Goal: Task Accomplishment & Management: Use online tool/utility

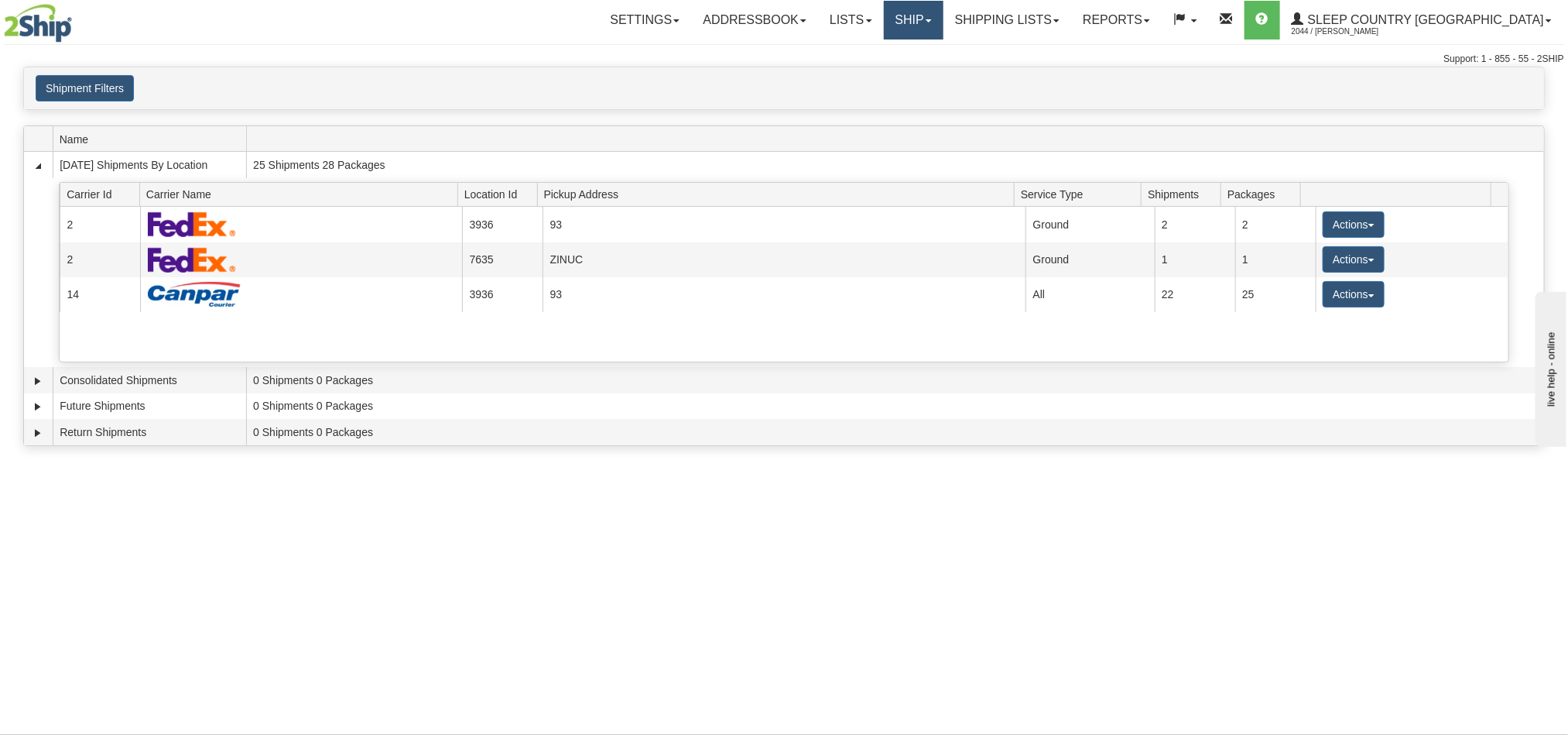
click at [943, 20] on link "Ship" at bounding box center [913, 21] width 60 height 39
click at [928, 68] on span "OnHold / Order Queue" at bounding box center [873, 74] width 109 height 13
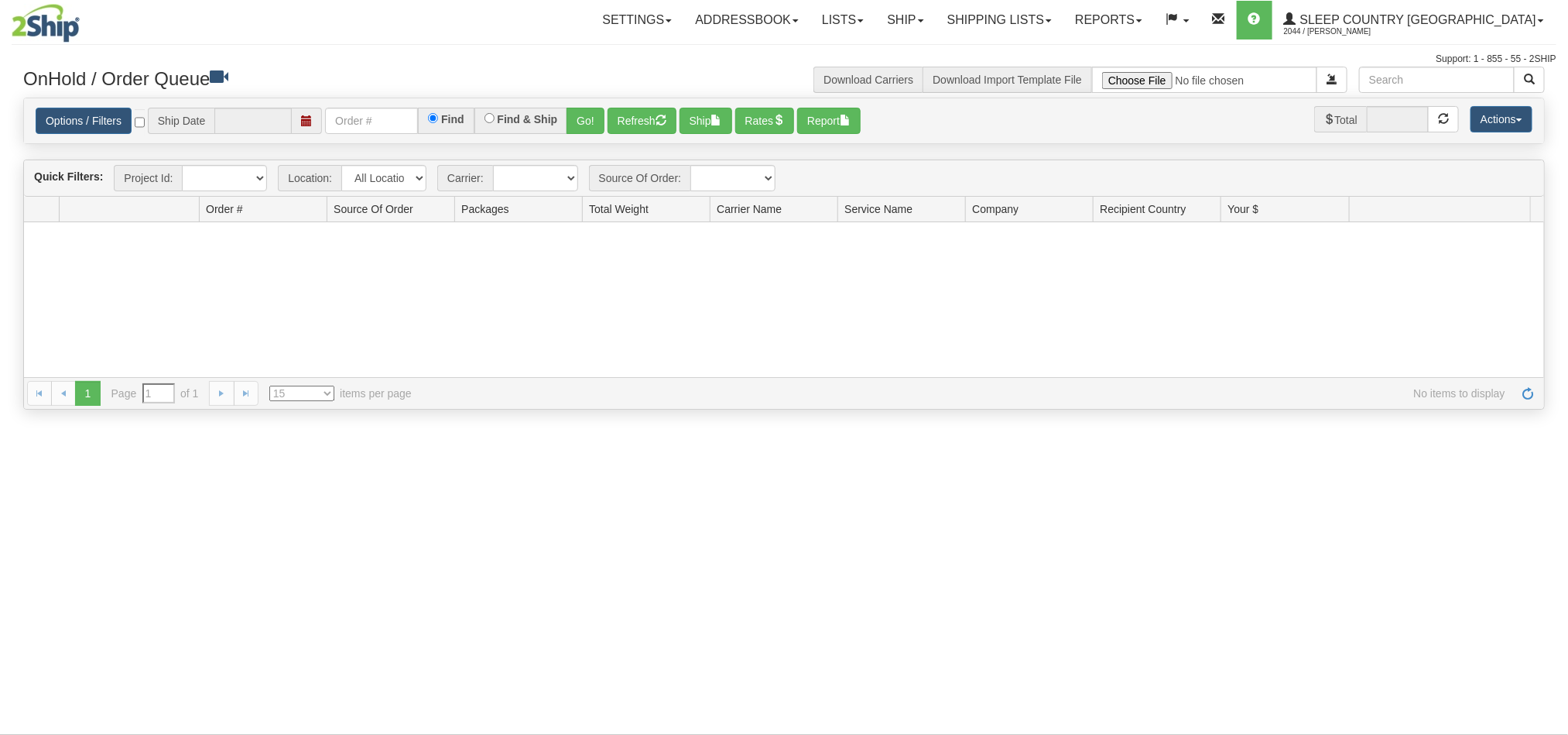
type input "[DATE]"
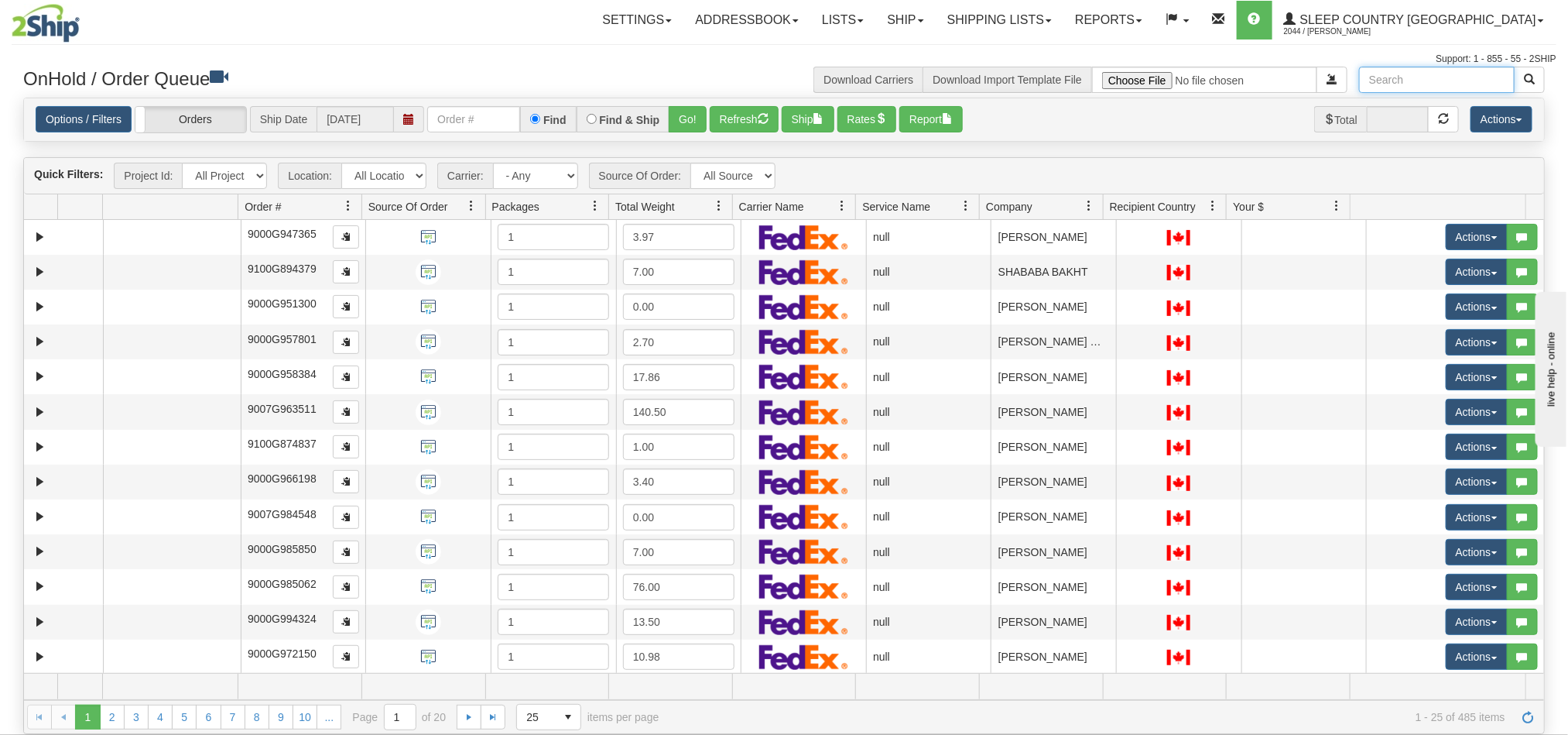
click at [1404, 79] on input "text" at bounding box center [1437, 79] width 155 height 26
paste input "Lori Mackay"
type input "Lori Mackay"
click at [1526, 79] on span "button" at bounding box center [1529, 78] width 11 height 11
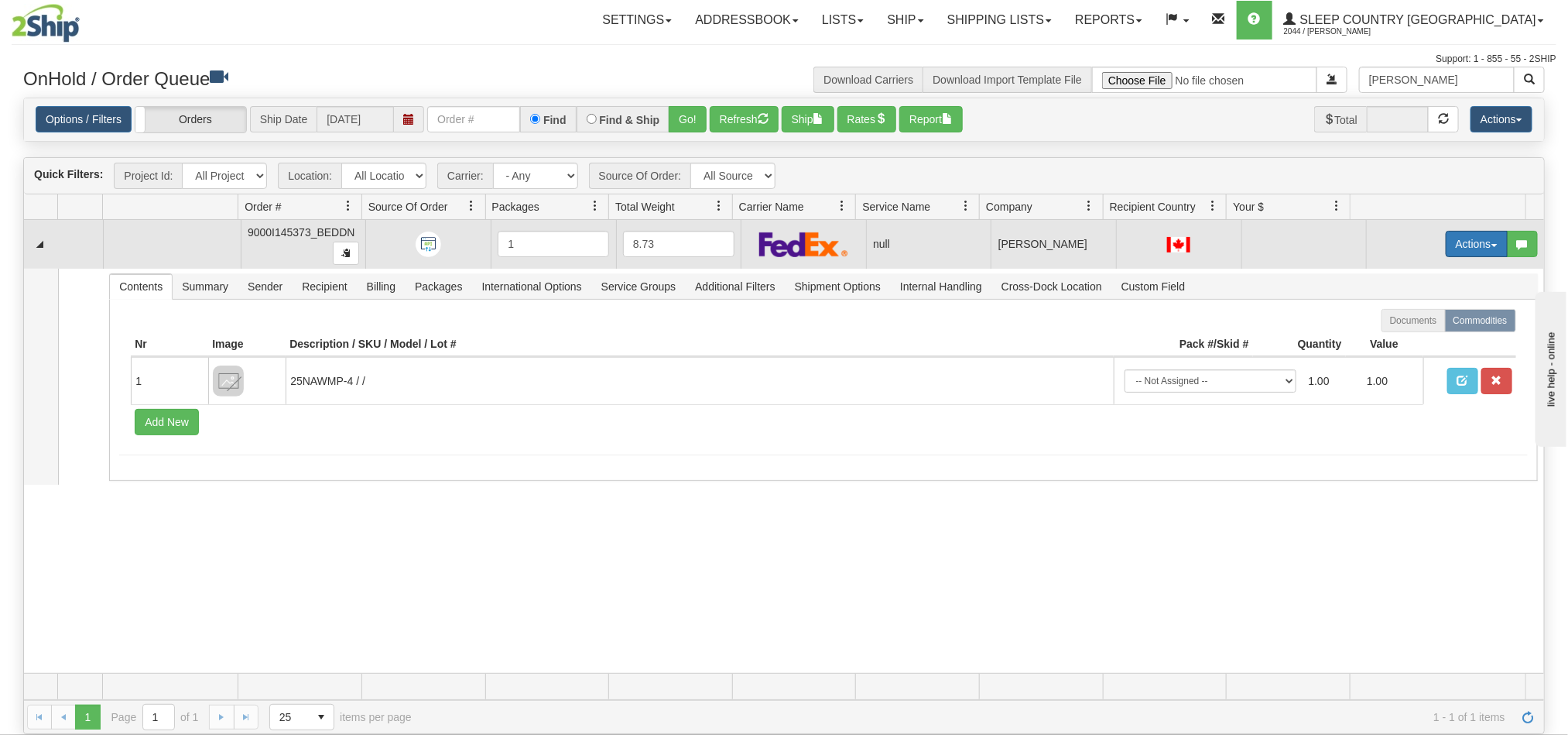
click at [1446, 249] on button "Actions" at bounding box center [1476, 243] width 62 height 26
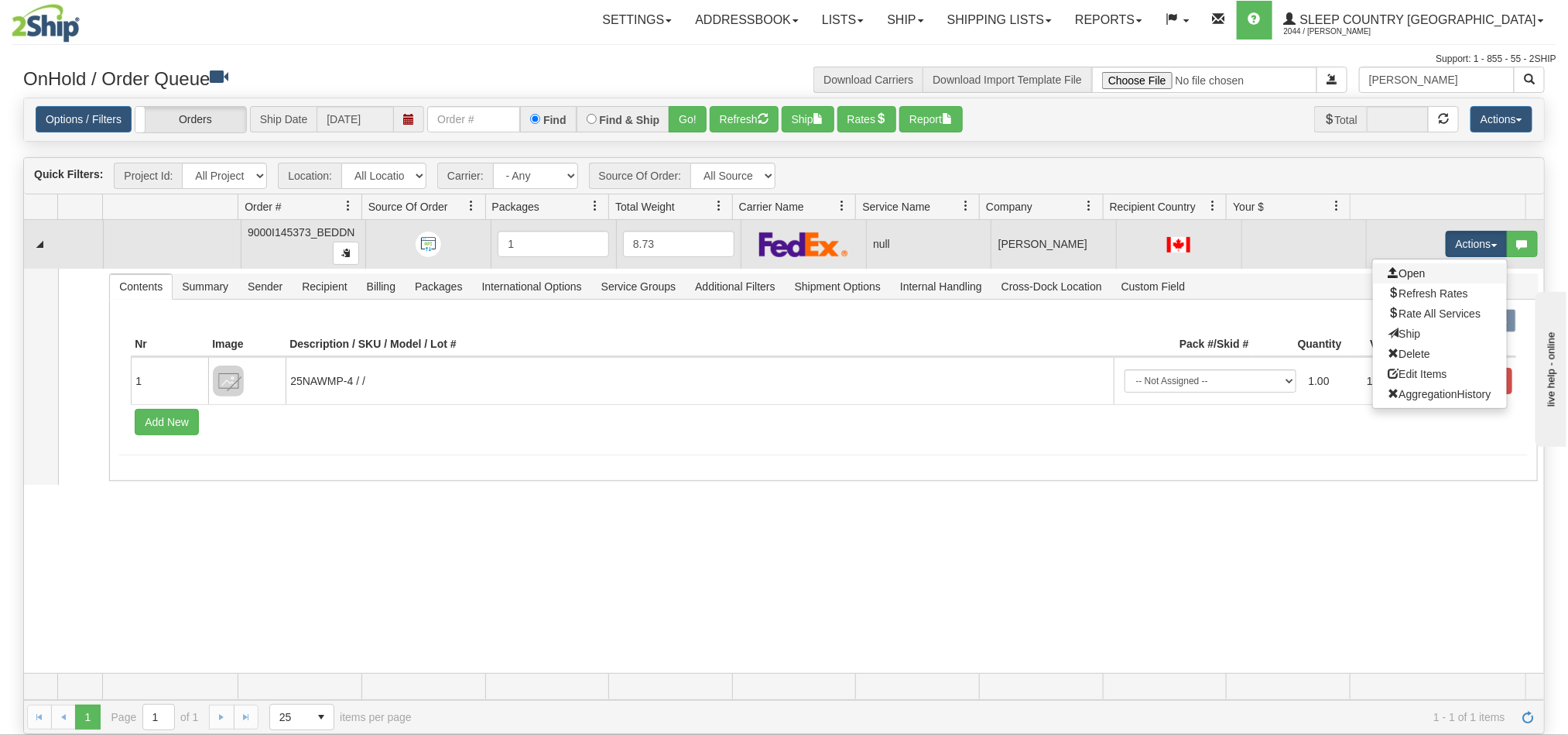
click at [1409, 275] on link "Open" at bounding box center [1440, 273] width 134 height 21
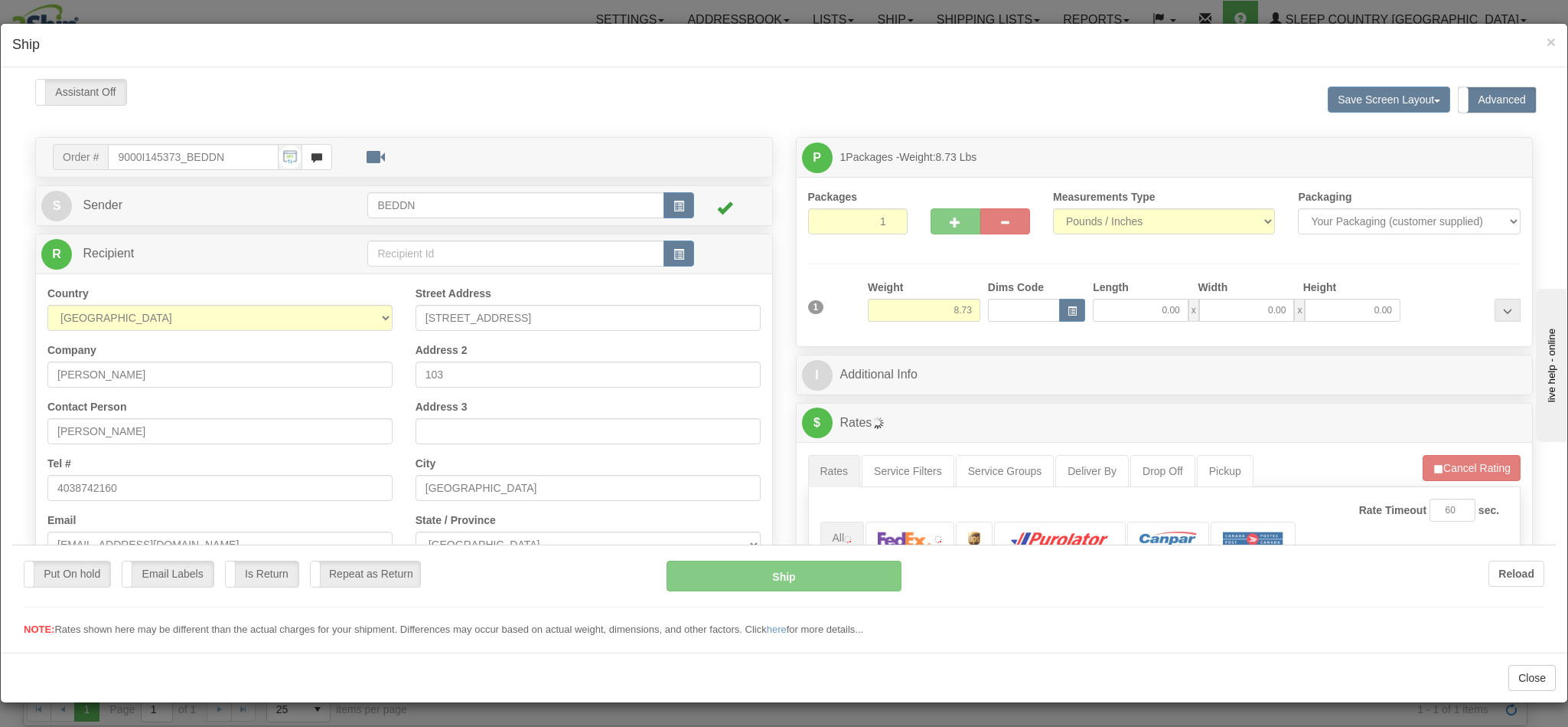
type input "11:17"
type input "16:00"
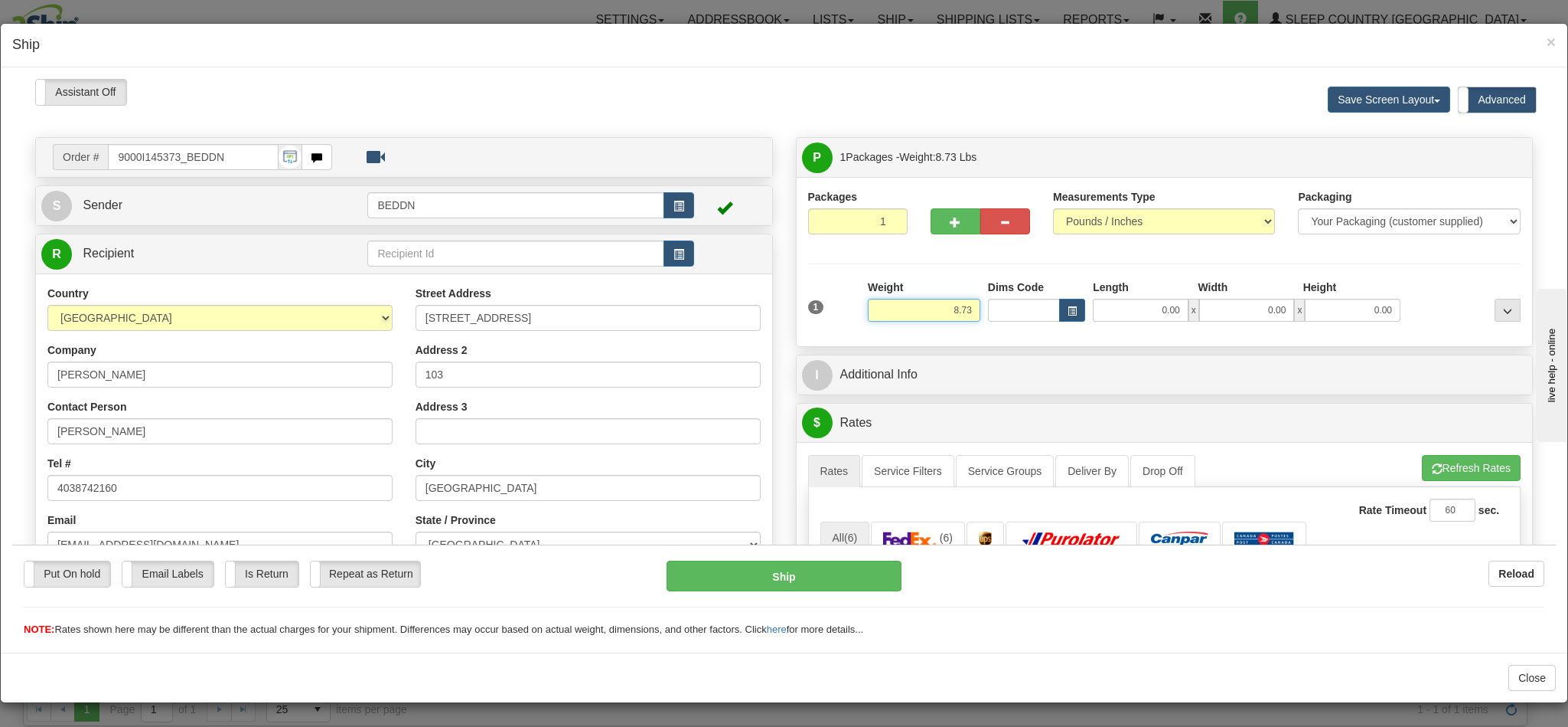
click at [999, 318] on div "1 Weight 8.73 Dims Code 0.00" at bounding box center [1164, 305] width 721 height 54
type input "4.00"
type input "14.00"
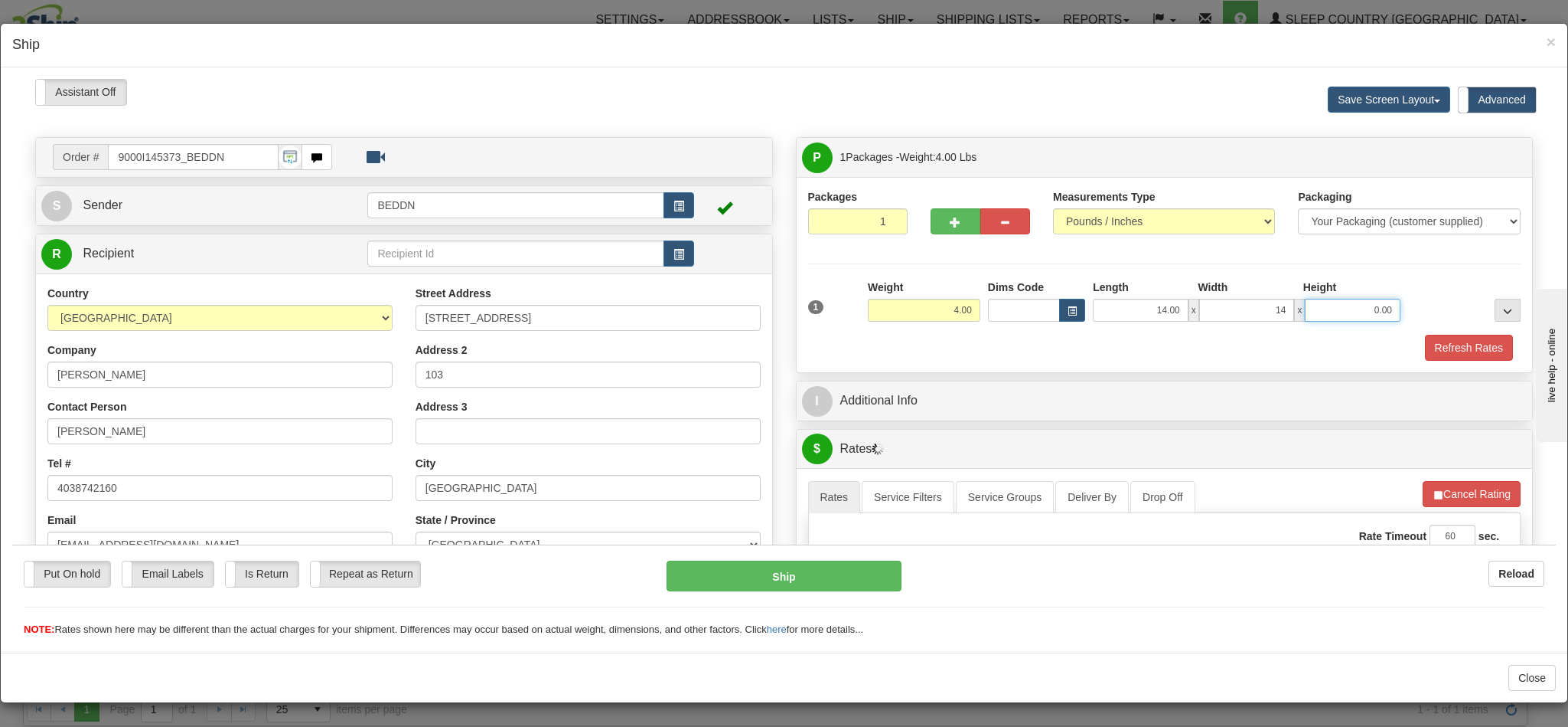
type input "14.00"
type input "10"
type input "10.00"
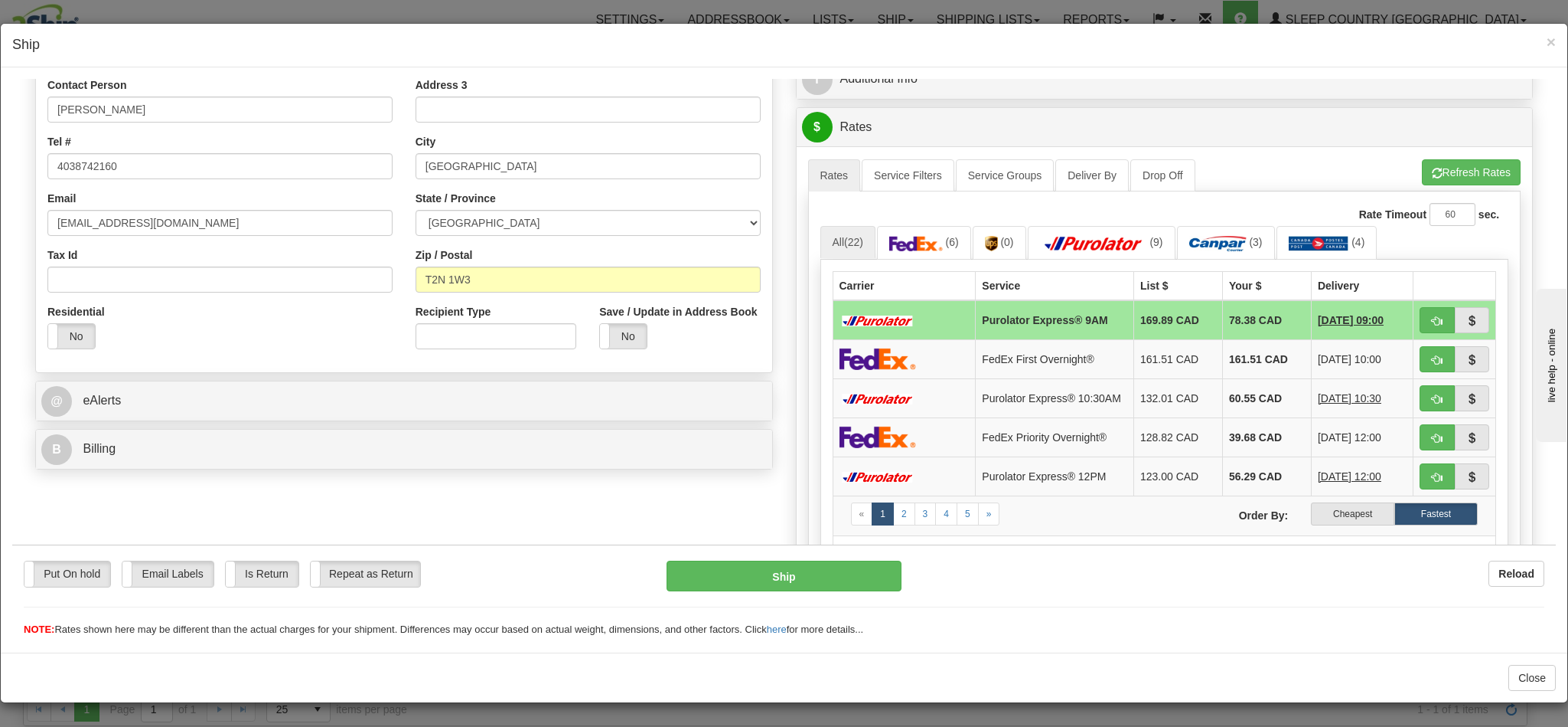
scroll to position [344, 0]
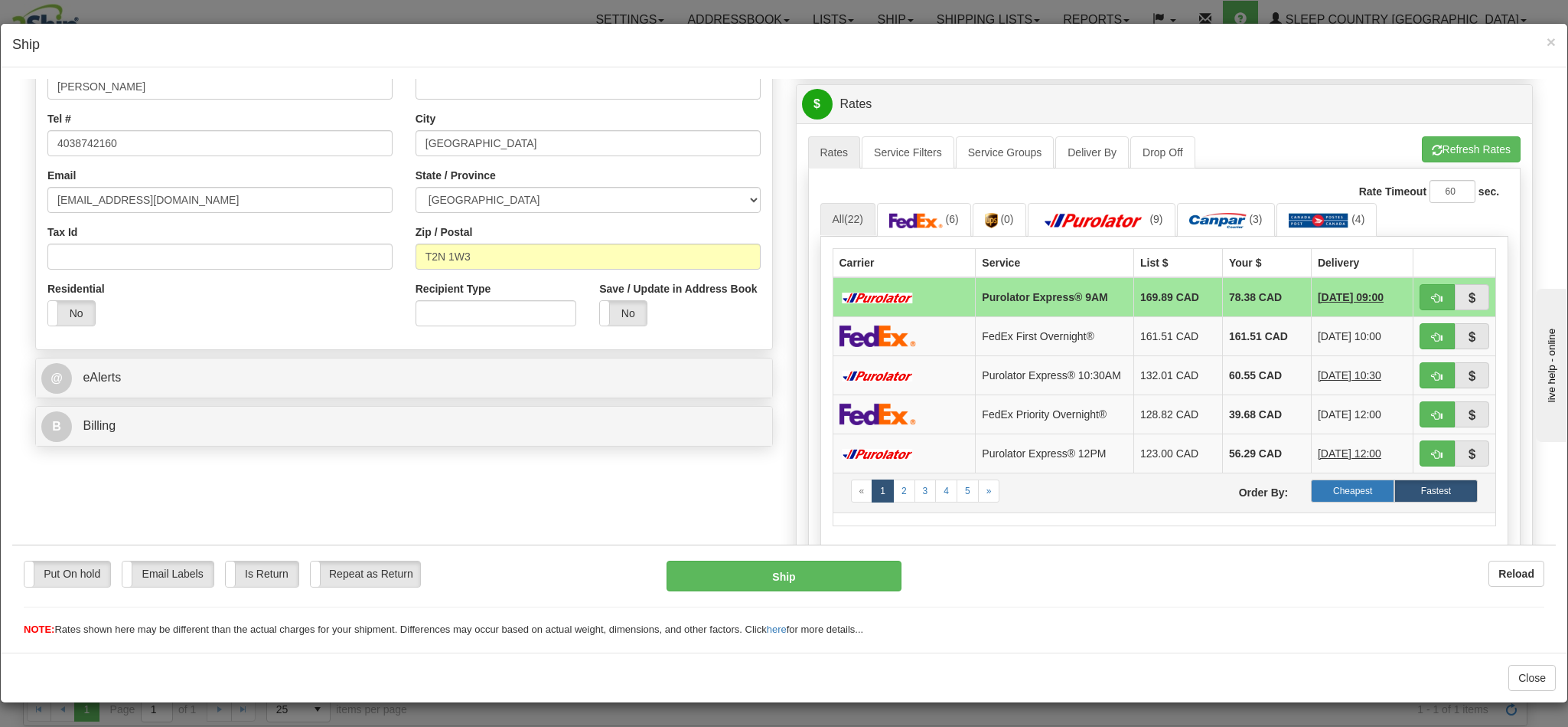
click at [1319, 502] on label "Cheapest" at bounding box center [1353, 490] width 83 height 23
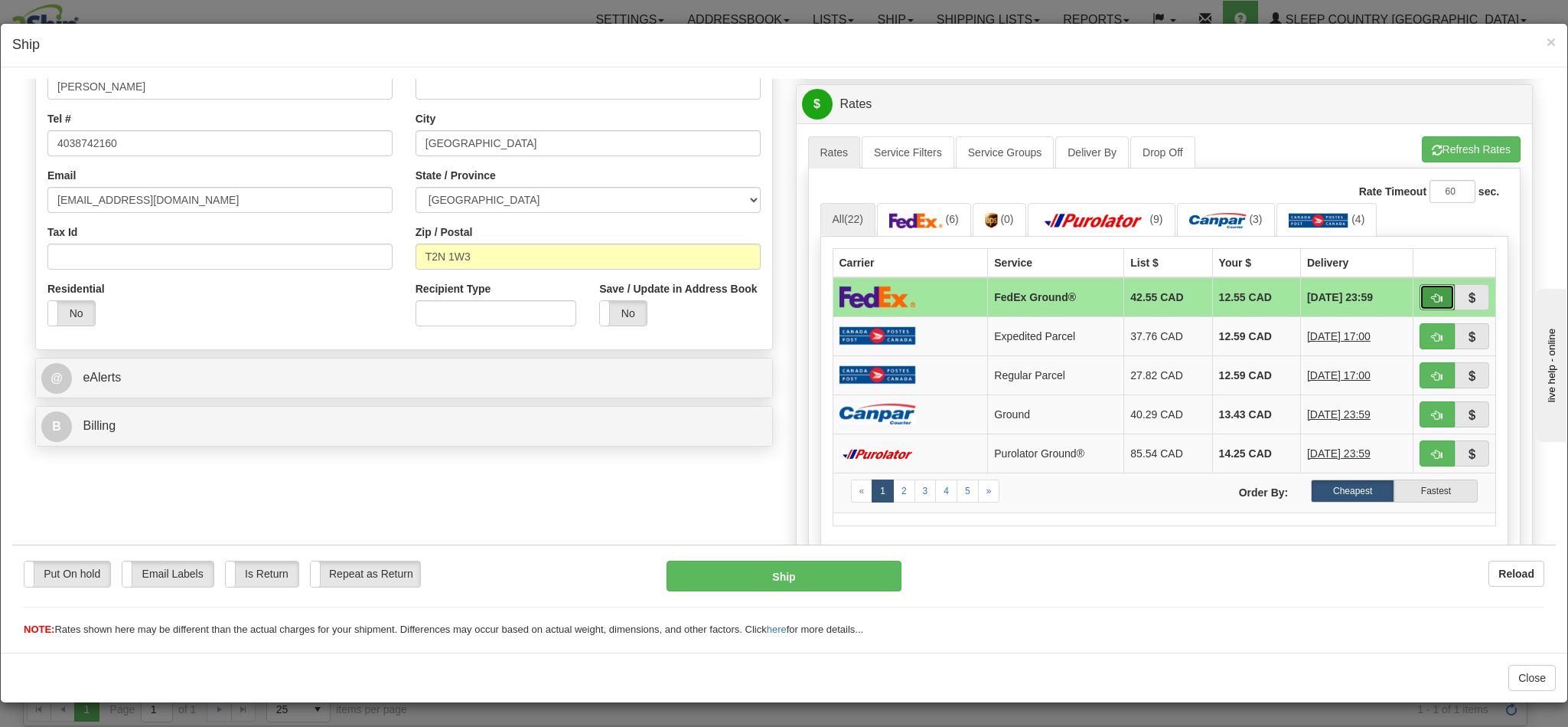
click at [1432, 300] on span "button" at bounding box center [1437, 298] width 11 height 10
type input "92"
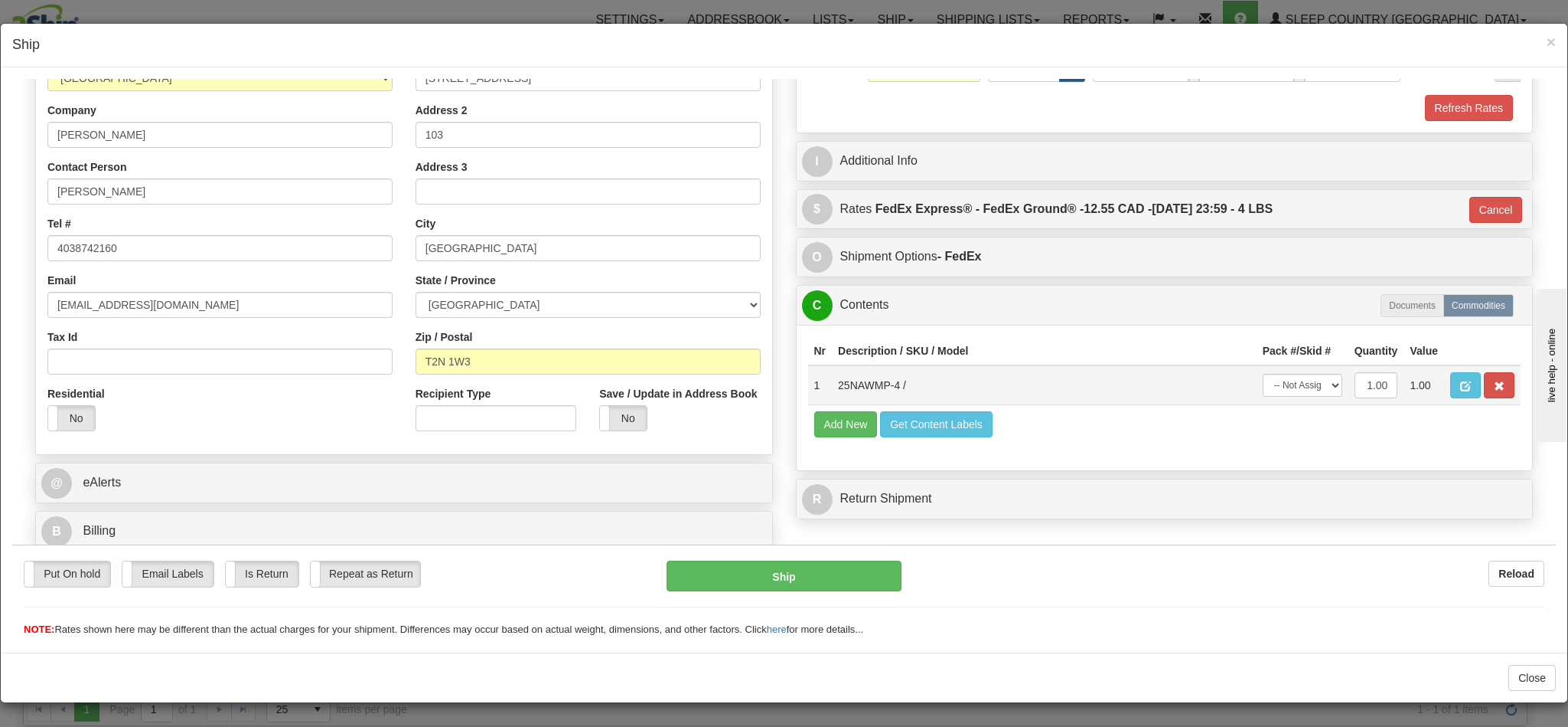
scroll to position [2, 0]
click at [835, 575] on button "Ship" at bounding box center [784, 575] width 234 height 31
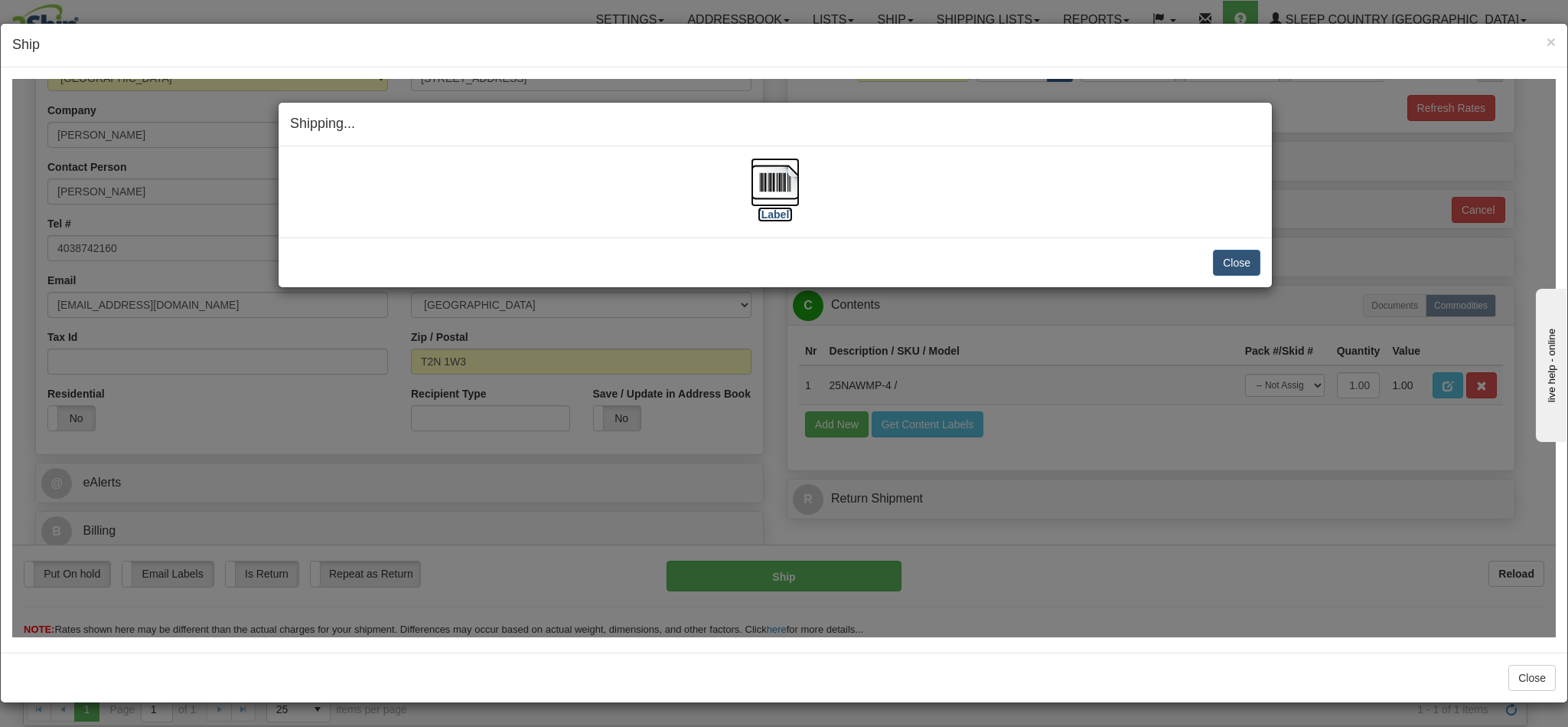
click at [770, 193] on img at bounding box center [775, 181] width 49 height 49
click at [1215, 260] on button "Close" at bounding box center [1236, 261] width 47 height 26
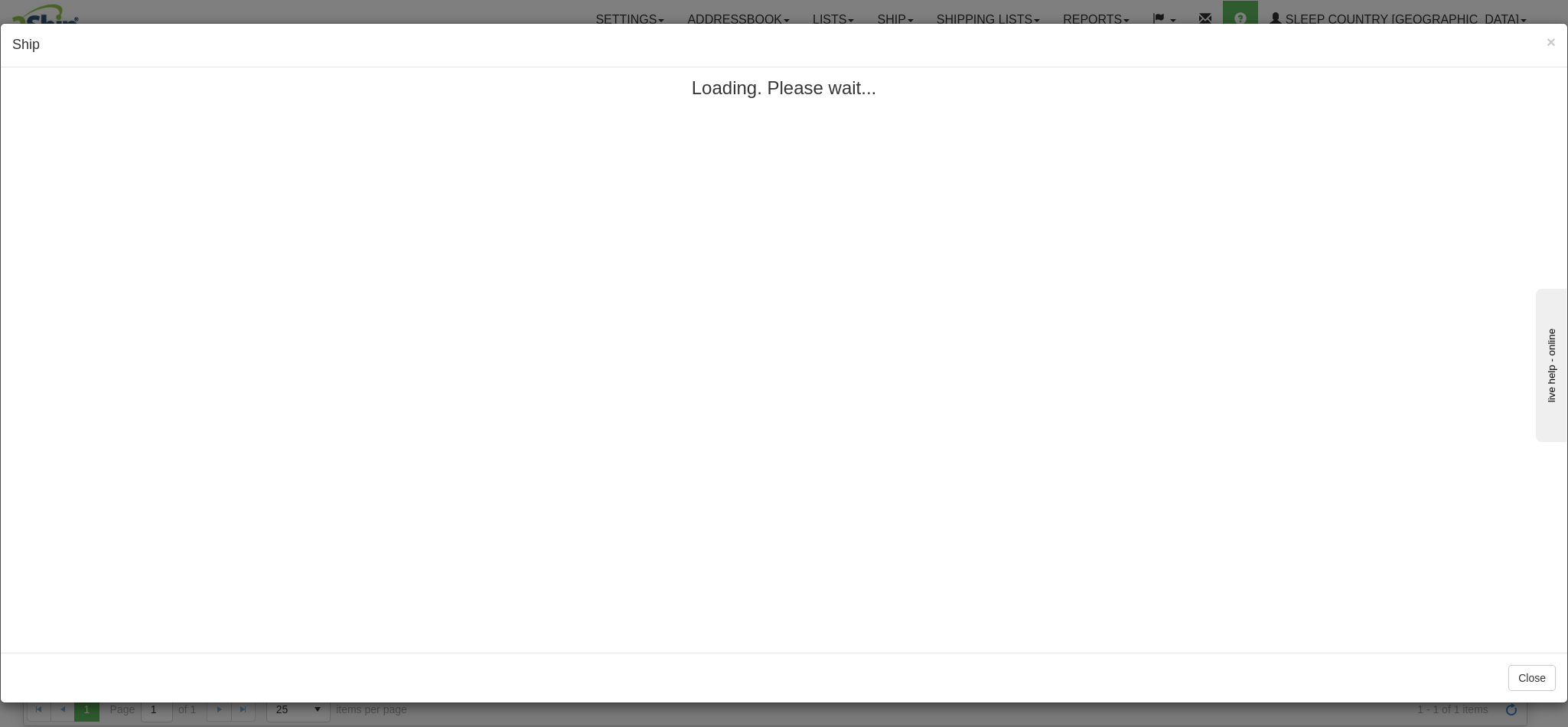
scroll to position [0, 0]
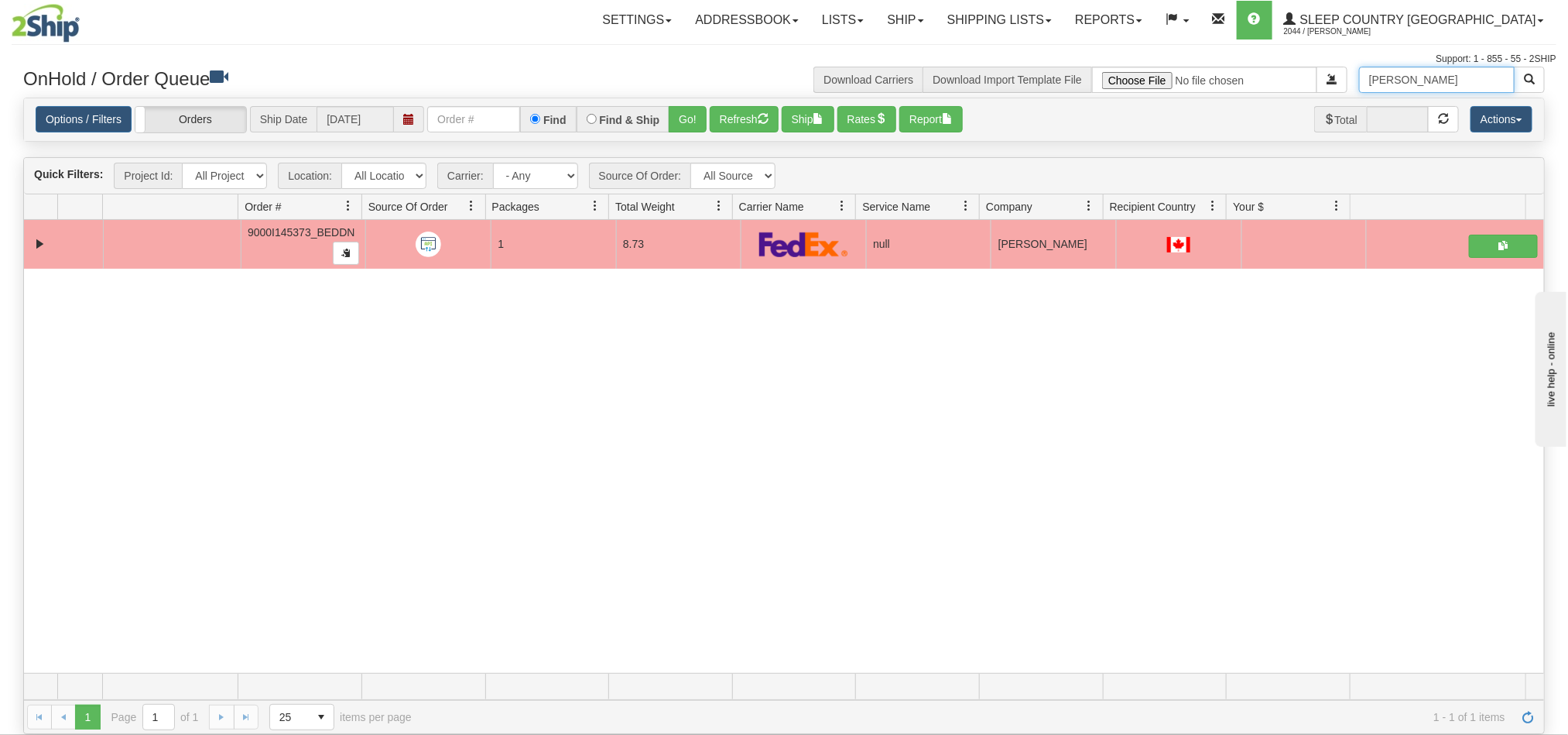
drag, startPoint x: 1461, startPoint y: 81, endPoint x: 1278, endPoint y: 105, distance: 184.6
click at [1268, 95] on div "× Get OnHold Shipments fields - load dt: 470 Get OnHold Shipments fields - tran…" at bounding box center [784, 400] width 1546 height 668
paste input "Julie Hebert"
type input "Julie Hebert"
click at [1522, 80] on button "button" at bounding box center [1530, 79] width 31 height 26
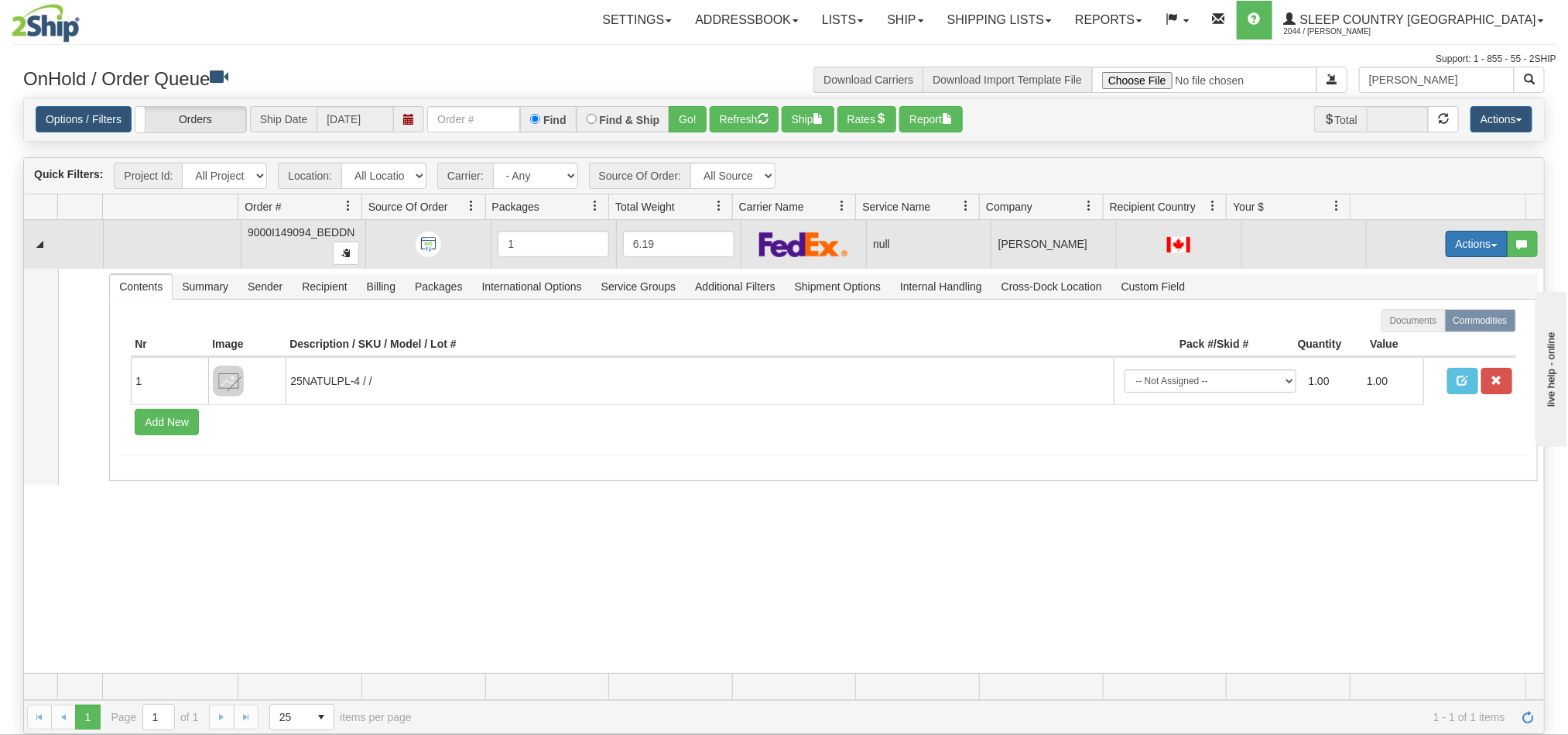
click at [1455, 253] on button "Actions" at bounding box center [1476, 243] width 62 height 26
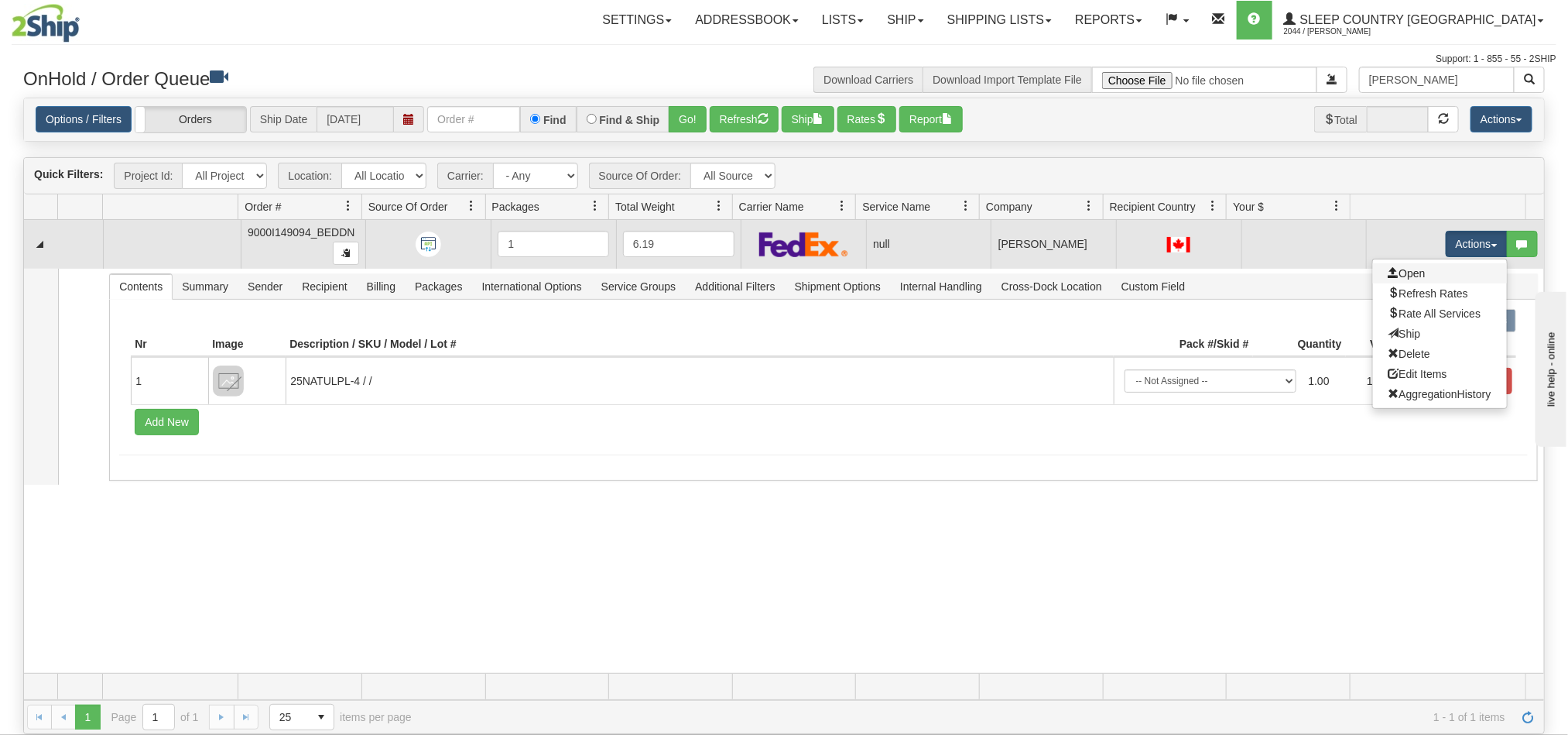
click at [1409, 278] on link "Open" at bounding box center [1440, 273] width 134 height 21
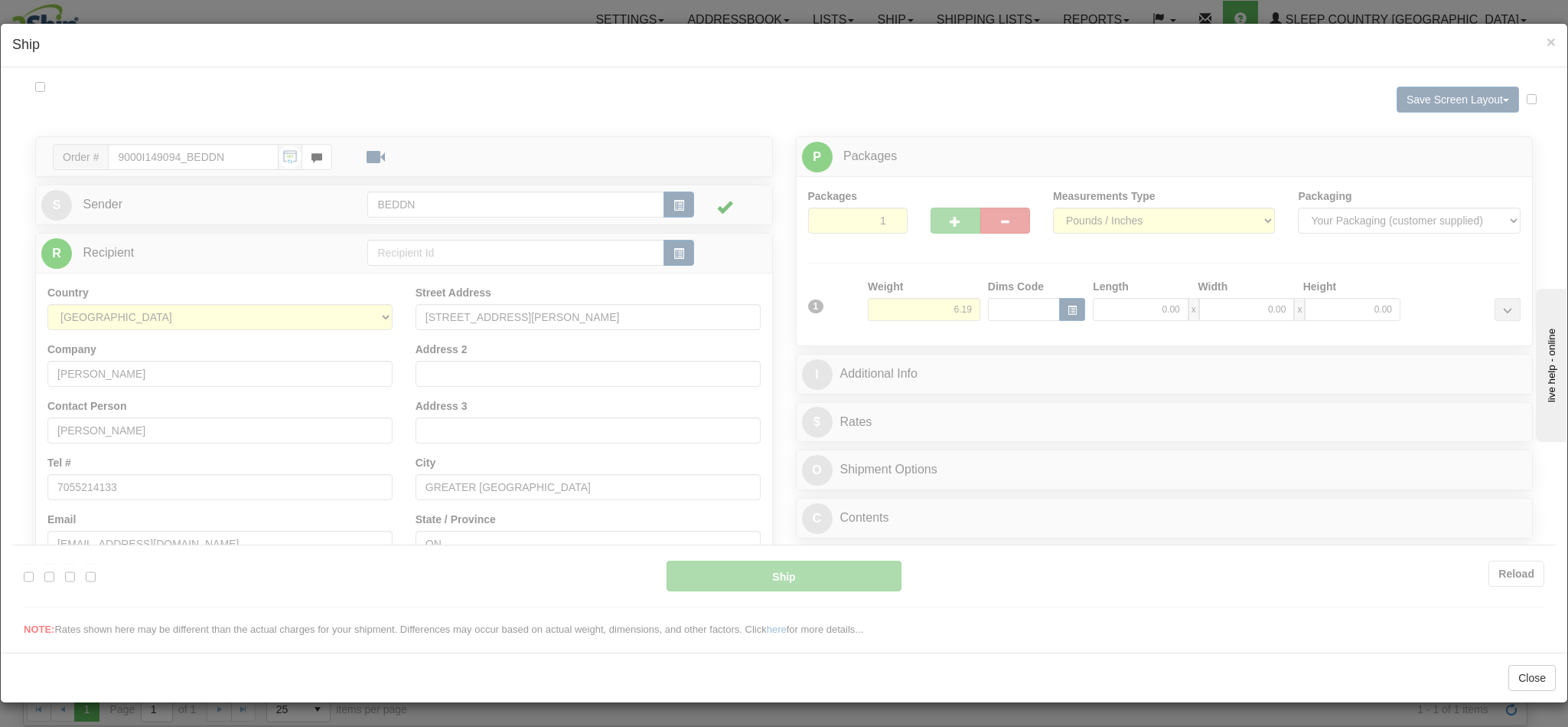
click at [897, 305] on div at bounding box center [784, 357] width 1543 height 558
type input "11:19"
type input "16:00"
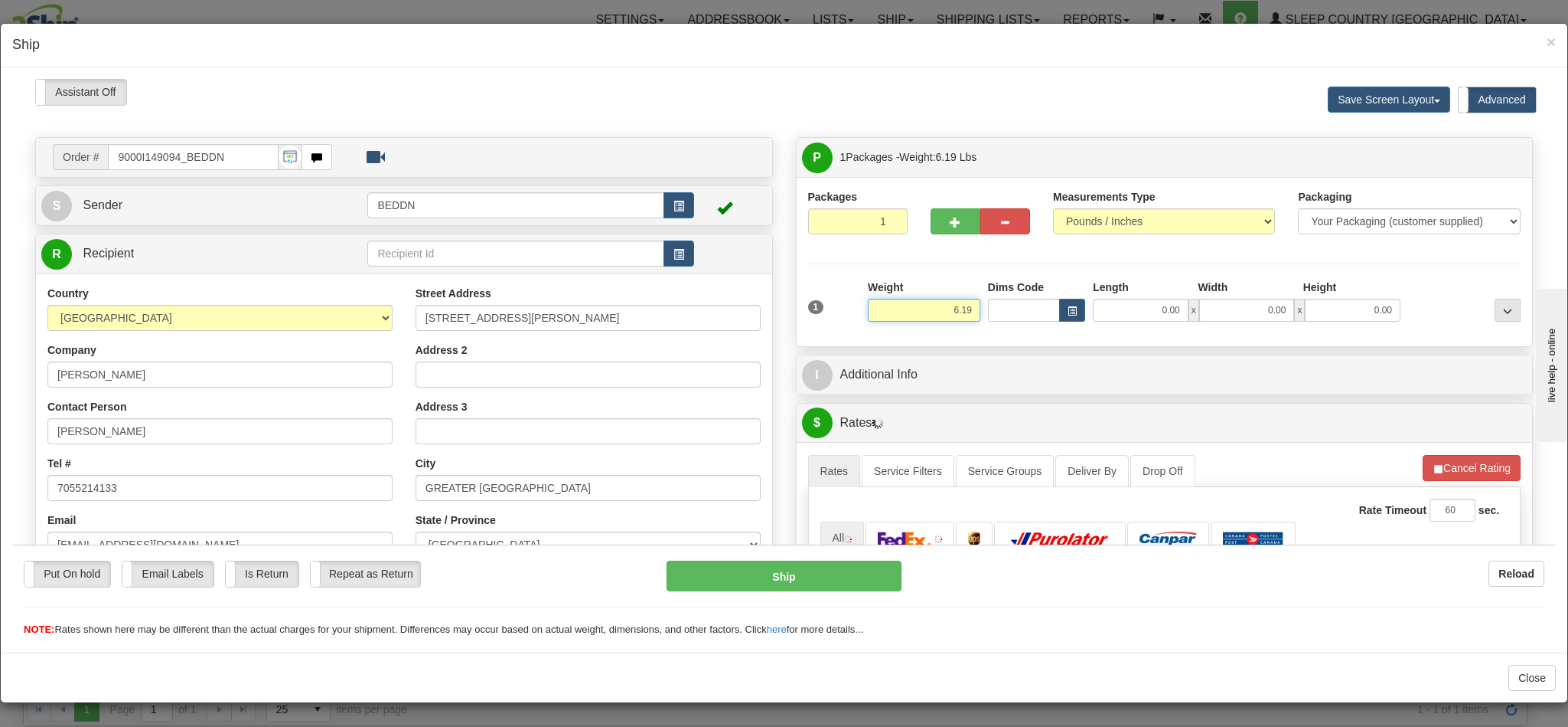
click at [928, 311] on input "6.19" at bounding box center [924, 309] width 112 height 23
drag, startPoint x: 898, startPoint y: 311, endPoint x: 975, endPoint y: 318, distance: 77.3
click at [975, 318] on div "1 Weight 6.19 Dims Code 0.00" at bounding box center [1164, 305] width 721 height 54
type input "3.00"
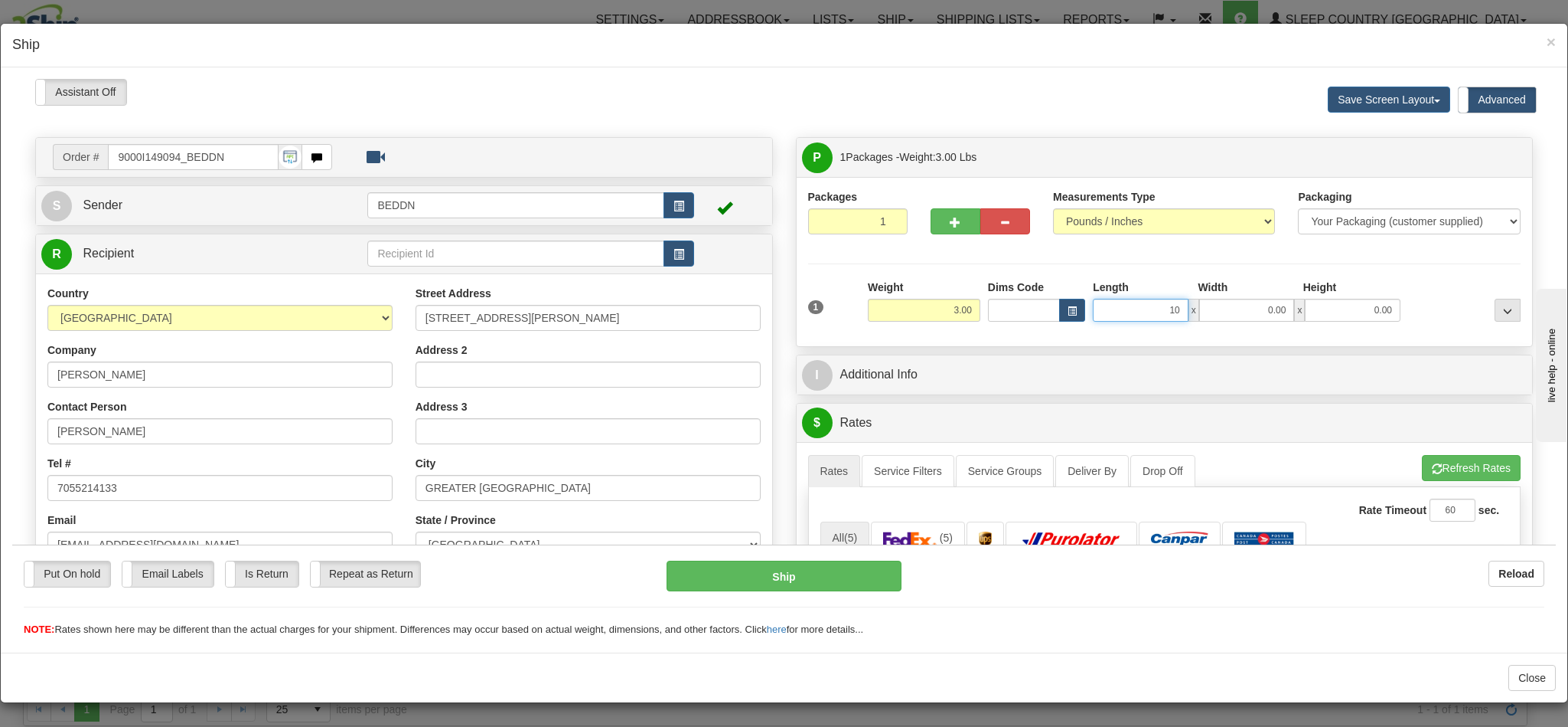
type input "10"
type input "1"
type input "10.00"
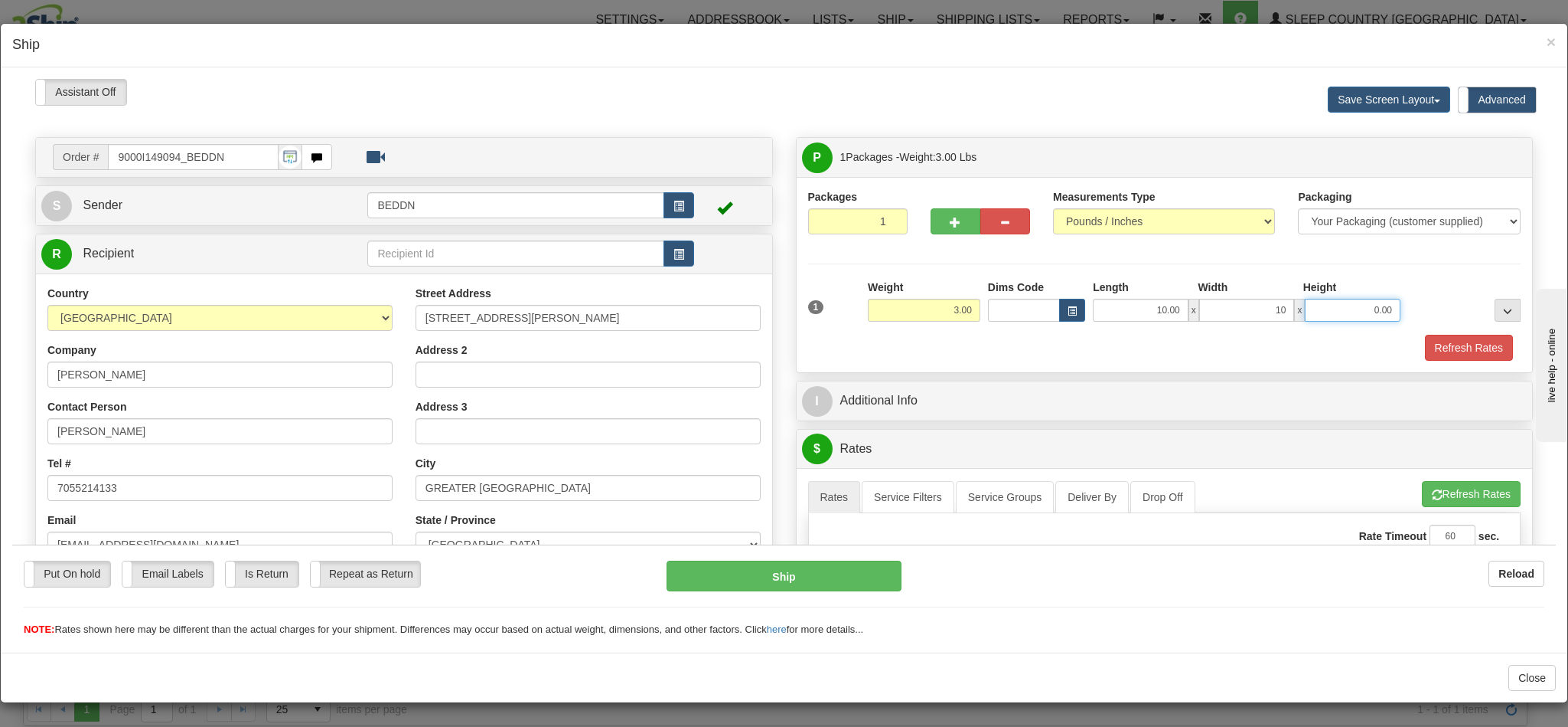
type input "10.00"
type input "20"
type input "20.00"
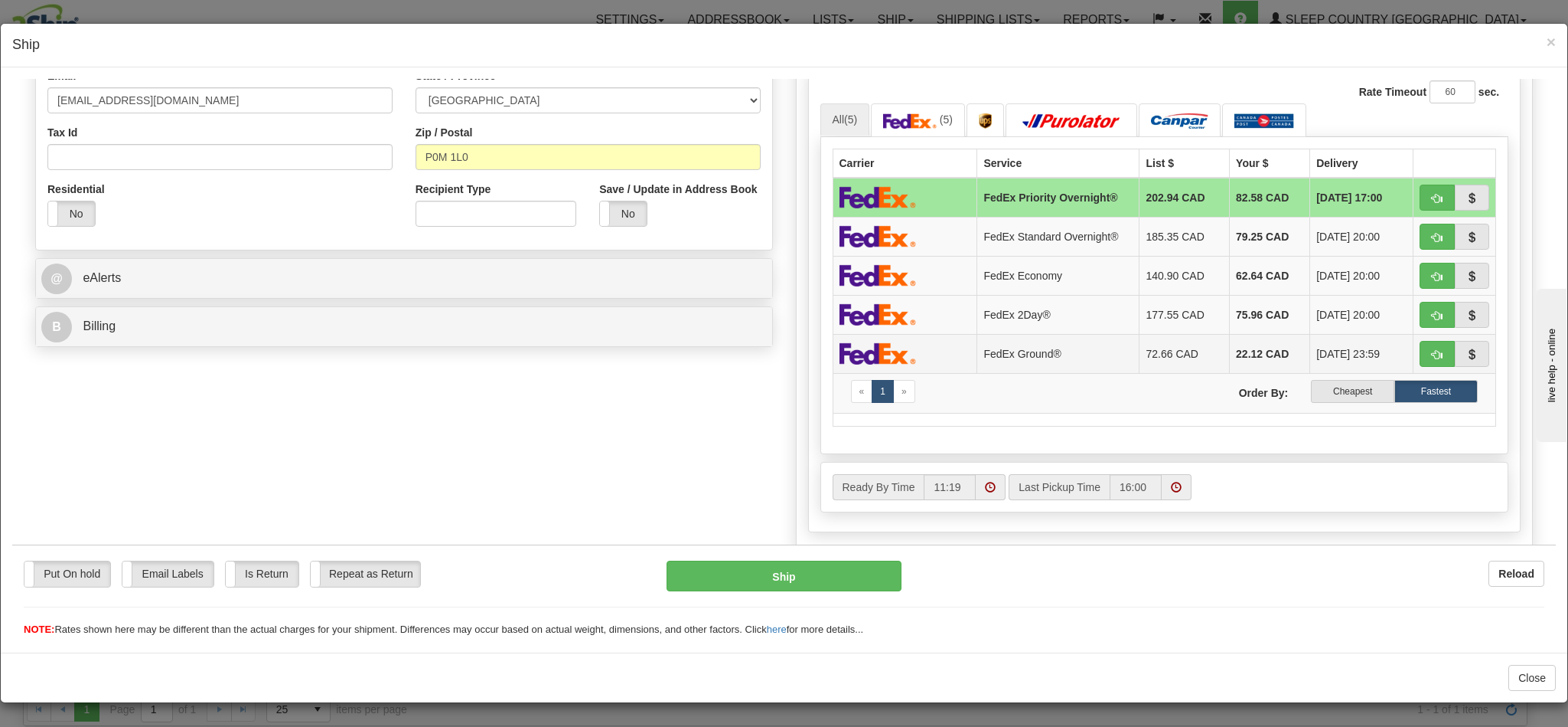
scroll to position [459, 0]
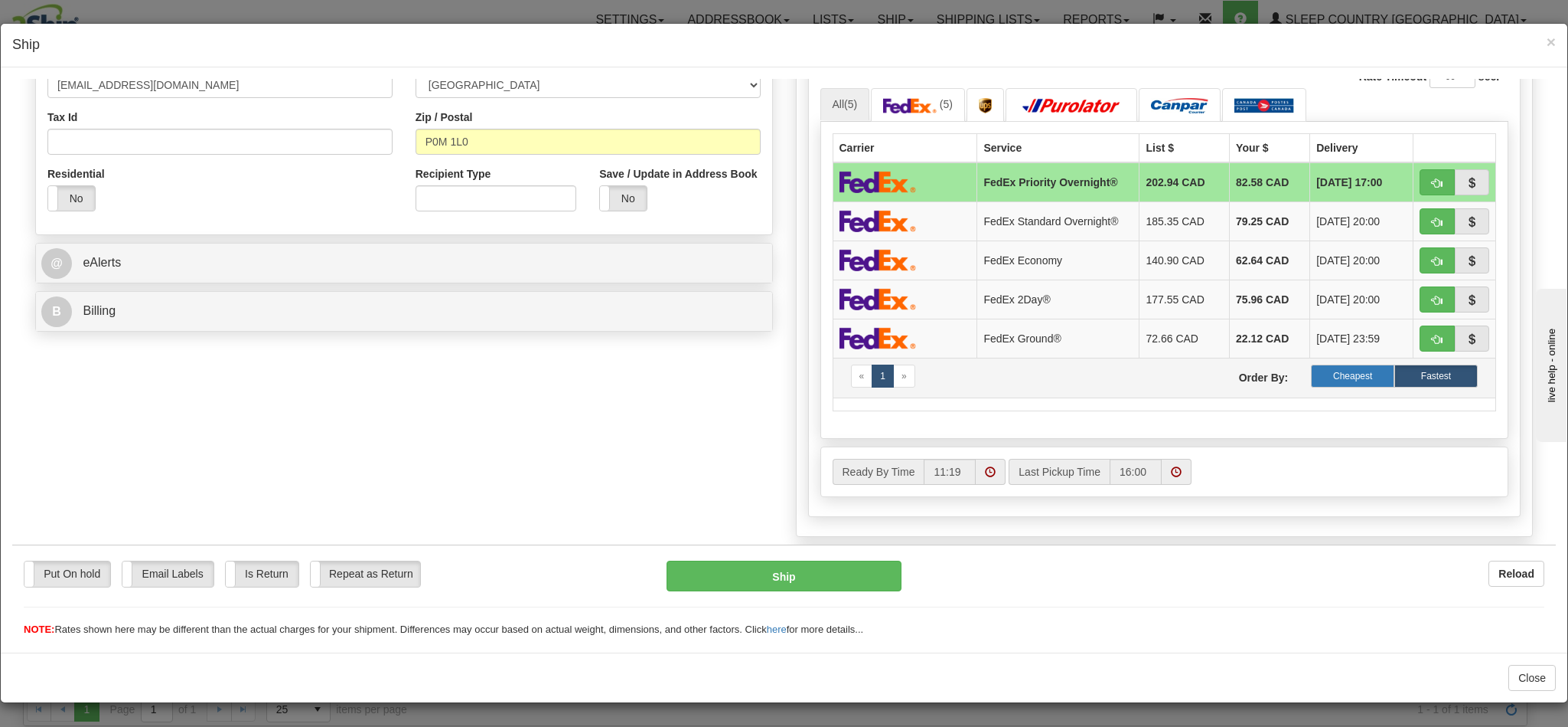
click at [1314, 385] on label "Cheapest" at bounding box center [1353, 375] width 83 height 23
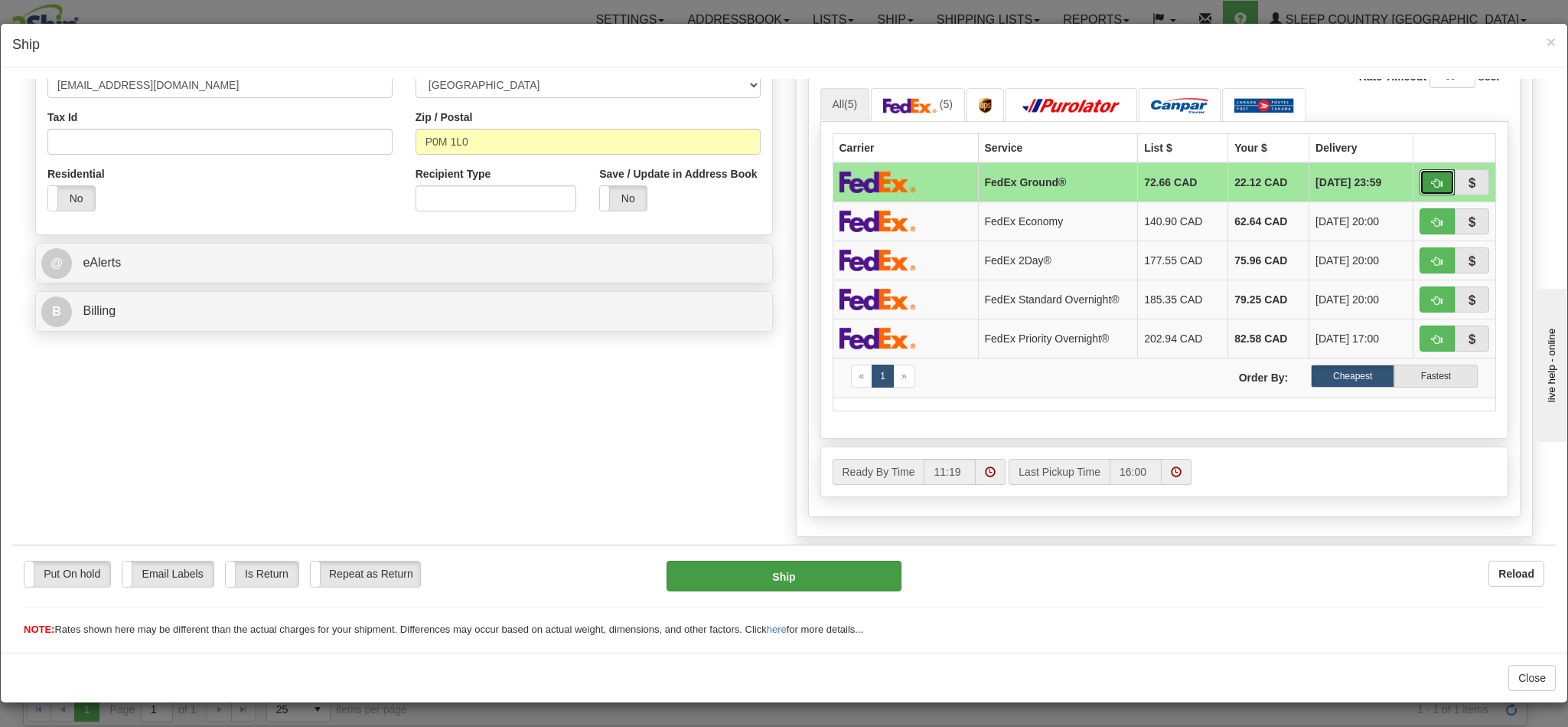
drag, startPoint x: 1390, startPoint y: 188, endPoint x: 741, endPoint y: 567, distance: 751.6
click at [1419, 188] on button "button" at bounding box center [1437, 181] width 35 height 26
type input "92"
click at [745, 568] on button "Ship" at bounding box center [784, 575] width 234 height 31
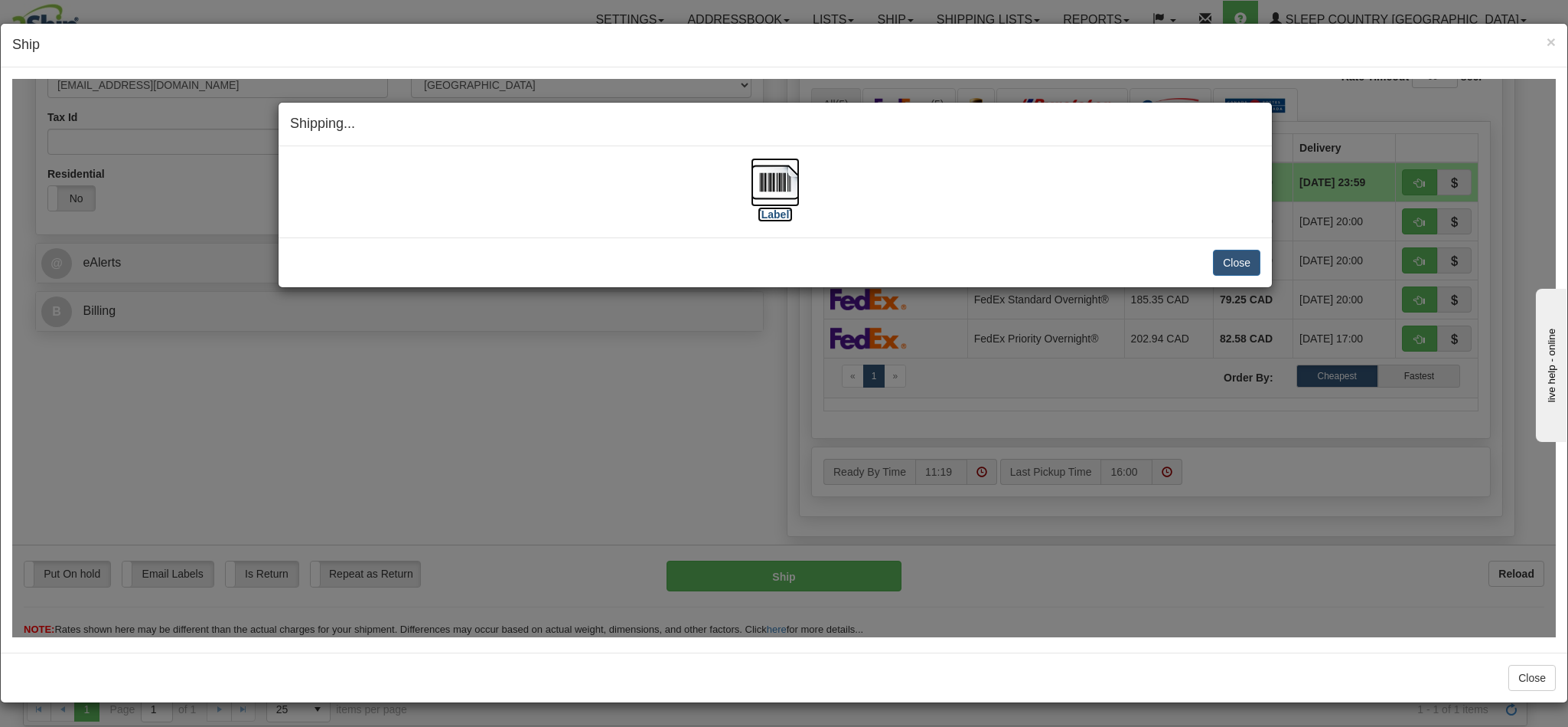
click at [779, 169] on img at bounding box center [775, 181] width 49 height 49
click at [1225, 254] on button "Close" at bounding box center [1236, 261] width 47 height 26
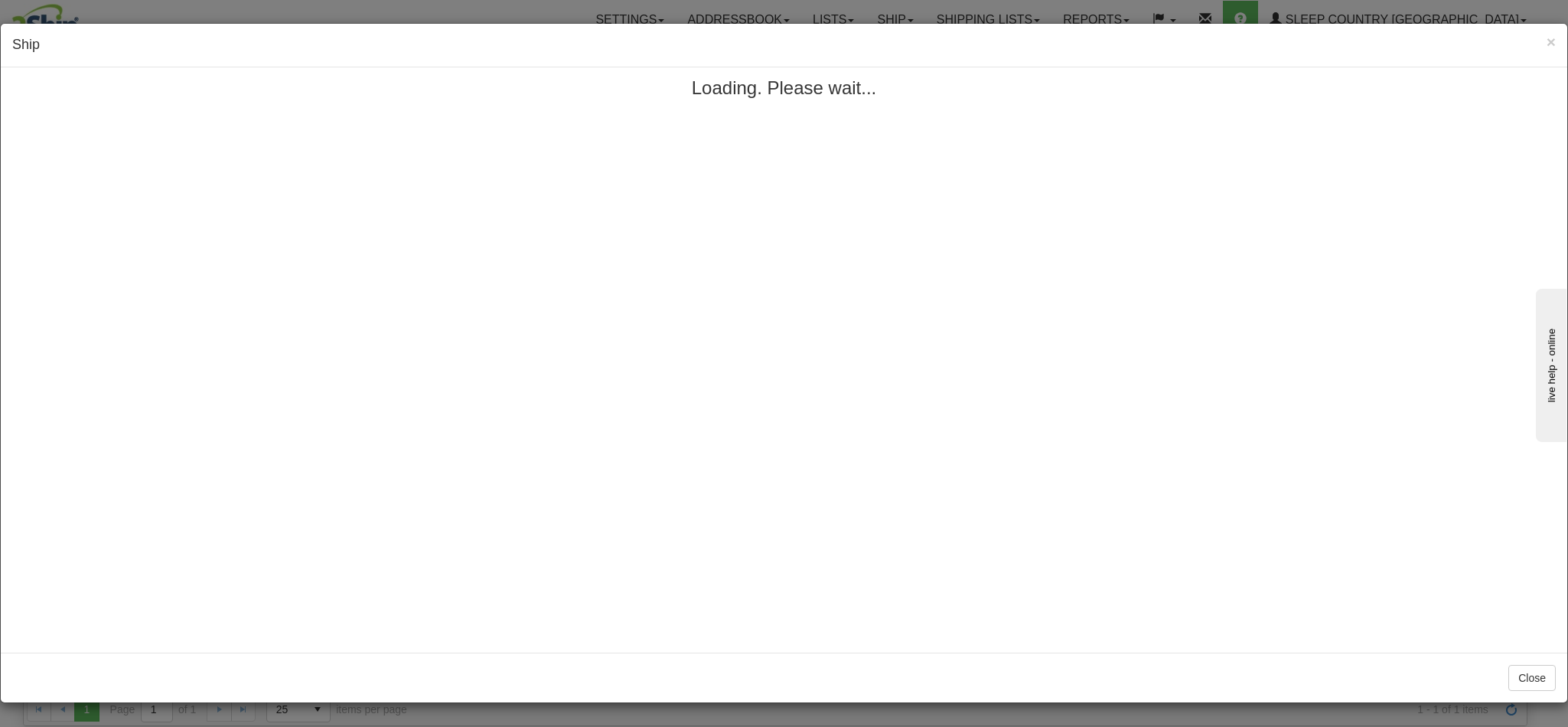
scroll to position [0, 0]
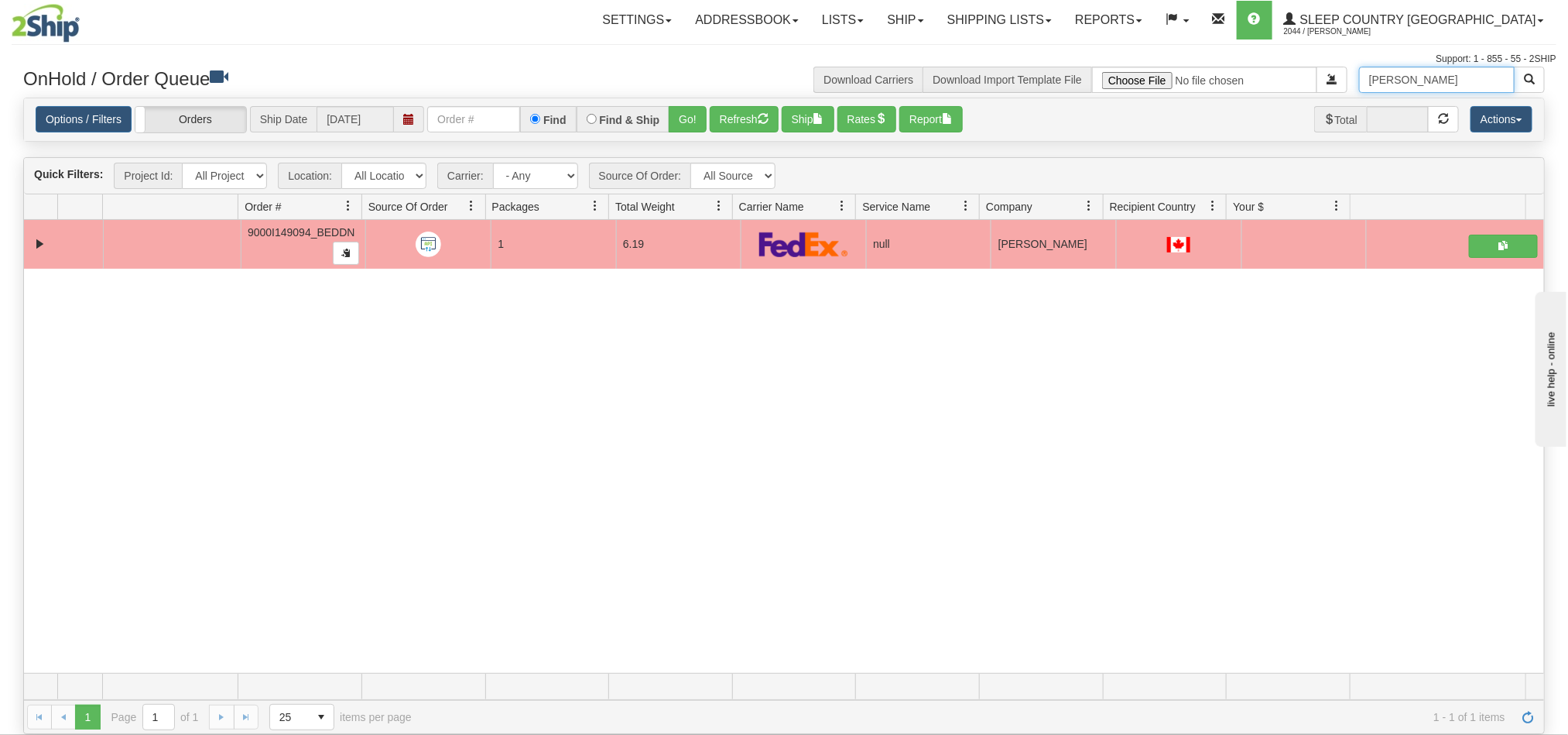
drag, startPoint x: 1431, startPoint y: 80, endPoint x: 1304, endPoint y: 80, distance: 127.0
click at [1306, 80] on div "Julie Hebert Download Carriers Download Import Template File" at bounding box center [1170, 79] width 772 height 26
paste input "Lachapelle"
type input "Julie Lachapelle"
drag, startPoint x: 1489, startPoint y: 116, endPoint x: 1540, endPoint y: 91, distance: 56.8
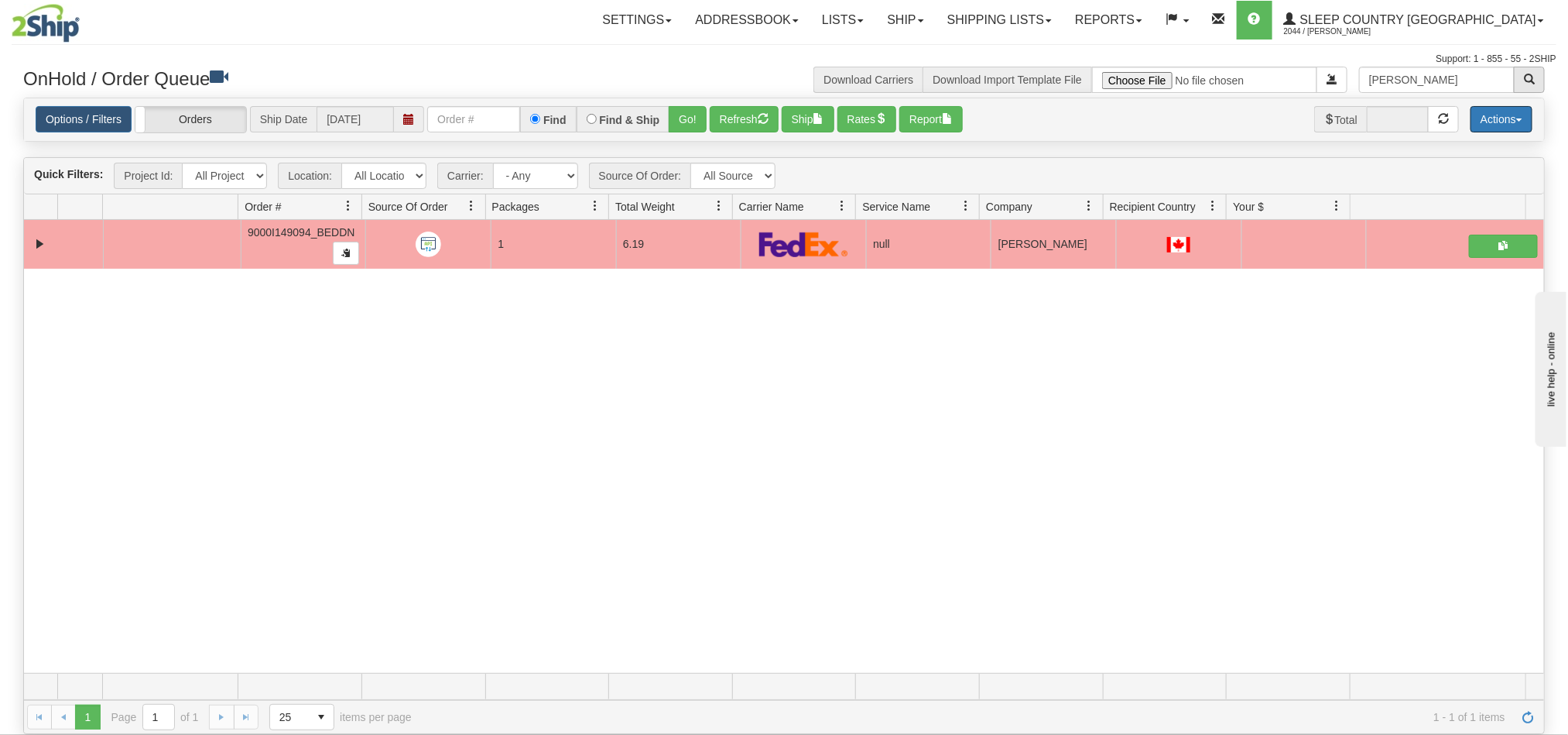
click at [1556, 98] on div "Is equal to Is not equal to Contains Does not contains CAD USD EUR ZAR RON ANG …" at bounding box center [784, 416] width 1546 height 637
click at [1531, 73] on span "button" at bounding box center [1529, 78] width 11 height 11
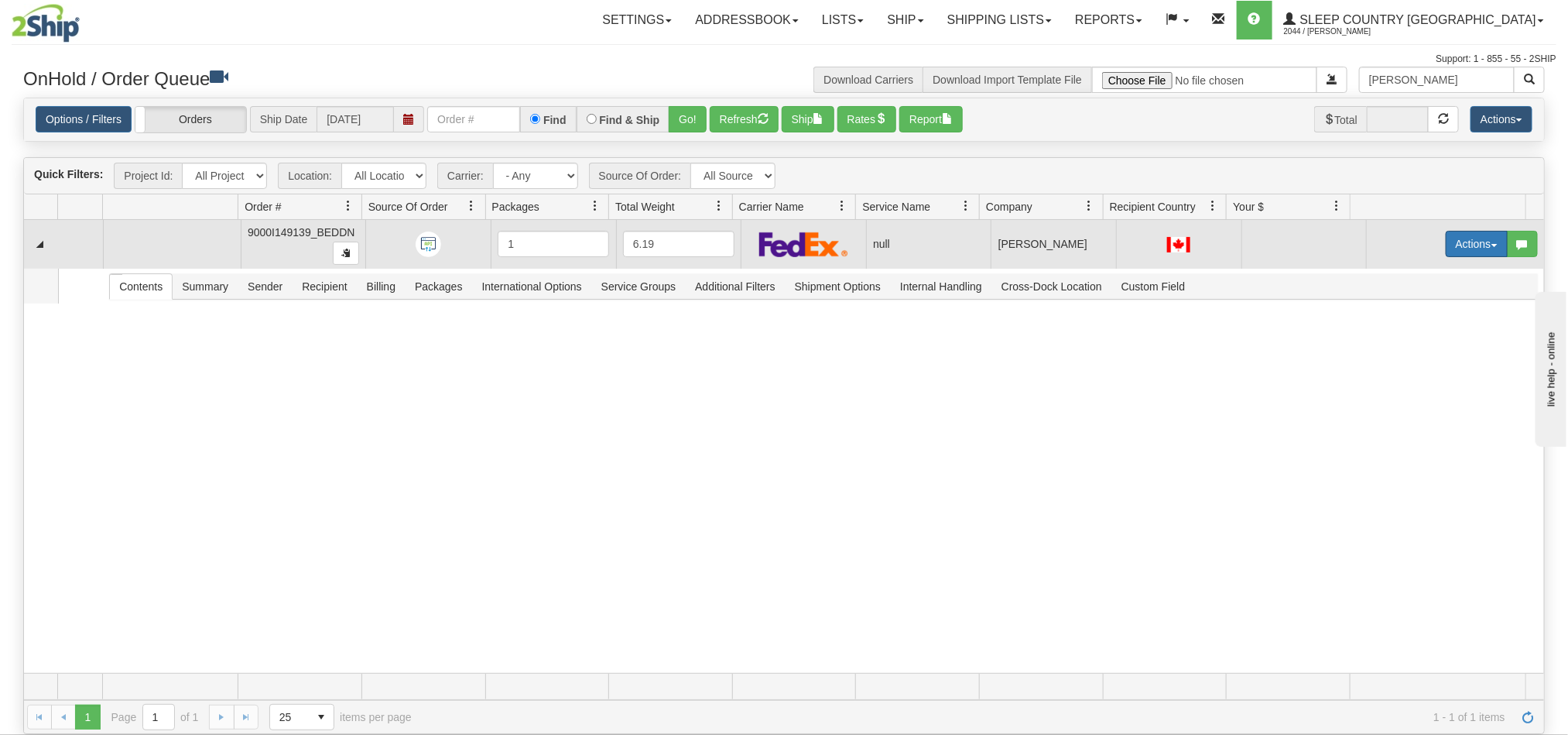
click at [1447, 240] on button "Actions" at bounding box center [1476, 243] width 62 height 26
click at [1389, 277] on span "Open" at bounding box center [1408, 273] width 37 height 13
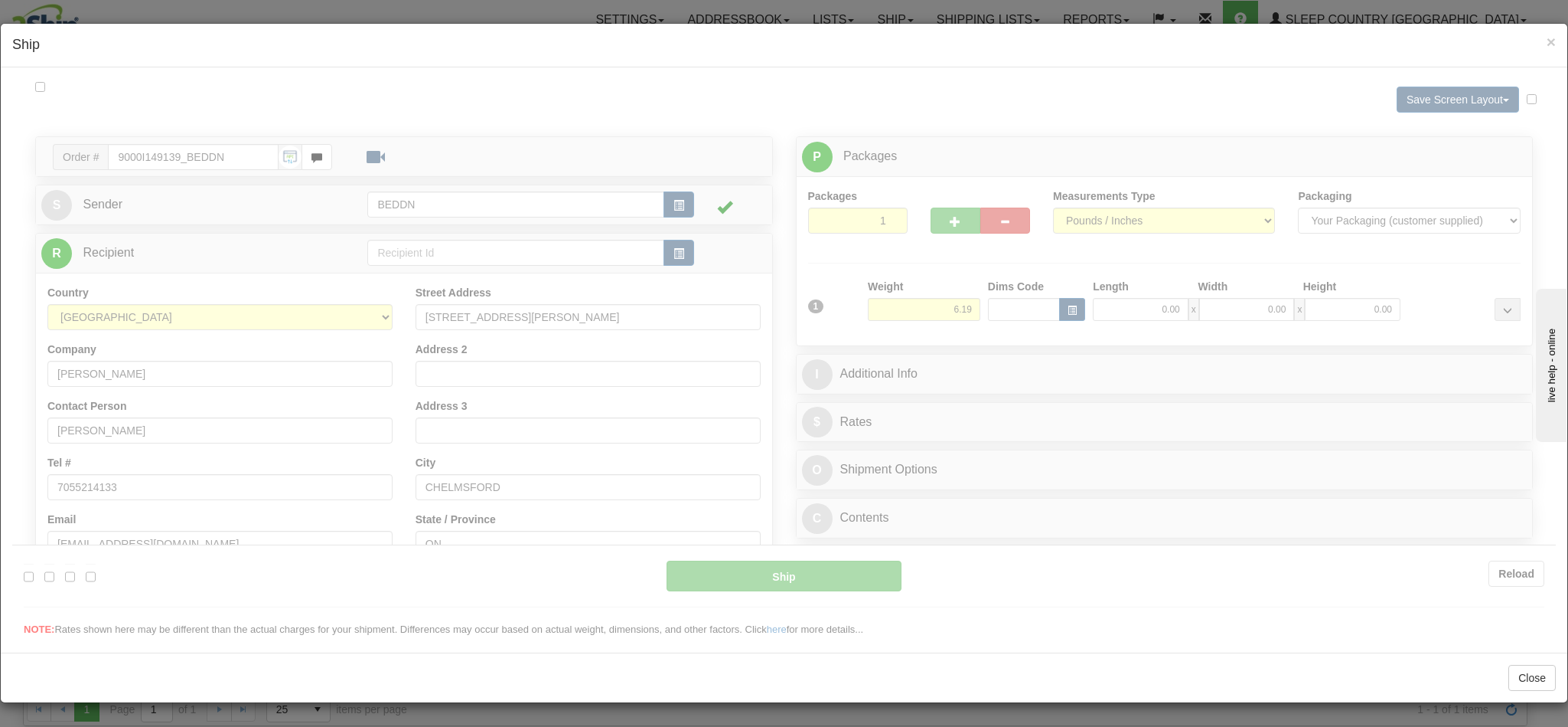
click at [908, 311] on div at bounding box center [784, 357] width 1543 height 558
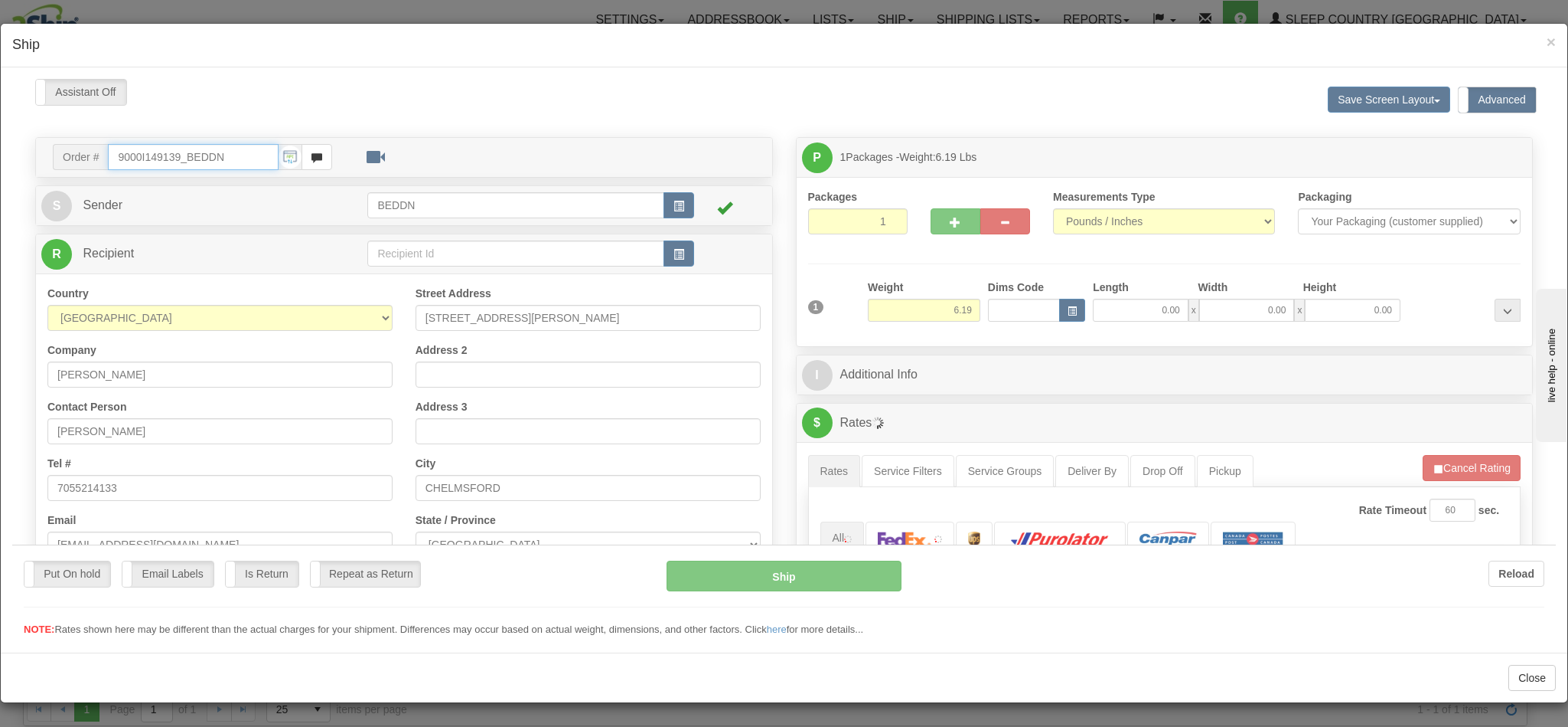
type input "11:20"
type input "16:00"
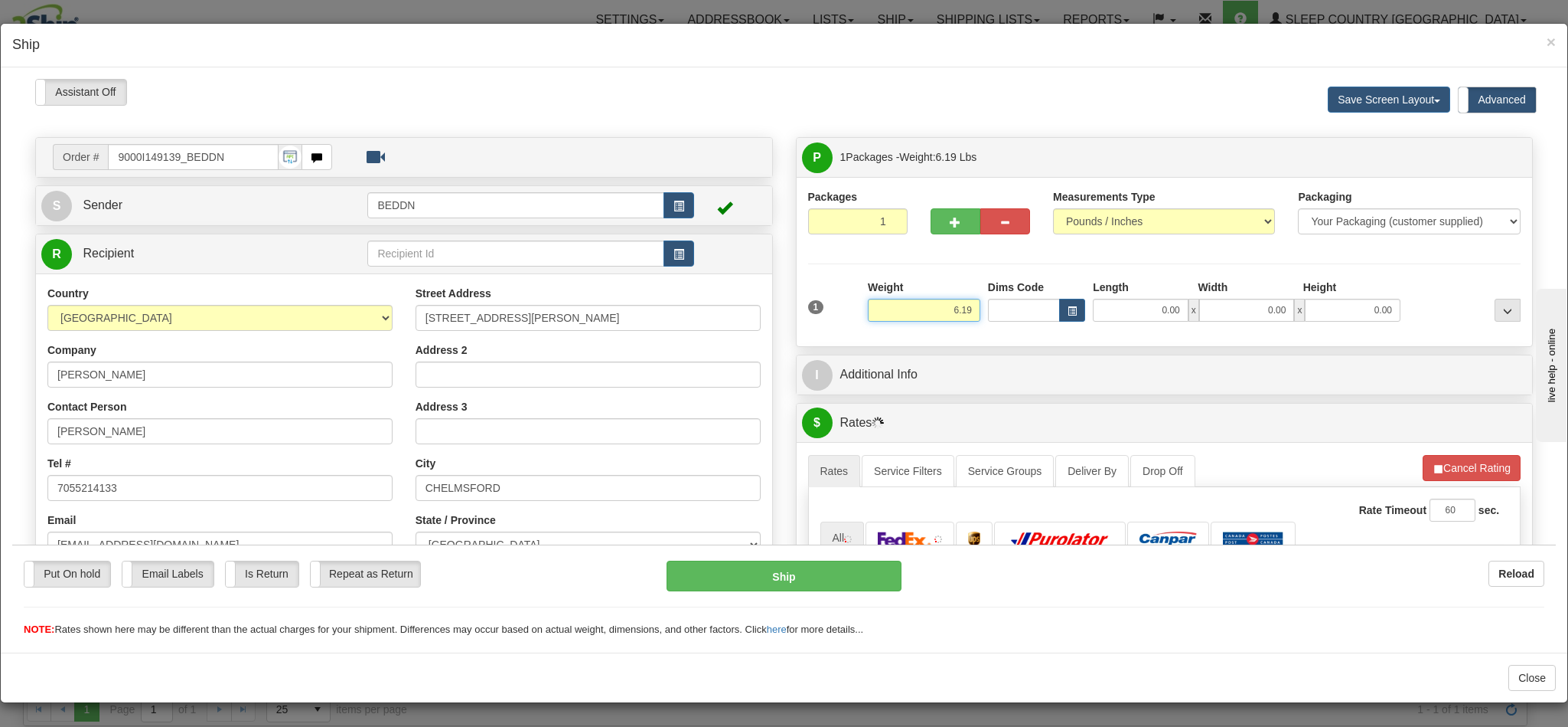
click at [894, 315] on input "6.19" at bounding box center [924, 309] width 112 height 23
drag, startPoint x: 902, startPoint y: 311, endPoint x: 1015, endPoint y: 328, distance: 114.3
click at [1015, 328] on div "1 Weight 6.19 Dims Code 0.00" at bounding box center [1164, 305] width 721 height 54
type input "3.00"
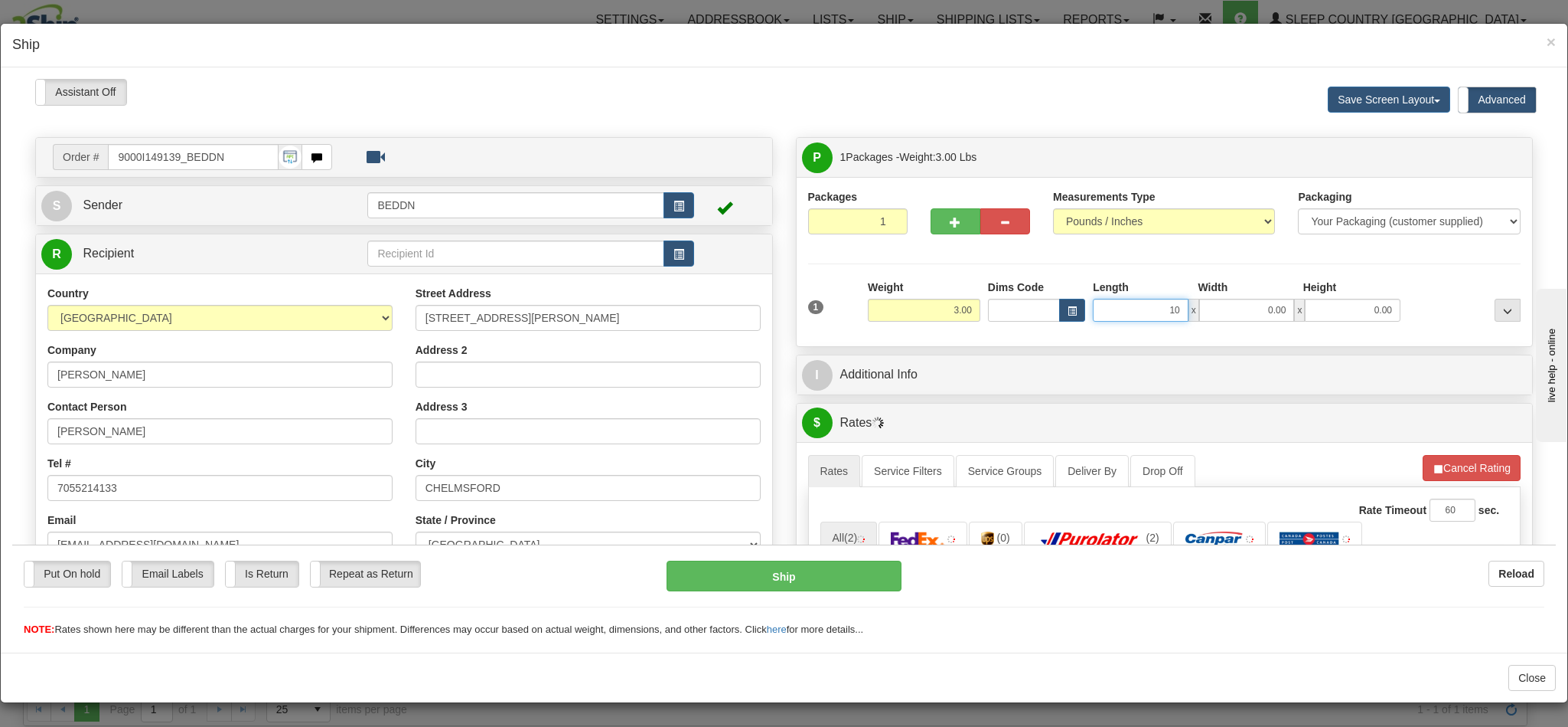
type input "10"
type input "1"
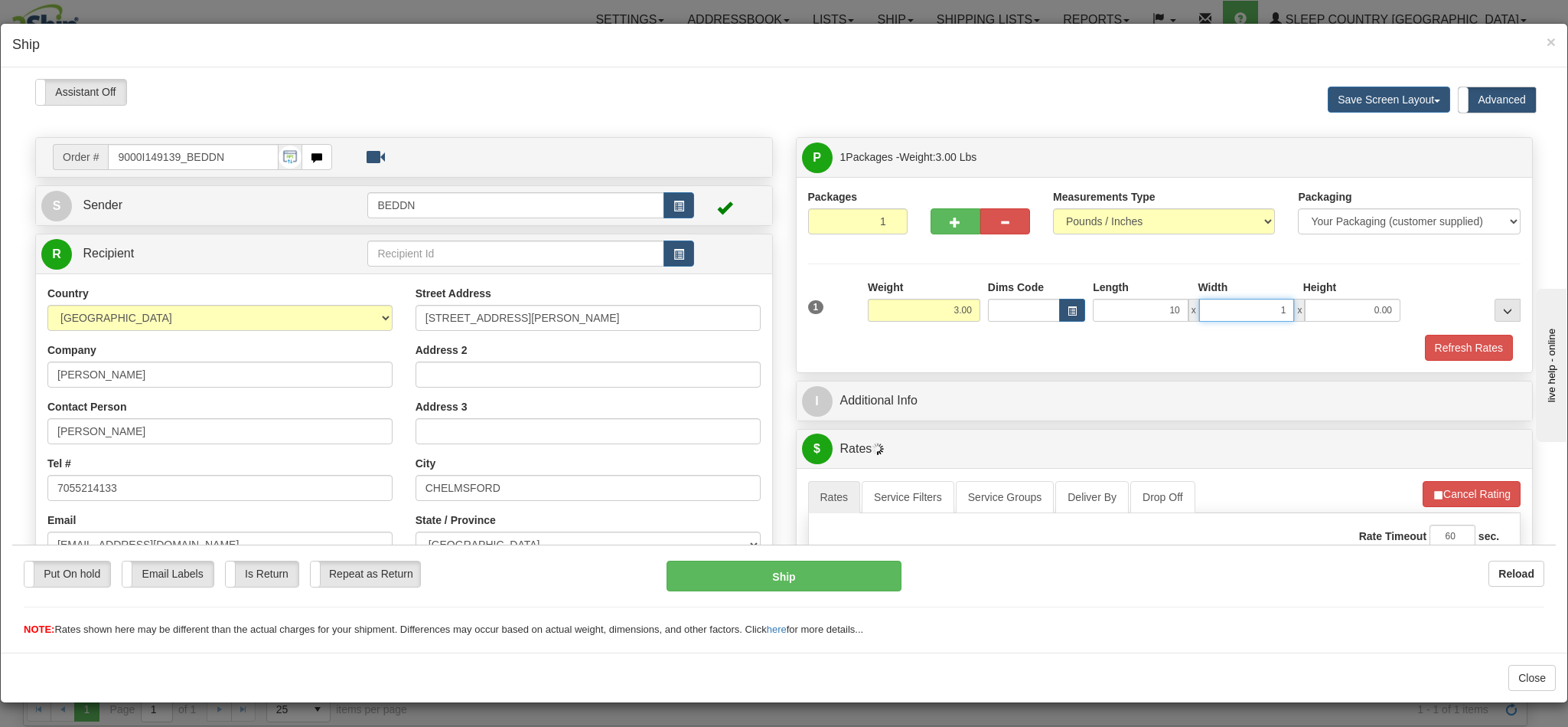
type input "10.00"
type input "20"
type input "20.00"
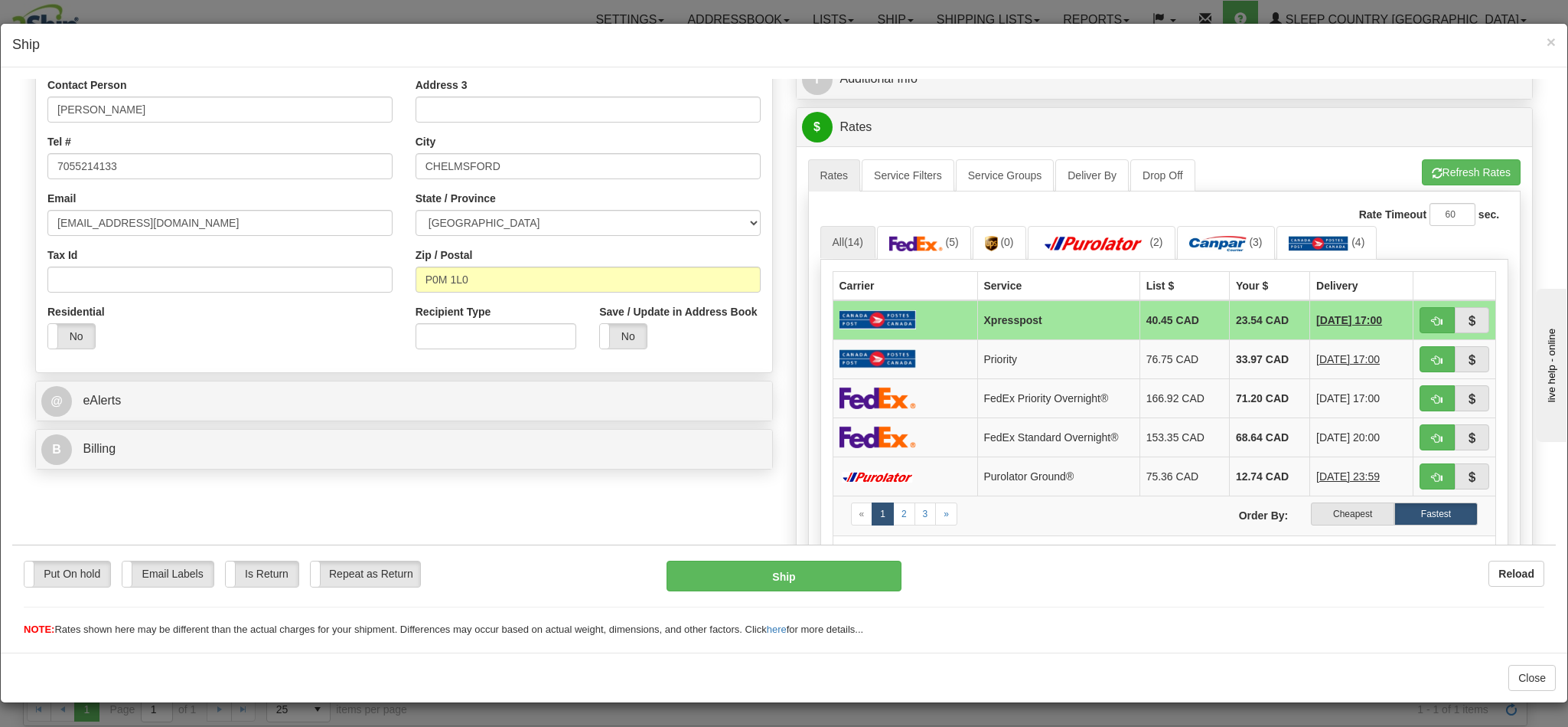
scroll to position [344, 0]
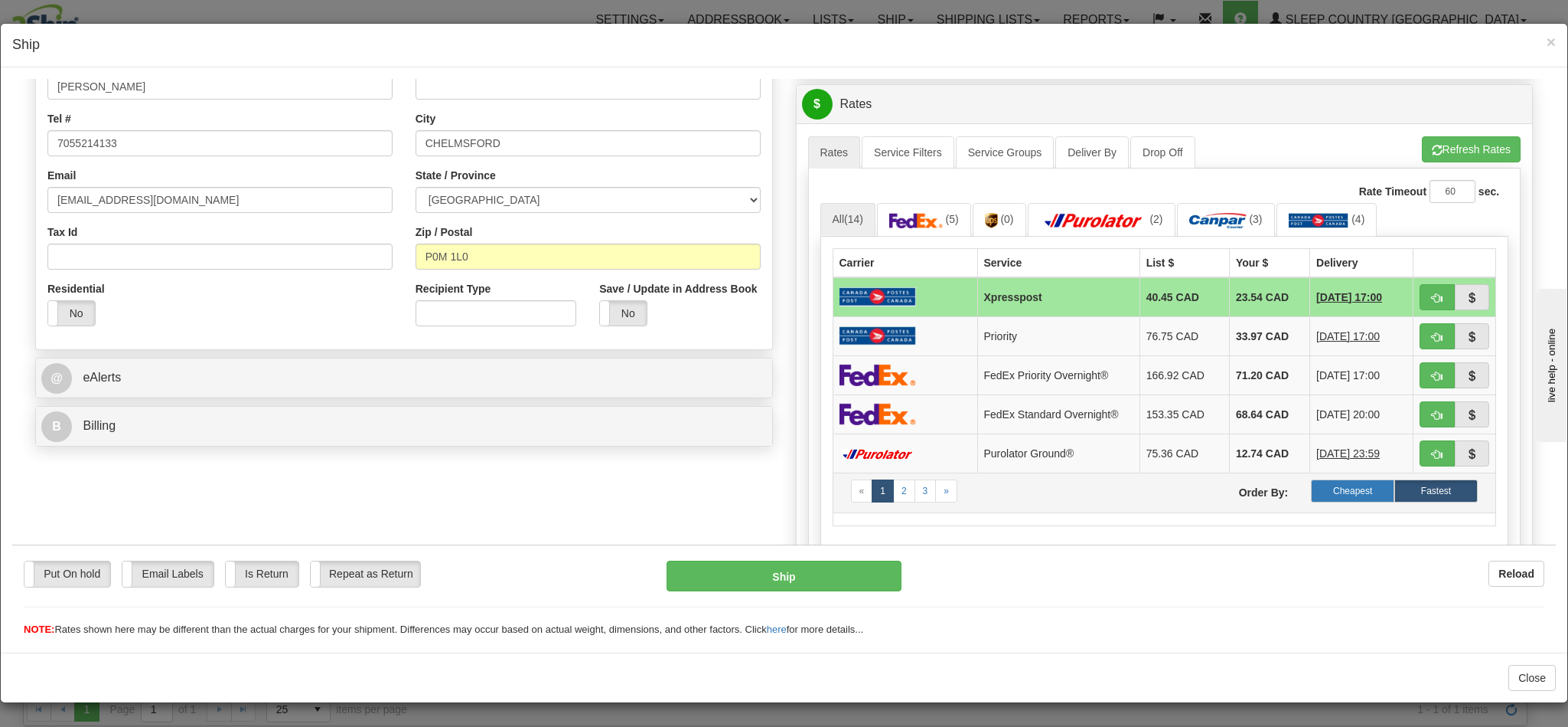
click at [1311, 500] on label "Cheapest" at bounding box center [1353, 490] width 83 height 23
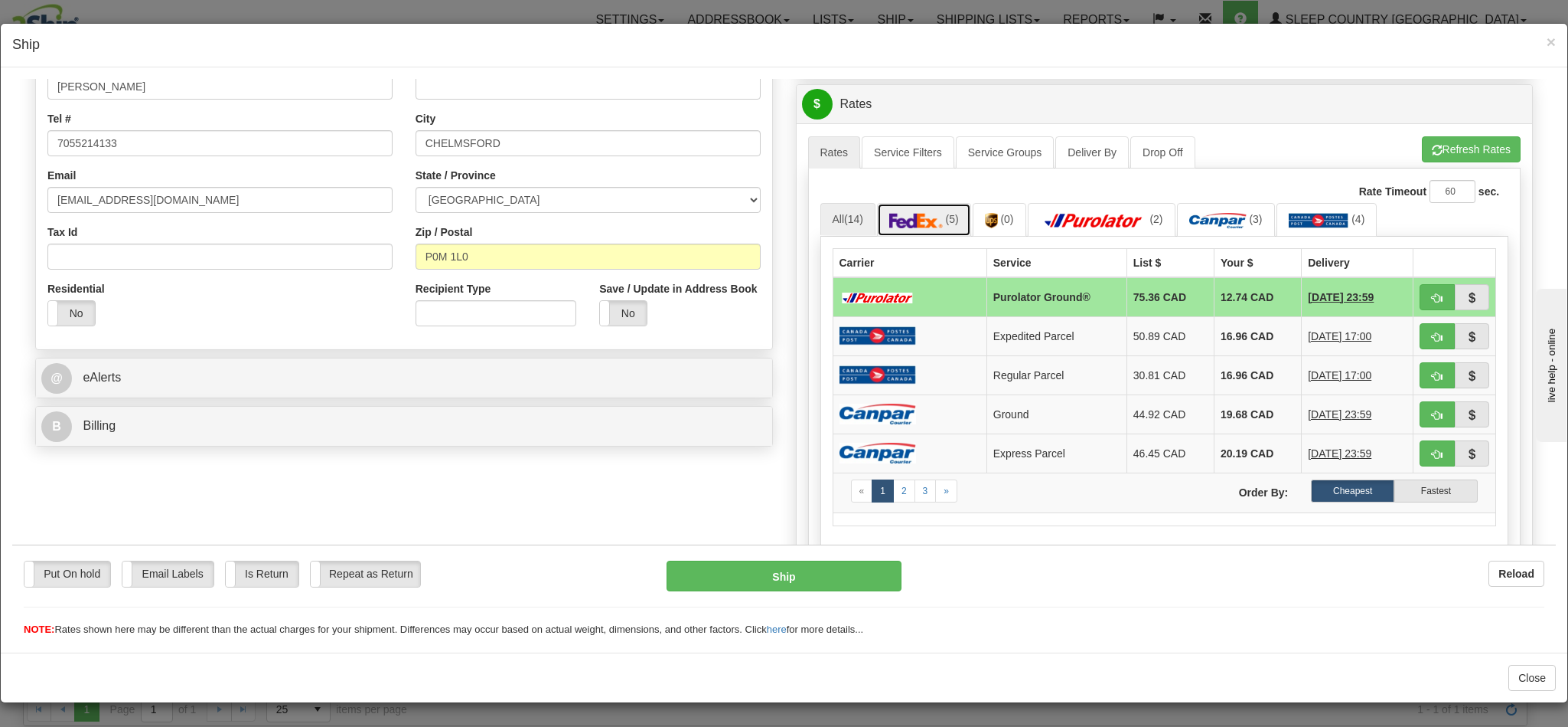
click at [910, 219] on img at bounding box center [915, 219] width 53 height 15
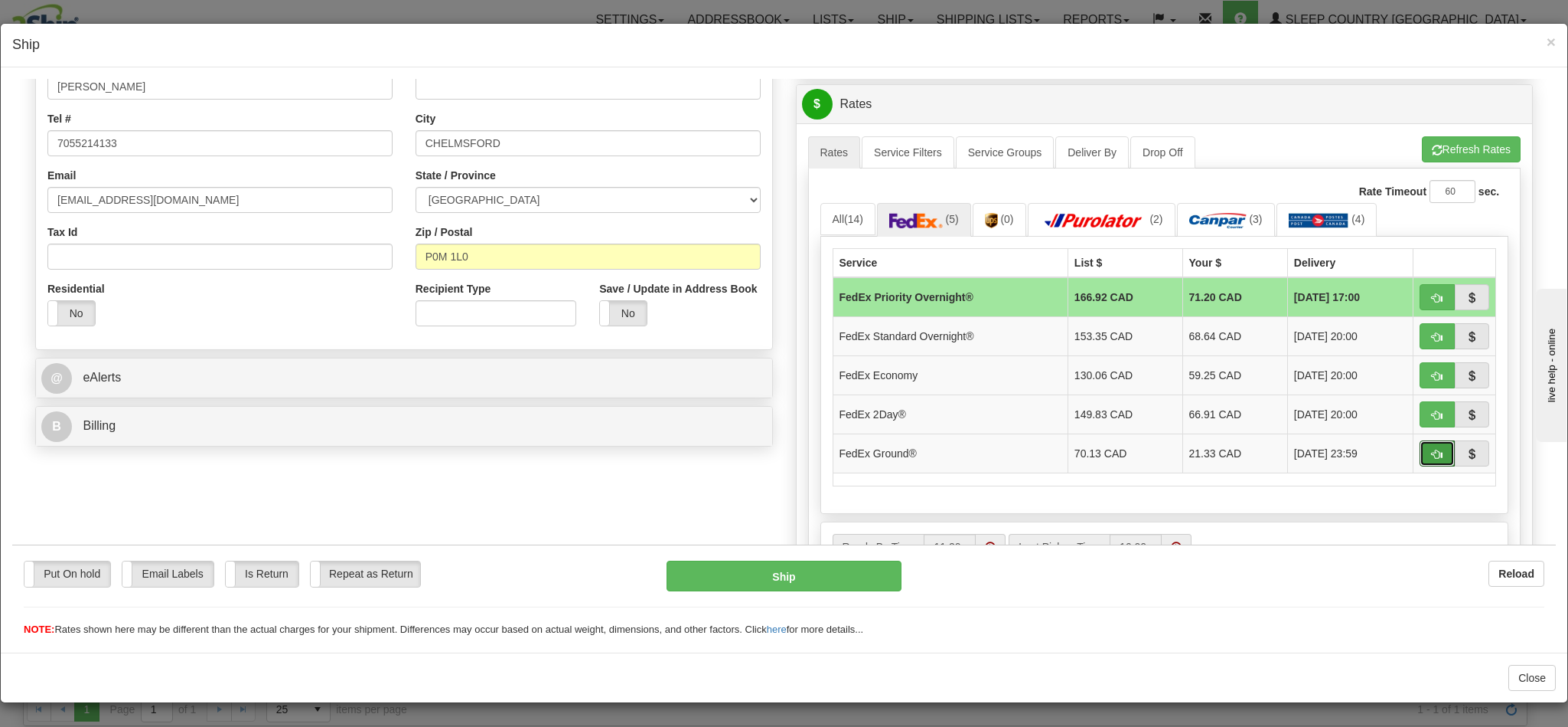
drag, startPoint x: 1389, startPoint y: 465, endPoint x: 1201, endPoint y: 557, distance: 209.3
click at [1419, 465] on button "button" at bounding box center [1437, 452] width 35 height 26
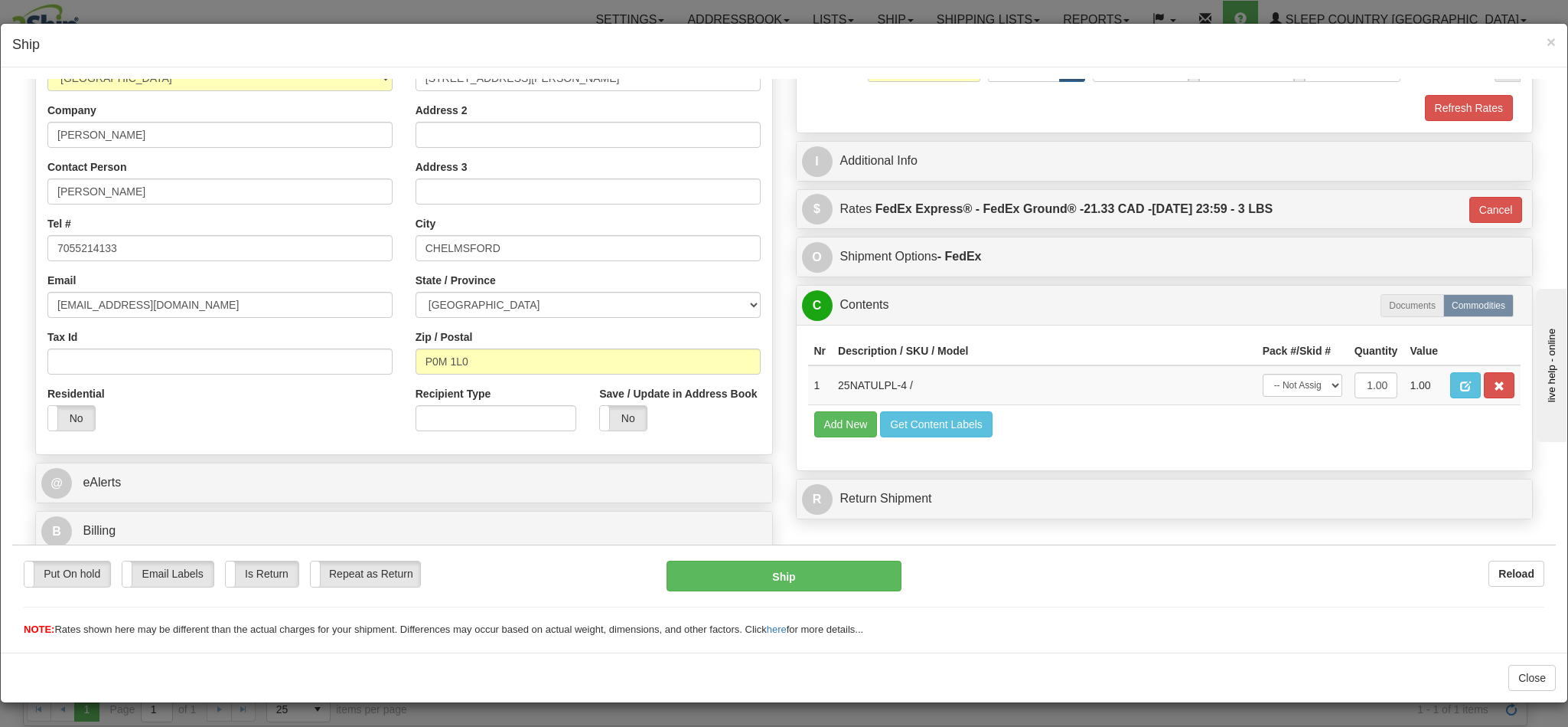
type input "92"
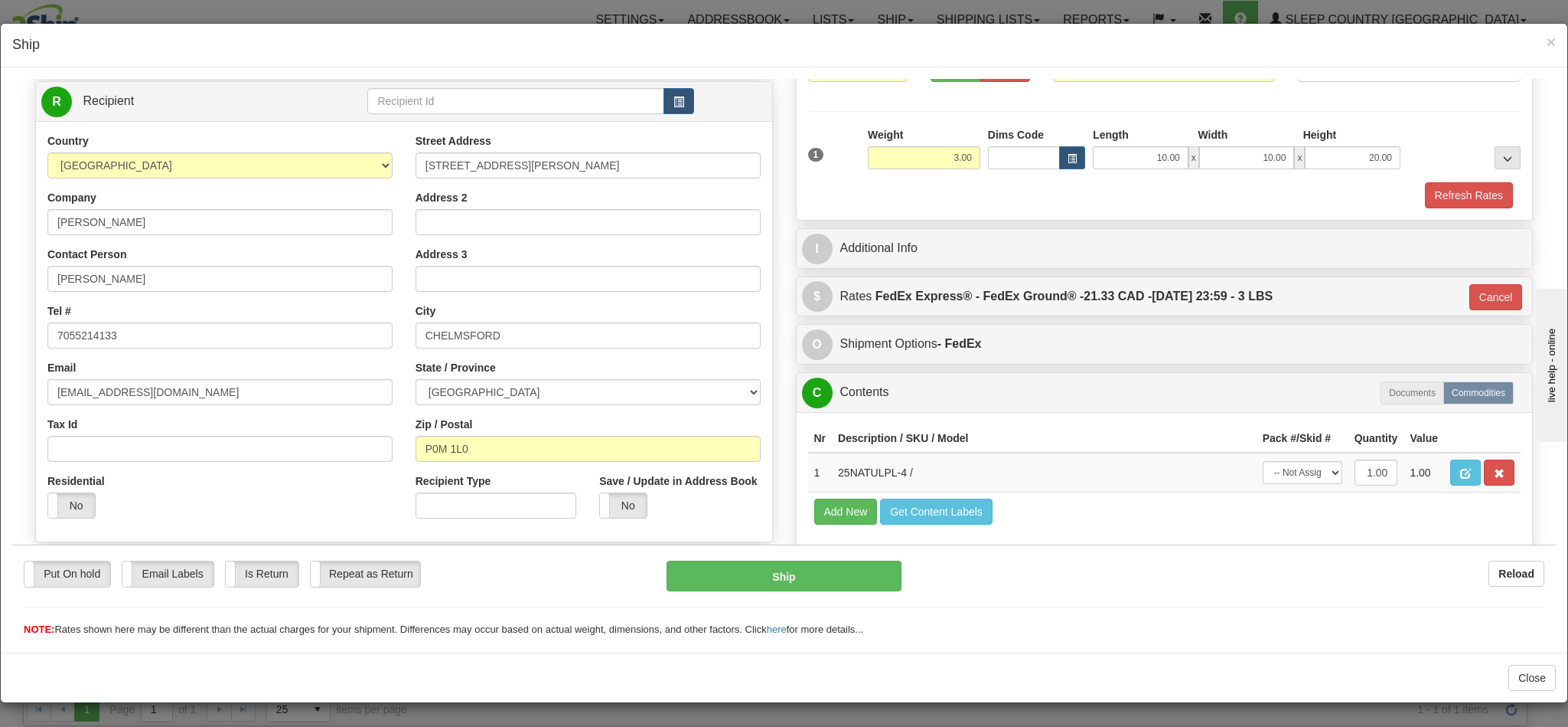
scroll to position [31, 0]
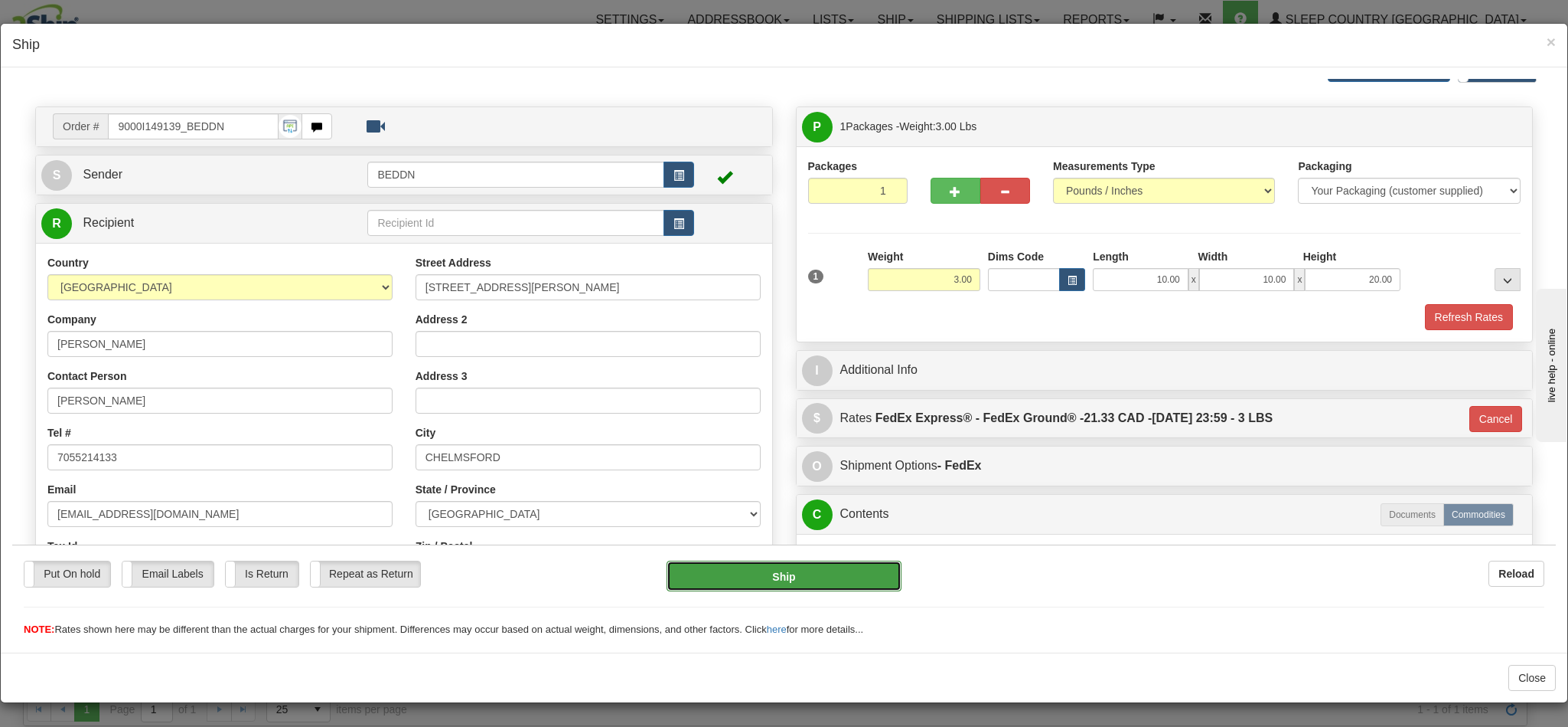
click at [755, 572] on button "Ship" at bounding box center [784, 575] width 234 height 31
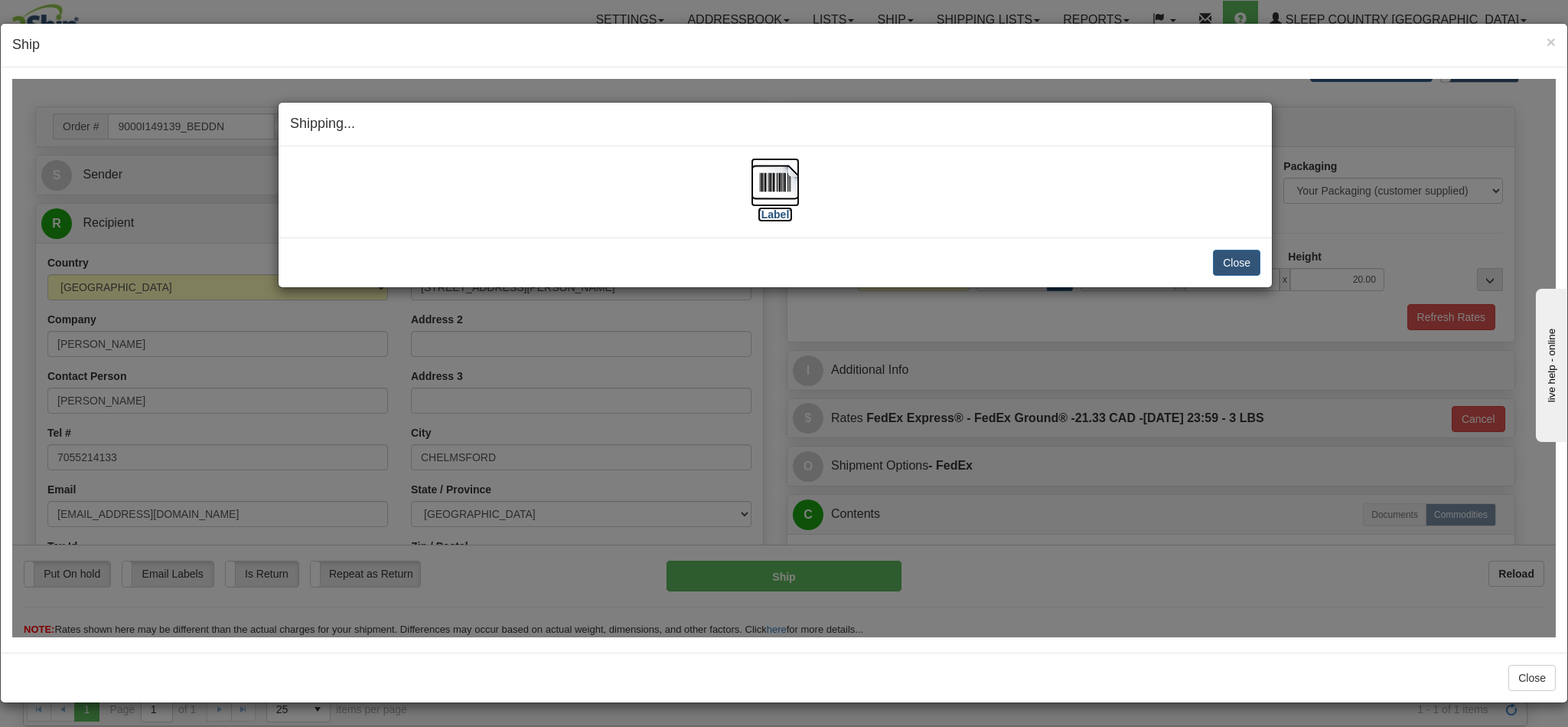
click at [760, 183] on img at bounding box center [775, 181] width 49 height 49
click at [1220, 261] on button "Close" at bounding box center [1236, 261] width 47 height 26
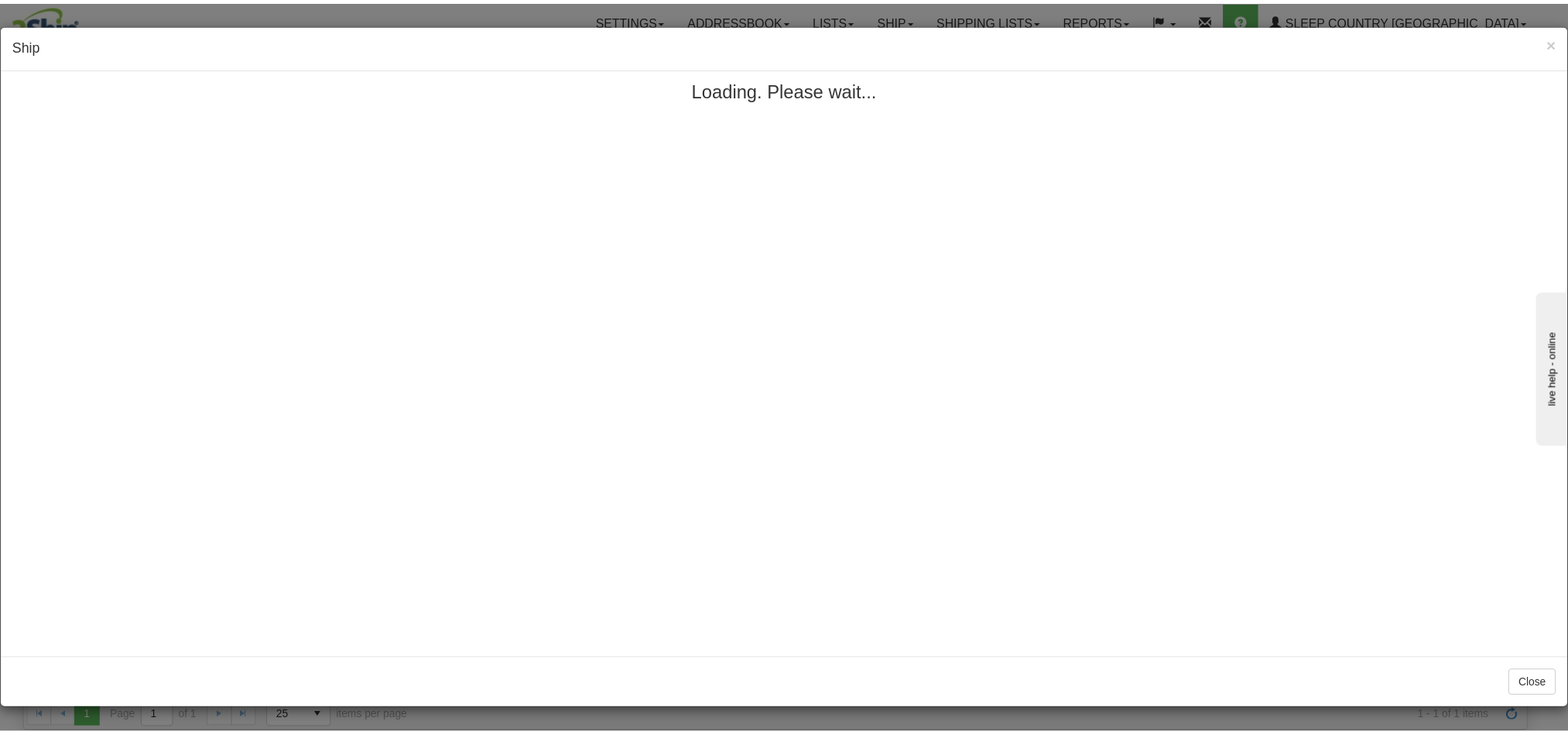
scroll to position [0, 0]
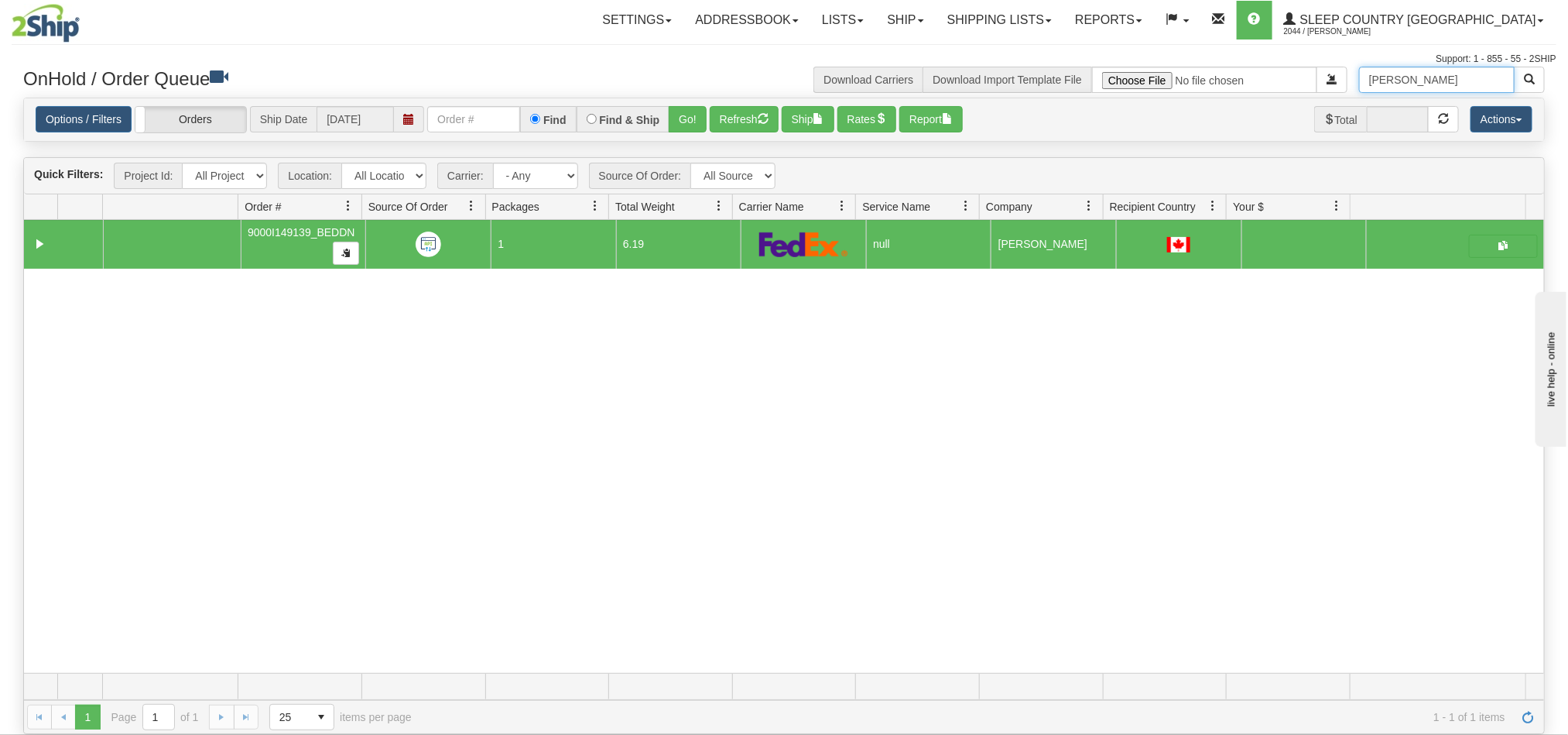
click at [1464, 80] on input "Julie Lachapelle" at bounding box center [1437, 79] width 155 height 26
paste input "Christine Murphy"
drag, startPoint x: 1480, startPoint y: 84, endPoint x: 1245, endPoint y: 84, distance: 235.0
click at [1245, 84] on div "Julie Lachapelle Download Carriers Download Import Template File" at bounding box center [1170, 79] width 772 height 26
paste input "Christine Murphy"
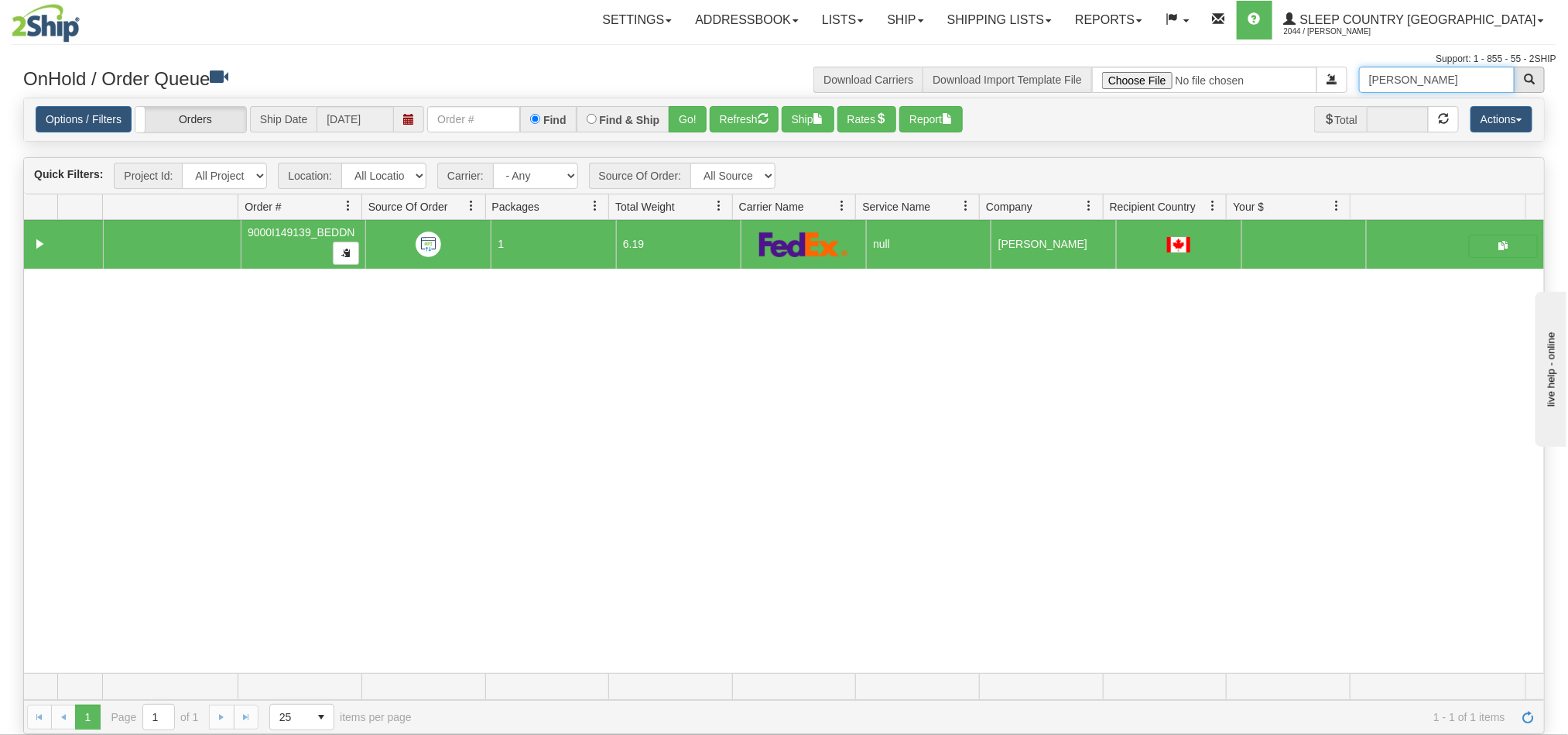
type input "Christine Murphy"
click at [1534, 81] on span "button" at bounding box center [1529, 78] width 11 height 11
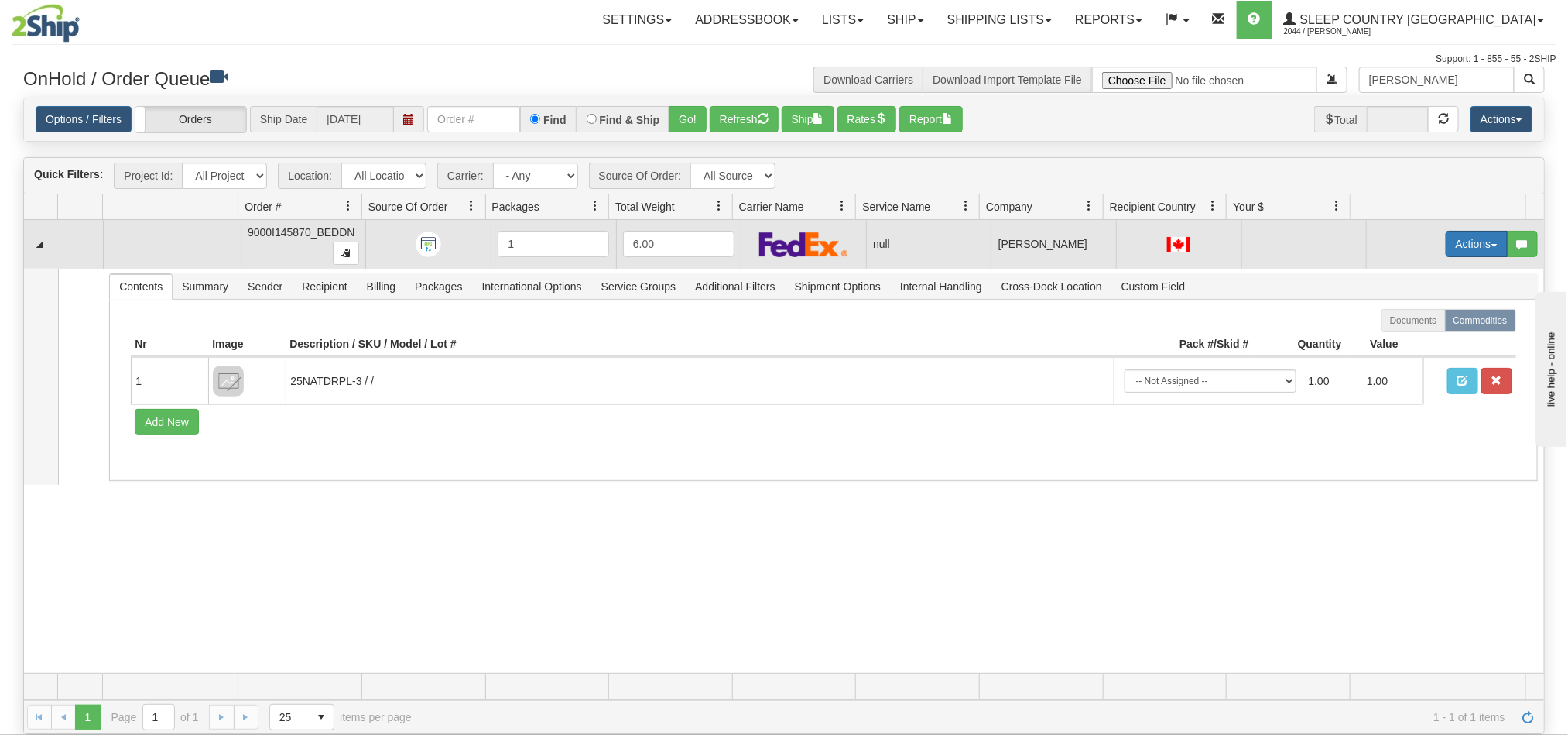
click at [1446, 248] on button "Actions" at bounding box center [1476, 243] width 62 height 26
click at [1390, 275] on span "Open" at bounding box center [1408, 273] width 37 height 13
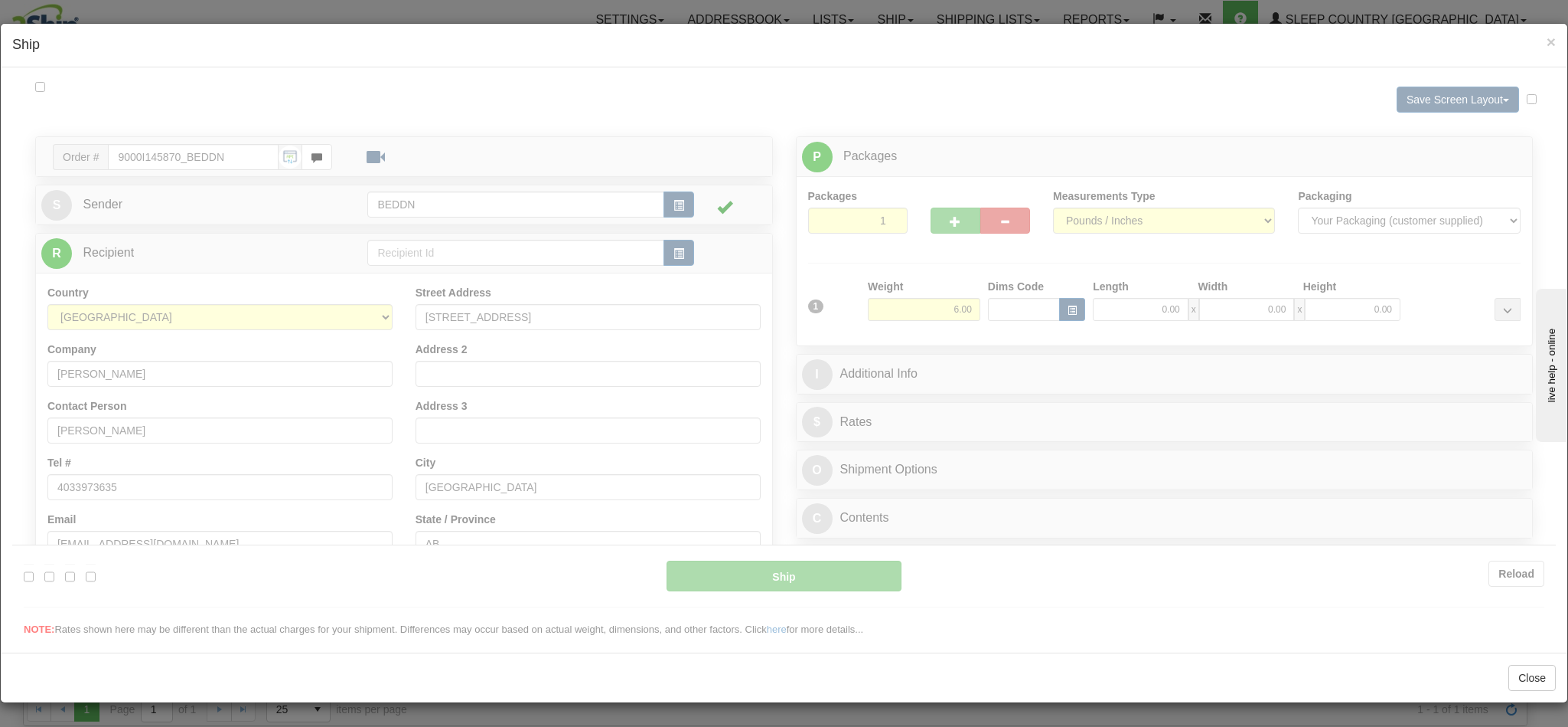
type input "11:21"
type input "16:00"
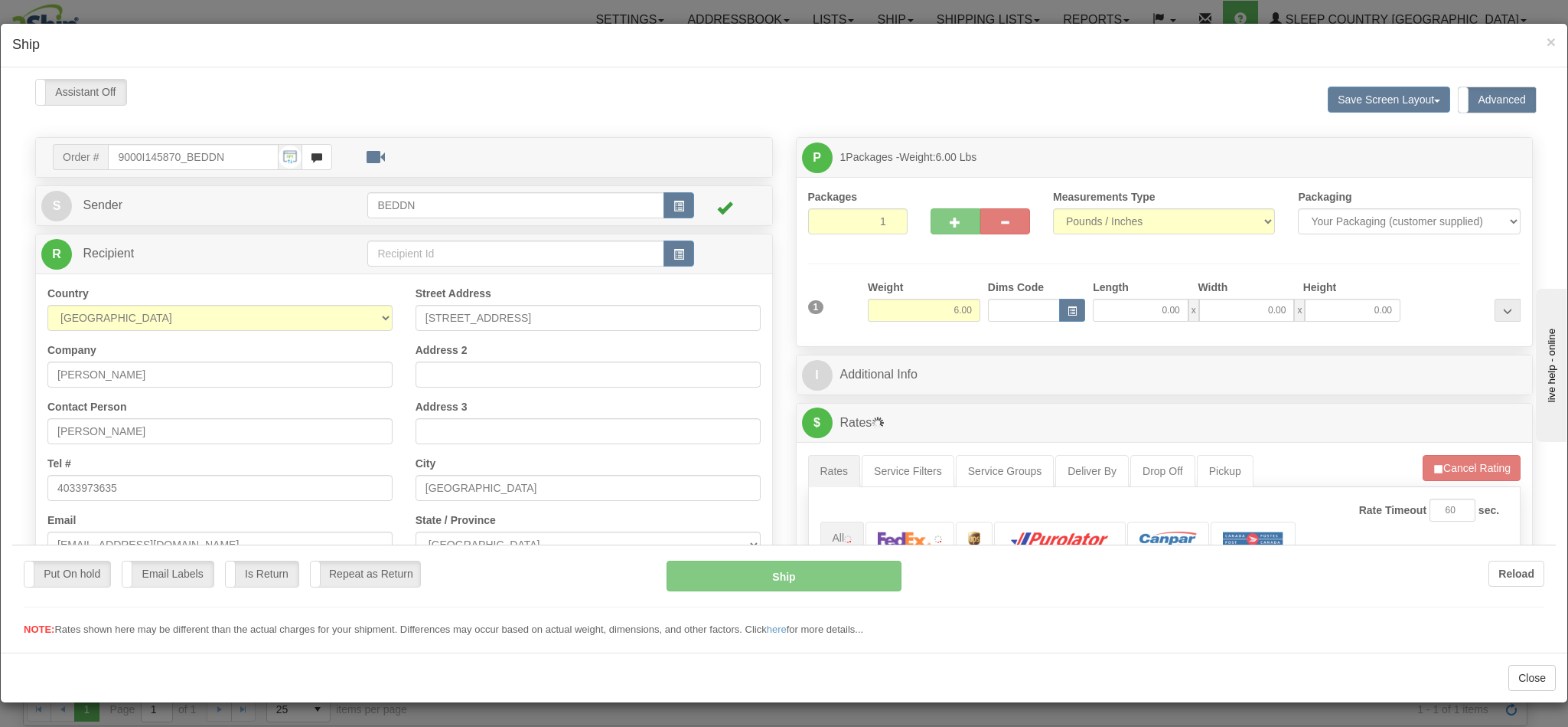
click at [899, 311] on div at bounding box center [784, 357] width 1543 height 558
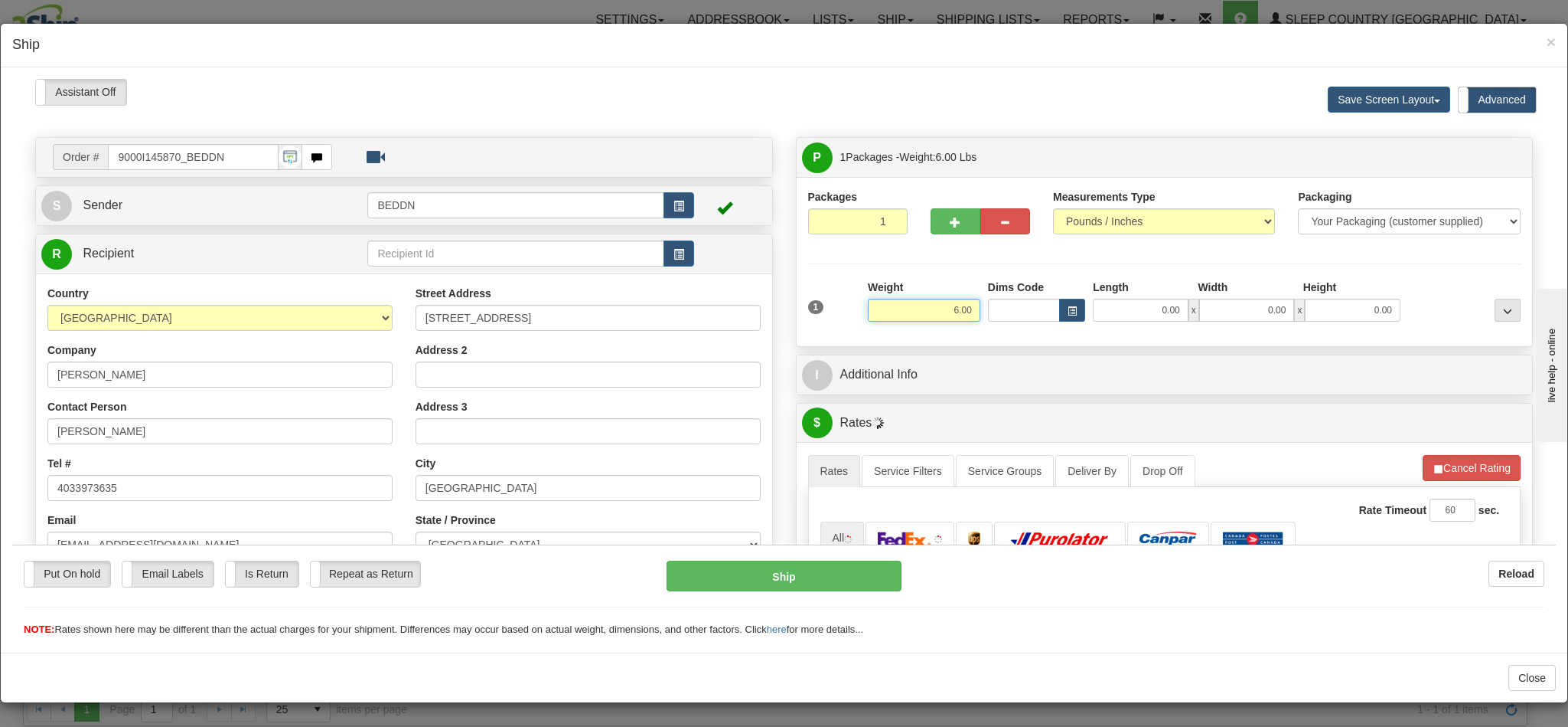
drag, startPoint x: 900, startPoint y: 311, endPoint x: 977, endPoint y: 311, distance: 77.0
click at [977, 311] on div "1 Weight 6.00 Dims Code 0.00" at bounding box center [1164, 305] width 721 height 54
type input "3.00"
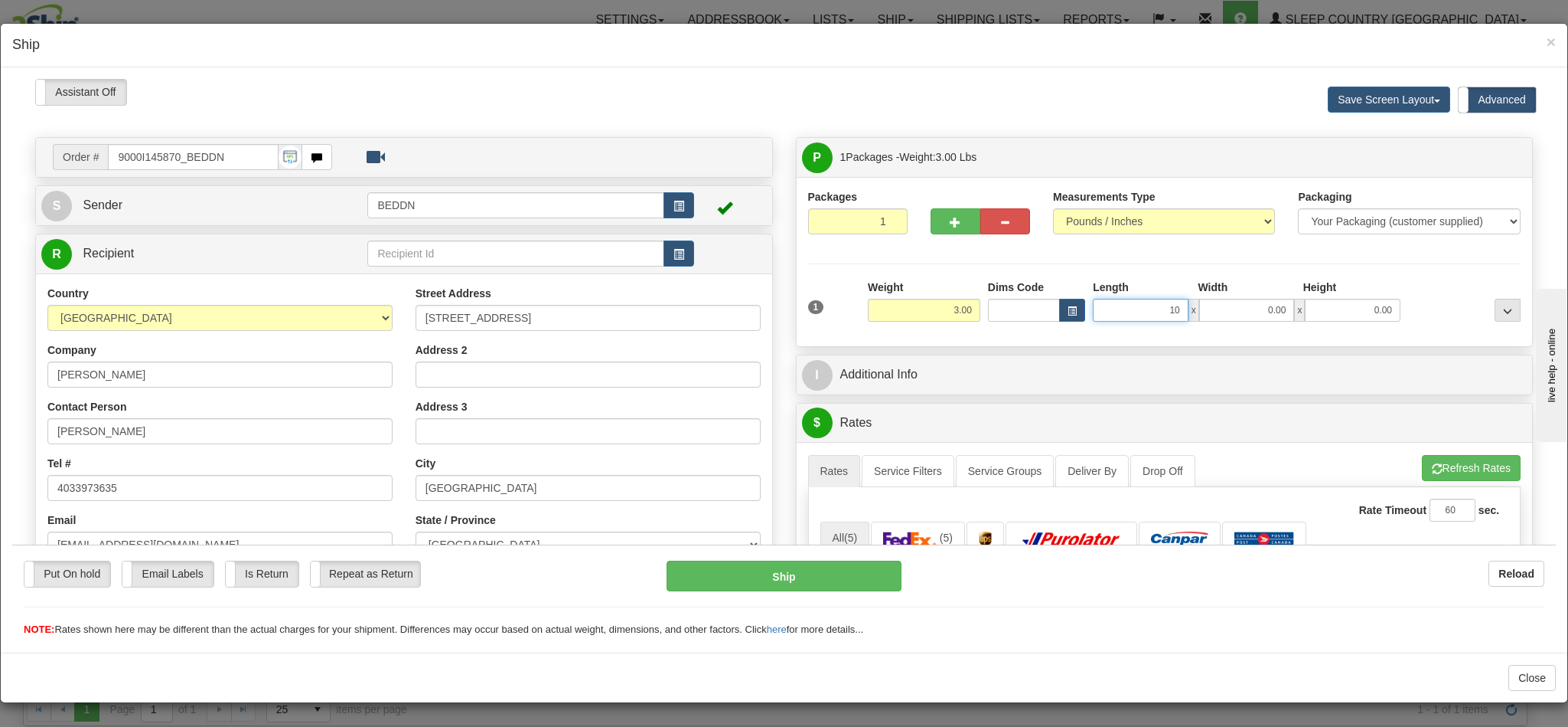
type input "10"
type input "1"
type input "10.00"
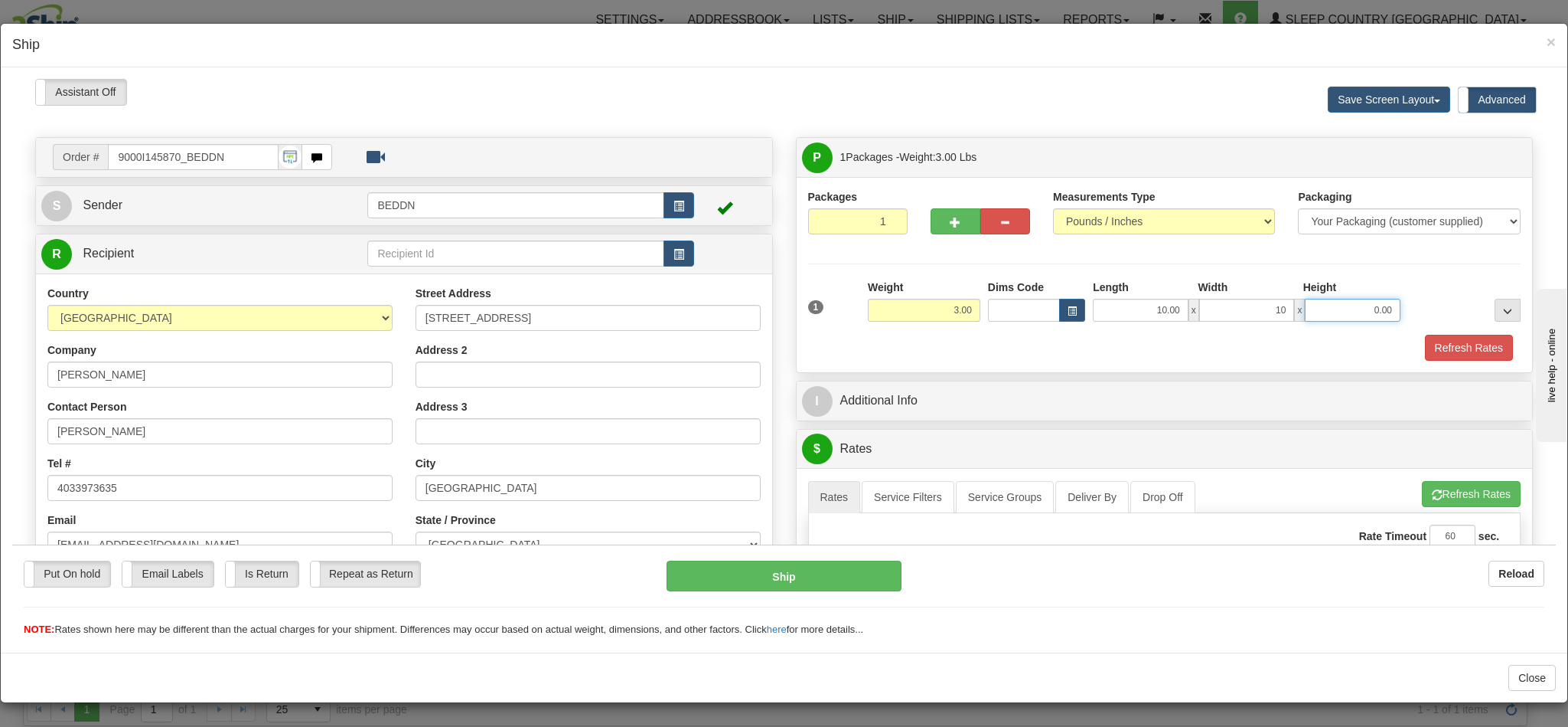
type input "10.00"
type input "20"
type input "20.00"
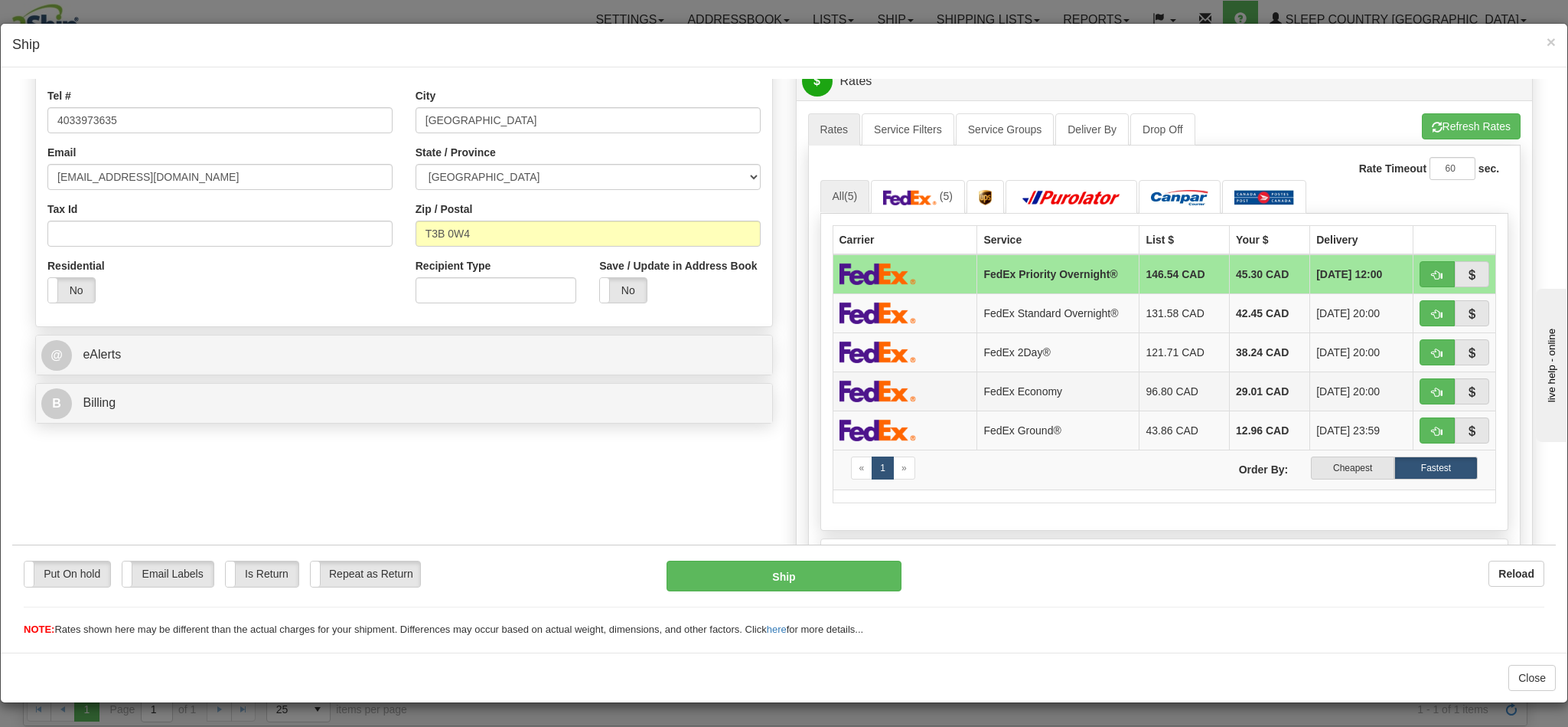
scroll to position [459, 0]
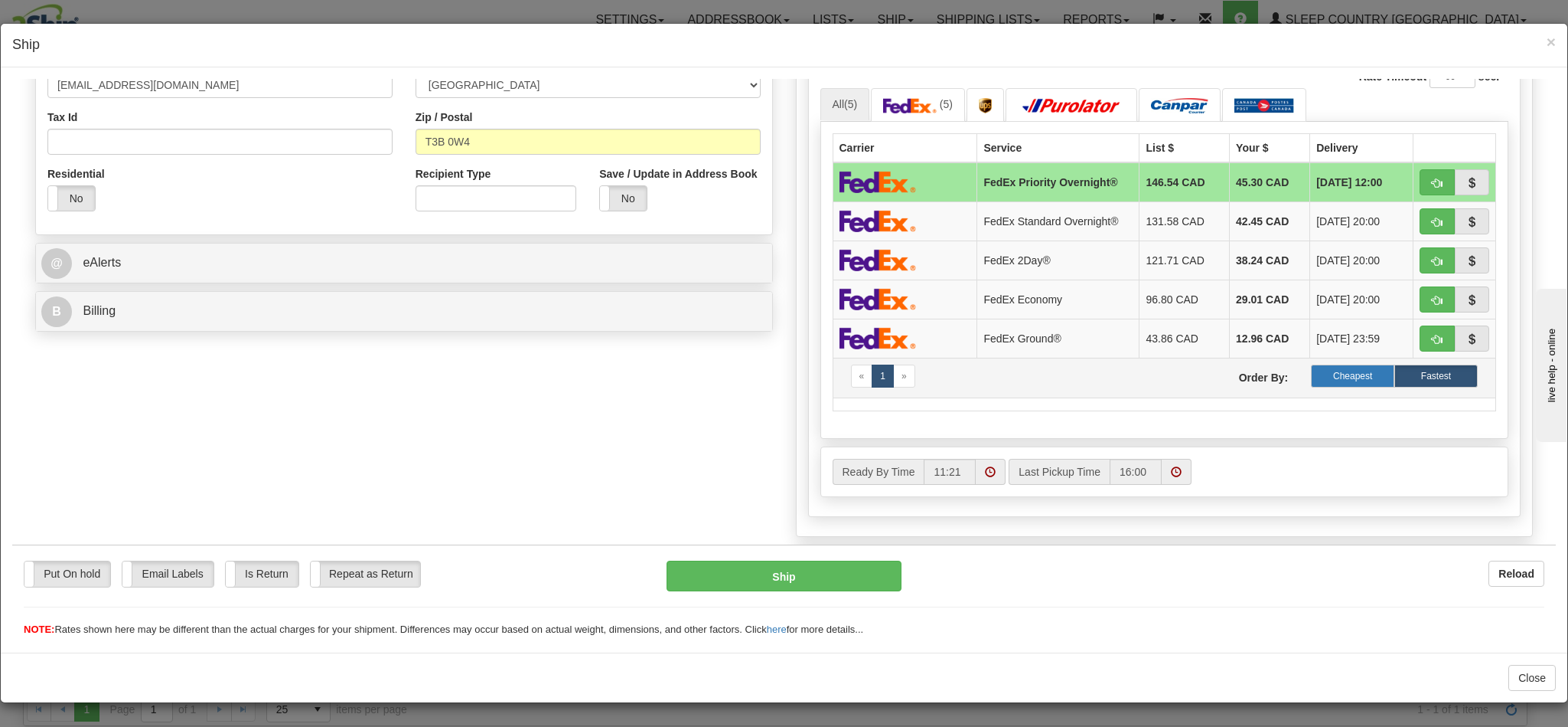
click at [1337, 381] on label "Cheapest" at bounding box center [1353, 375] width 83 height 23
click at [1432, 183] on span "button" at bounding box center [1437, 183] width 11 height 10
type input "92"
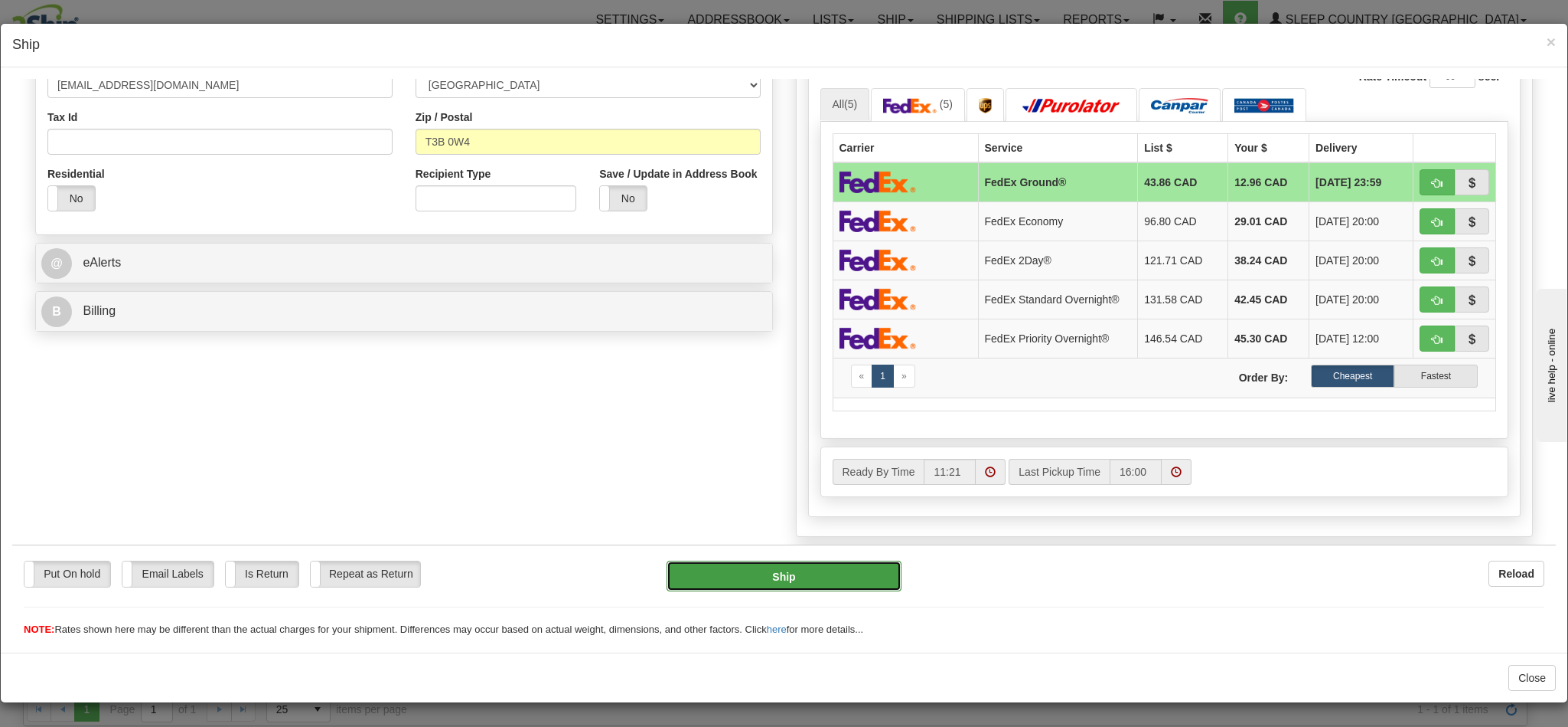
click at [756, 570] on button "Ship" at bounding box center [784, 575] width 234 height 31
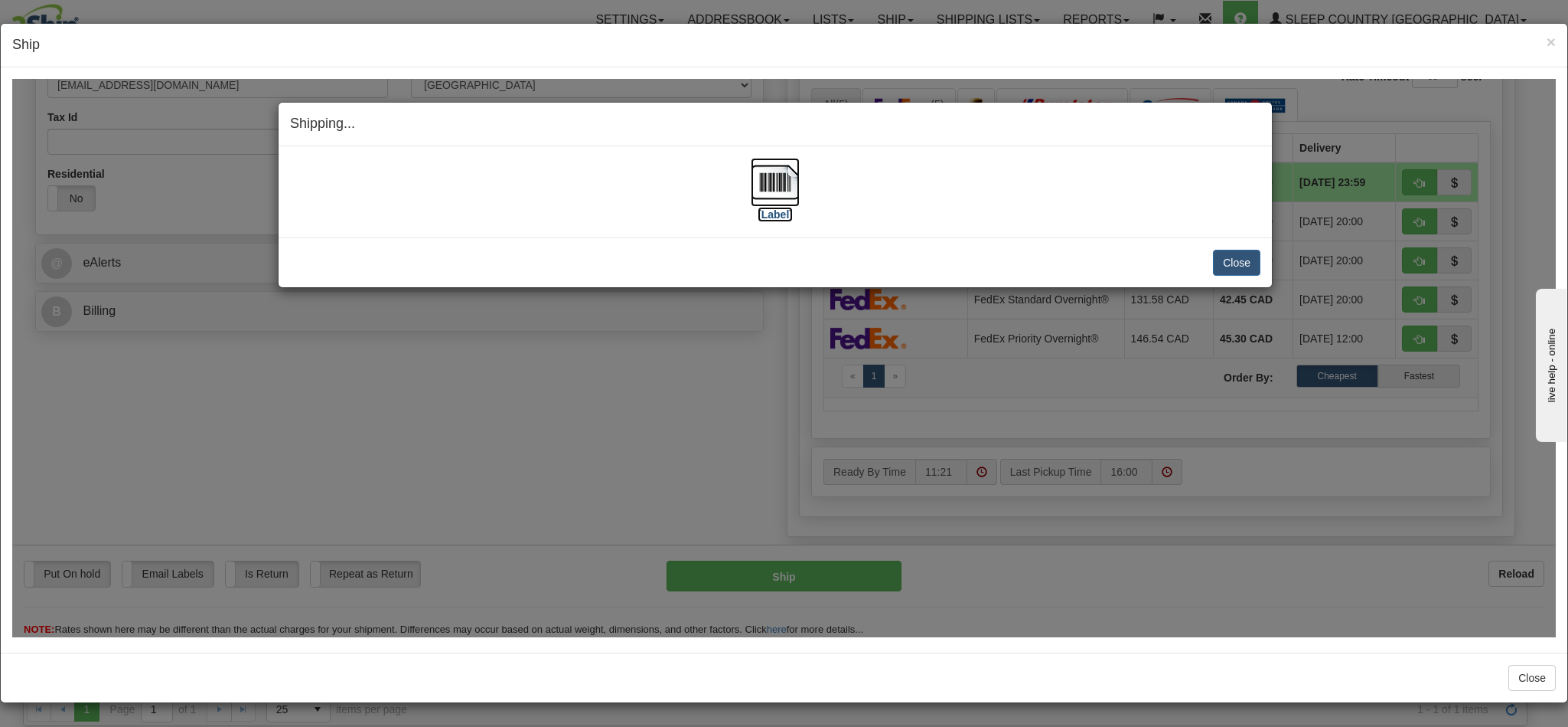
click at [751, 179] on img at bounding box center [775, 181] width 49 height 49
click at [1218, 260] on button "Close" at bounding box center [1236, 261] width 47 height 26
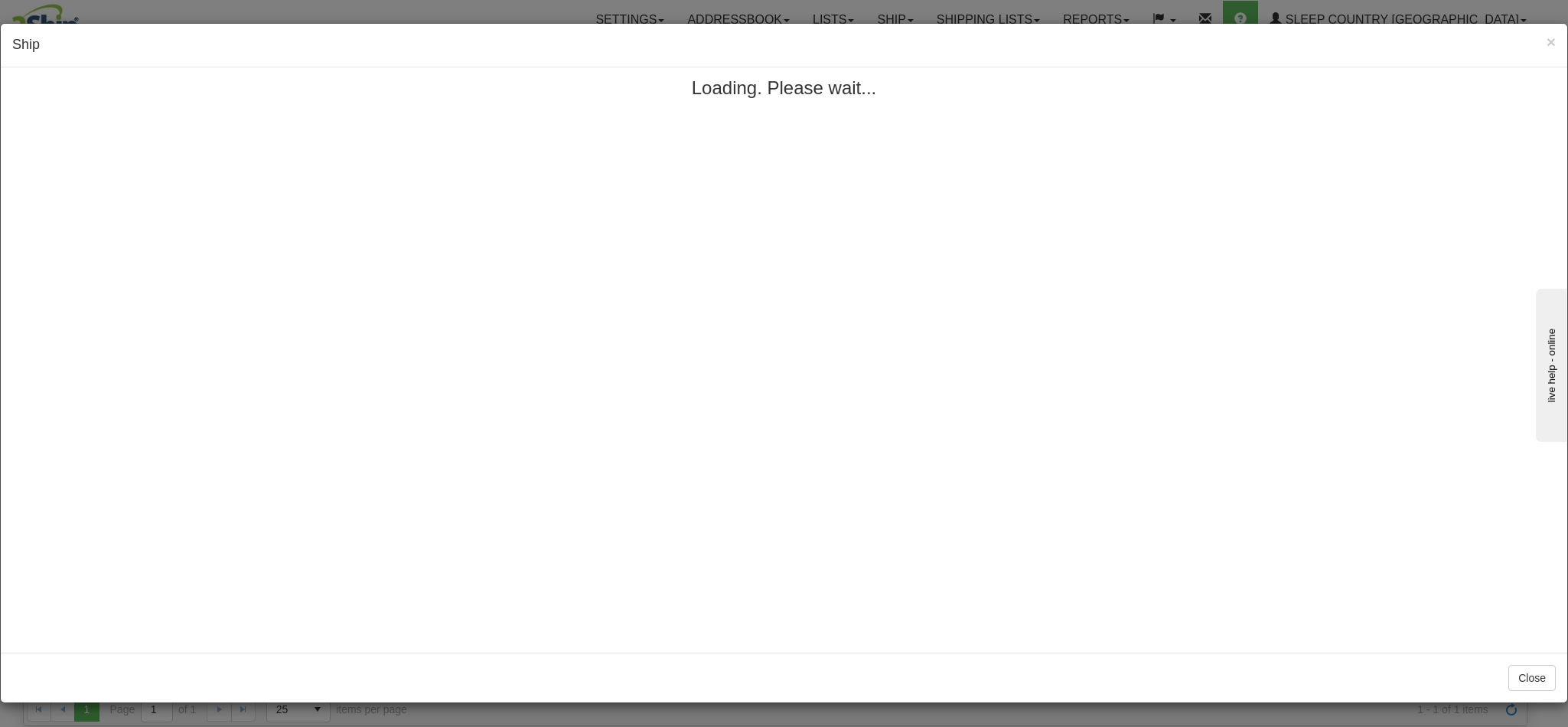
scroll to position [0, 0]
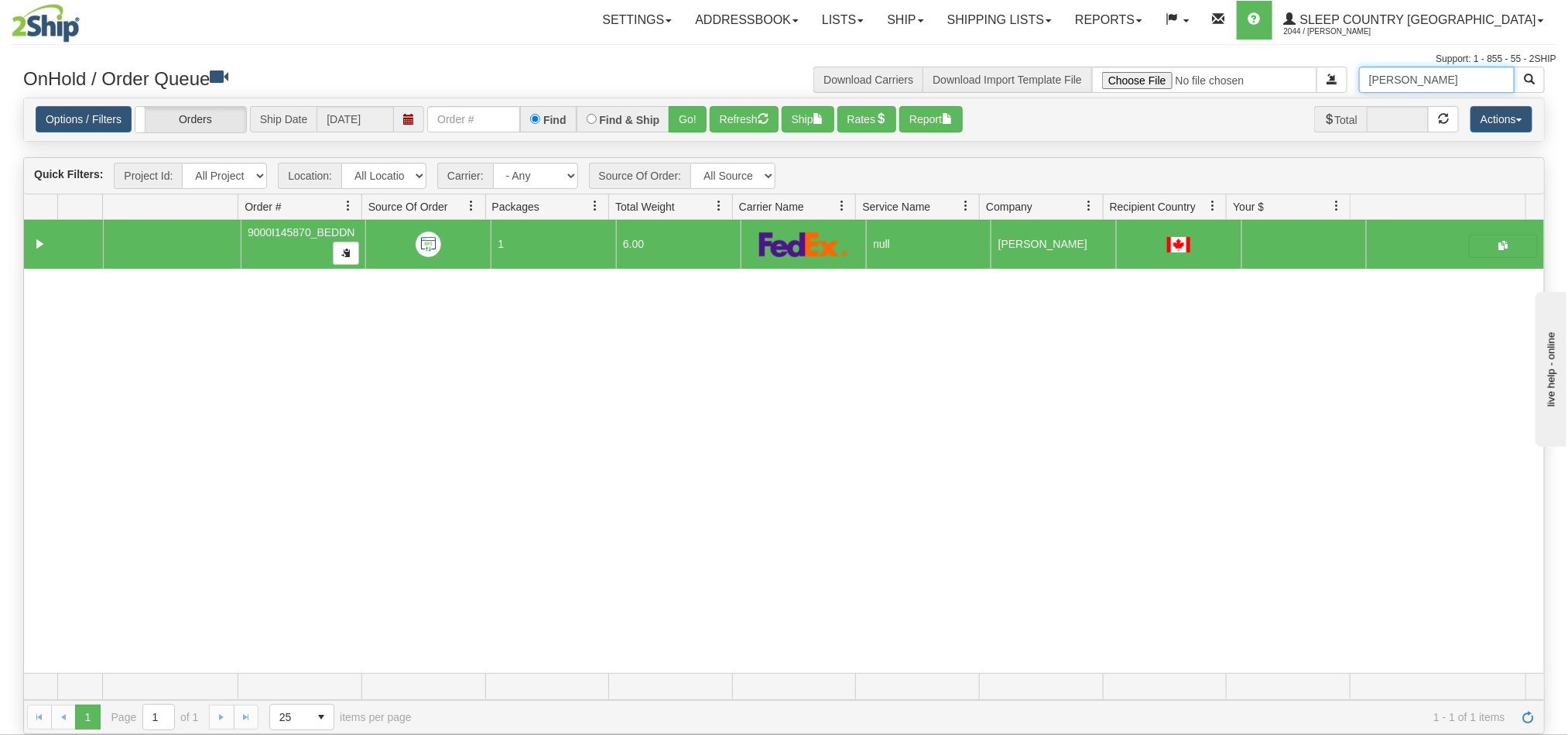
drag, startPoint x: 1459, startPoint y: 72, endPoint x: 1252, endPoint y: 75, distance: 207.0
click at [1256, 74] on div "Christine Murphy Download Carriers Download Import Template File" at bounding box center [1170, 79] width 772 height 26
paste input "Meike Vareschi"
type input "Meike Vareschi"
click at [1527, 77] on span "button" at bounding box center [1529, 78] width 11 height 11
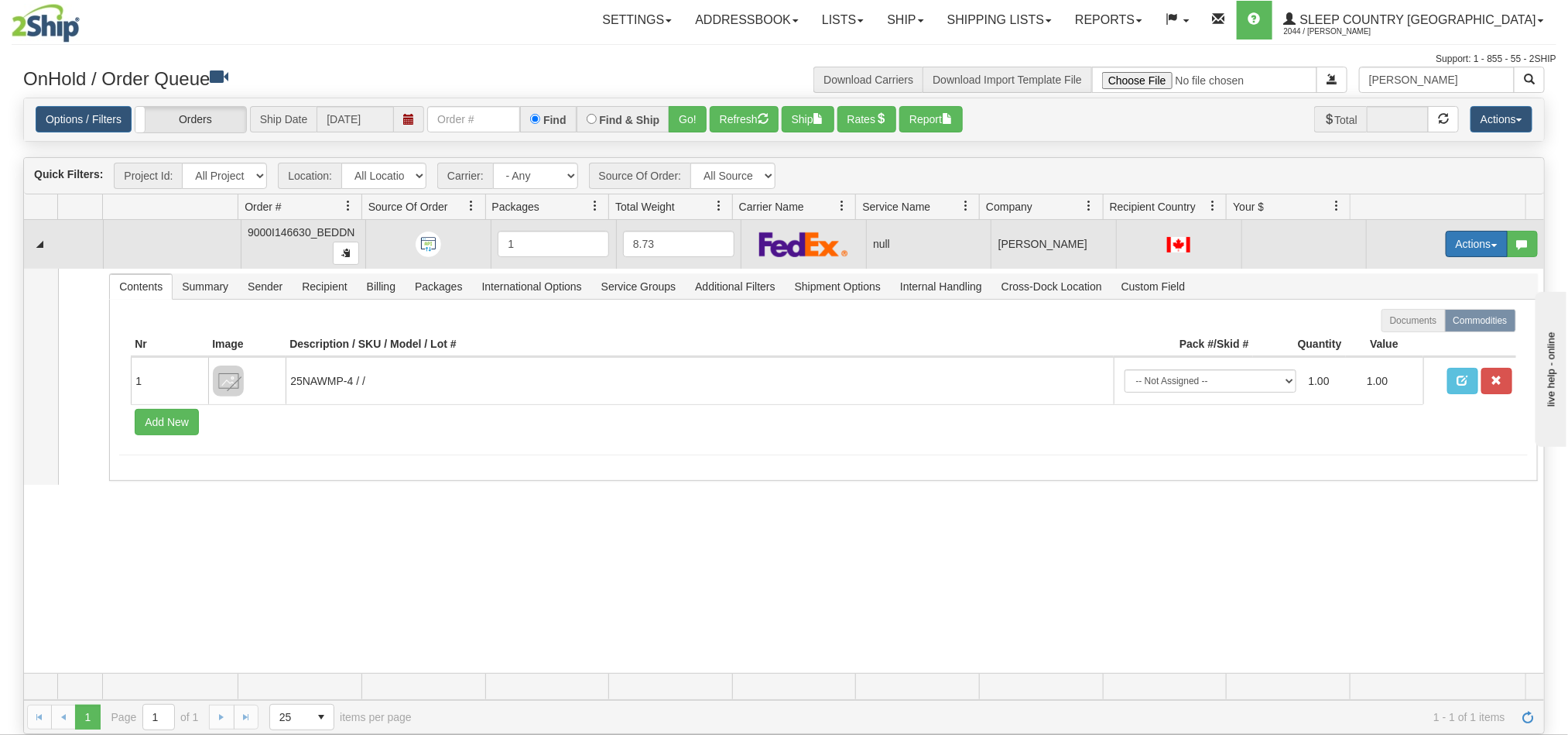
click at [1453, 241] on button "Actions" at bounding box center [1476, 243] width 62 height 26
click at [1396, 273] on span "Open" at bounding box center [1408, 273] width 37 height 13
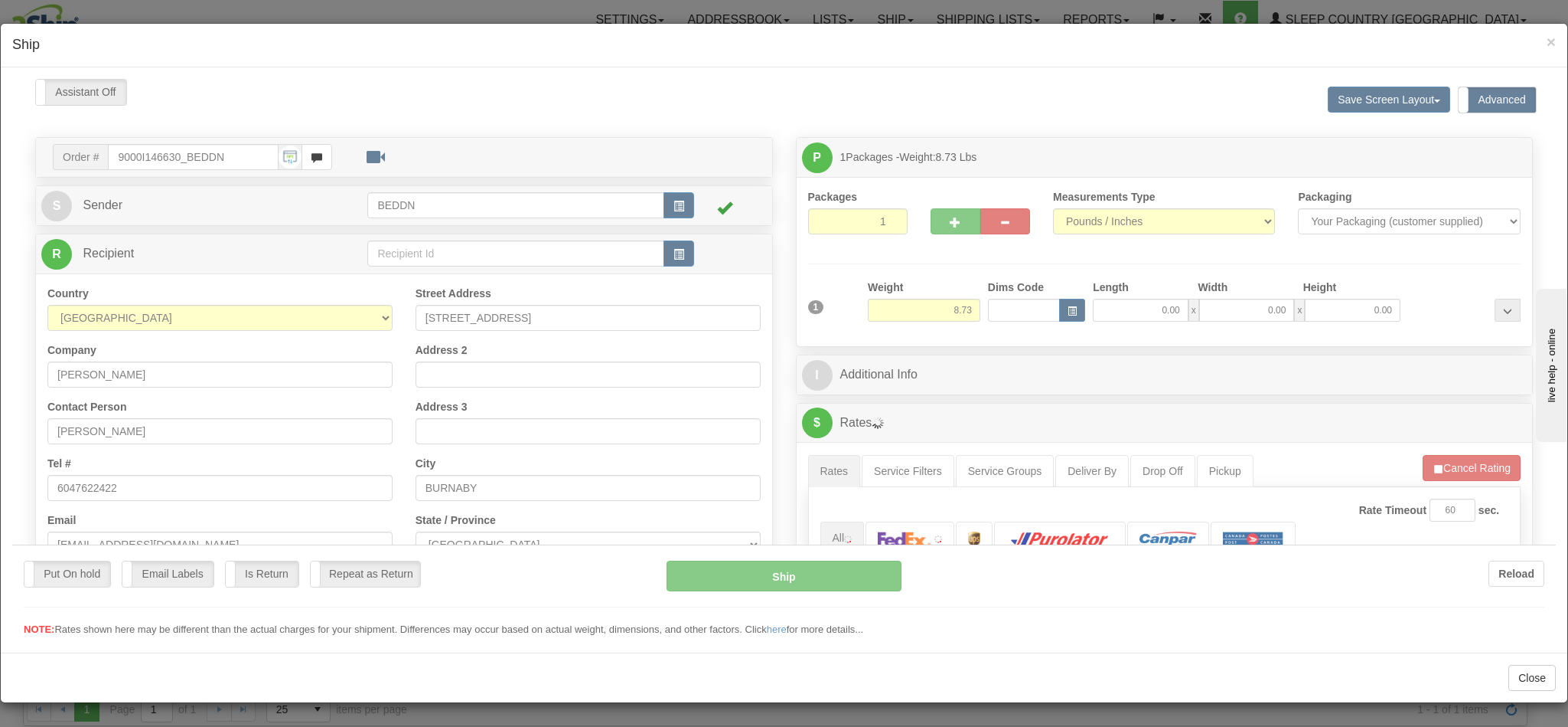
type input "11:22"
type input "16:00"
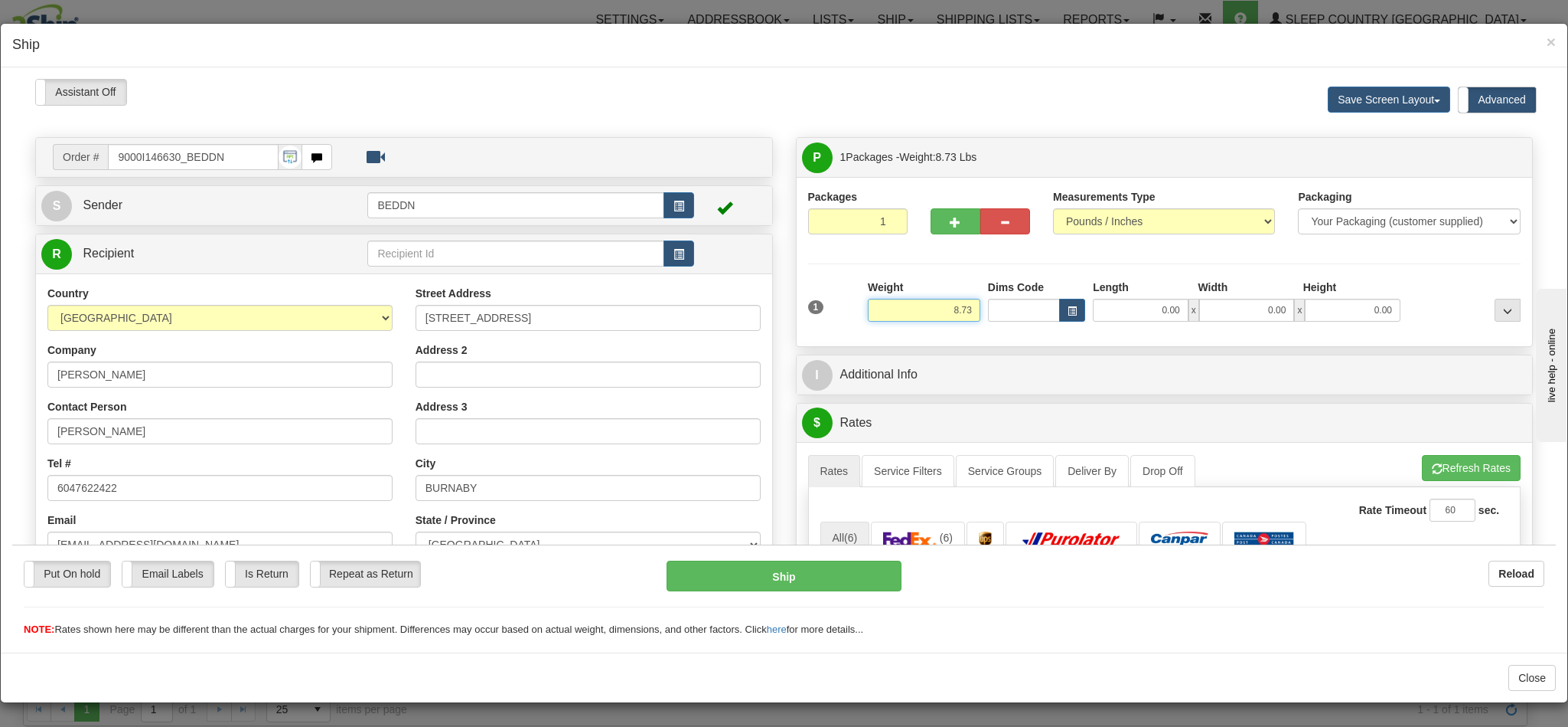
drag, startPoint x: 956, startPoint y: 318, endPoint x: 991, endPoint y: 315, distance: 35.1
click at [991, 315] on div "1 Weight 8.73 Dims Code 0.00" at bounding box center [1164, 305] width 721 height 54
type input "4.00"
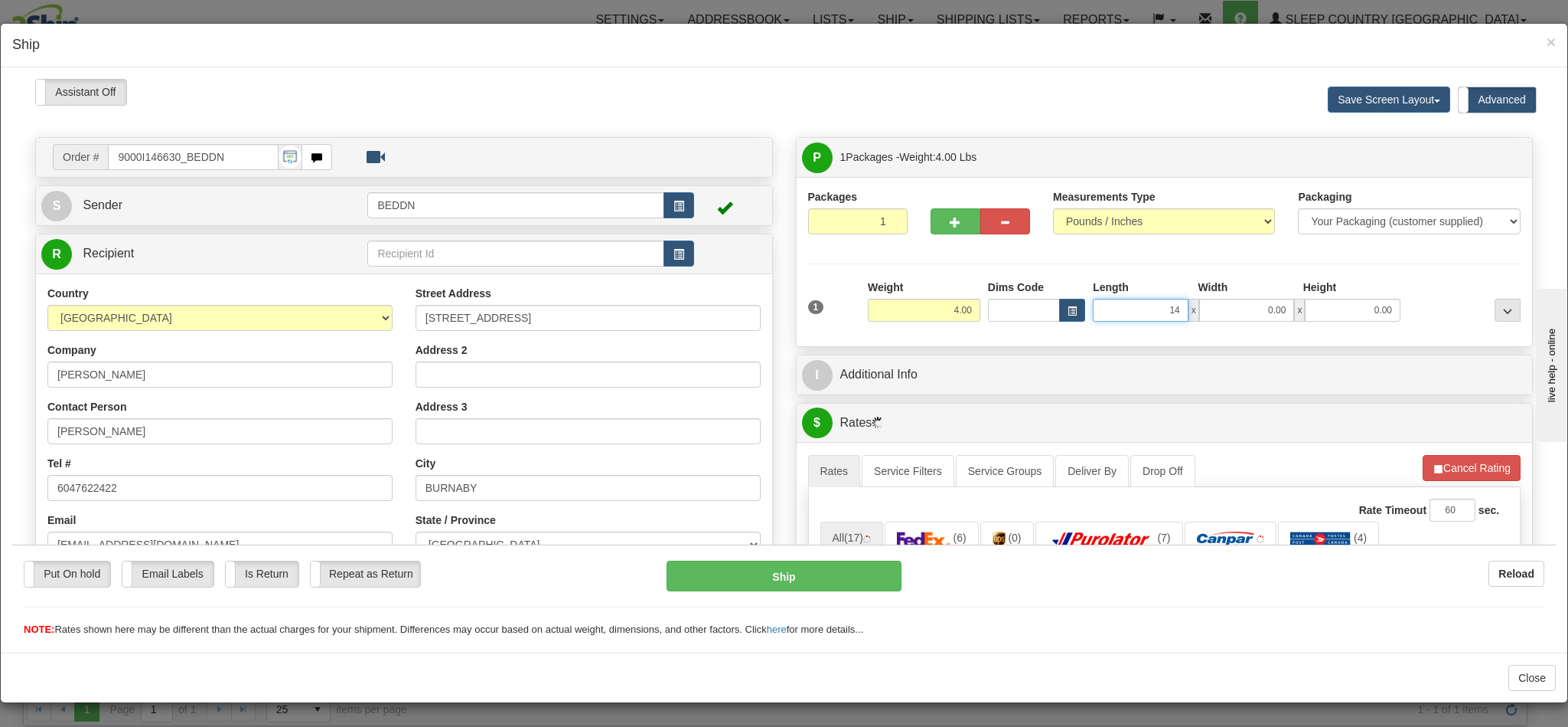
type input "14"
type input "1"
type input "14.00"
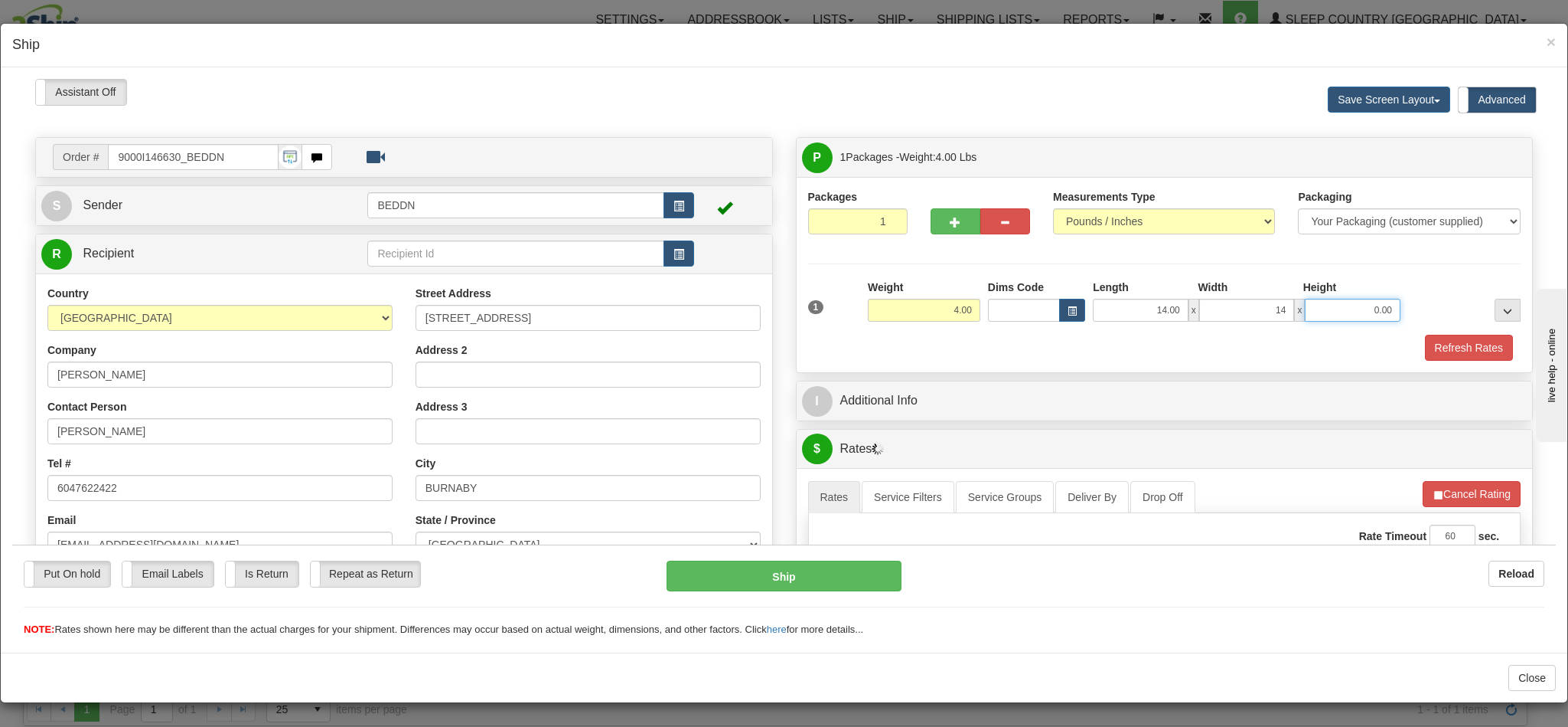
type input "14.00"
type input "10.00"
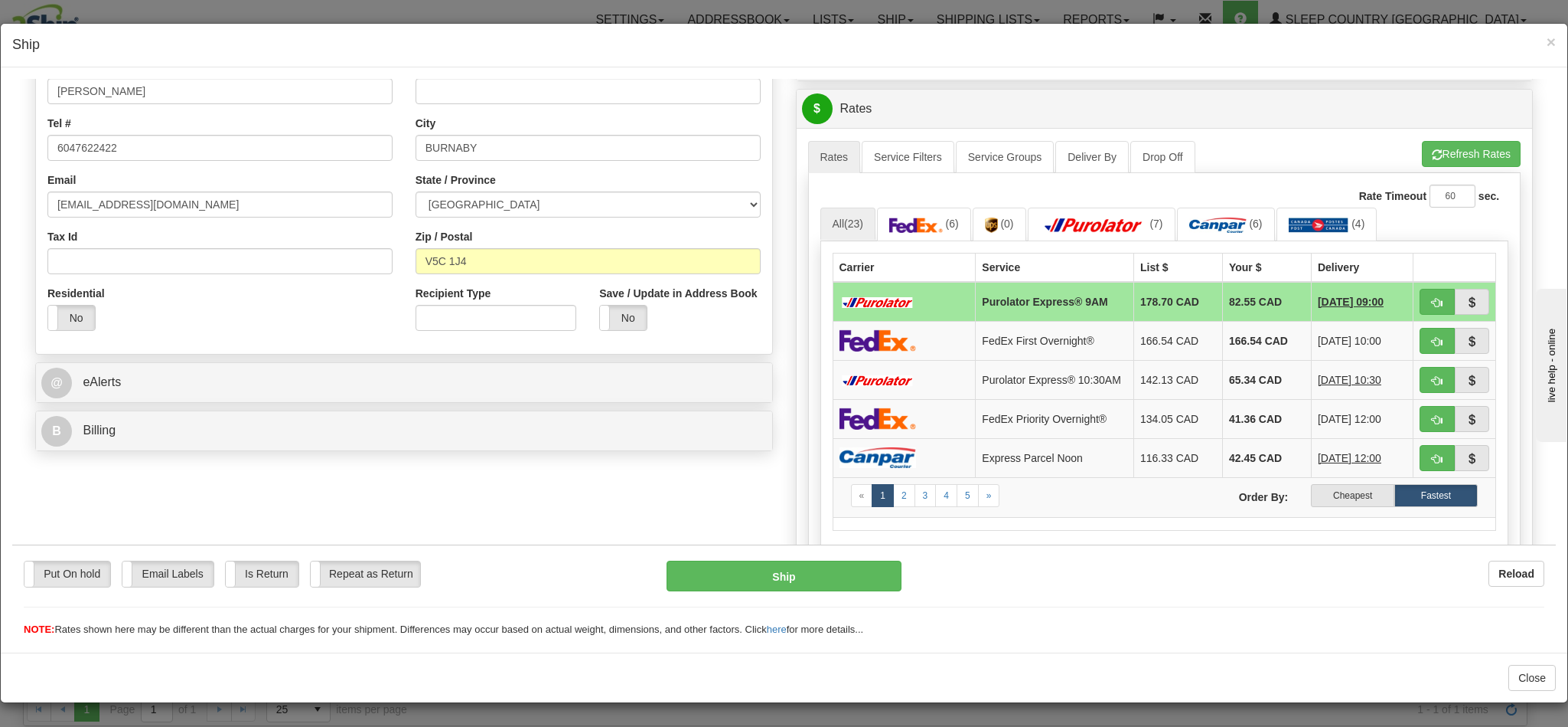
scroll to position [344, 0]
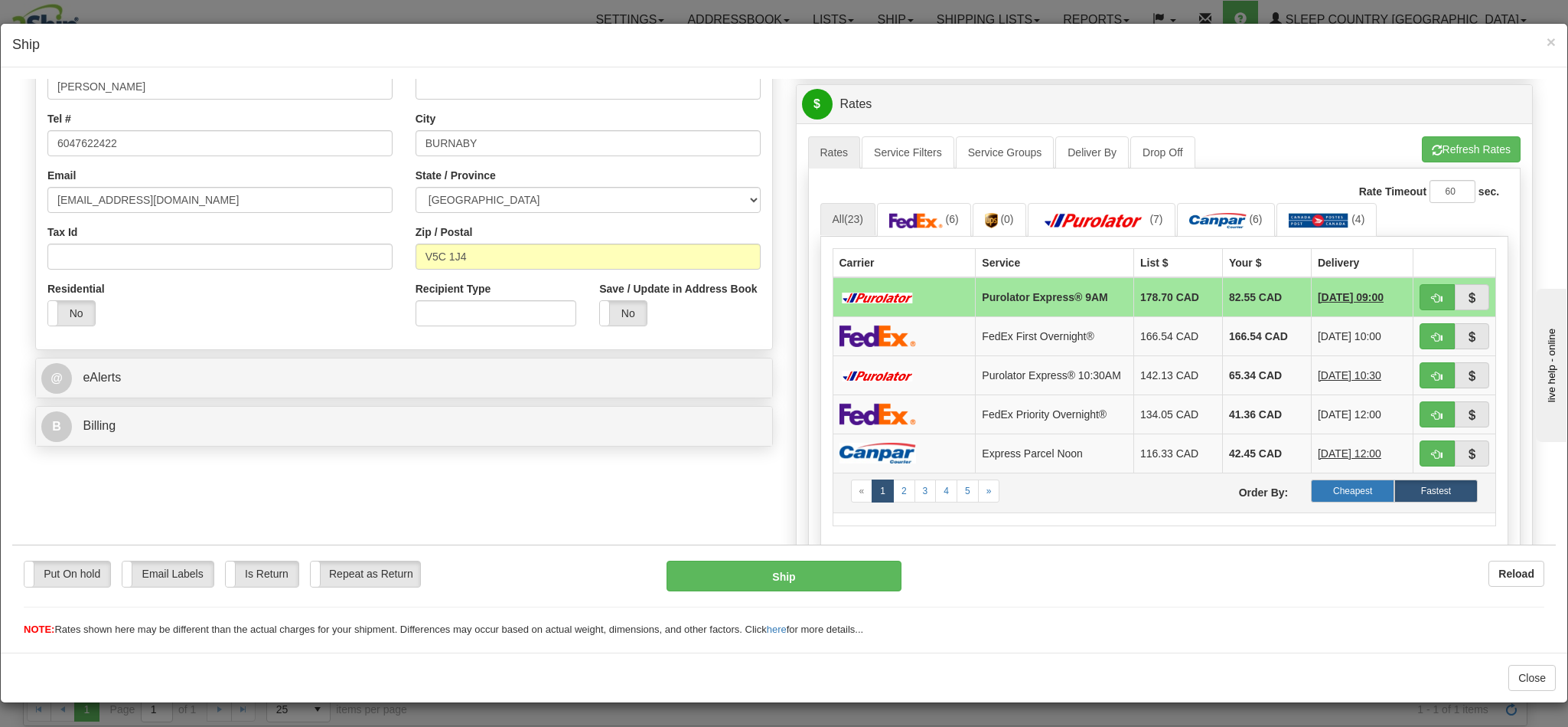
click at [1333, 502] on label "Cheapest" at bounding box center [1353, 490] width 83 height 23
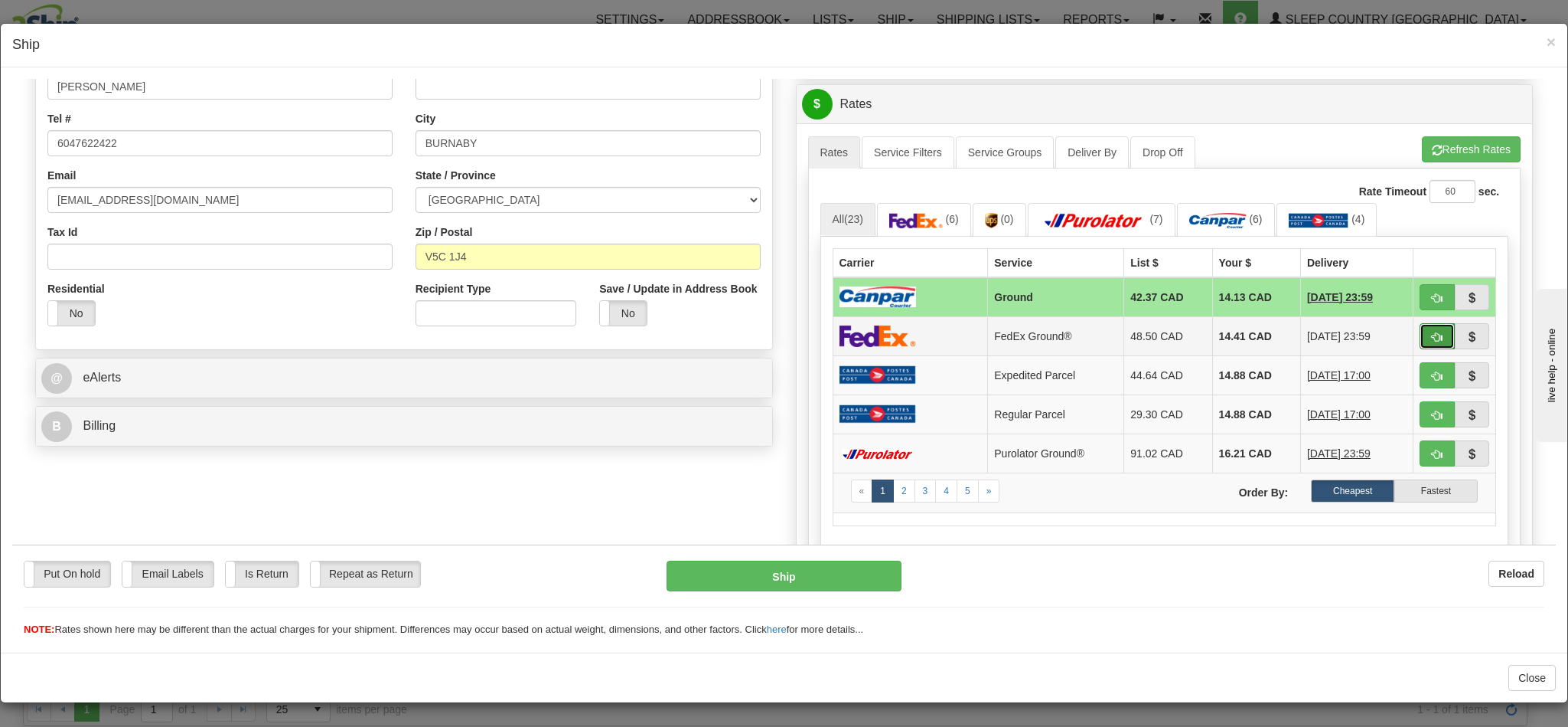
click at [1419, 339] on button "button" at bounding box center [1437, 334] width 35 height 26
type input "92"
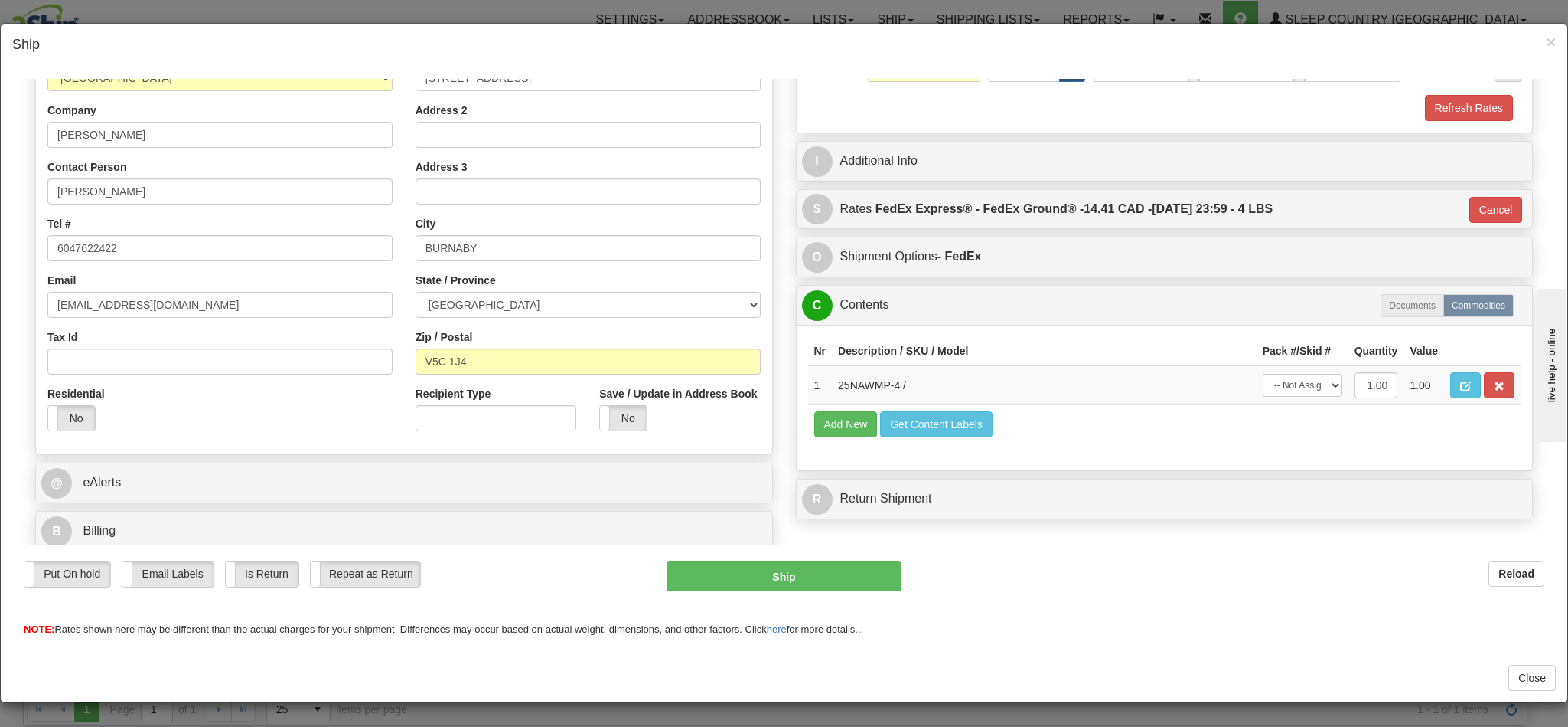
scroll to position [260, 0]
click at [802, 573] on button "Ship" at bounding box center [784, 575] width 234 height 31
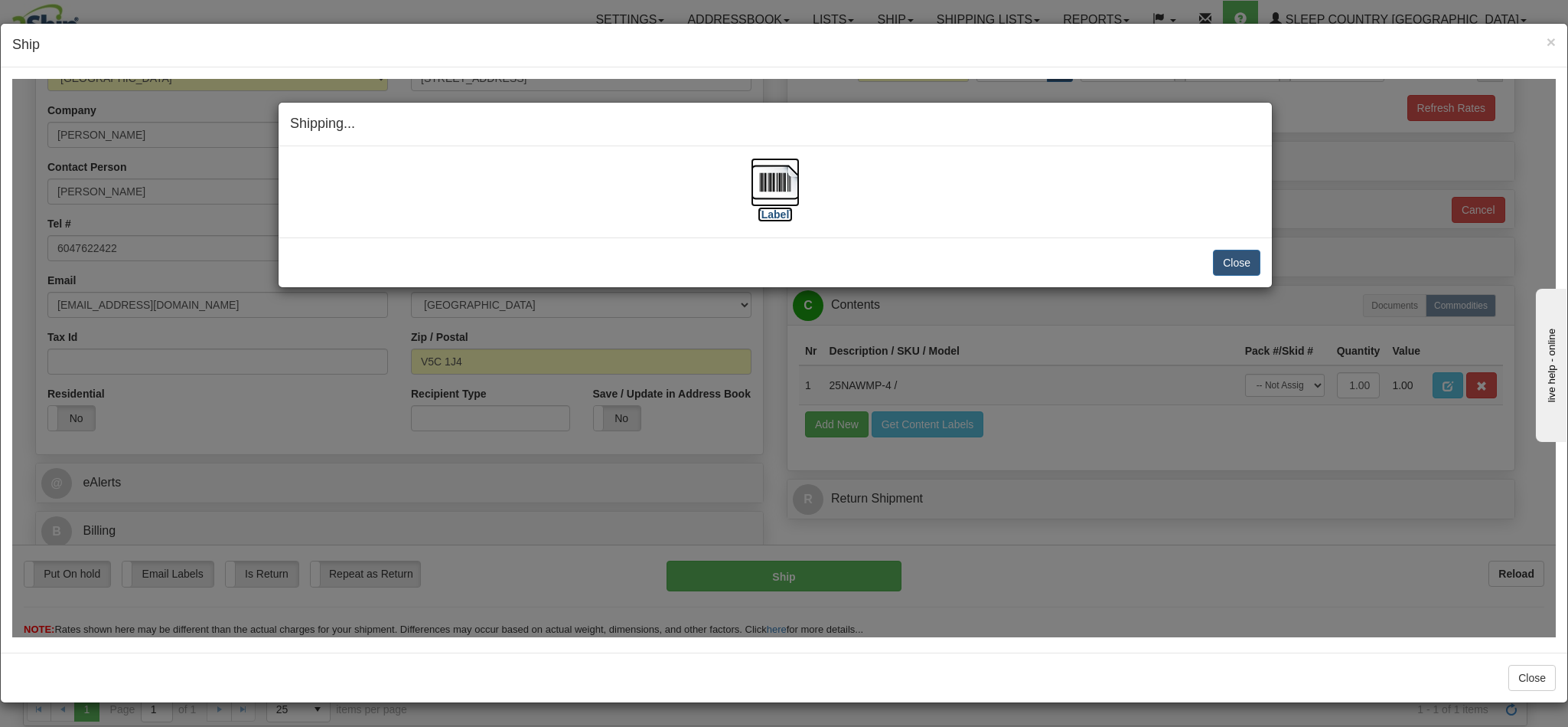
click at [772, 186] on img at bounding box center [775, 181] width 49 height 49
drag, startPoint x: 1229, startPoint y: 261, endPoint x: 1230, endPoint y: 253, distance: 8.1
click at [1229, 260] on button "Close" at bounding box center [1236, 261] width 47 height 26
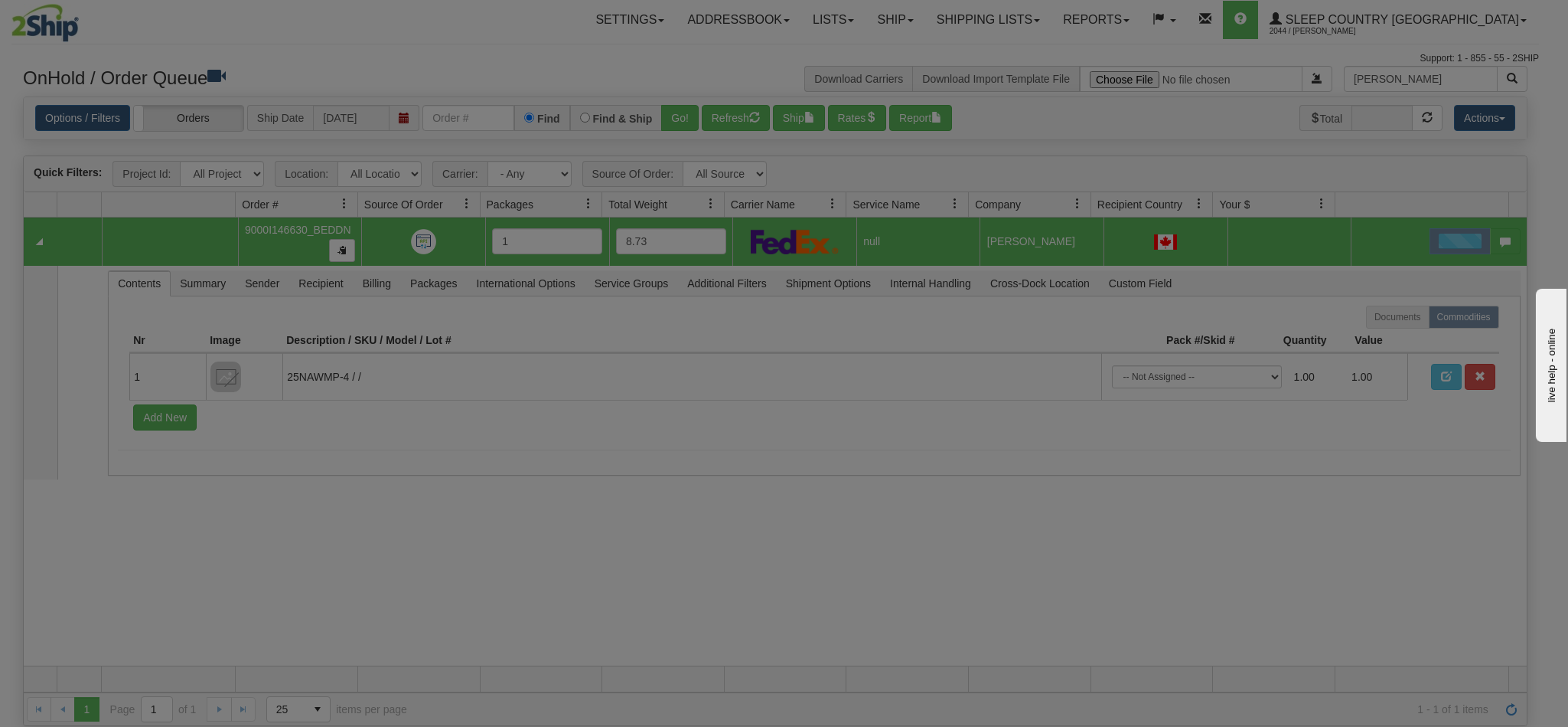
scroll to position [0, 0]
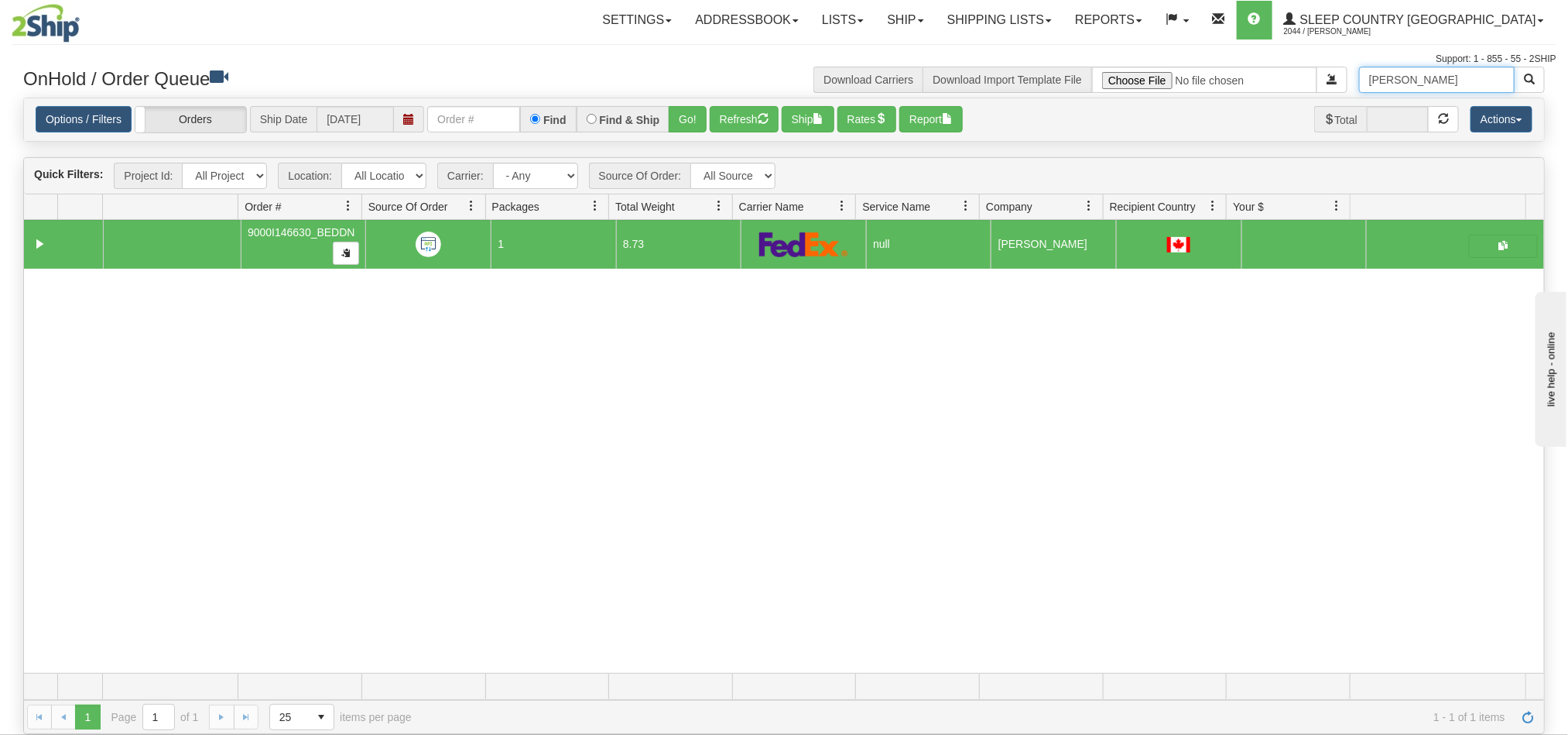
drag, startPoint x: 1475, startPoint y: 72, endPoint x: 1281, endPoint y: 89, distance: 194.7
click at [1280, 88] on div "Meike Vareschi Download Carriers Download Import Template File" at bounding box center [1170, 79] width 772 height 26
paste input "Jennifer Roberts"
type input "Jennifer Roberts"
click at [1531, 77] on span "button" at bounding box center [1529, 78] width 11 height 11
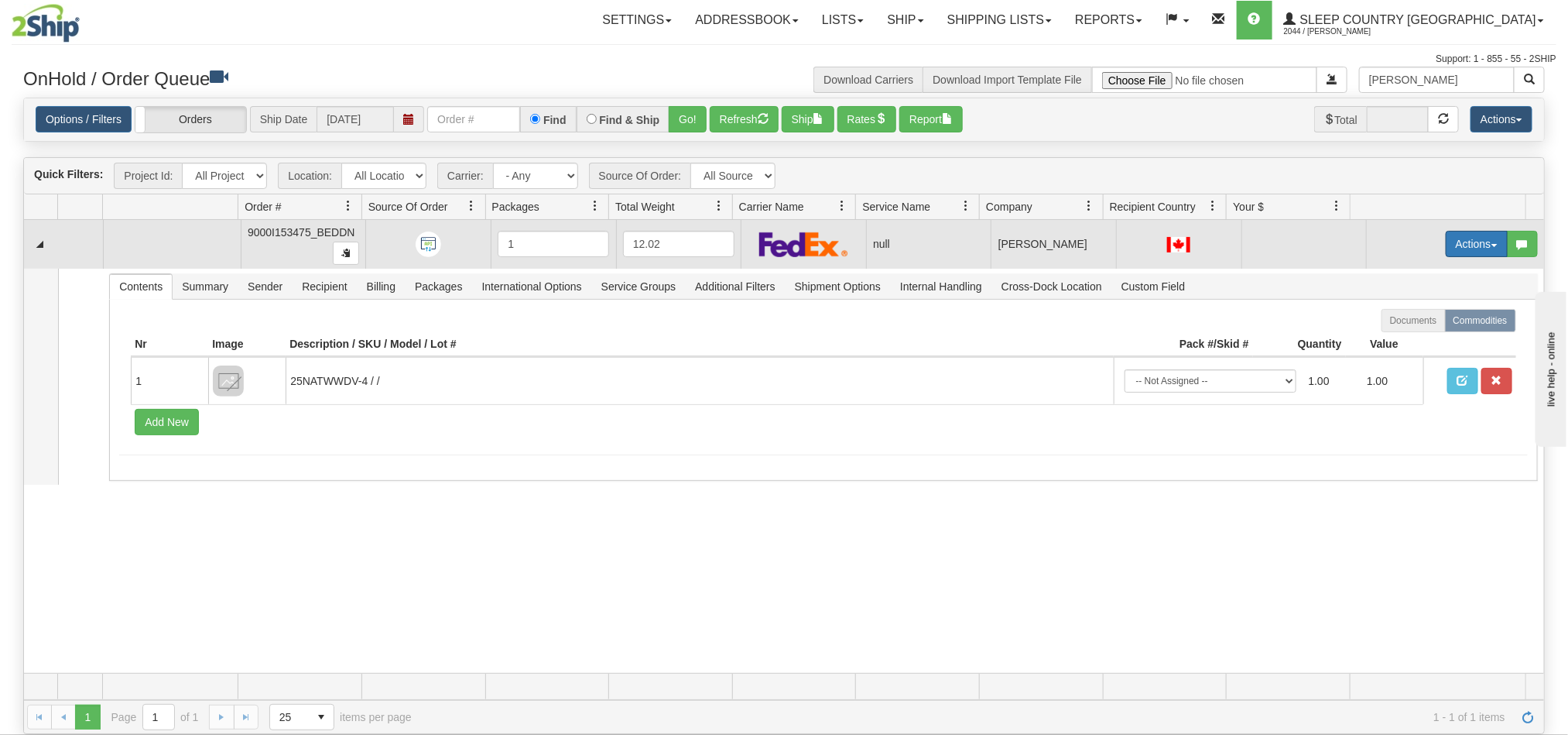
click at [1446, 243] on button "Actions" at bounding box center [1476, 243] width 62 height 26
click at [1401, 274] on span "Open" at bounding box center [1408, 273] width 37 height 13
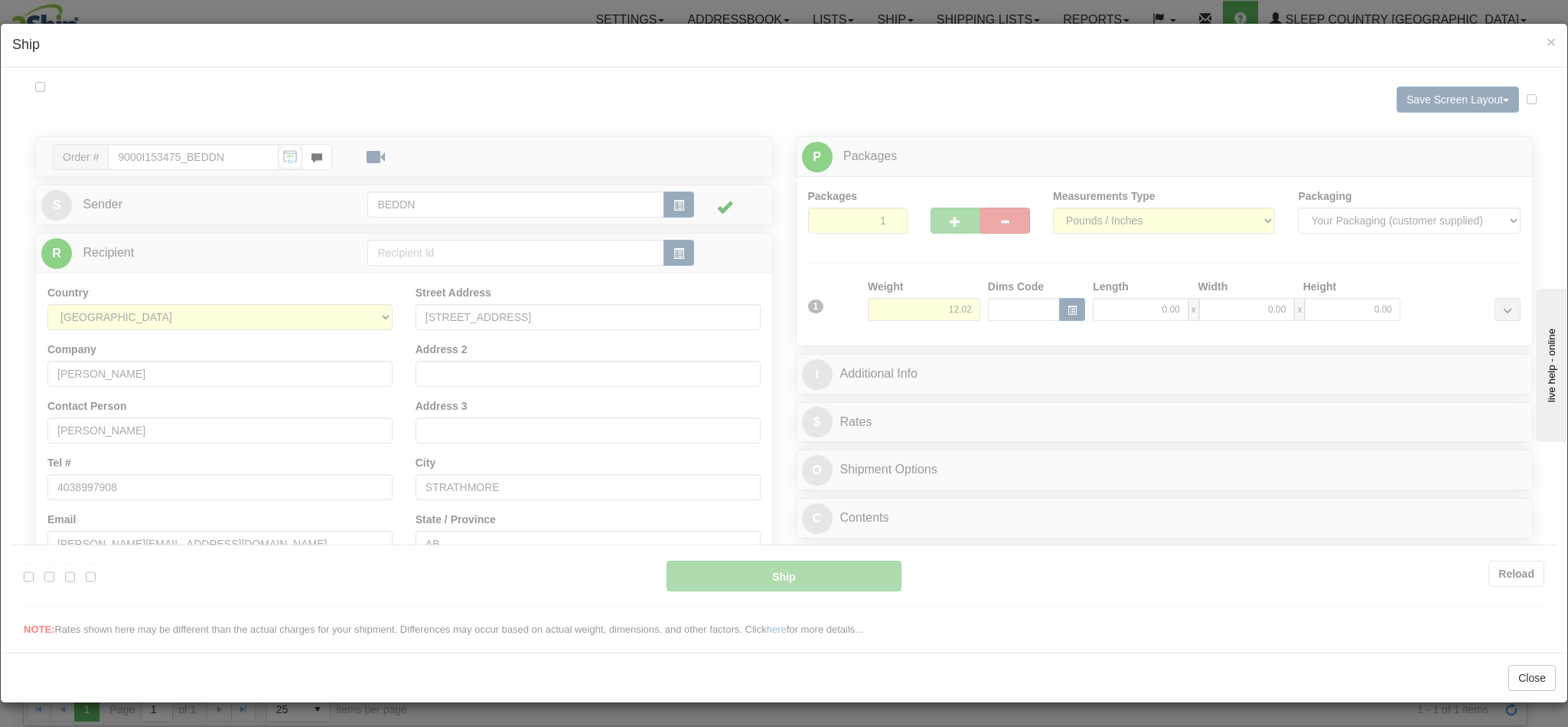
type input "11:24"
type input "16:00"
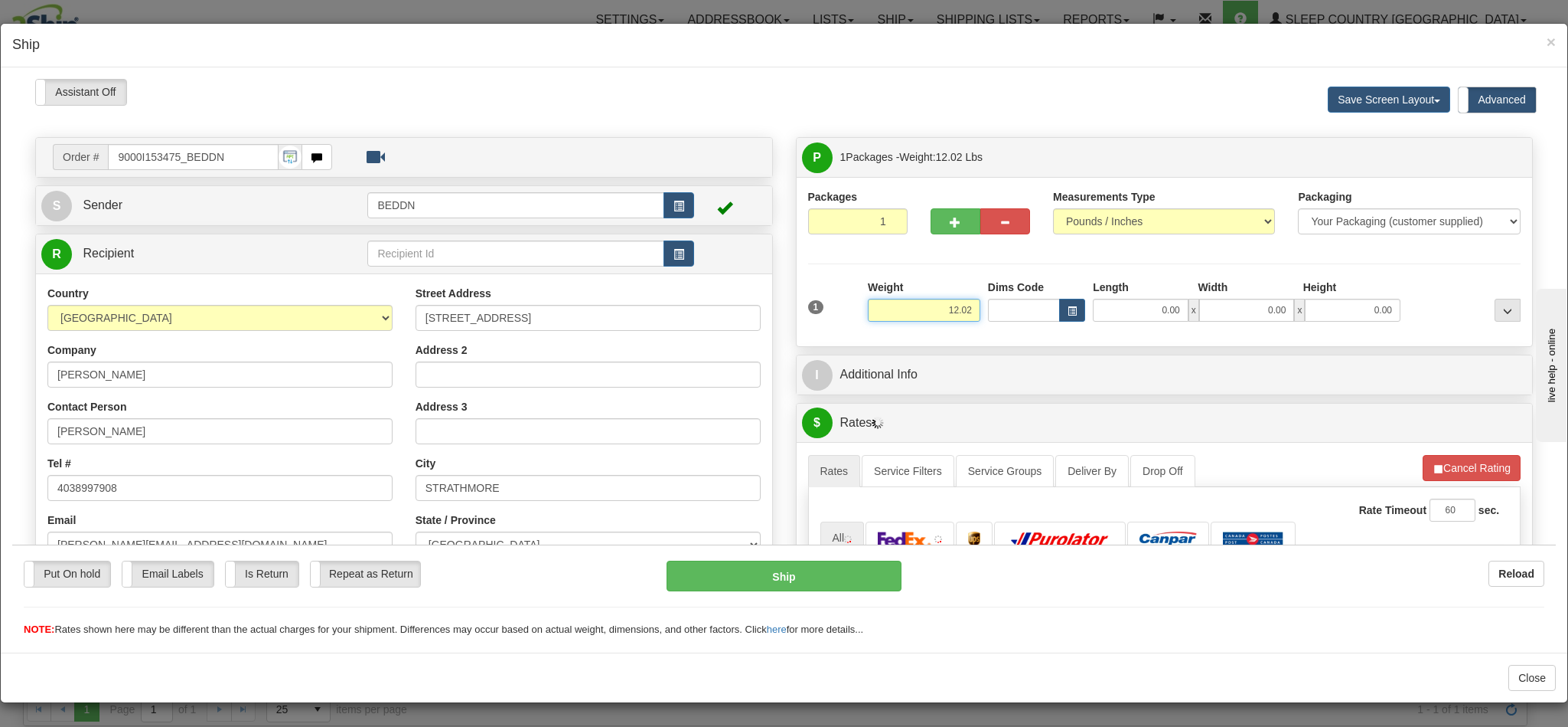
click at [936, 314] on input "12.02" at bounding box center [924, 309] width 112 height 23
drag, startPoint x: 914, startPoint y: 315, endPoint x: 1034, endPoint y: 336, distance: 121.8
click at [1034, 336] on div "Packages 1 1 Measurements Type" at bounding box center [1164, 260] width 736 height 169
type input "5"
type input "5.00"
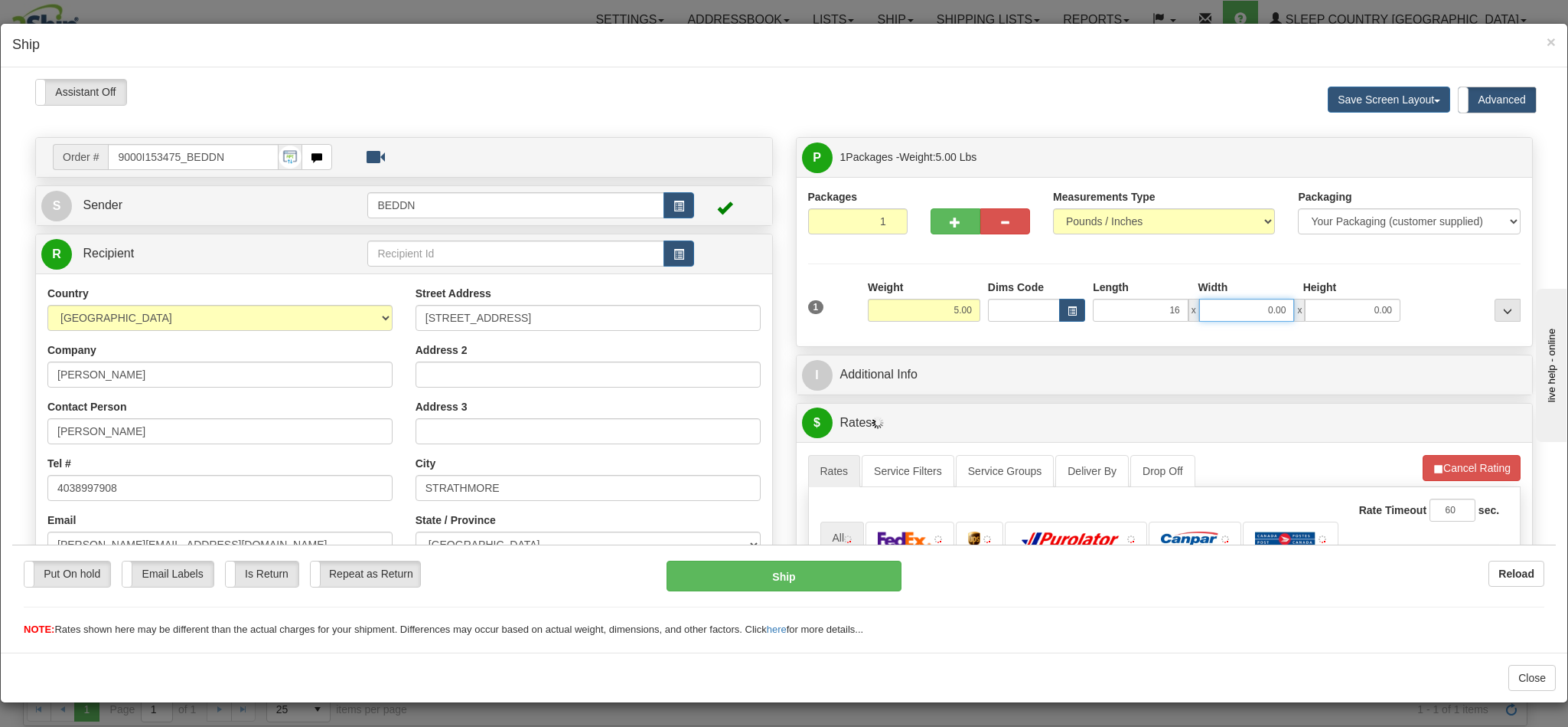
type input "16.00"
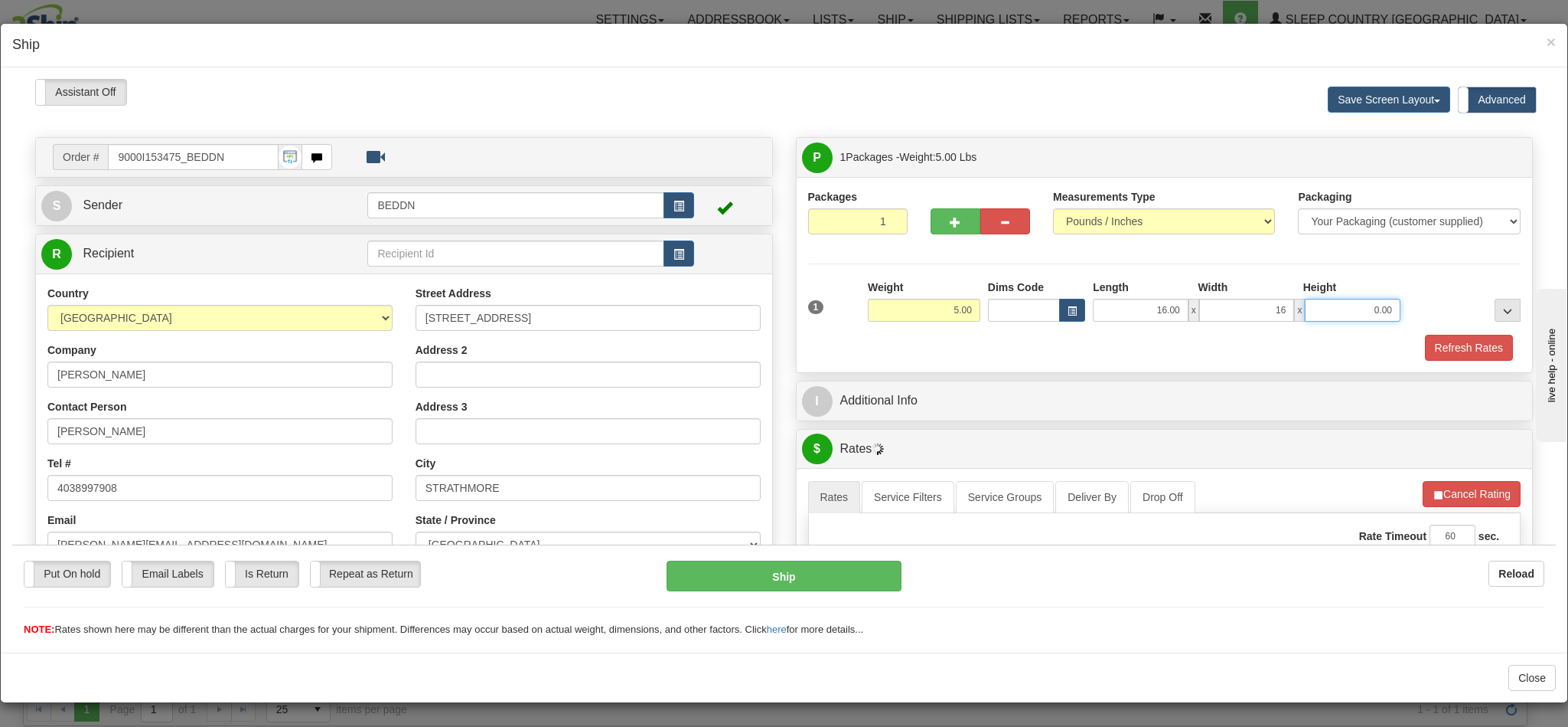
type input "16.00"
type input "10"
type input "10.00"
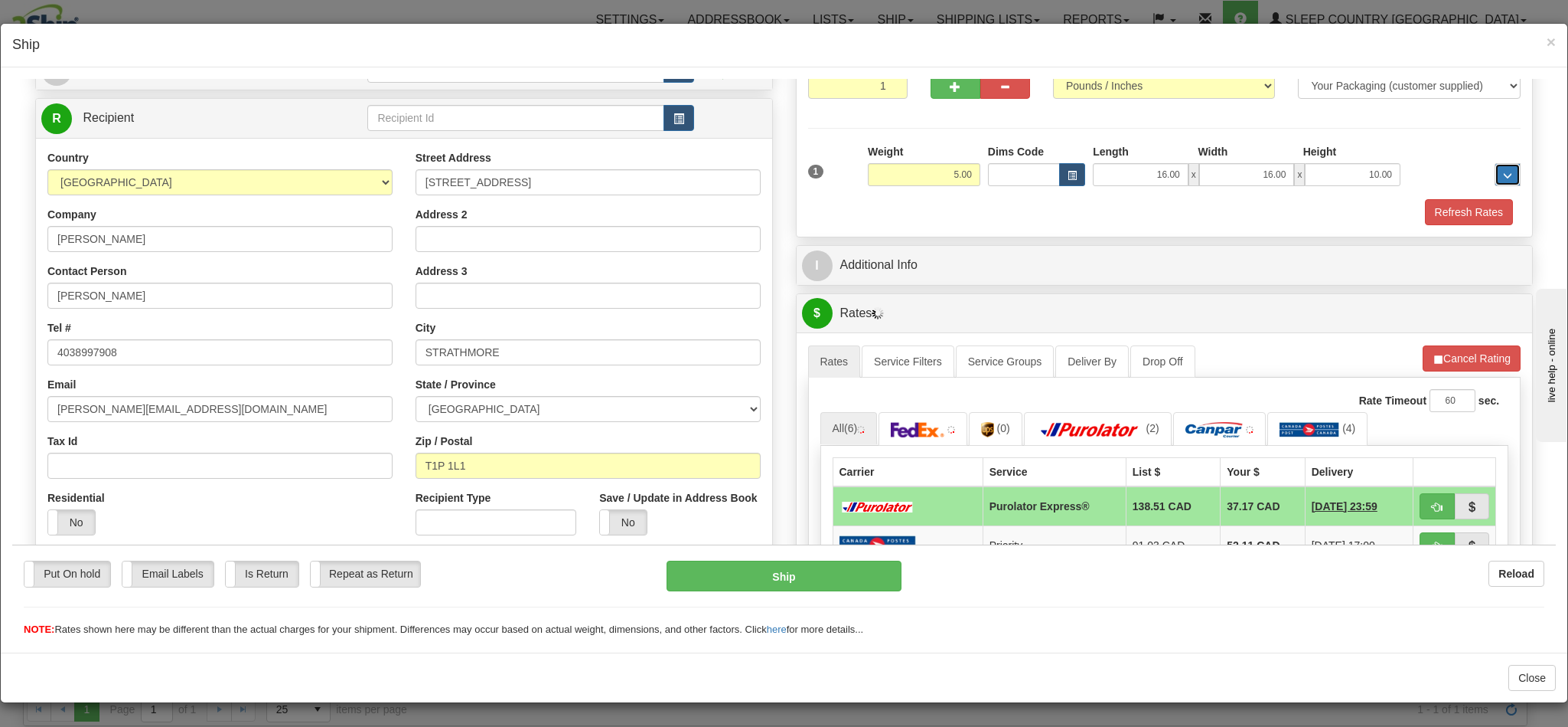
scroll to position [459, 0]
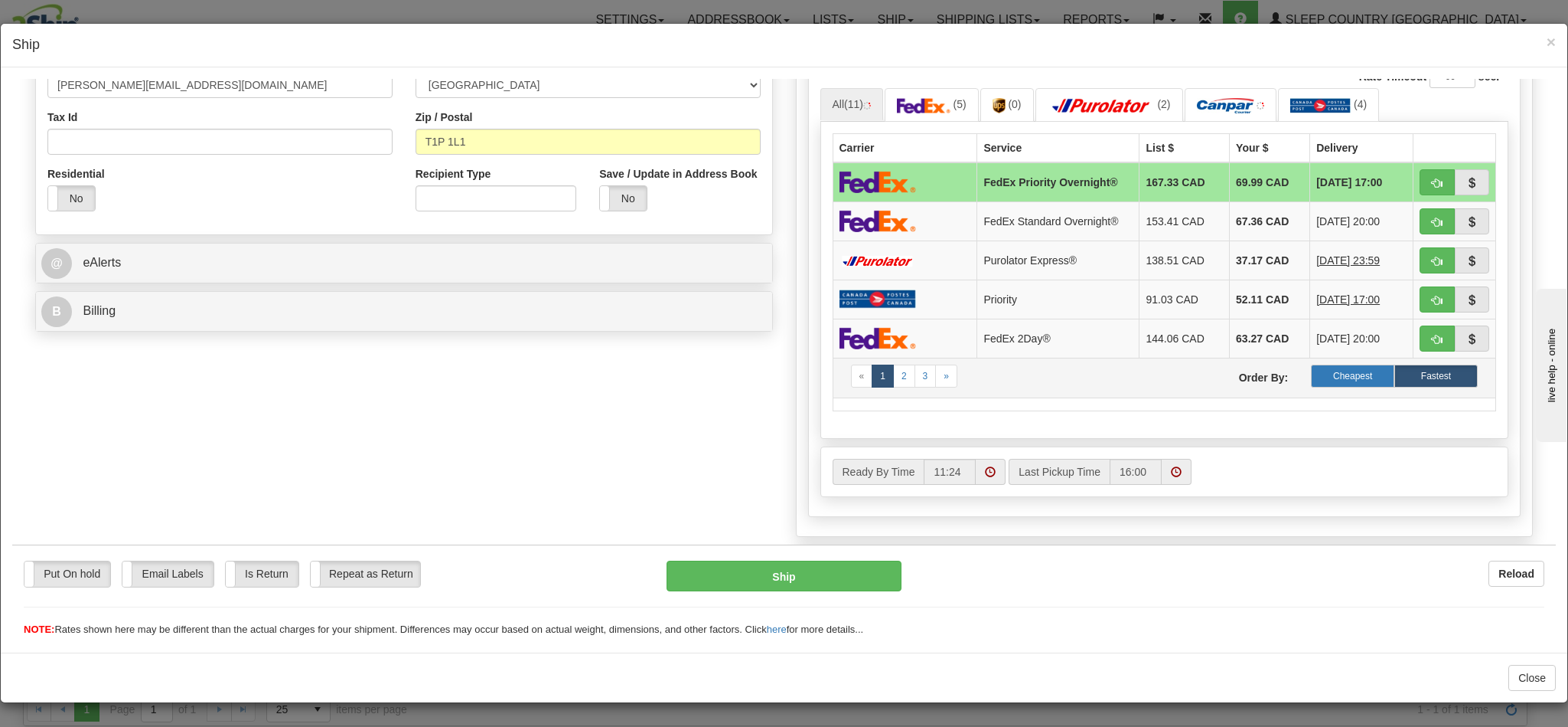
click at [1316, 387] on label "Cheapest" at bounding box center [1353, 375] width 83 height 23
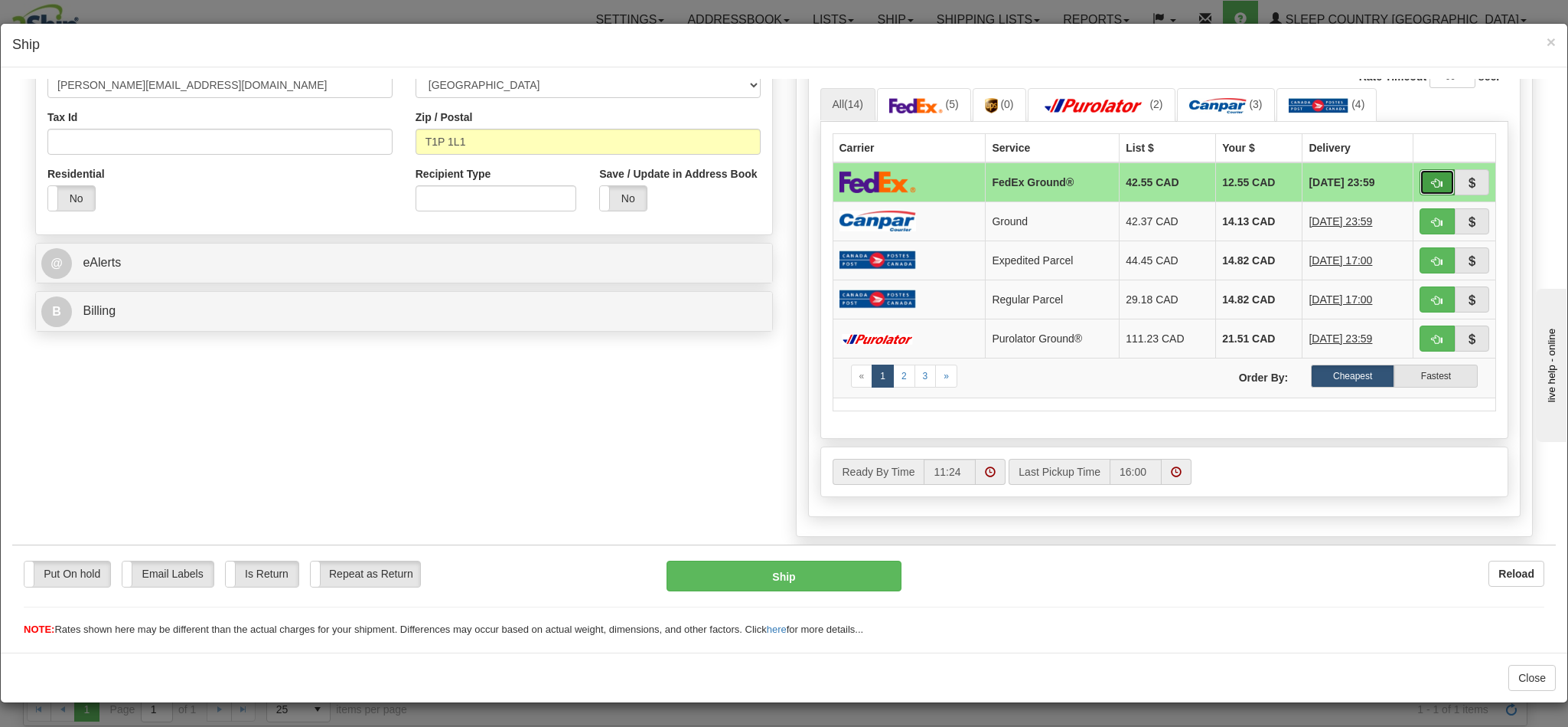
click at [1432, 188] on span "button" at bounding box center [1437, 183] width 11 height 10
type input "92"
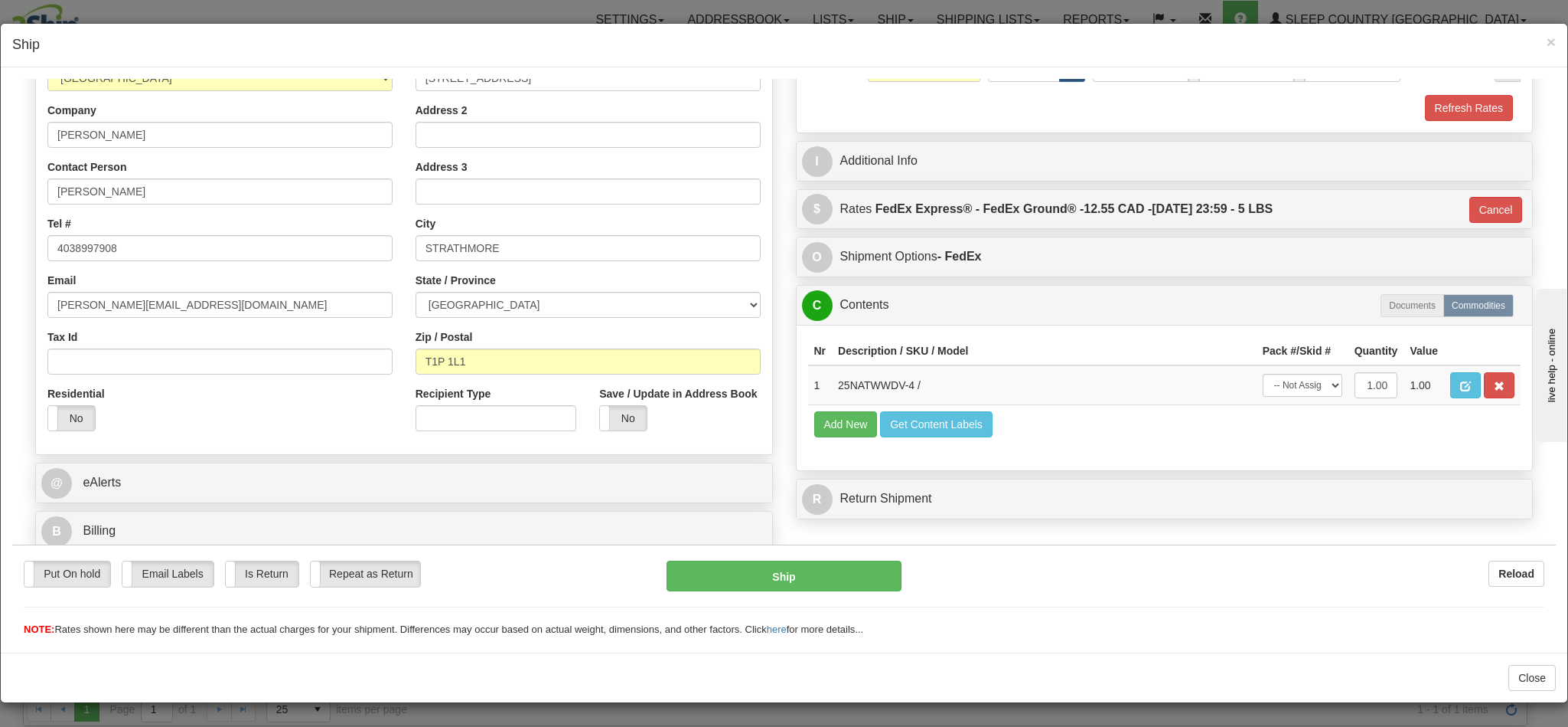
scroll to position [260, 0]
click at [773, 580] on button "Ship" at bounding box center [784, 575] width 234 height 31
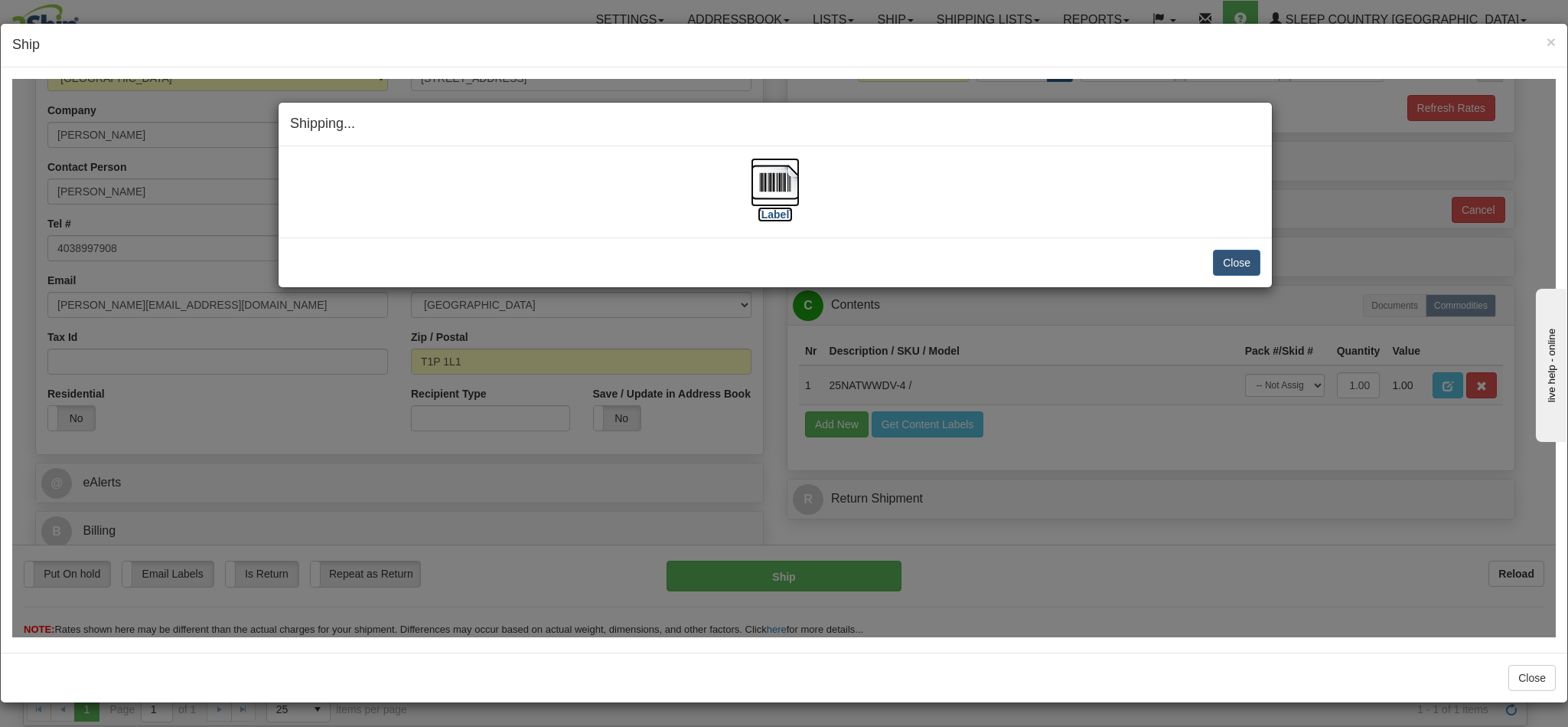
click at [773, 183] on img at bounding box center [775, 181] width 49 height 49
click at [1224, 265] on button "Close" at bounding box center [1236, 261] width 47 height 26
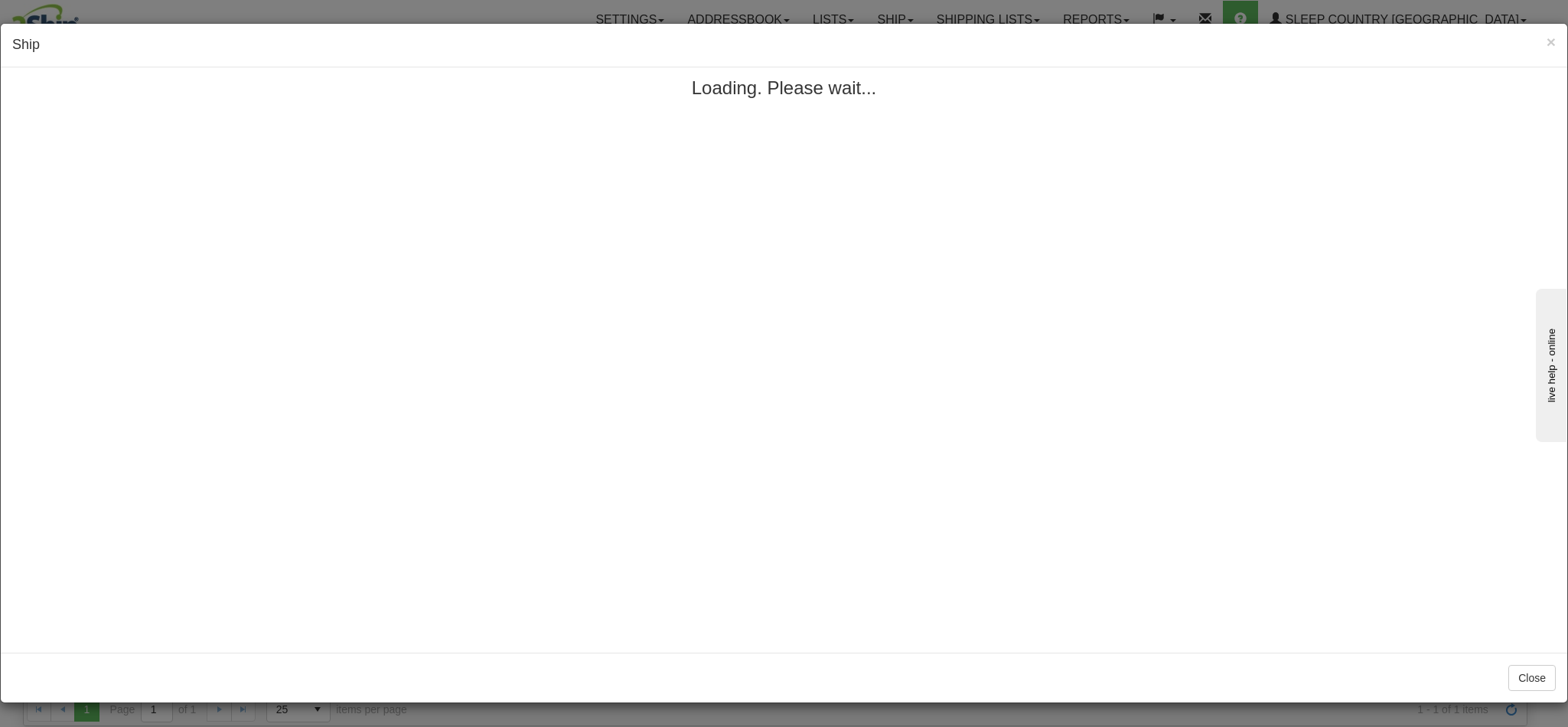
scroll to position [0, 0]
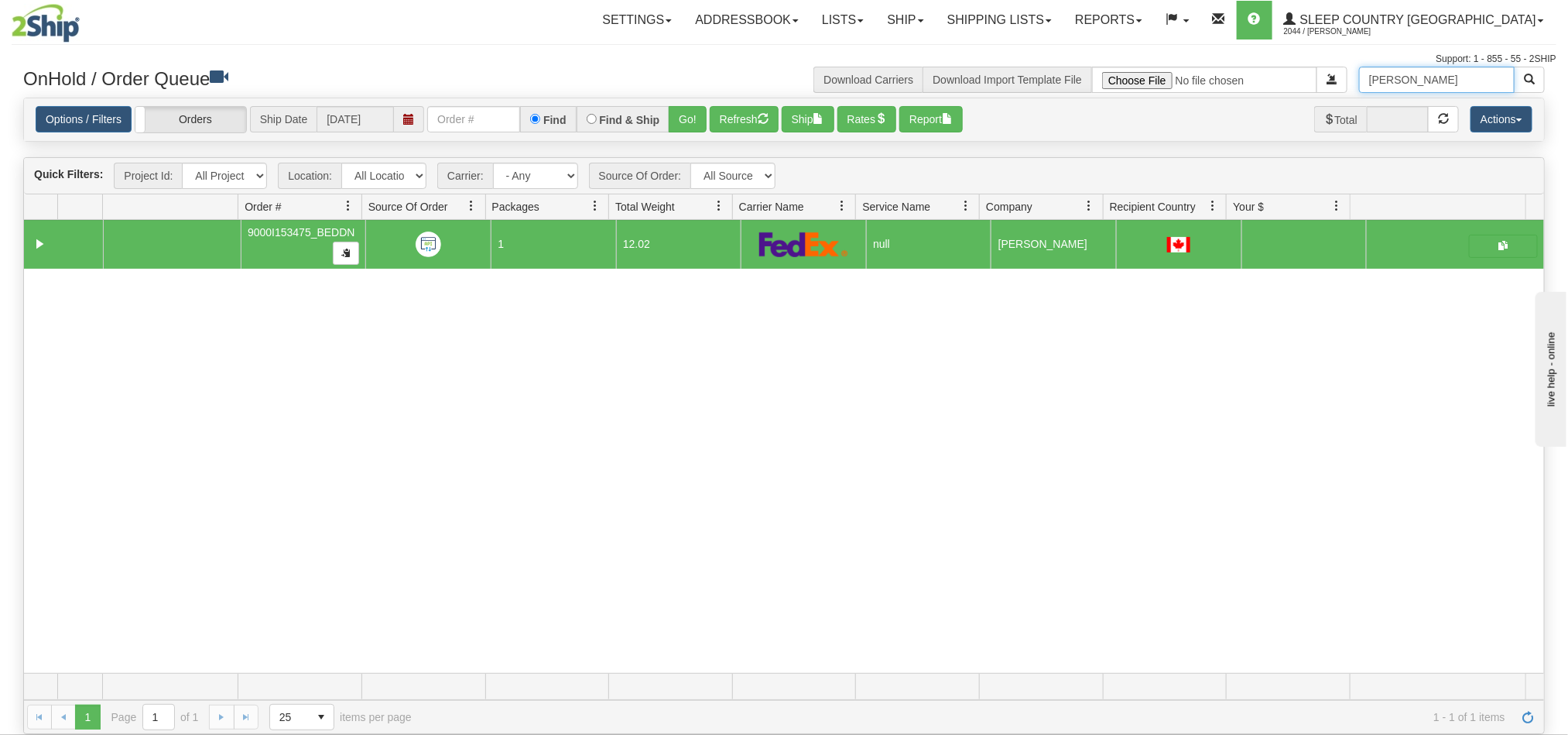
drag, startPoint x: 1390, startPoint y: 81, endPoint x: 1287, endPoint y: 82, distance: 103.0
click at [1287, 82] on div "Jennifer Roberts Download Carriers Download Import Template File" at bounding box center [1170, 79] width 772 height 26
paste input "Rebecca Howcroft"
type input "Rebecca Howcroft"
click at [1528, 76] on span "button" at bounding box center [1529, 78] width 11 height 11
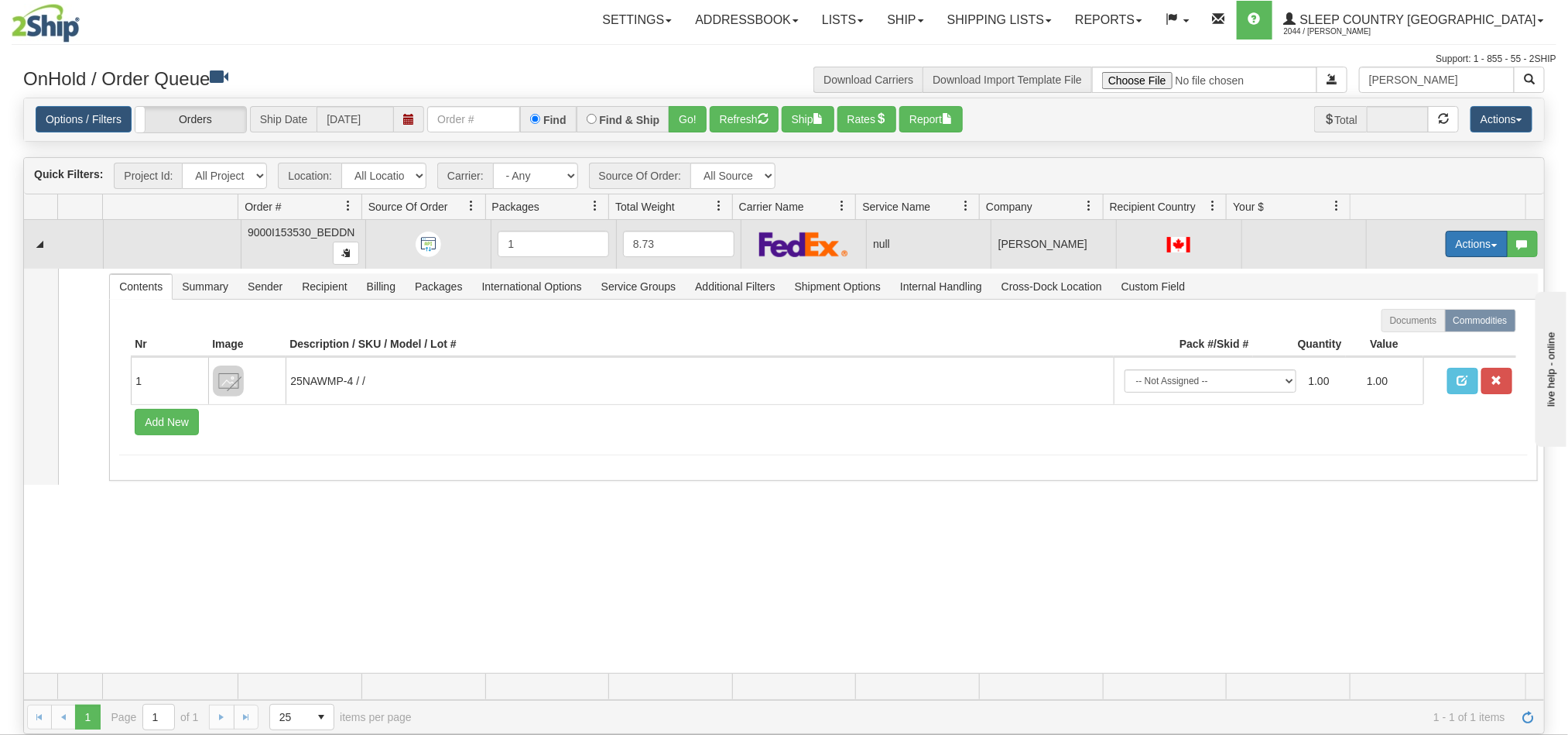
click at [1446, 241] on button "Actions" at bounding box center [1476, 243] width 62 height 26
click at [1406, 270] on span "Open" at bounding box center [1408, 273] width 37 height 13
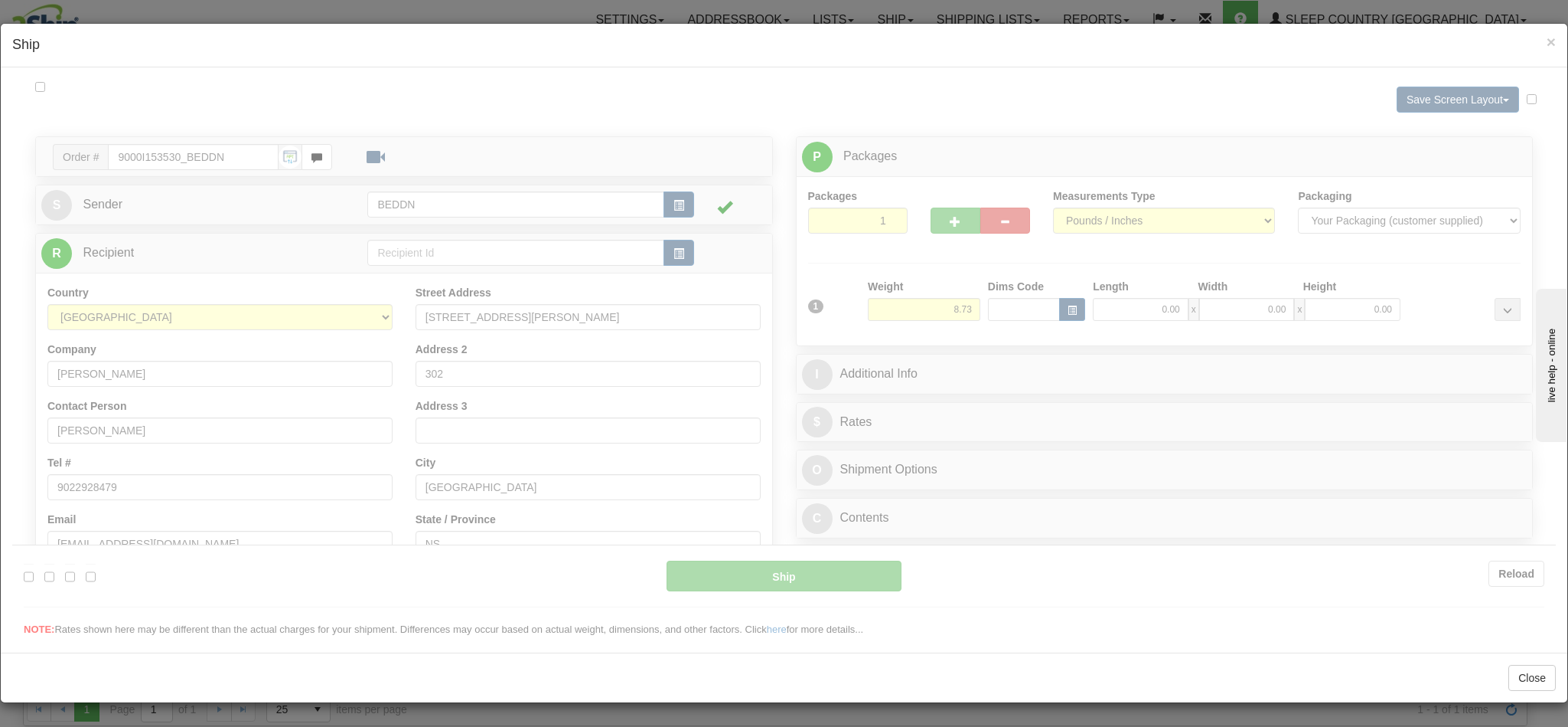
type input "11:25"
type input "16:00"
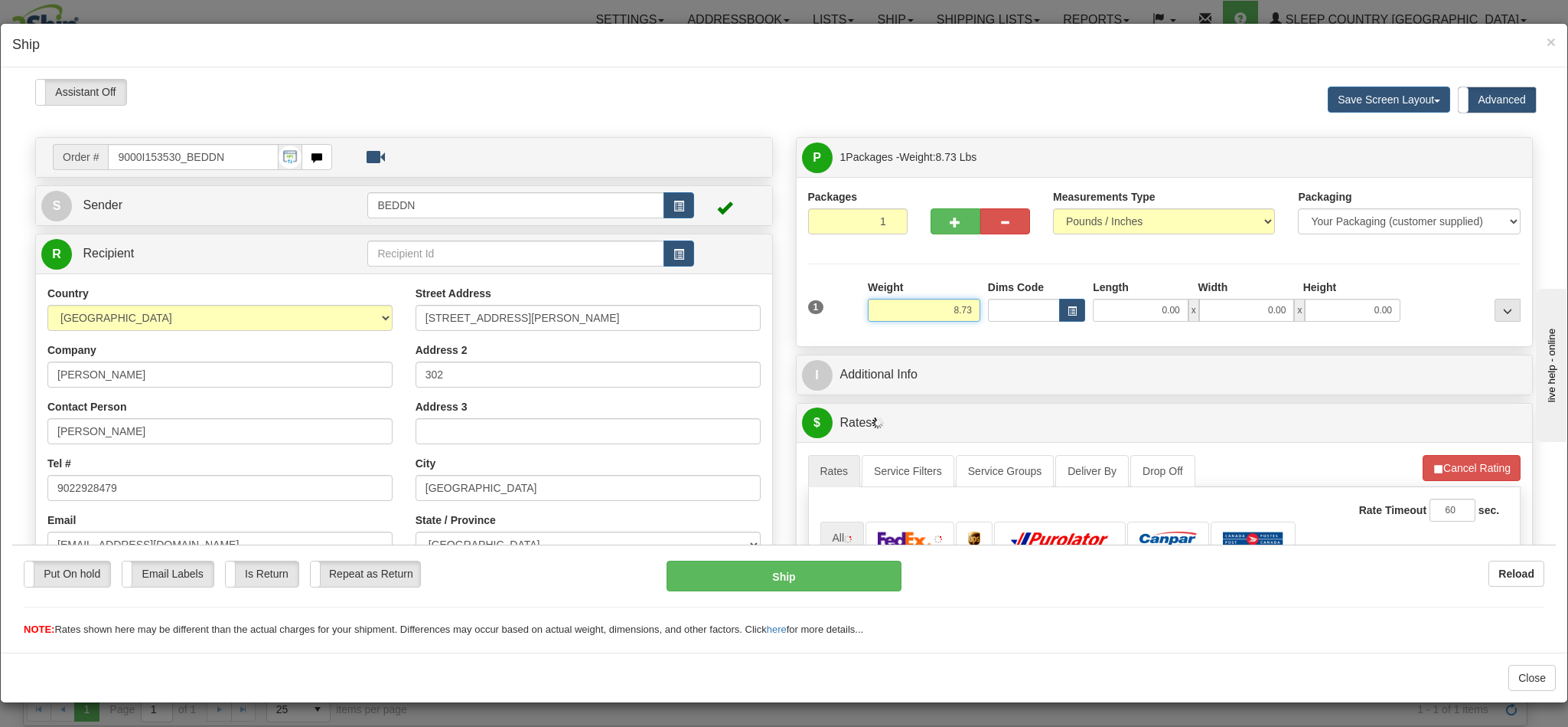
drag, startPoint x: 889, startPoint y: 311, endPoint x: 947, endPoint y: 321, distance: 58.9
click at [947, 321] on input "8.73" at bounding box center [924, 309] width 112 height 23
type input "3"
type input "0"
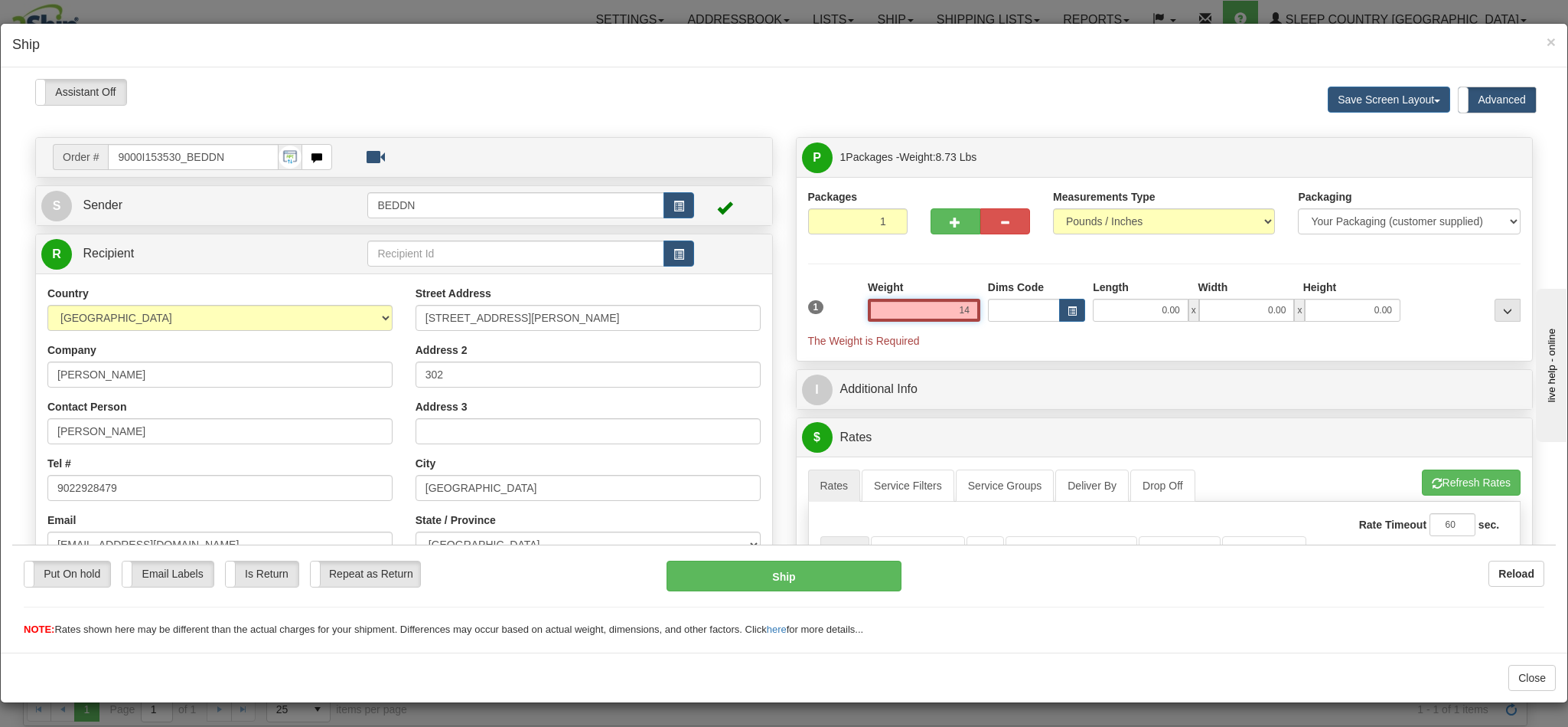
type input "14"
type input "14.00"
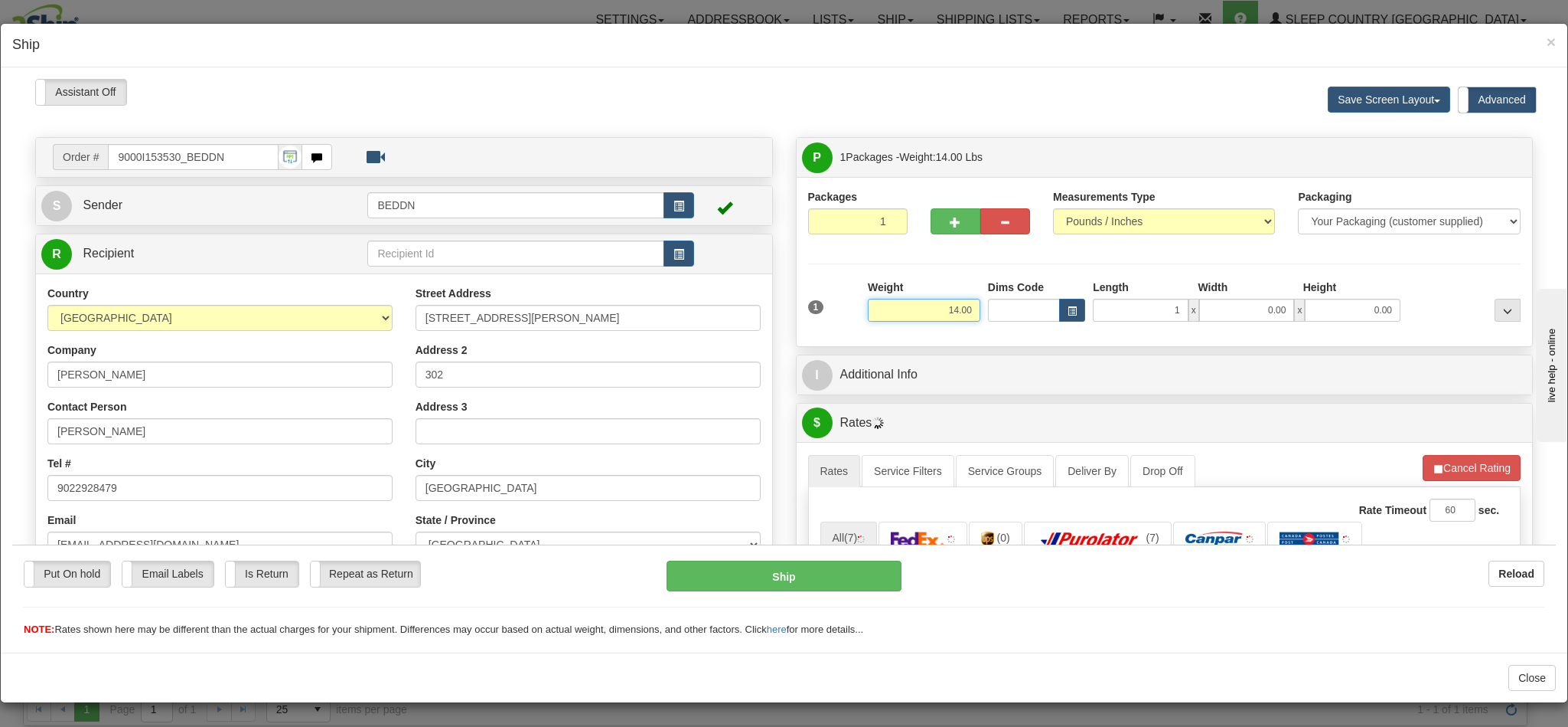
click at [1002, 315] on div "1 Weight 14.00 Dims Code 1 x" at bounding box center [1164, 305] width 721 height 54
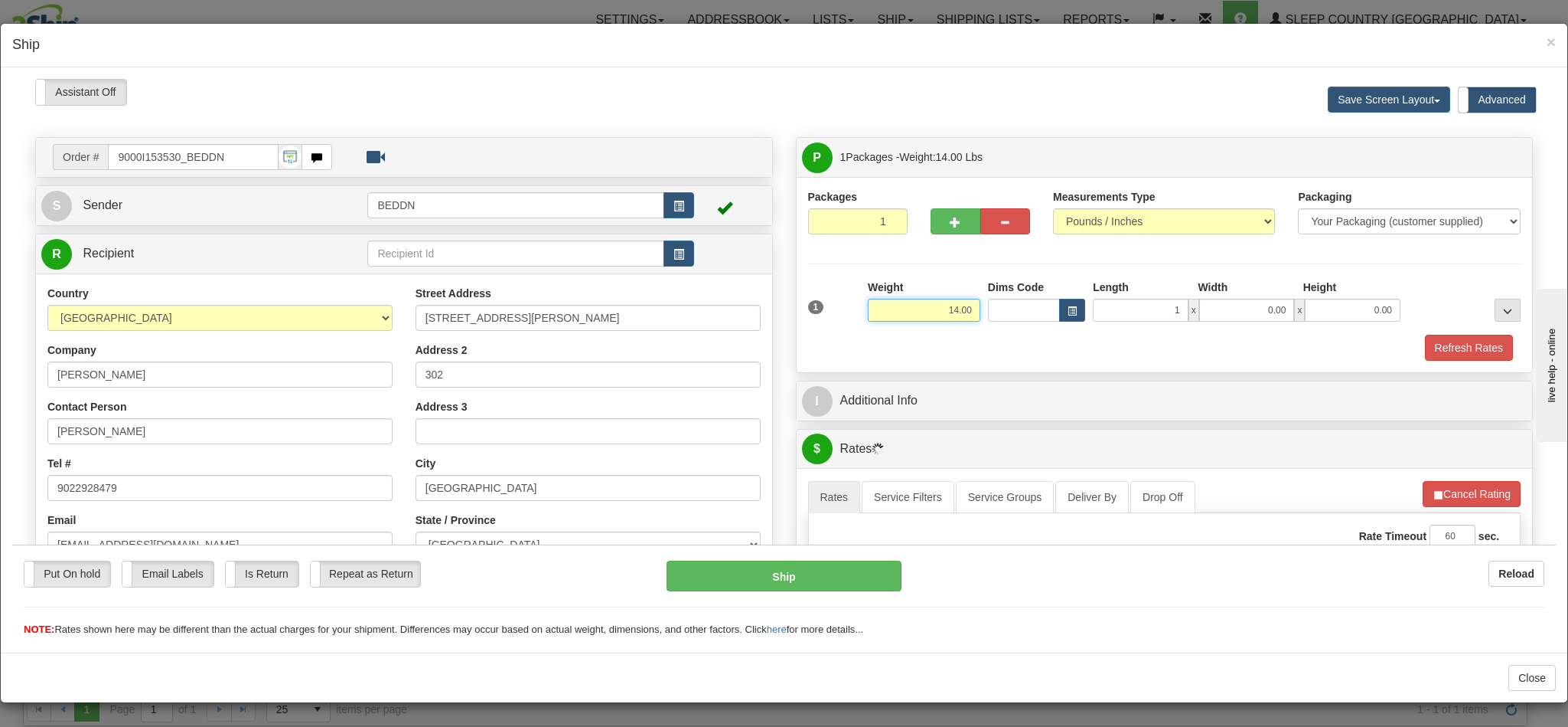
type input "1.00"
type input "4.00"
type input "14.00"
type input "10.00"
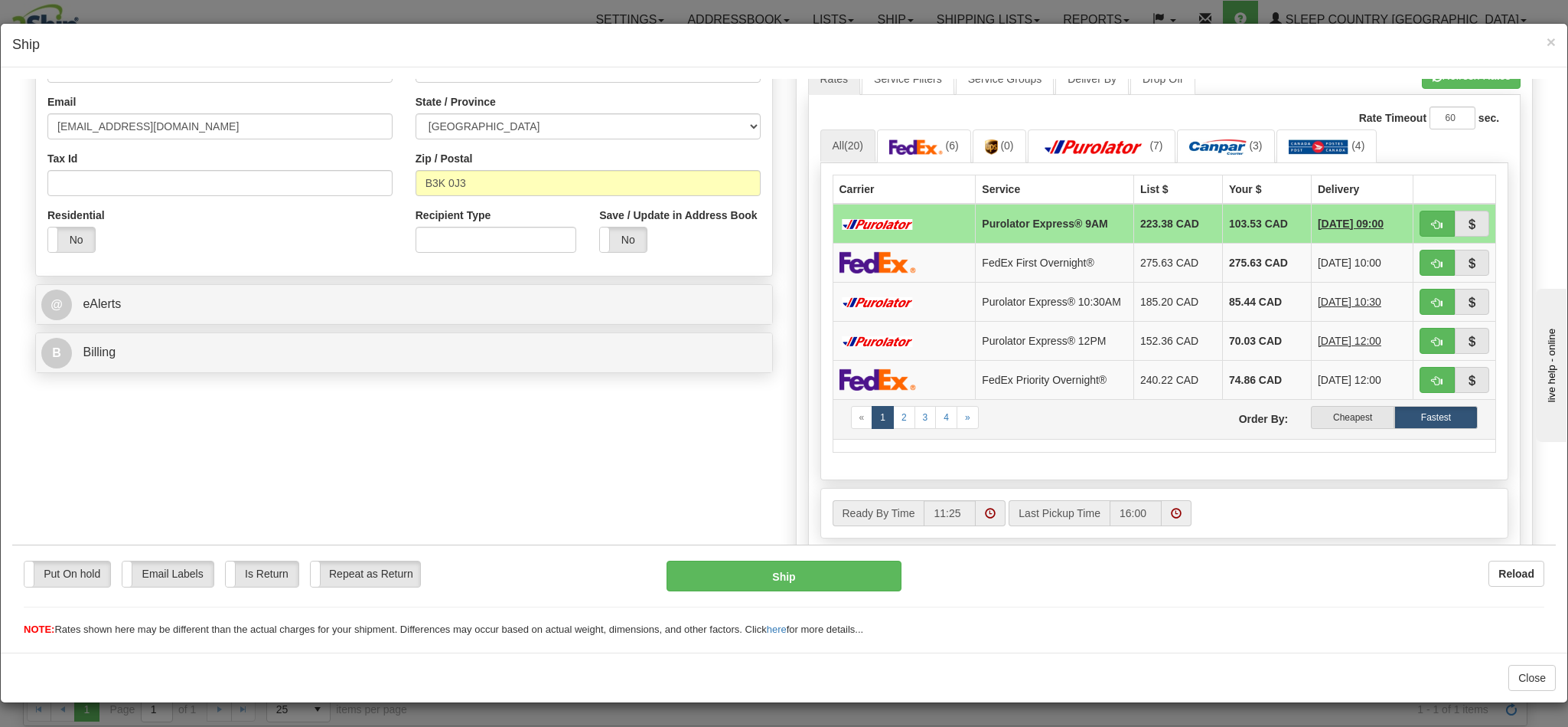
scroll to position [459, 0]
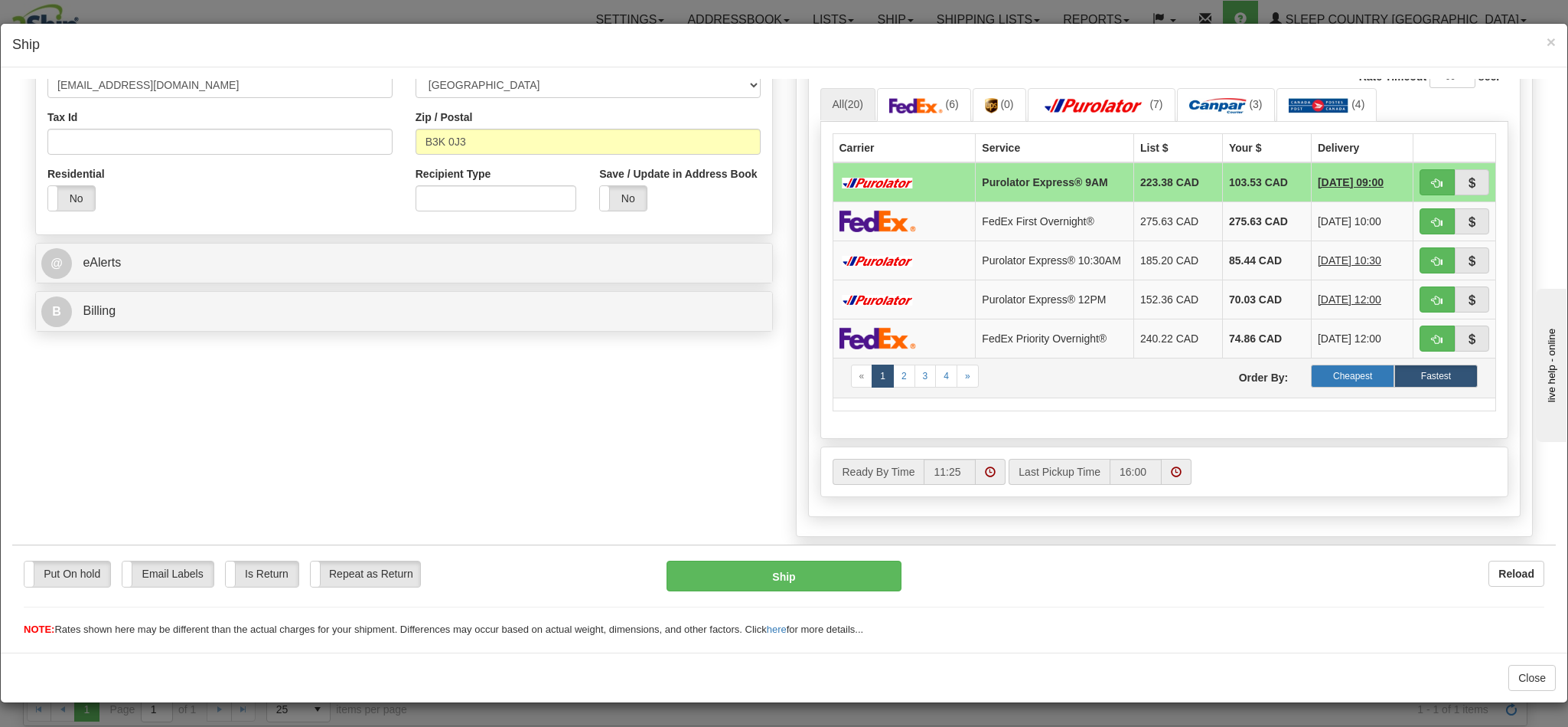
click at [1311, 387] on label "Cheapest" at bounding box center [1353, 375] width 83 height 23
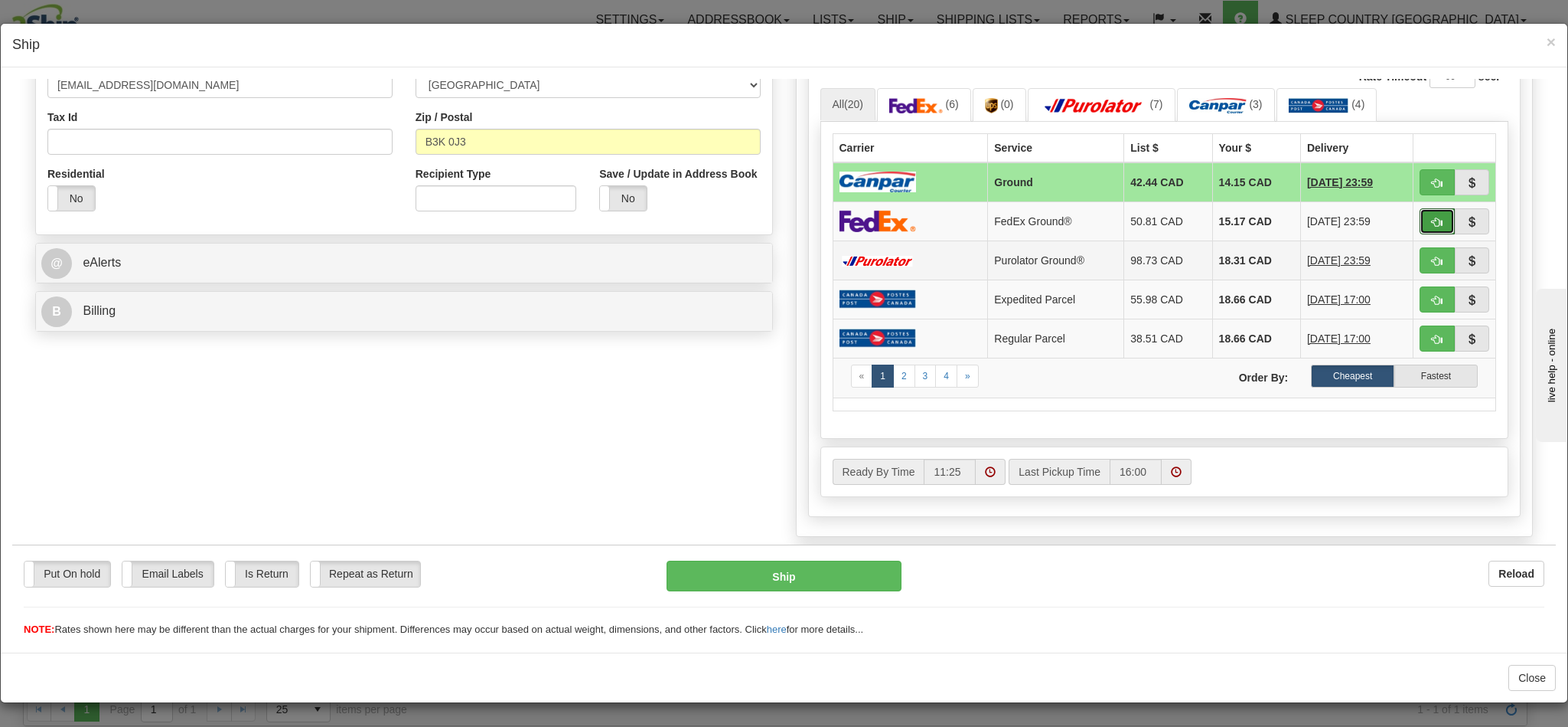
drag, startPoint x: 1390, startPoint y: 224, endPoint x: 1011, endPoint y: 277, distance: 382.7
click at [1419, 224] on button "button" at bounding box center [1437, 220] width 35 height 26
type input "92"
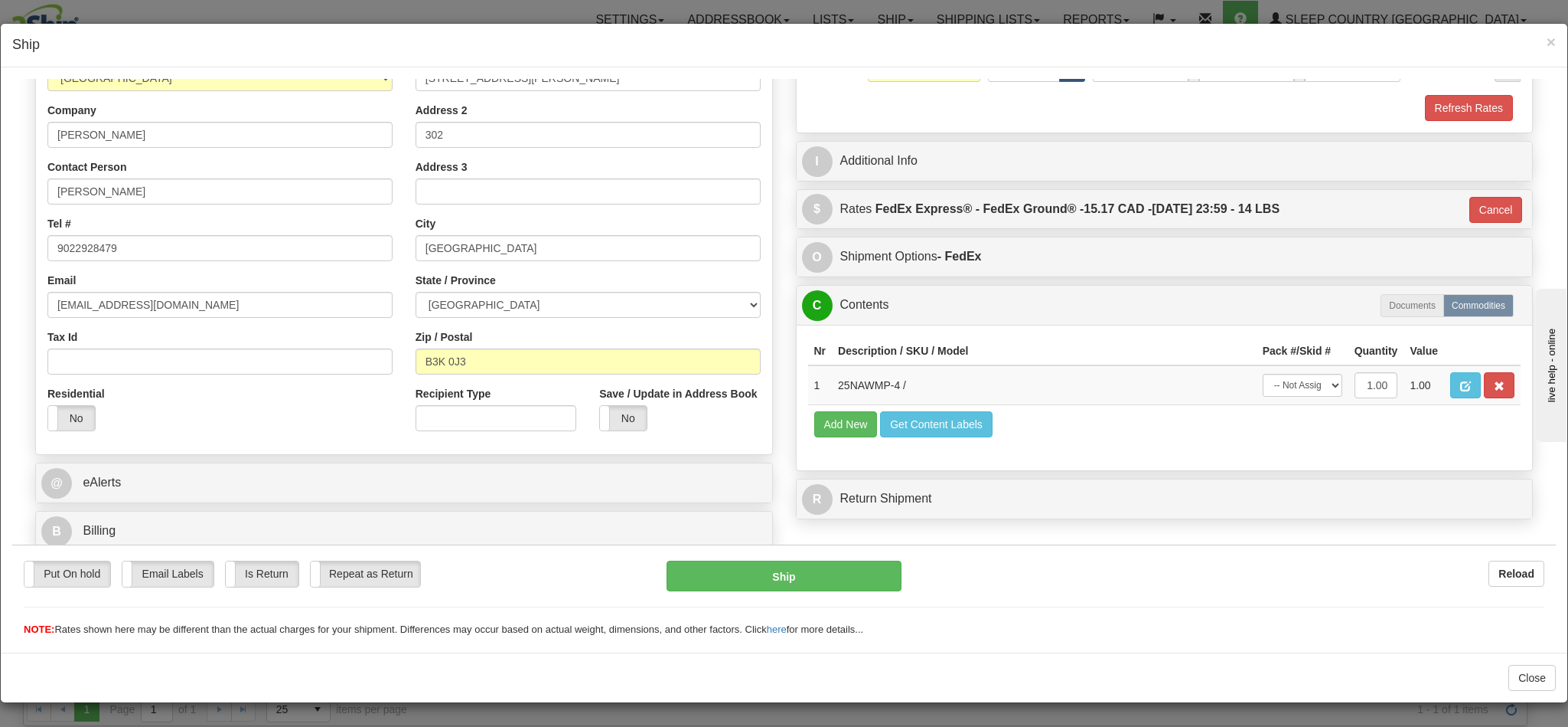
scroll to position [260, 0]
click at [763, 576] on button "Ship" at bounding box center [784, 575] width 234 height 31
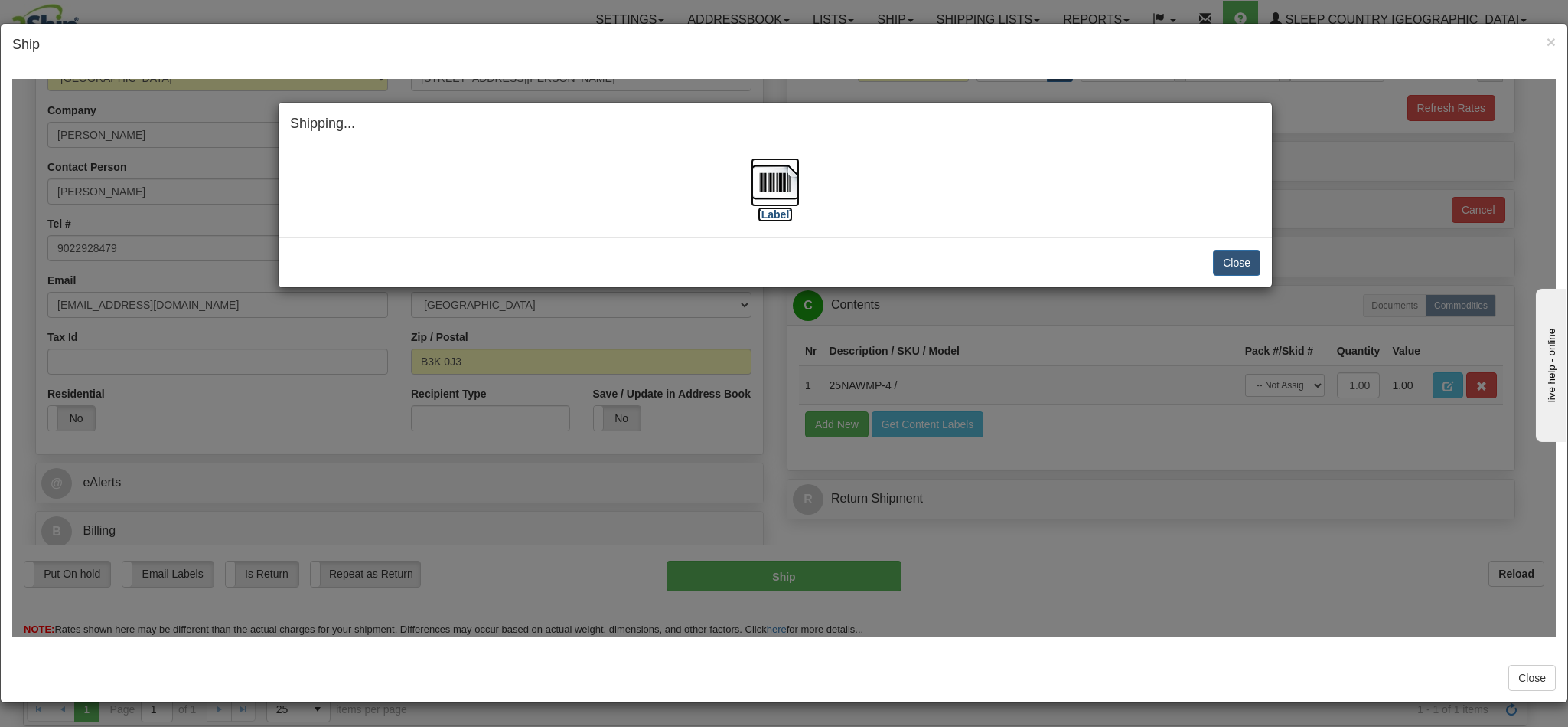
click at [761, 166] on img at bounding box center [775, 181] width 49 height 49
click at [1229, 263] on button "Close" at bounding box center [1236, 261] width 47 height 26
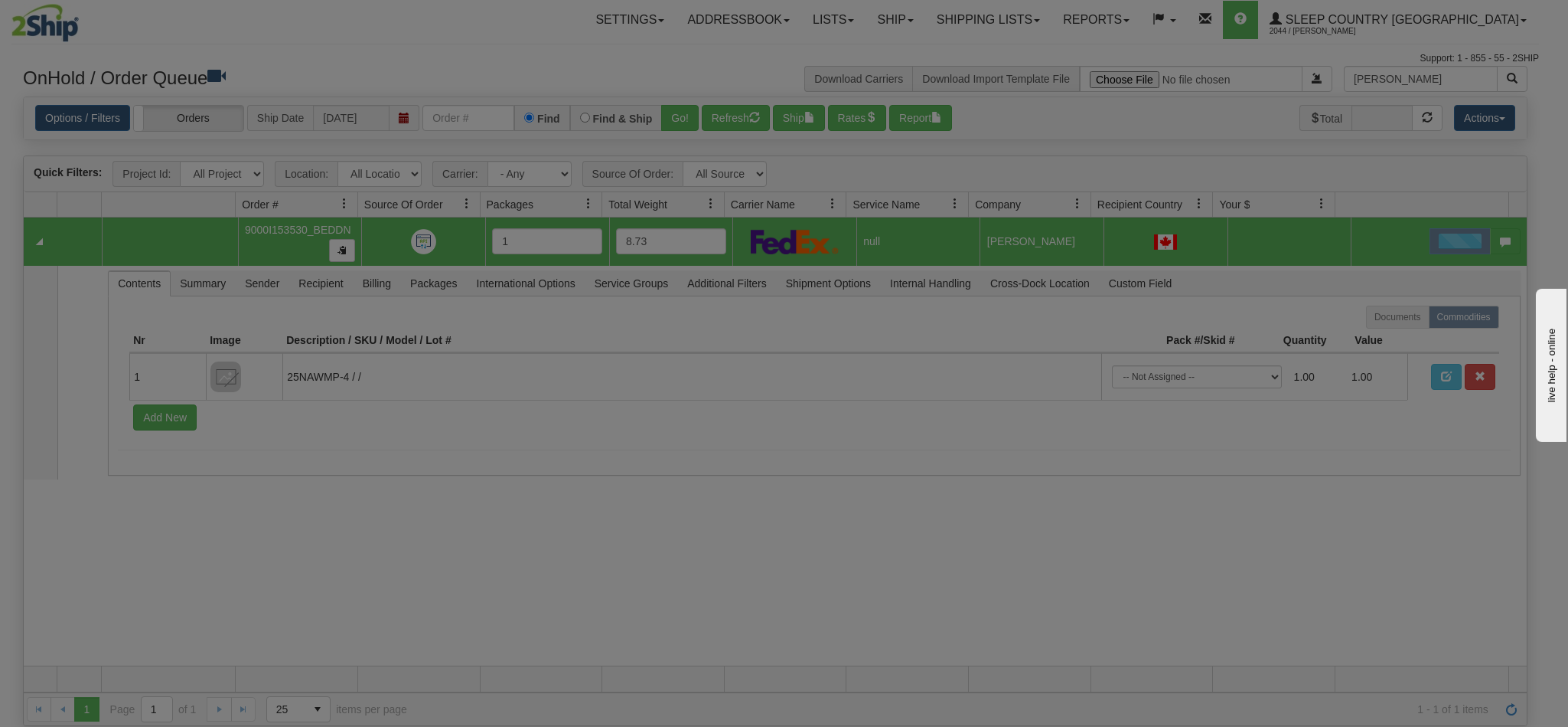
scroll to position [0, 0]
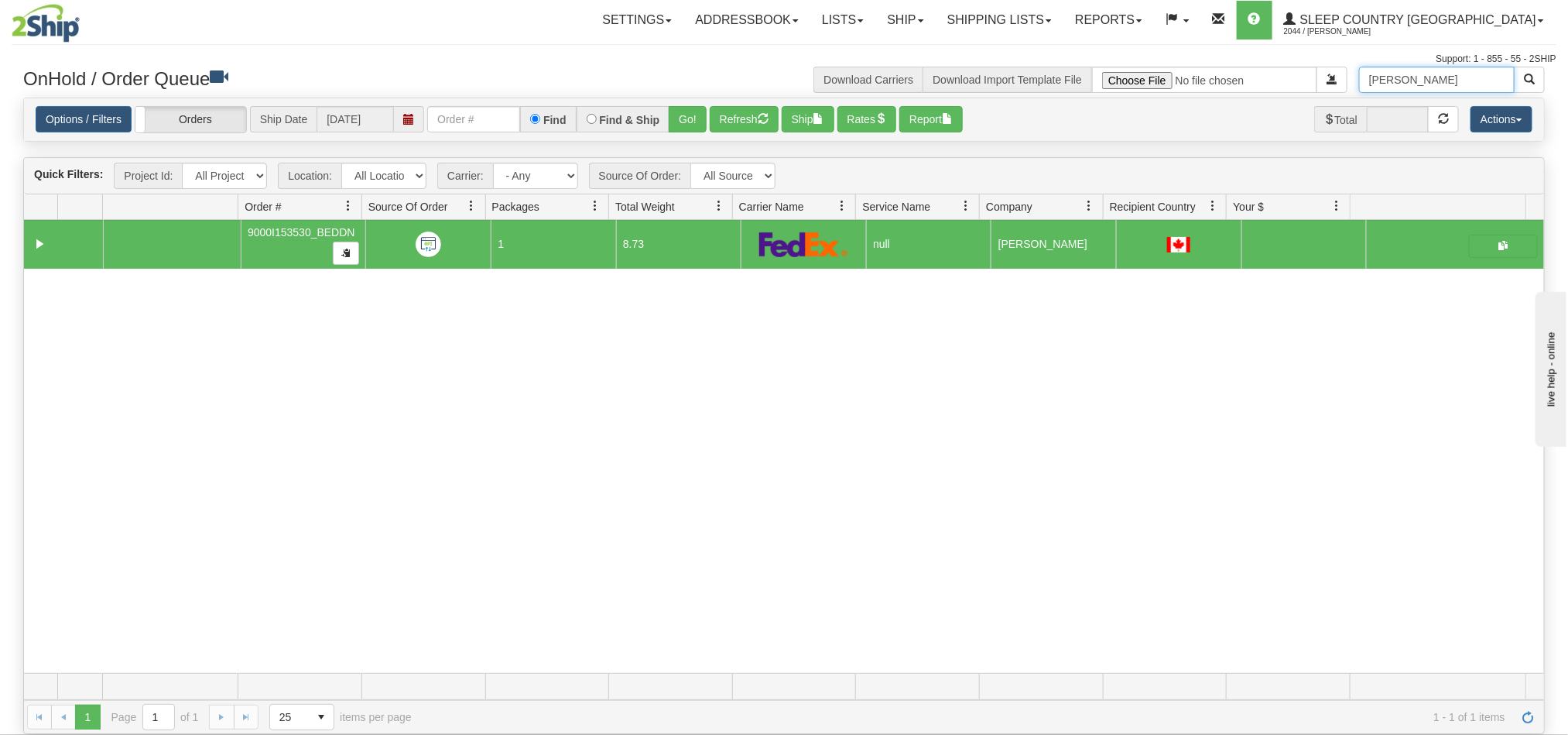
drag, startPoint x: 1364, startPoint y: 75, endPoint x: 1297, endPoint y: 76, distance: 67.0
click at [1296, 75] on div "Rebecca Howcroft Download Carriers Download Import Template File" at bounding box center [1170, 79] width 772 height 26
paste input "Alexa Zimmer"
type input "Alexa Zimmer"
click at [1527, 84] on span "button" at bounding box center [1529, 78] width 11 height 11
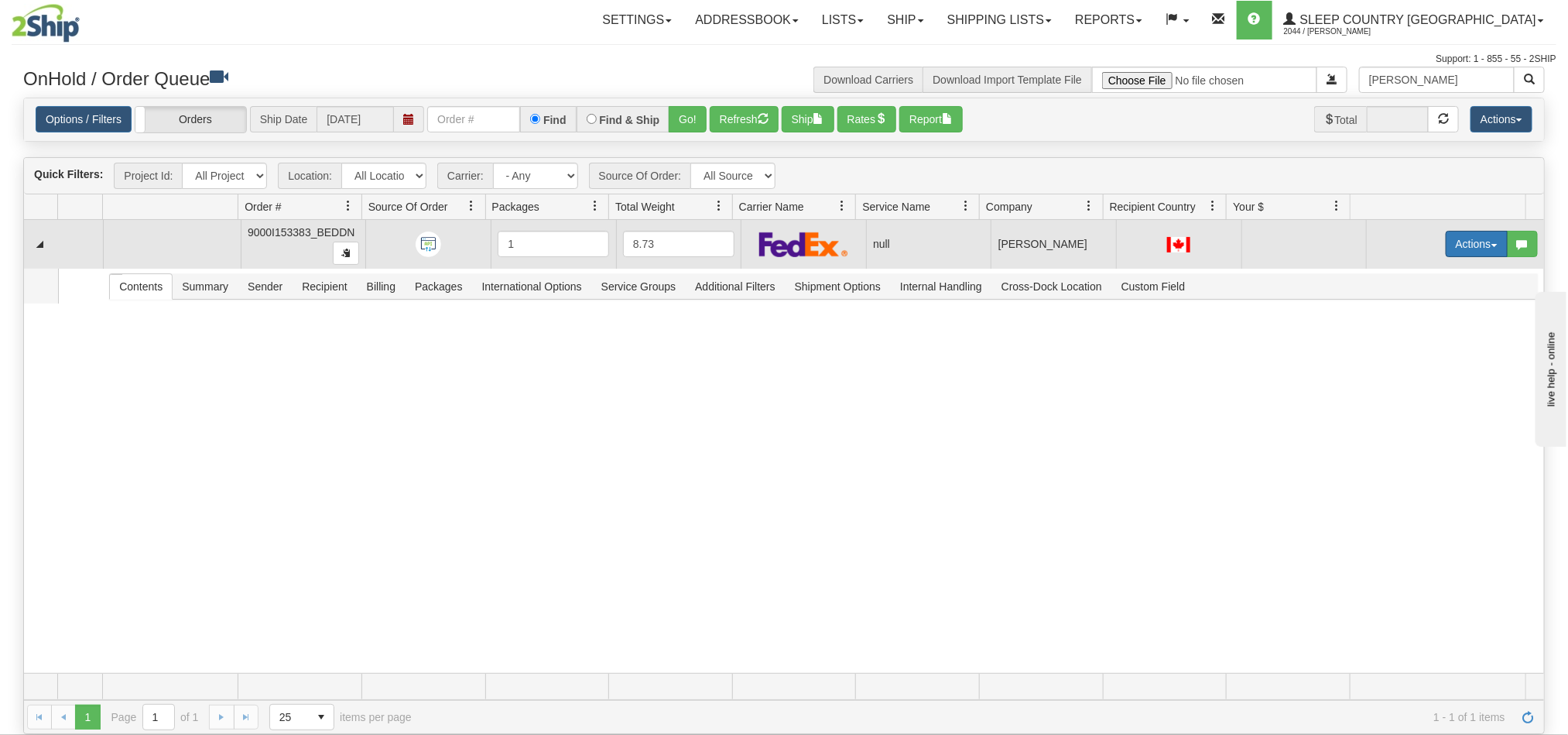
click at [1446, 244] on button "Actions" at bounding box center [1476, 243] width 62 height 26
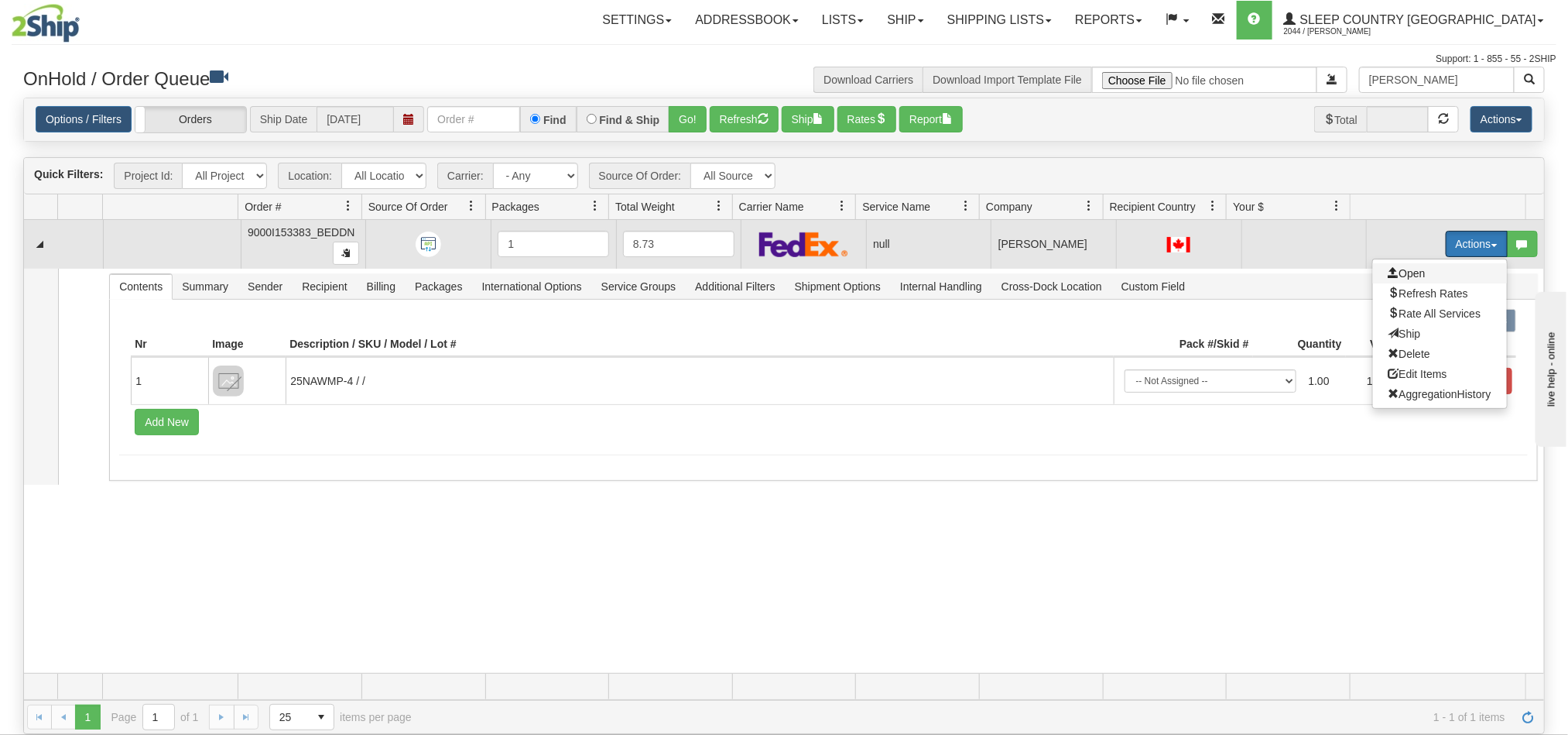
click at [1401, 274] on span "Open" at bounding box center [1408, 273] width 37 height 13
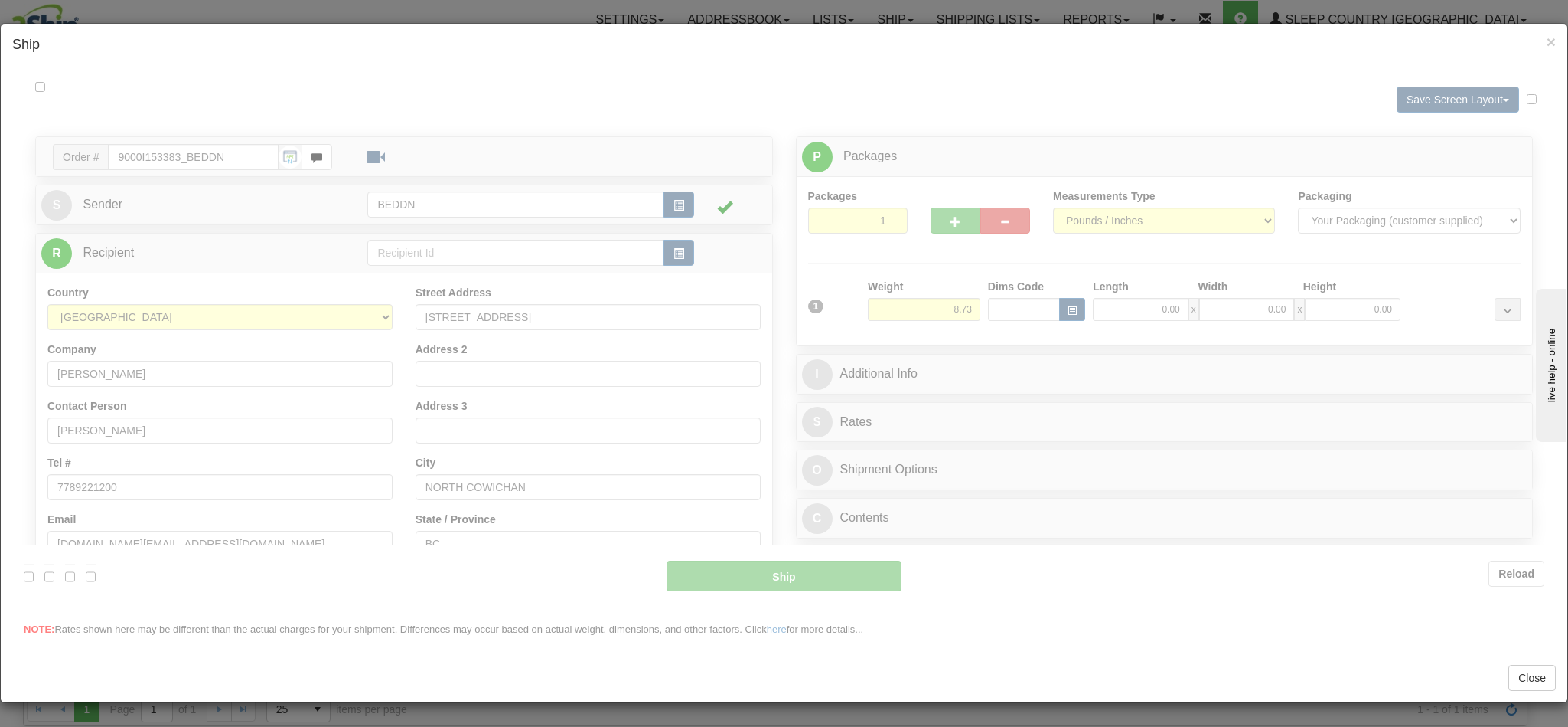
type input "11:27"
type input "16:00"
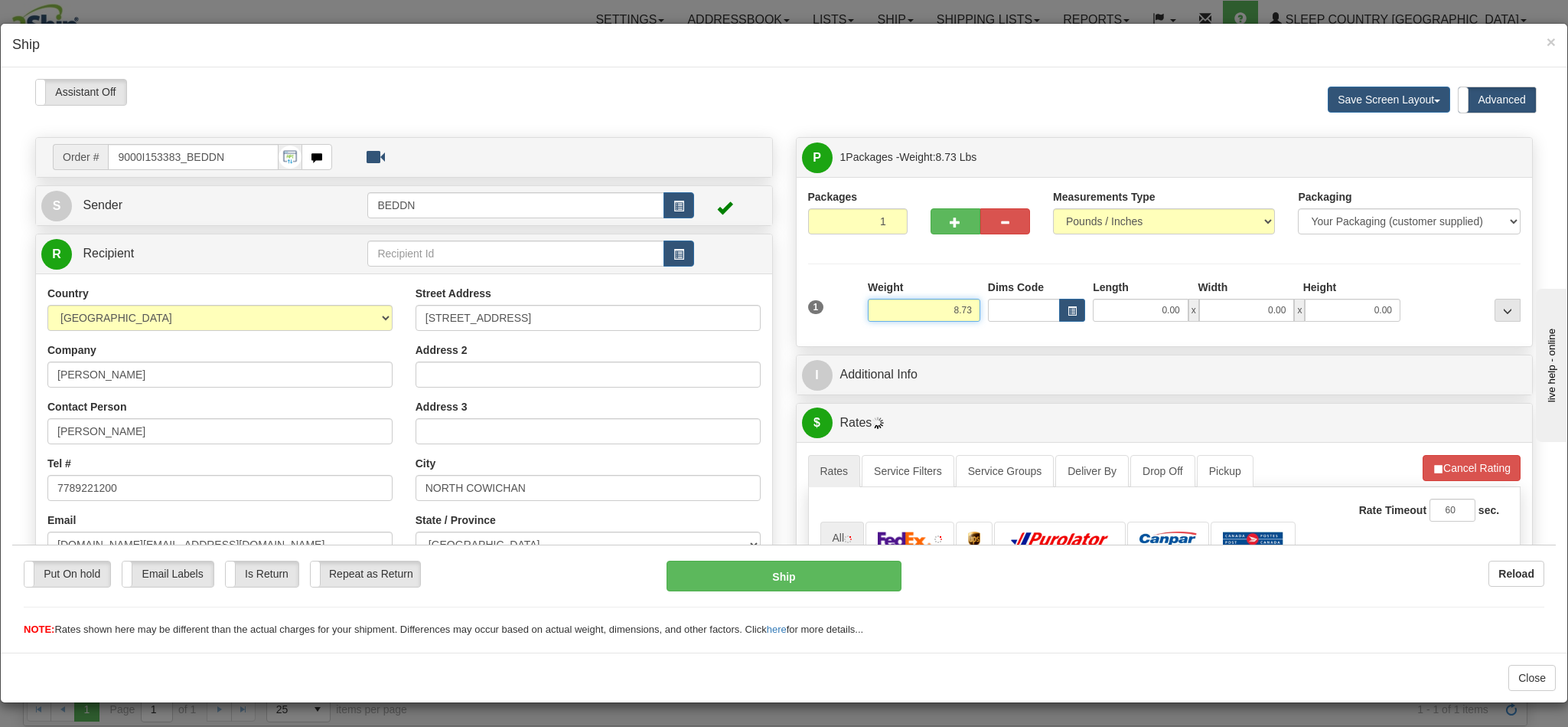
drag, startPoint x: 905, startPoint y: 316, endPoint x: 1013, endPoint y: 315, distance: 108.0
click at [1013, 315] on div "1 Weight 8.73 Dims Code 0.00" at bounding box center [1164, 305] width 721 height 54
type input "4.00"
type input "14.00"
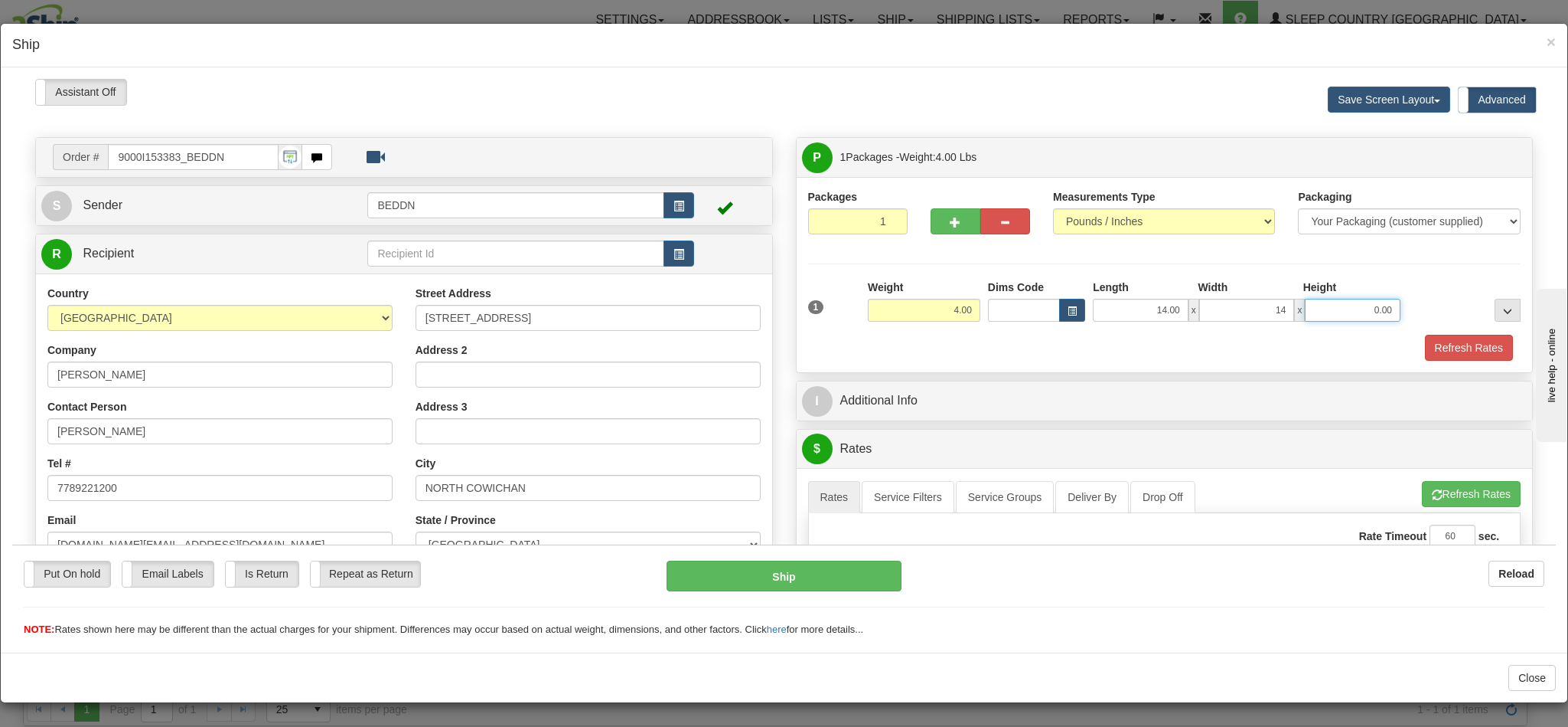
type input "14.00"
type input "10.00"
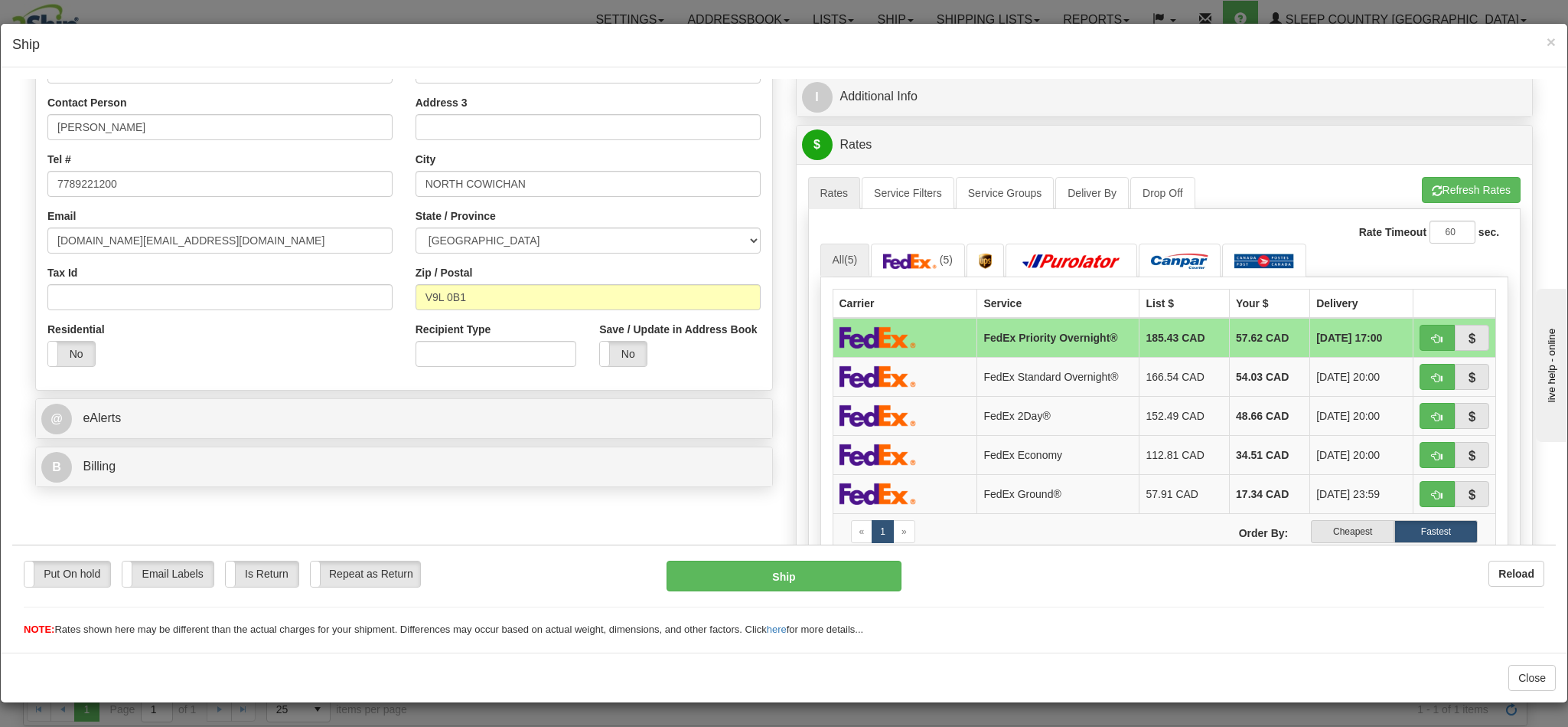
scroll to position [344, 0]
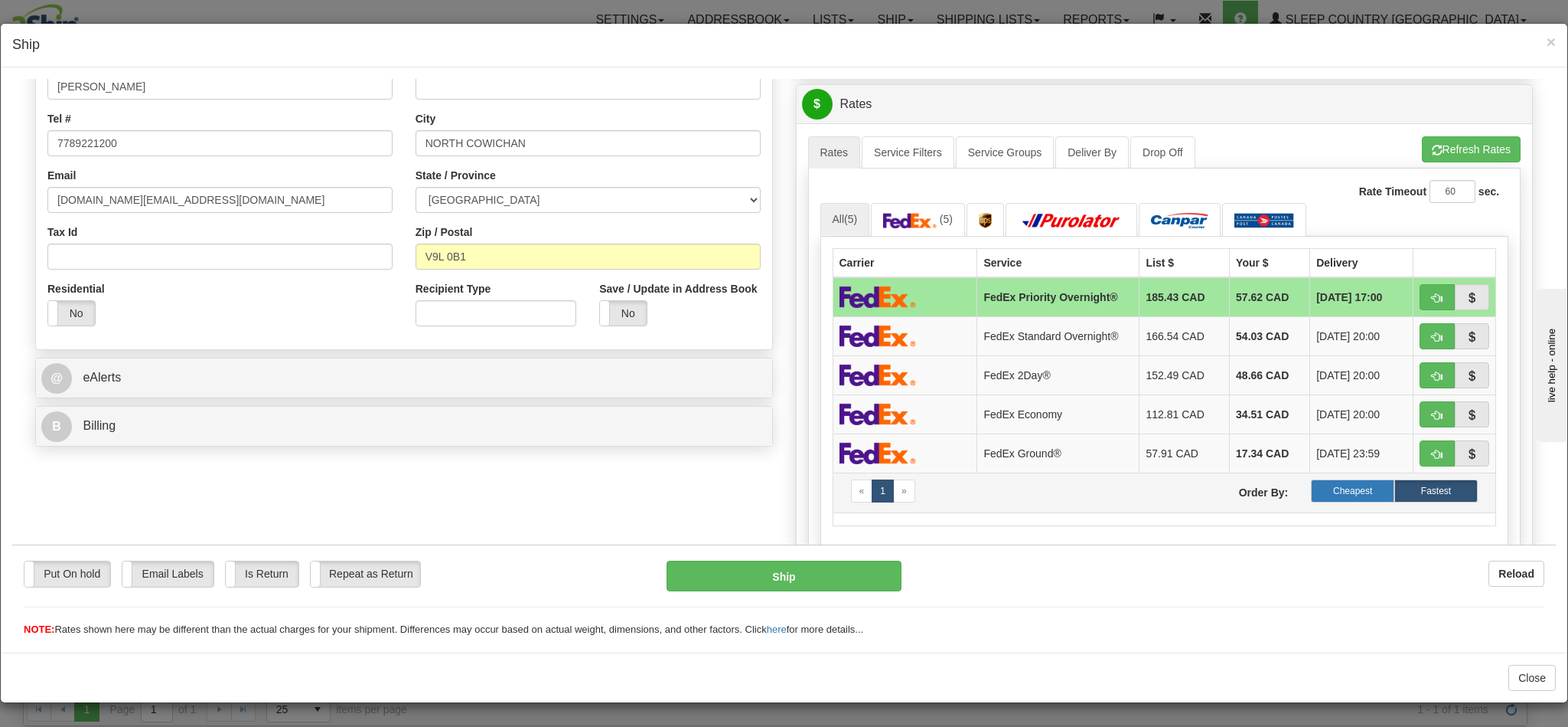
click at [1311, 502] on label "Cheapest" at bounding box center [1353, 490] width 83 height 23
click at [1432, 303] on span "button" at bounding box center [1437, 298] width 11 height 10
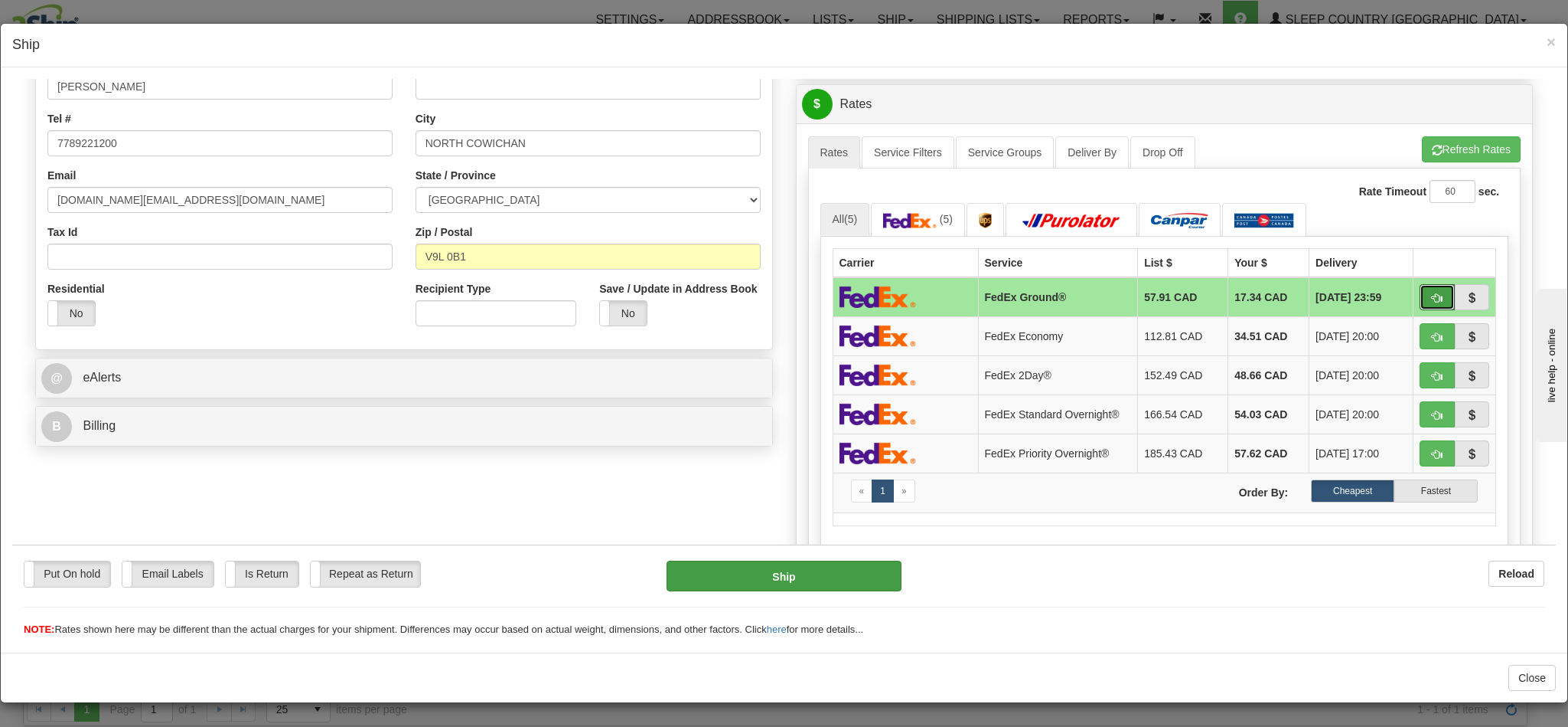
type input "92"
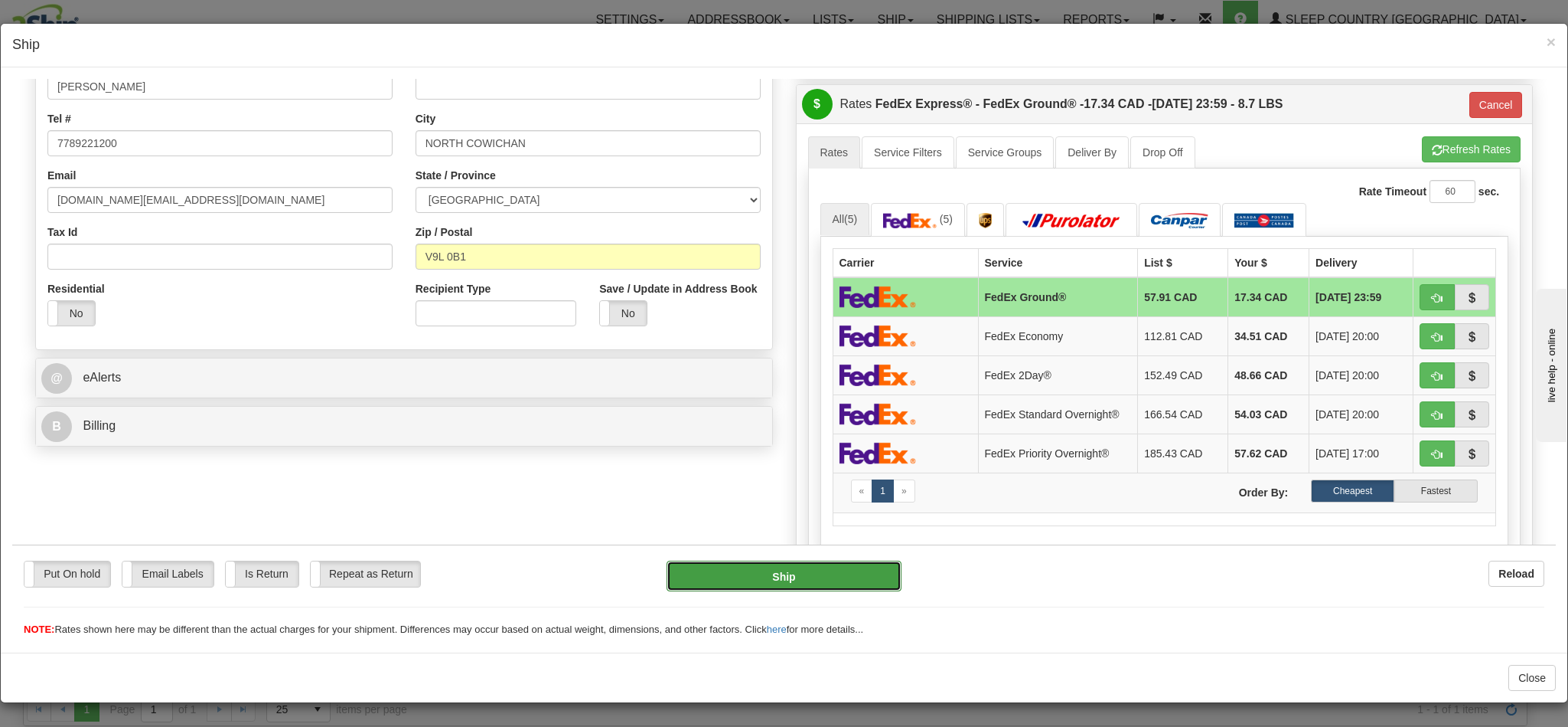
click at [782, 570] on button "Ship" at bounding box center [784, 575] width 234 height 31
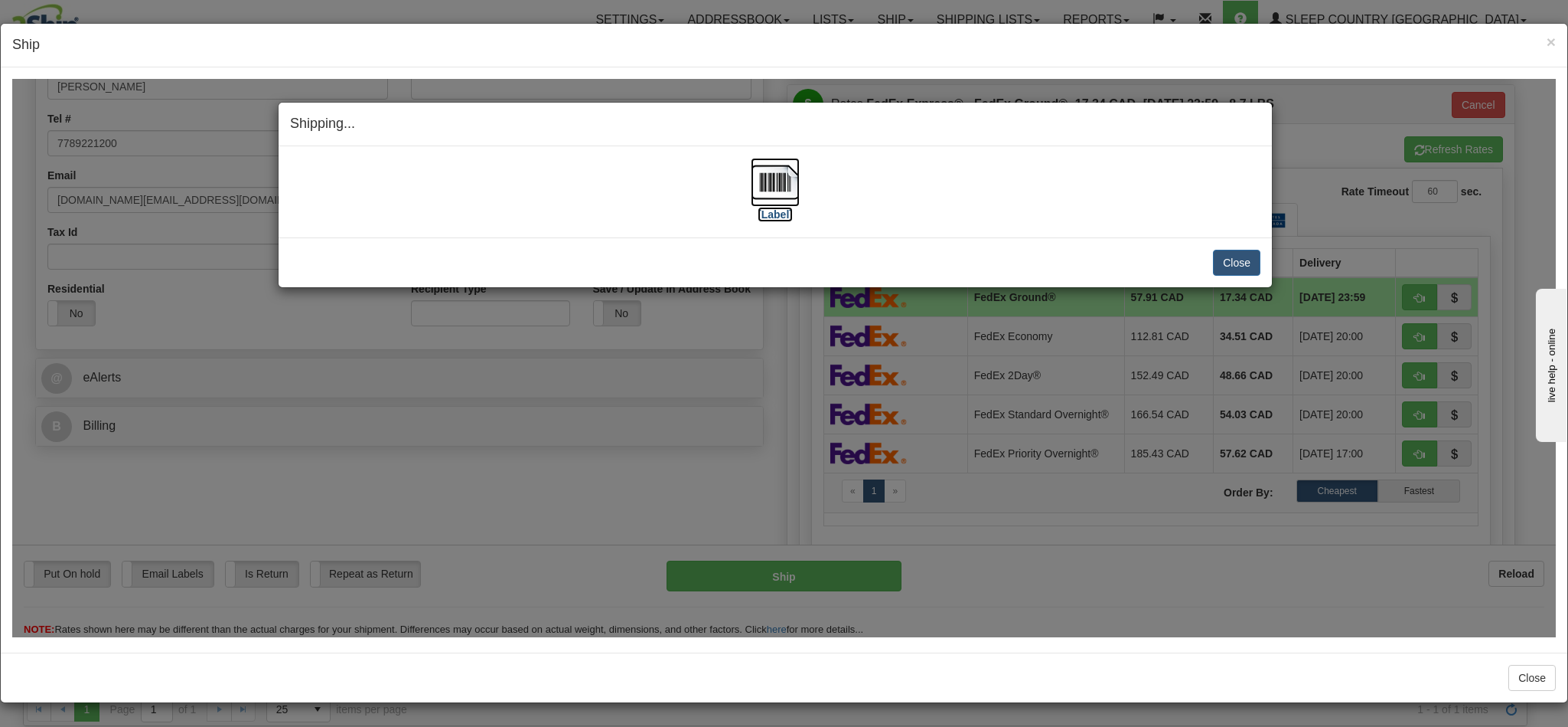
click at [778, 192] on img at bounding box center [775, 181] width 49 height 49
click at [1218, 270] on button "Close" at bounding box center [1236, 261] width 47 height 26
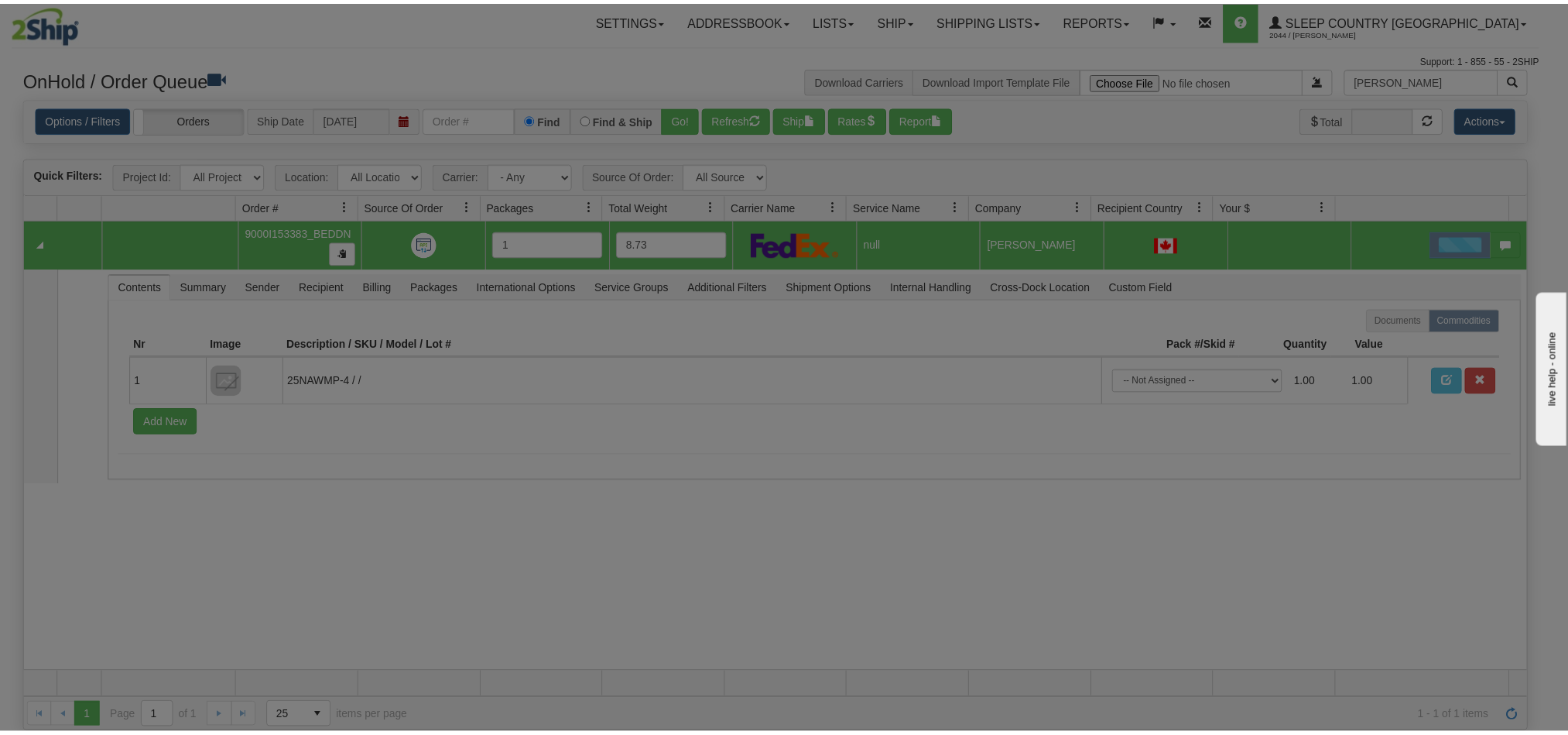
scroll to position [0, 0]
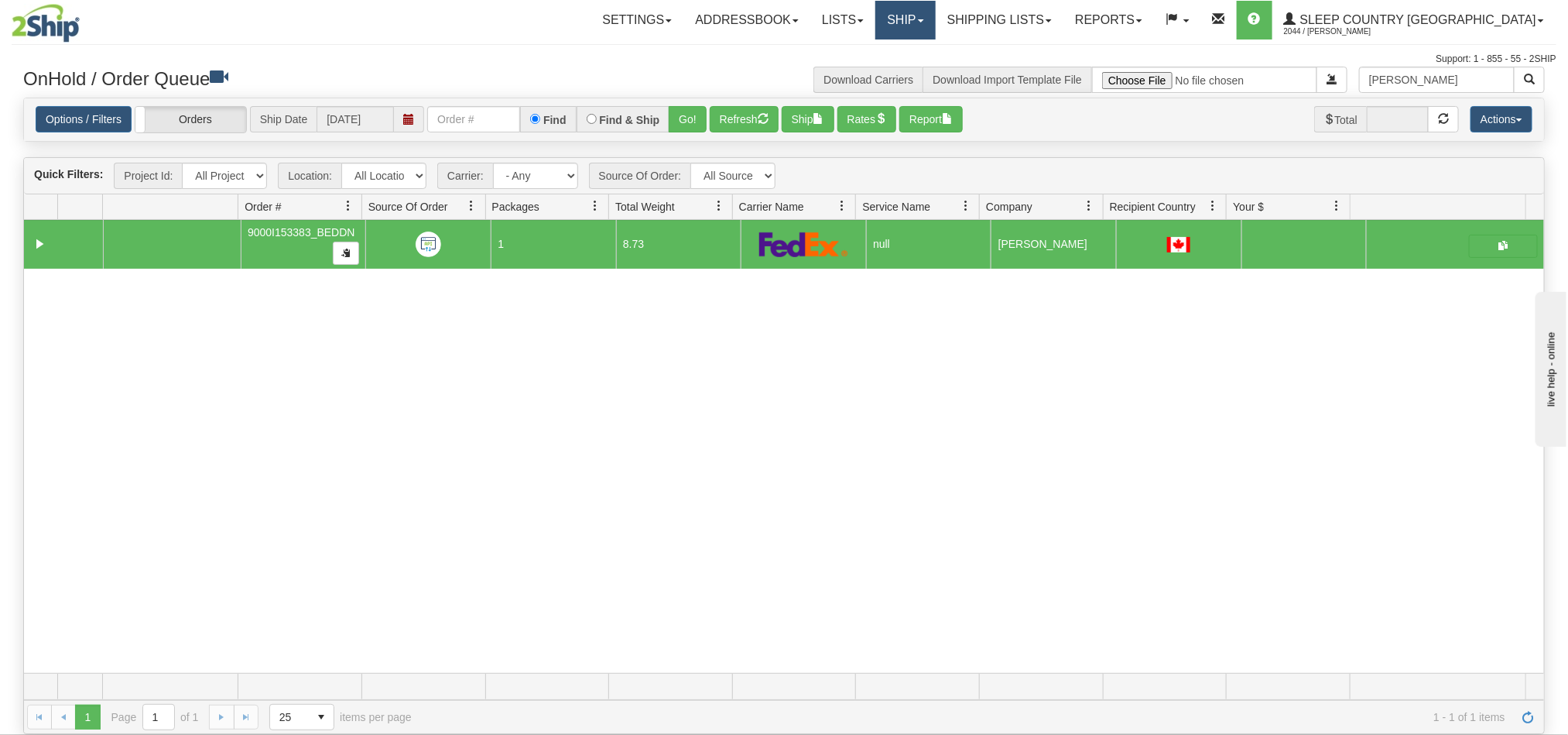
click at [936, 28] on link "Ship" at bounding box center [905, 21] width 60 height 39
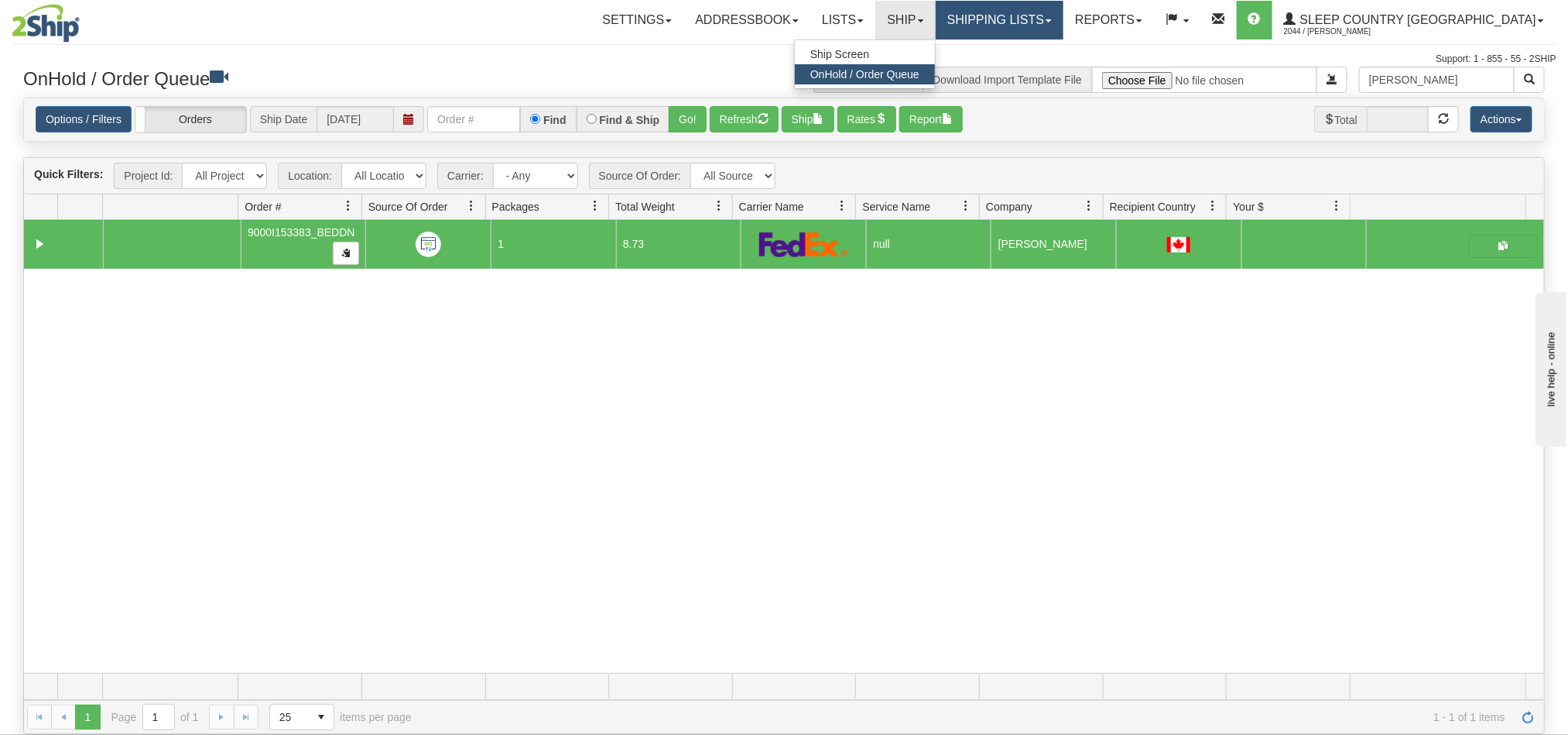
click at [1064, 23] on link "Shipping lists" at bounding box center [999, 21] width 128 height 39
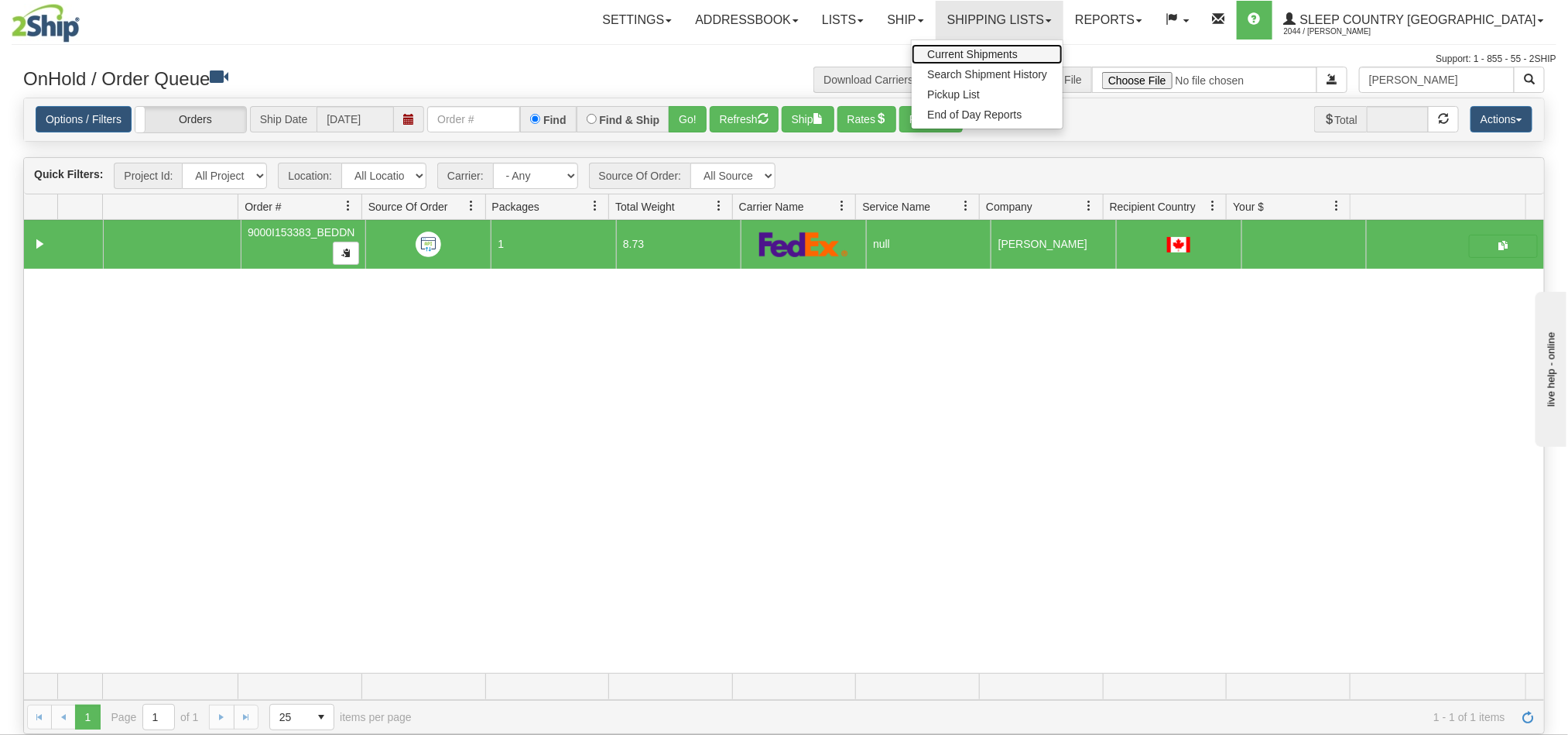
click at [1018, 49] on span "Current Shipments" at bounding box center [973, 54] width 91 height 13
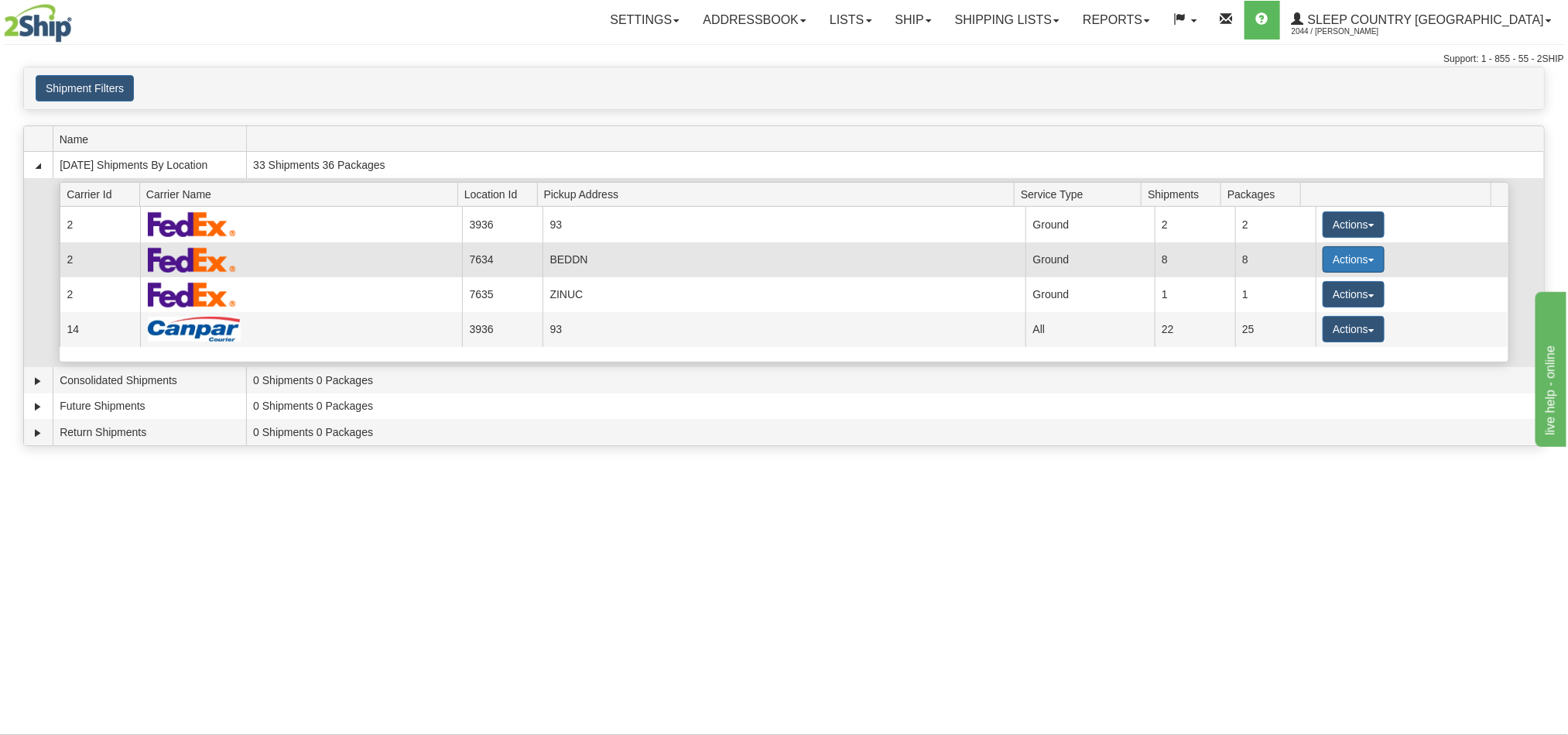
click at [1323, 263] on button "Actions" at bounding box center [1353, 259] width 62 height 26
drag, startPoint x: 1311, startPoint y: 304, endPoint x: 1315, endPoint y: 293, distance: 11.7
click at [1315, 293] on ul "Details Close Pickup Zip Print" at bounding box center [1322, 328] width 125 height 109
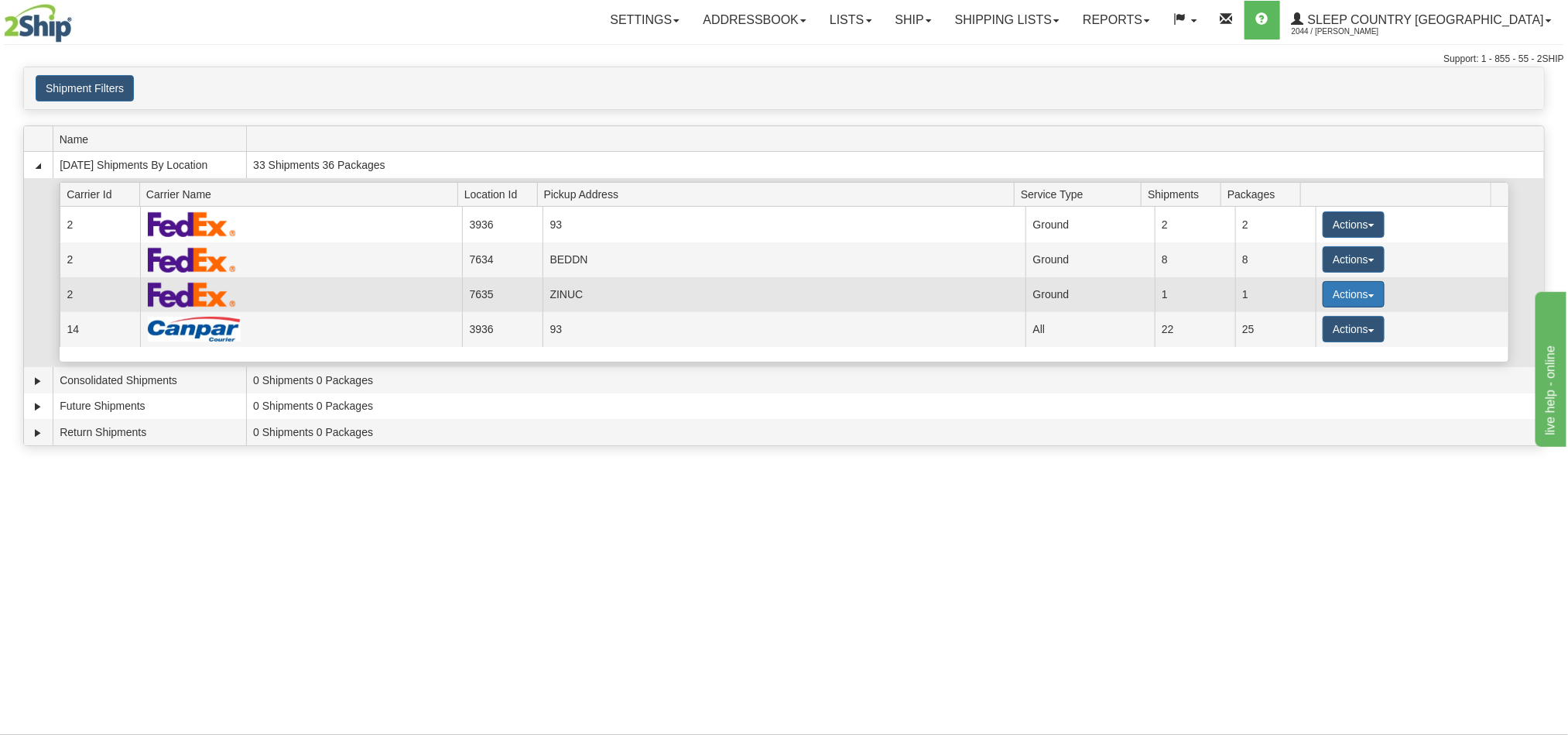
click at [1323, 291] on button "Actions" at bounding box center [1353, 293] width 62 height 26
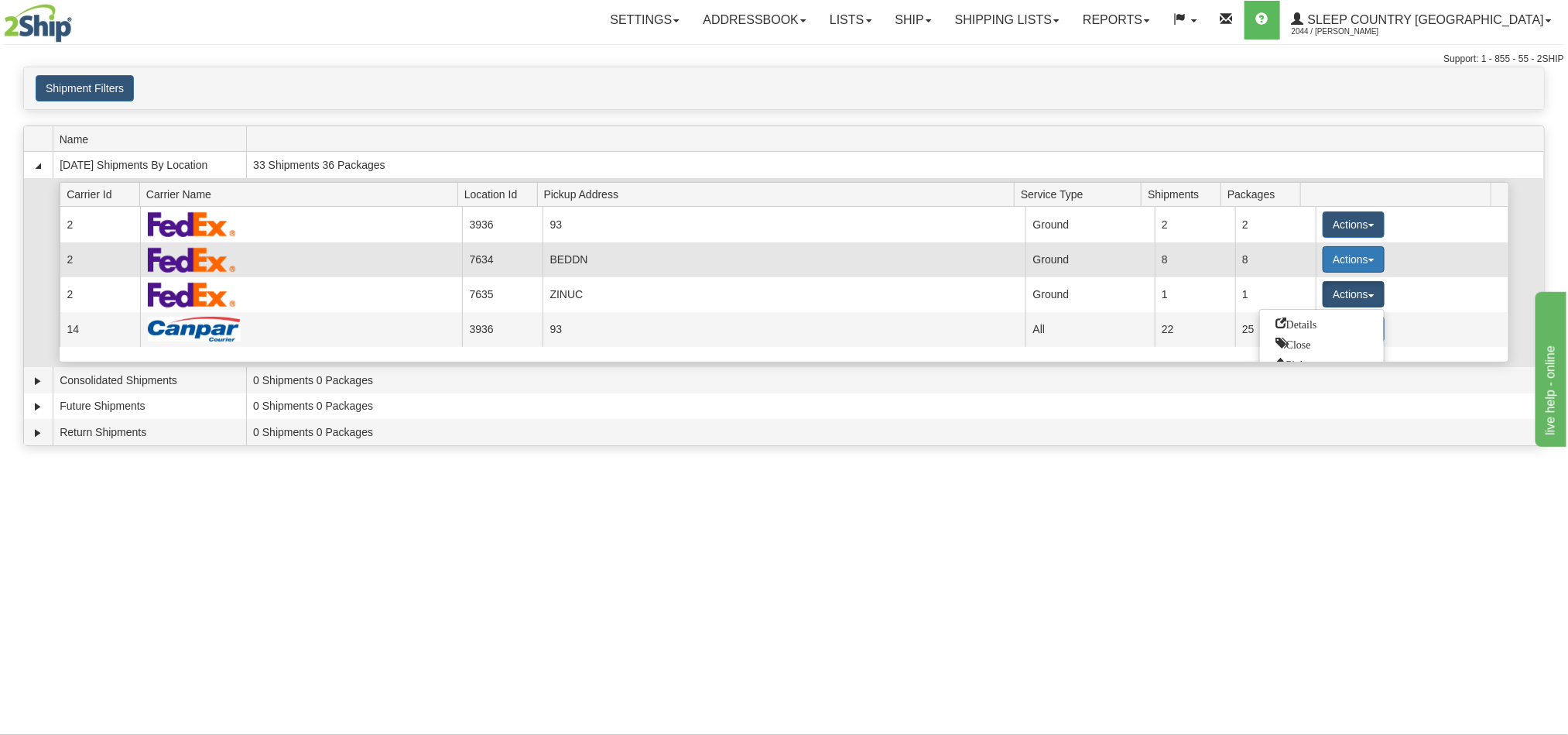
click at [1340, 259] on button "Actions" at bounding box center [1353, 259] width 62 height 26
click at [1298, 290] on span "Details" at bounding box center [1296, 287] width 42 height 11
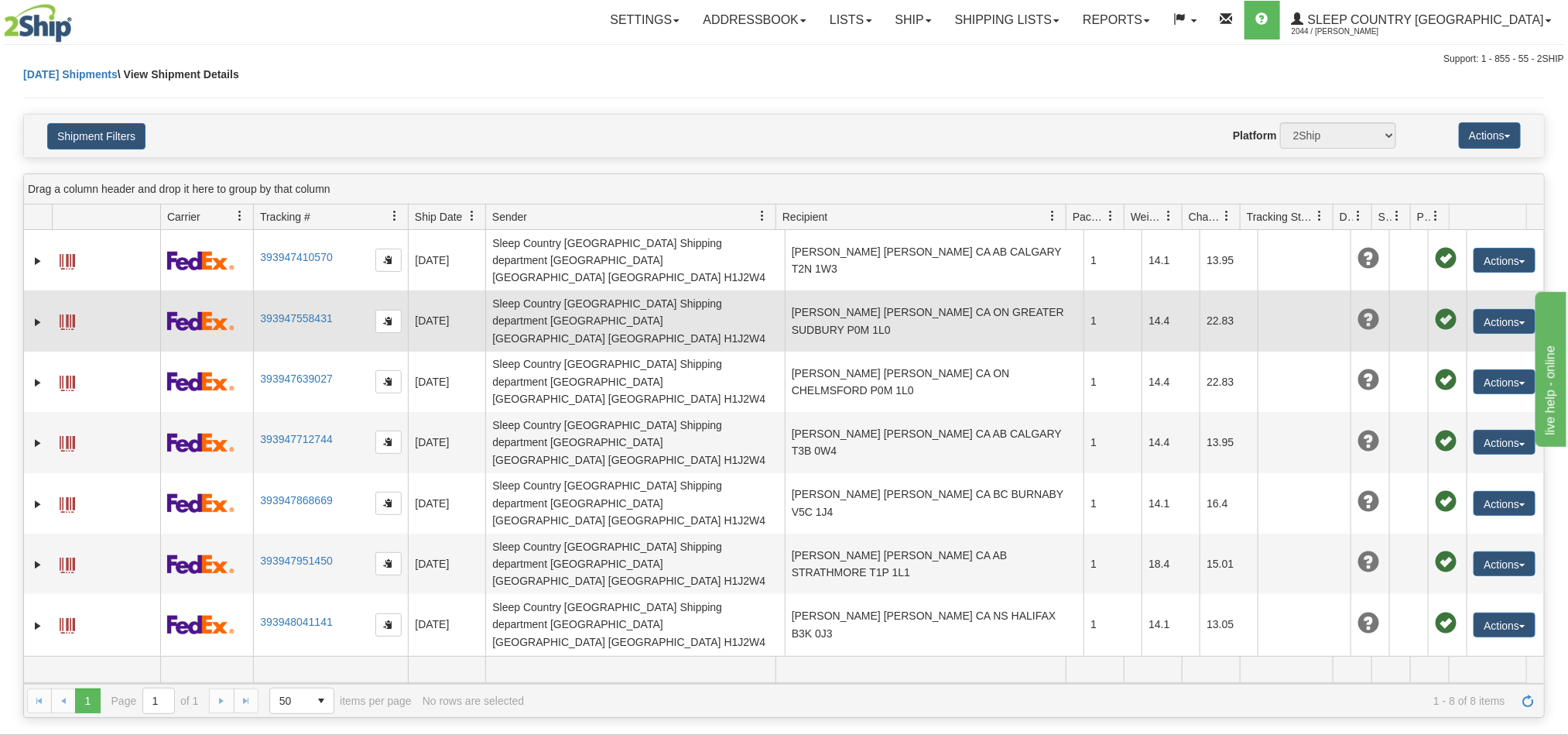
click at [903, 302] on td "[PERSON_NAME] [PERSON_NAME] CA ON GREATER SUDBURY P0M 1L0" at bounding box center [935, 321] width 299 height 61
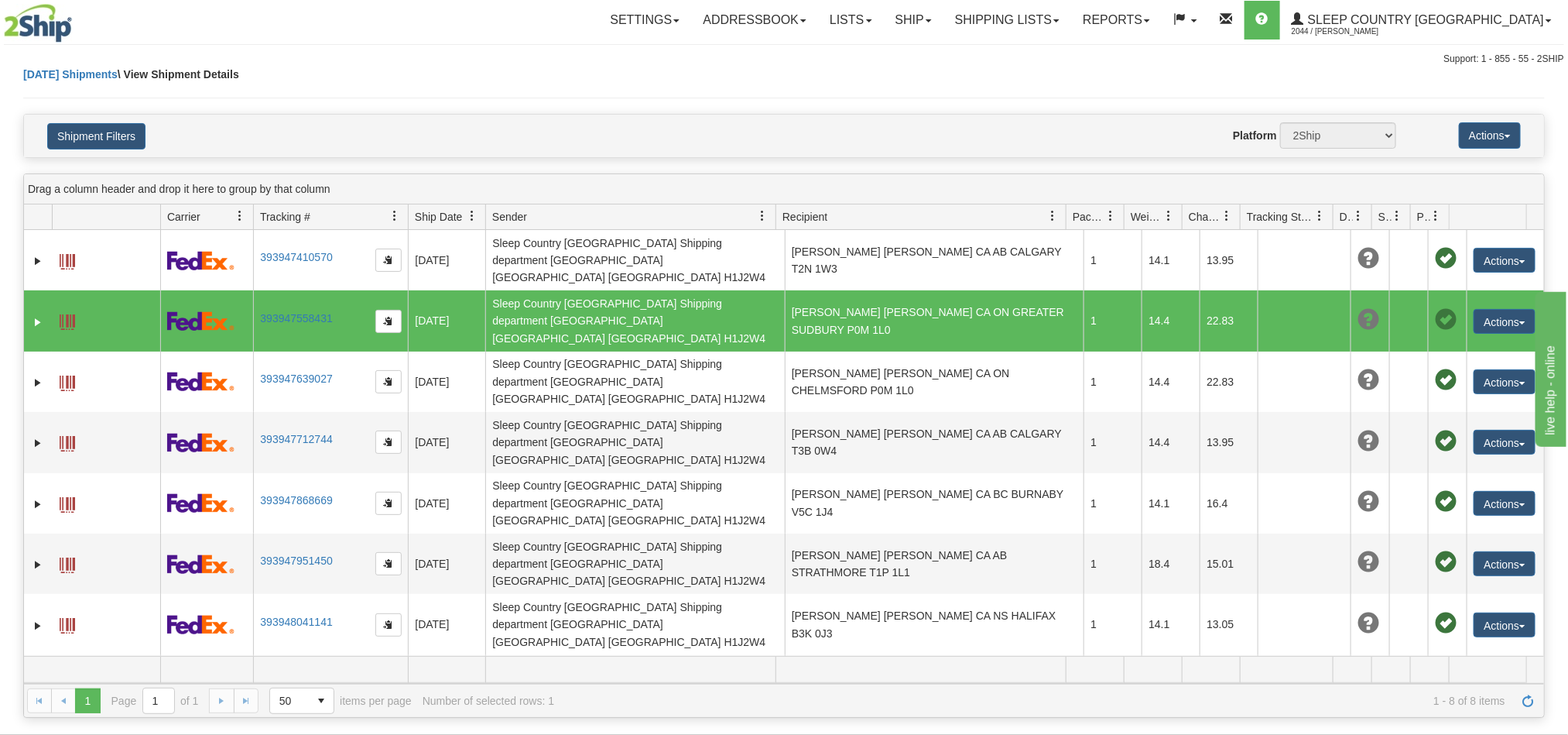
click at [903, 302] on td "[PERSON_NAME] [PERSON_NAME] CA ON GREATER SUDBURY P0M 1L0" at bounding box center [935, 321] width 299 height 61
click at [65, 315] on span at bounding box center [67, 323] width 16 height 16
click at [1474, 309] on button "Actions" at bounding box center [1504, 321] width 62 height 24
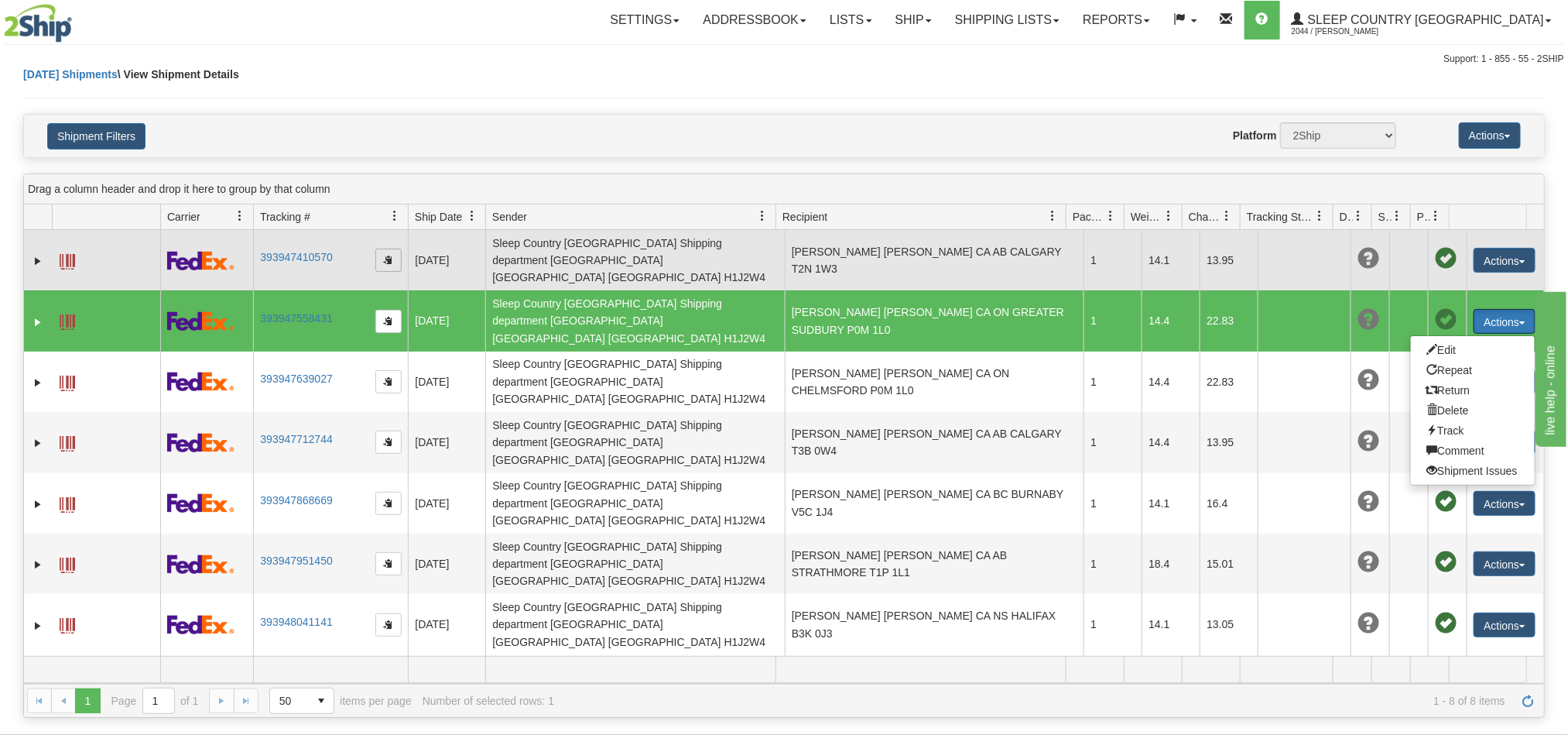
click at [386, 255] on span "button" at bounding box center [389, 260] width 10 height 10
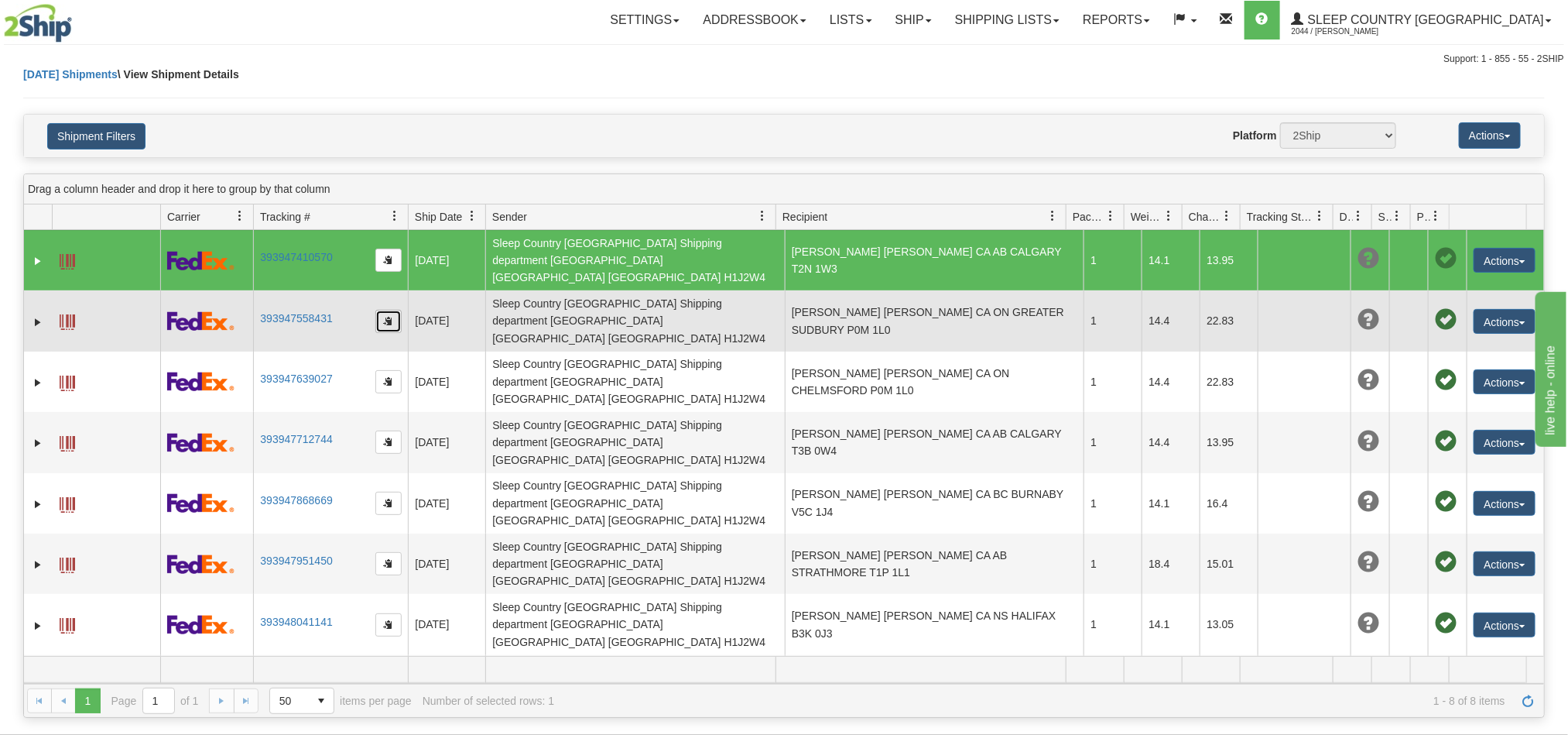
click at [395, 310] on button "button" at bounding box center [388, 322] width 26 height 23
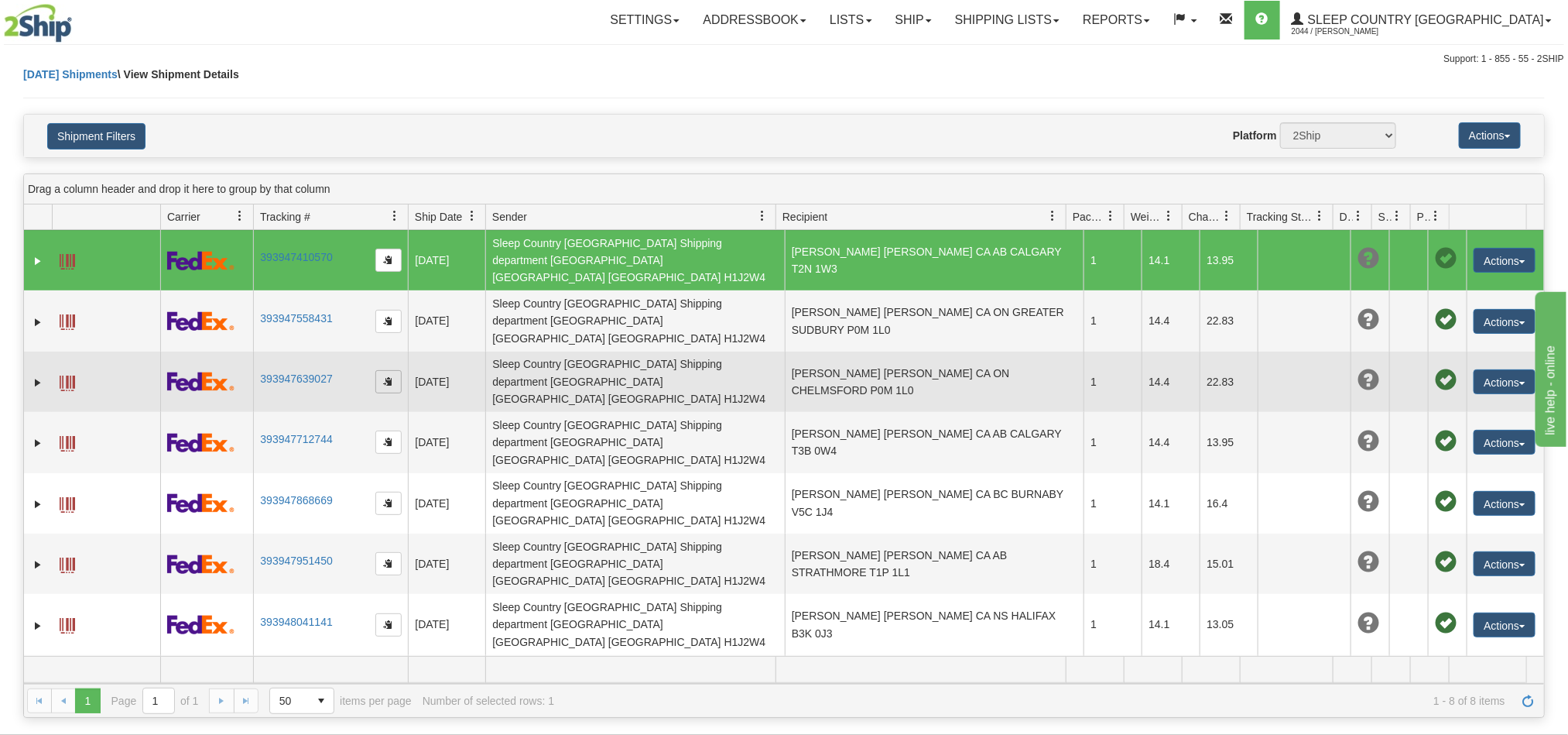
click at [385, 376] on span "button" at bounding box center [389, 381] width 10 height 10
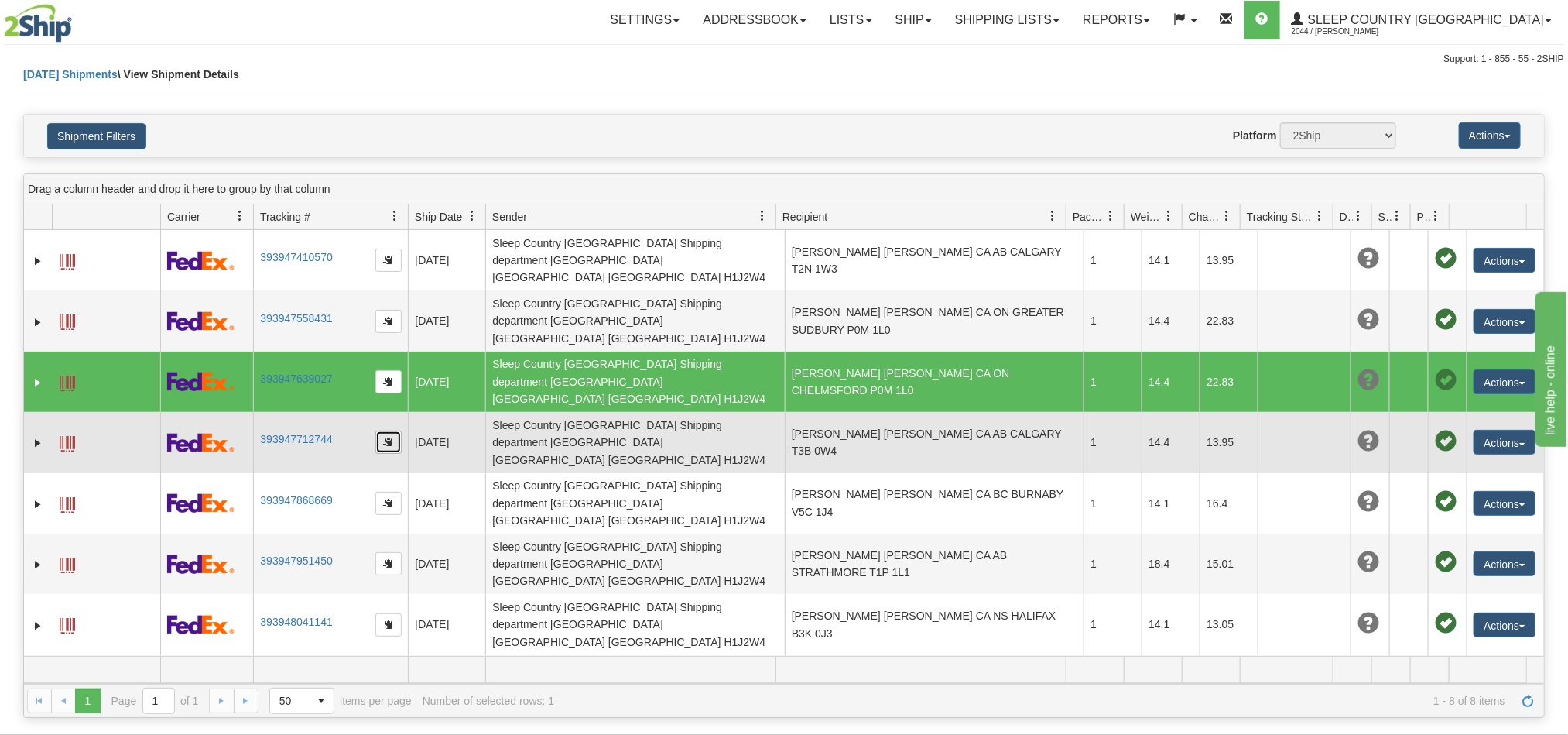
click at [386, 430] on button "button" at bounding box center [388, 442] width 26 height 23
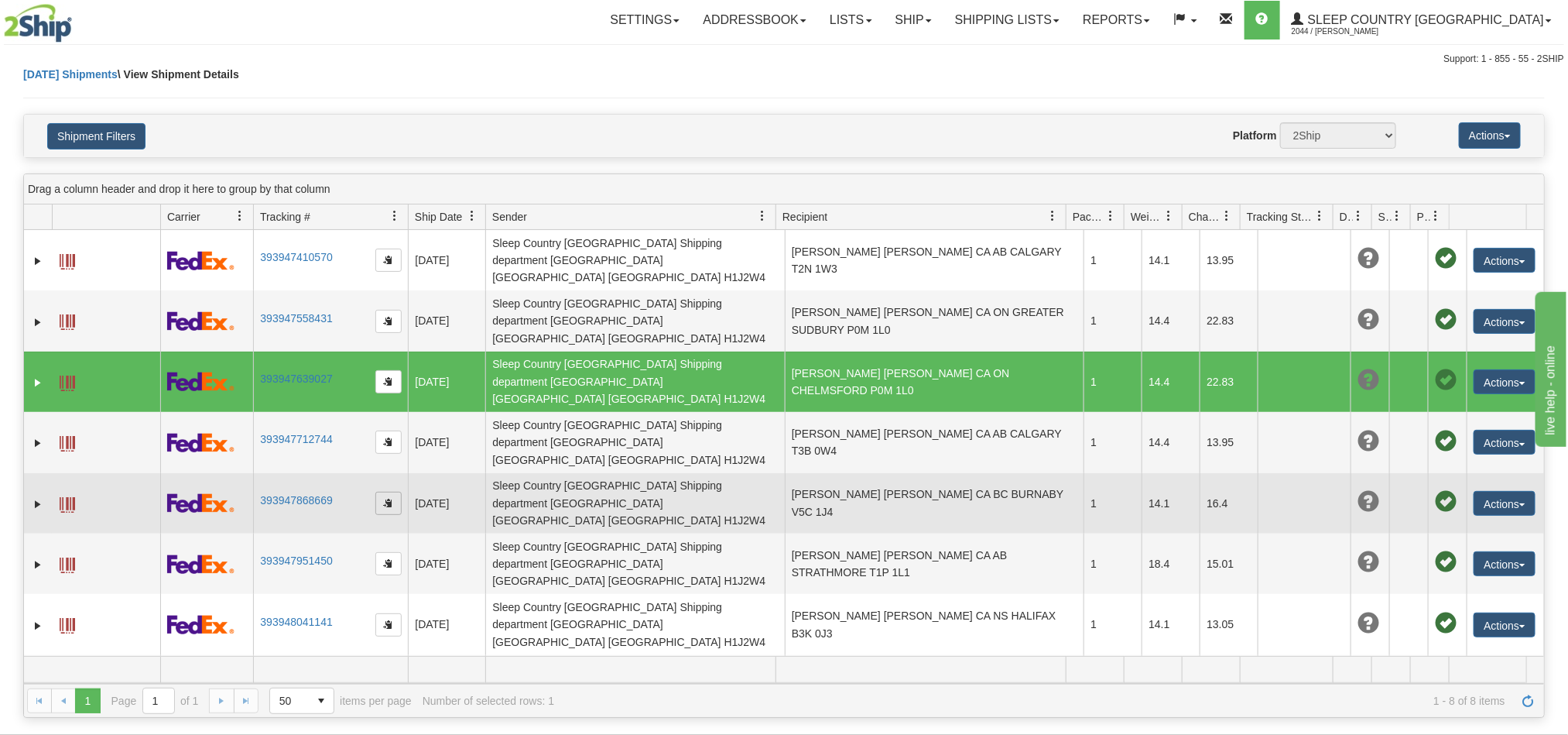
click at [384, 497] on span "button" at bounding box center [389, 502] width 10 height 10
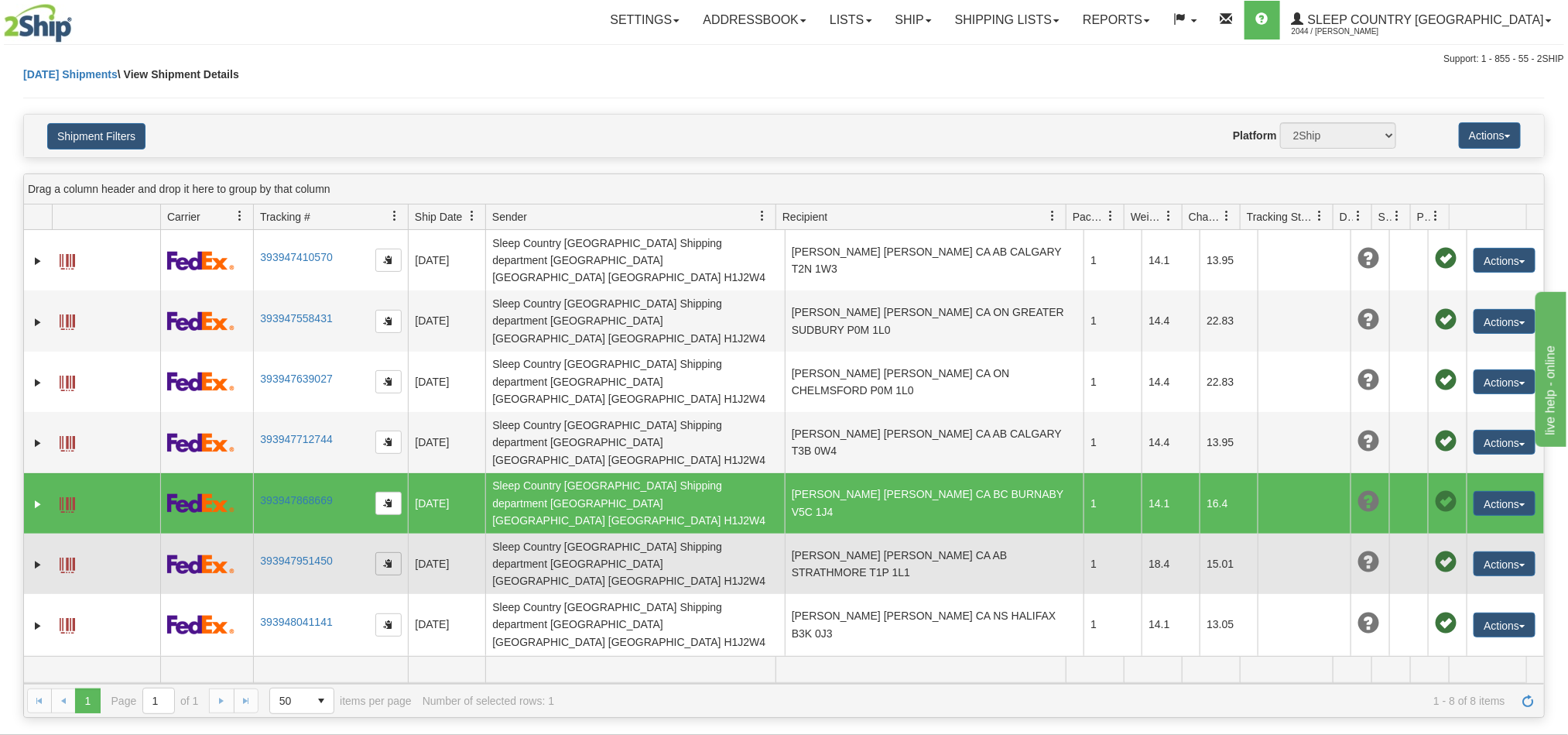
click at [385, 558] on span "button" at bounding box center [389, 563] width 10 height 10
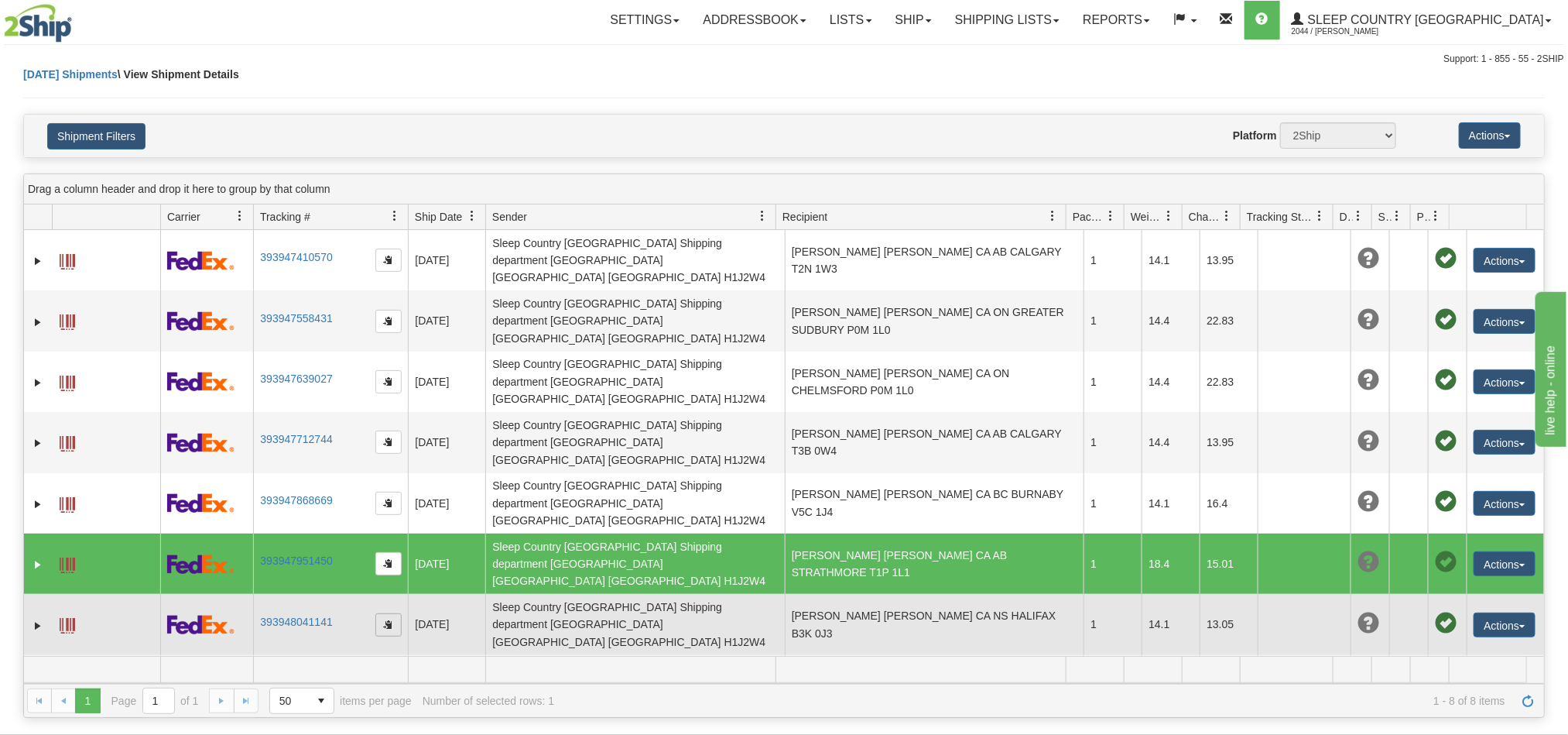
click at [393, 620] on span "button" at bounding box center [389, 625] width 10 height 10
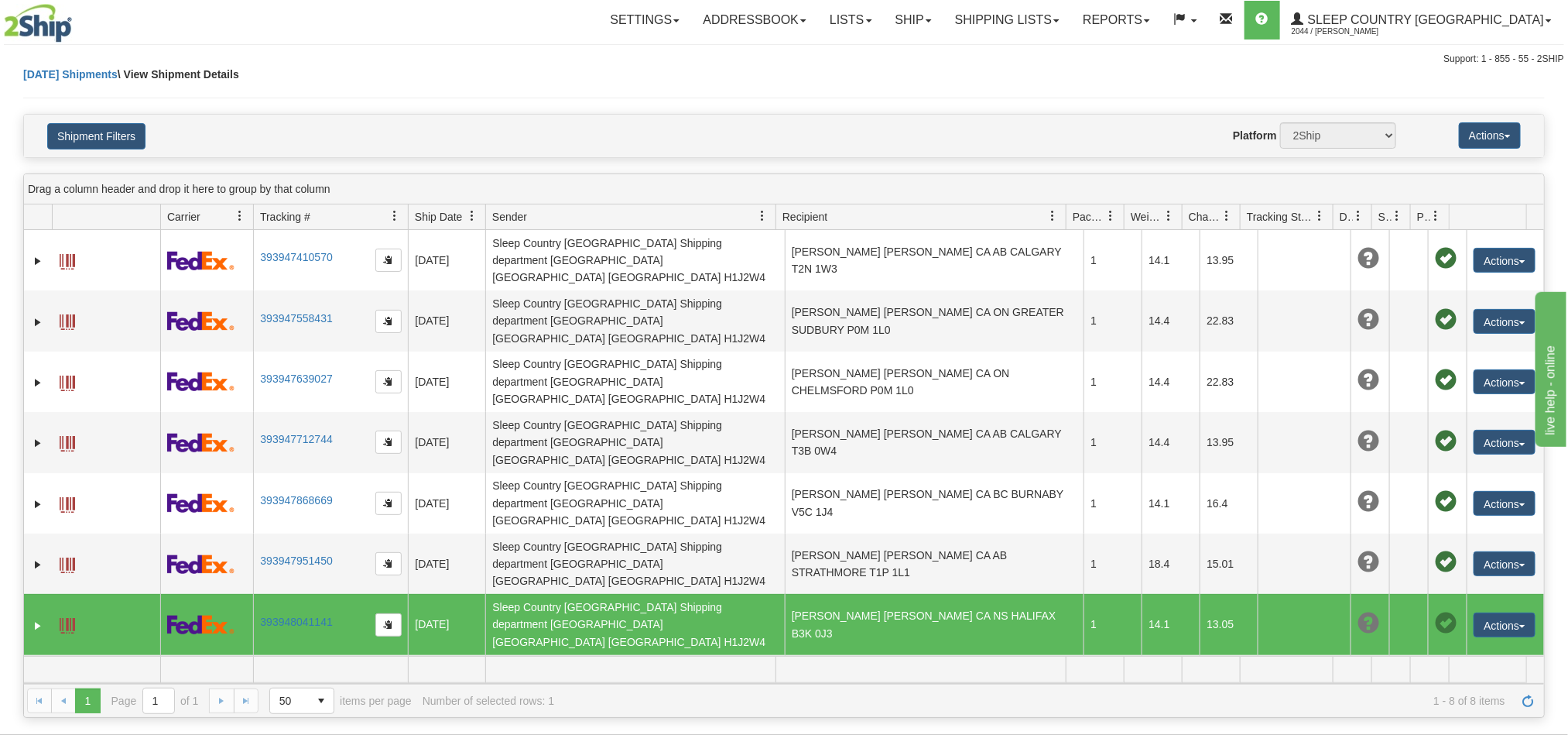
click at [388, 679] on span "button" at bounding box center [389, 684] width 10 height 10
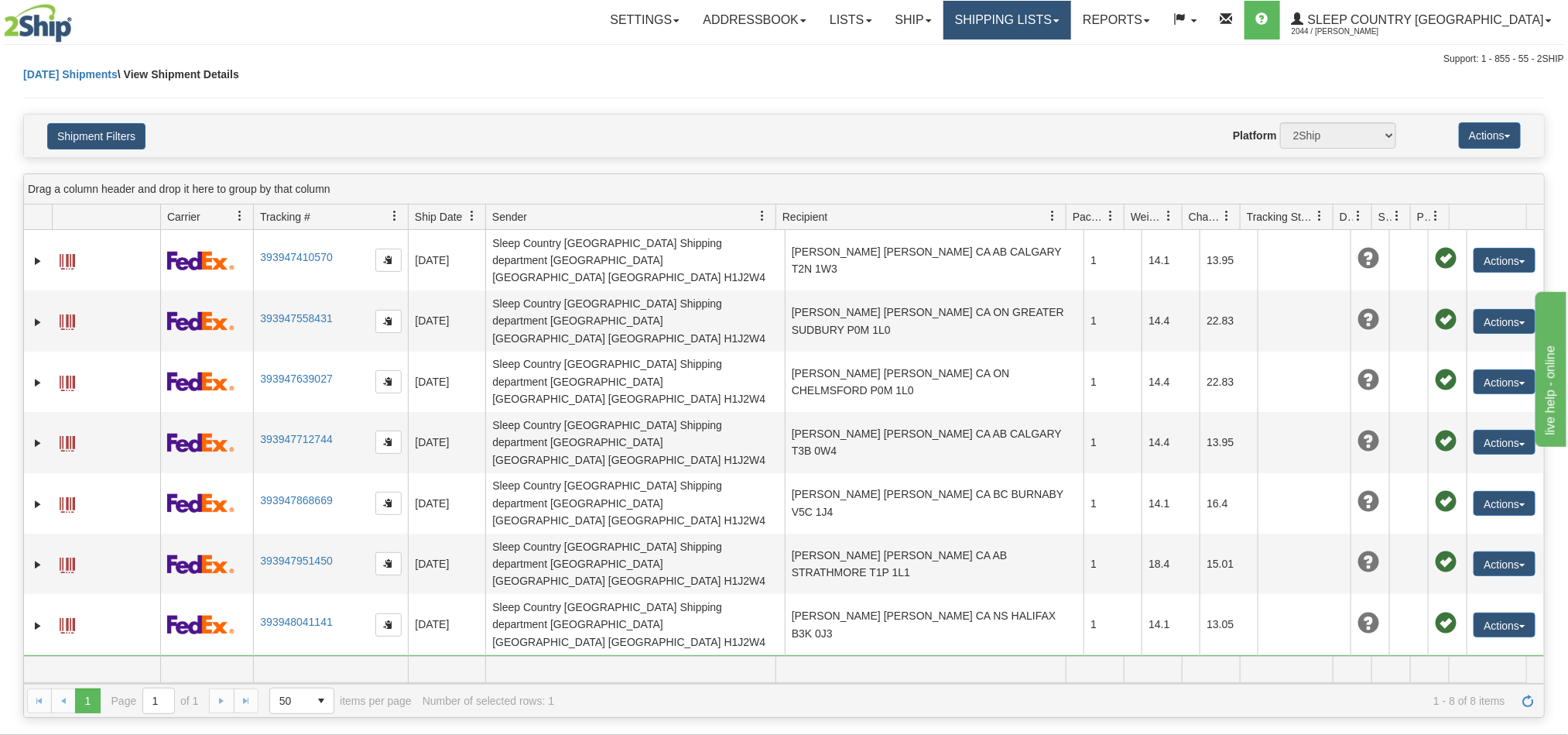
click at [1067, 14] on link "Shipping lists" at bounding box center [1007, 21] width 128 height 39
click at [1025, 57] on span "Current Shipments" at bounding box center [980, 54] width 91 height 13
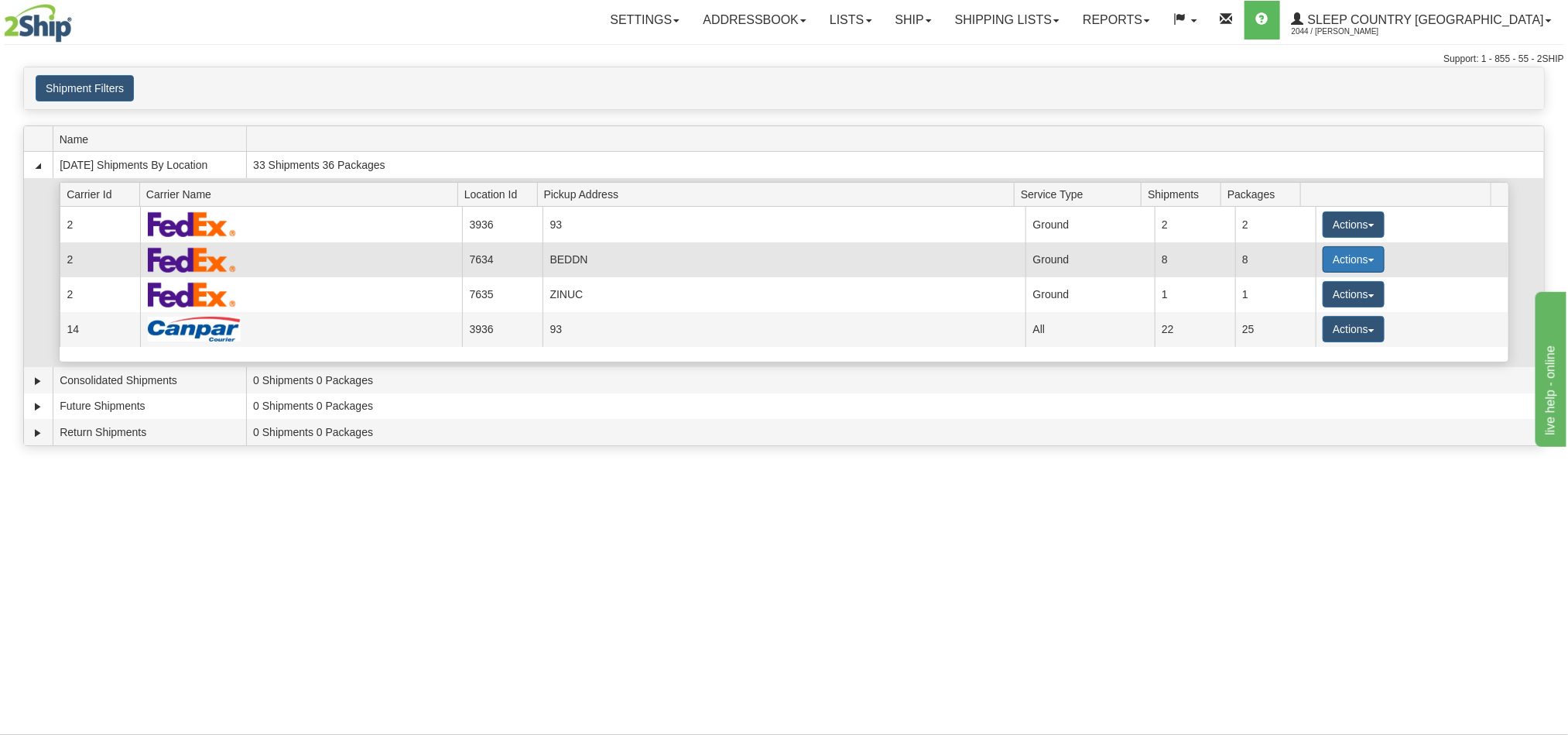
click at [1336, 256] on button "Actions" at bounding box center [1353, 259] width 62 height 26
click at [1304, 325] on span "Pickup" at bounding box center [1296, 327] width 41 height 11
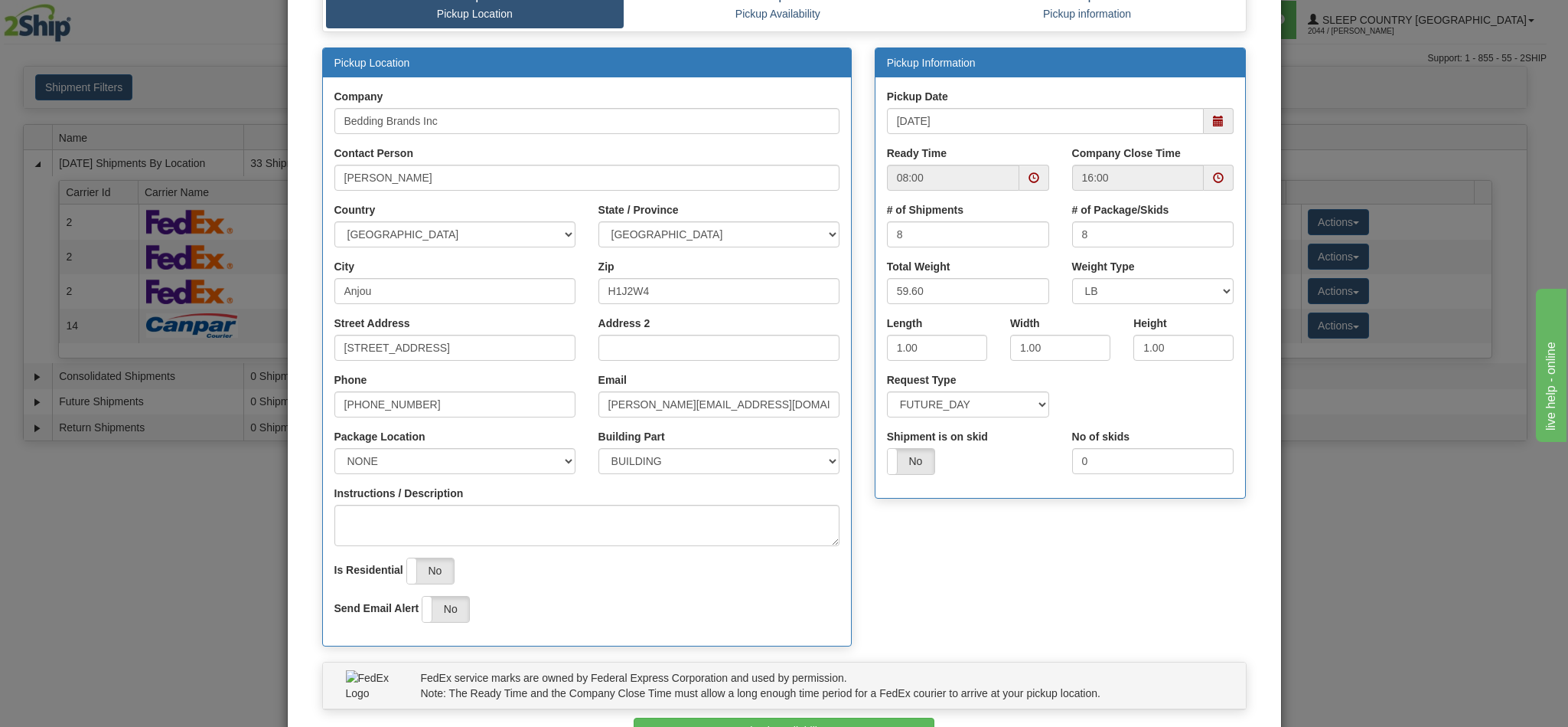
scroll to position [218, 0]
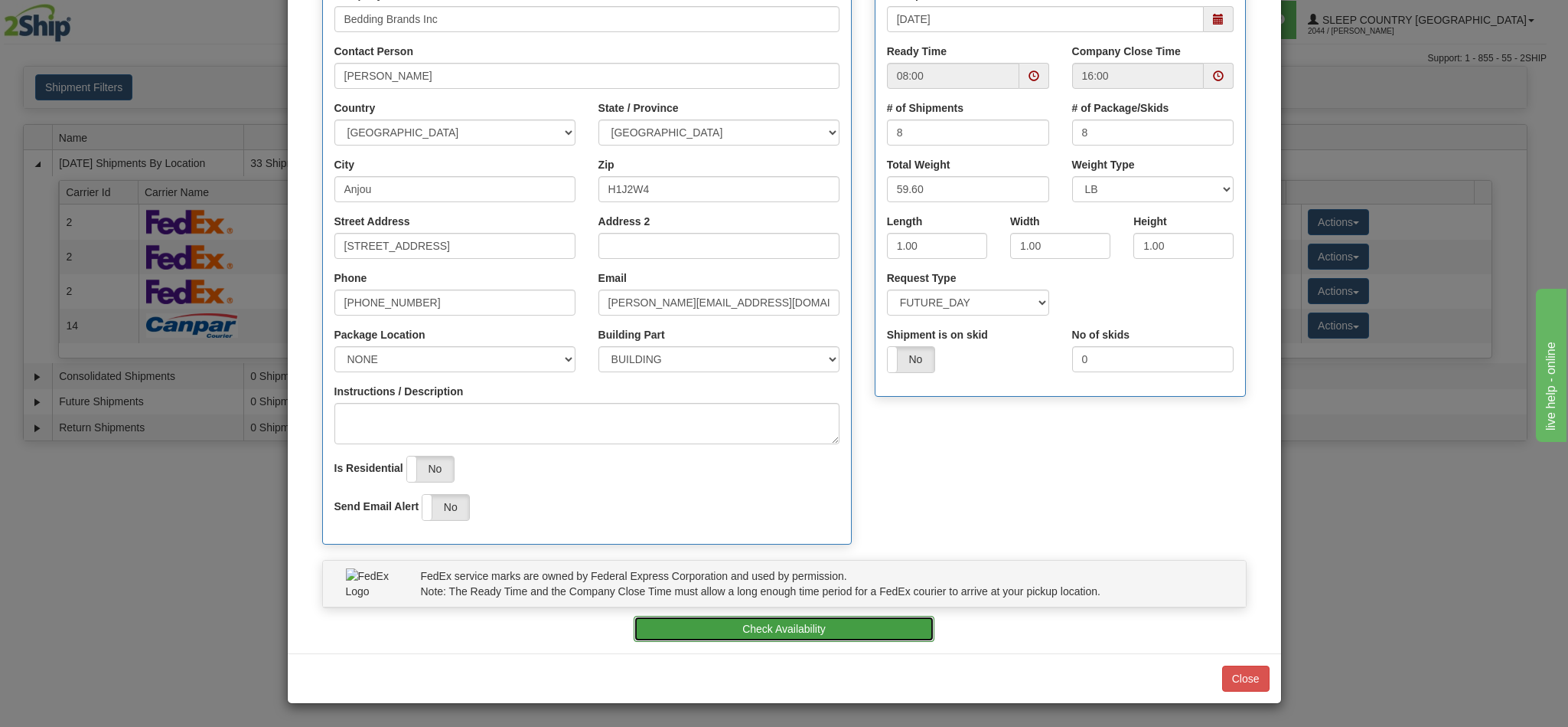
click at [754, 630] on button "Check Availability" at bounding box center [784, 628] width 300 height 26
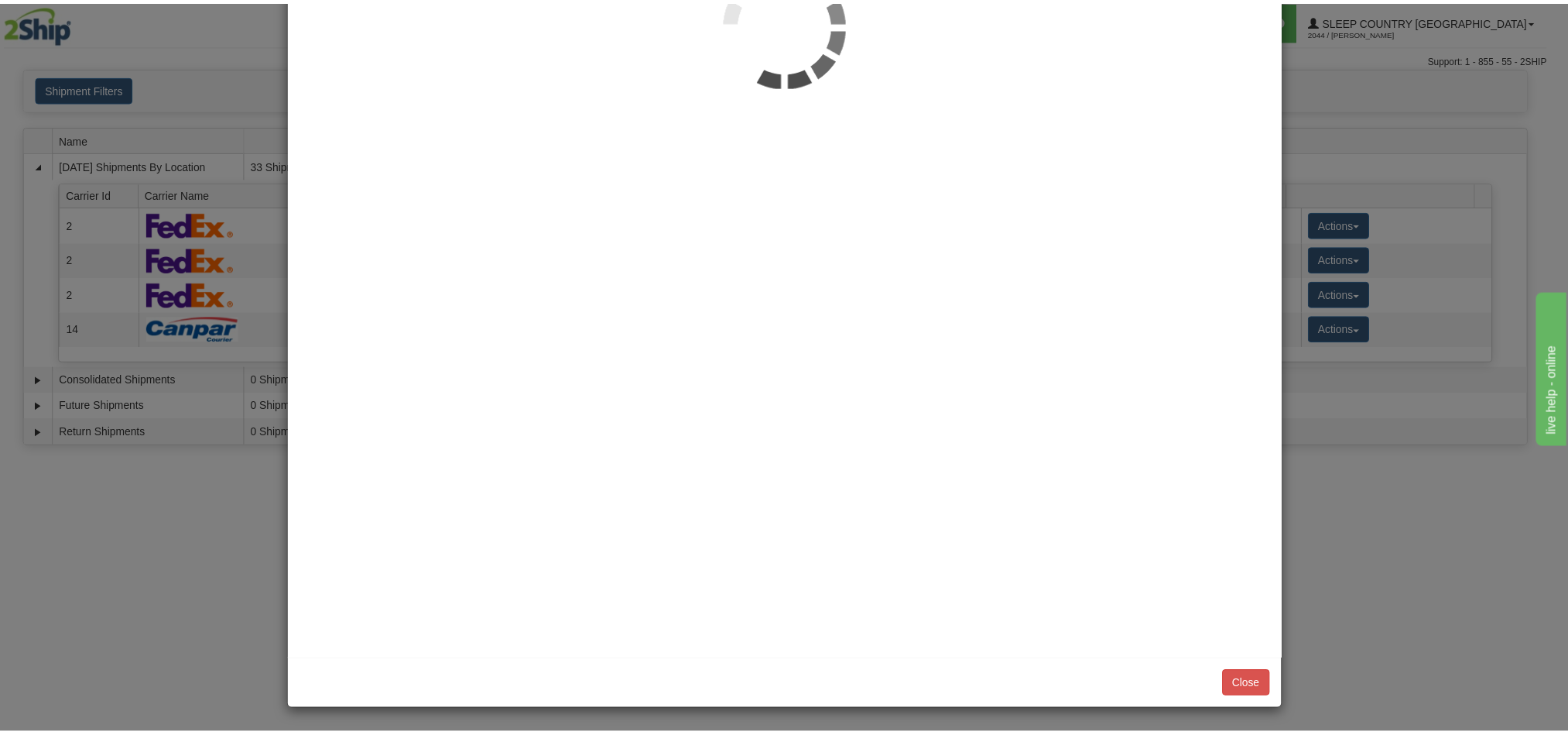
scroll to position [0, 0]
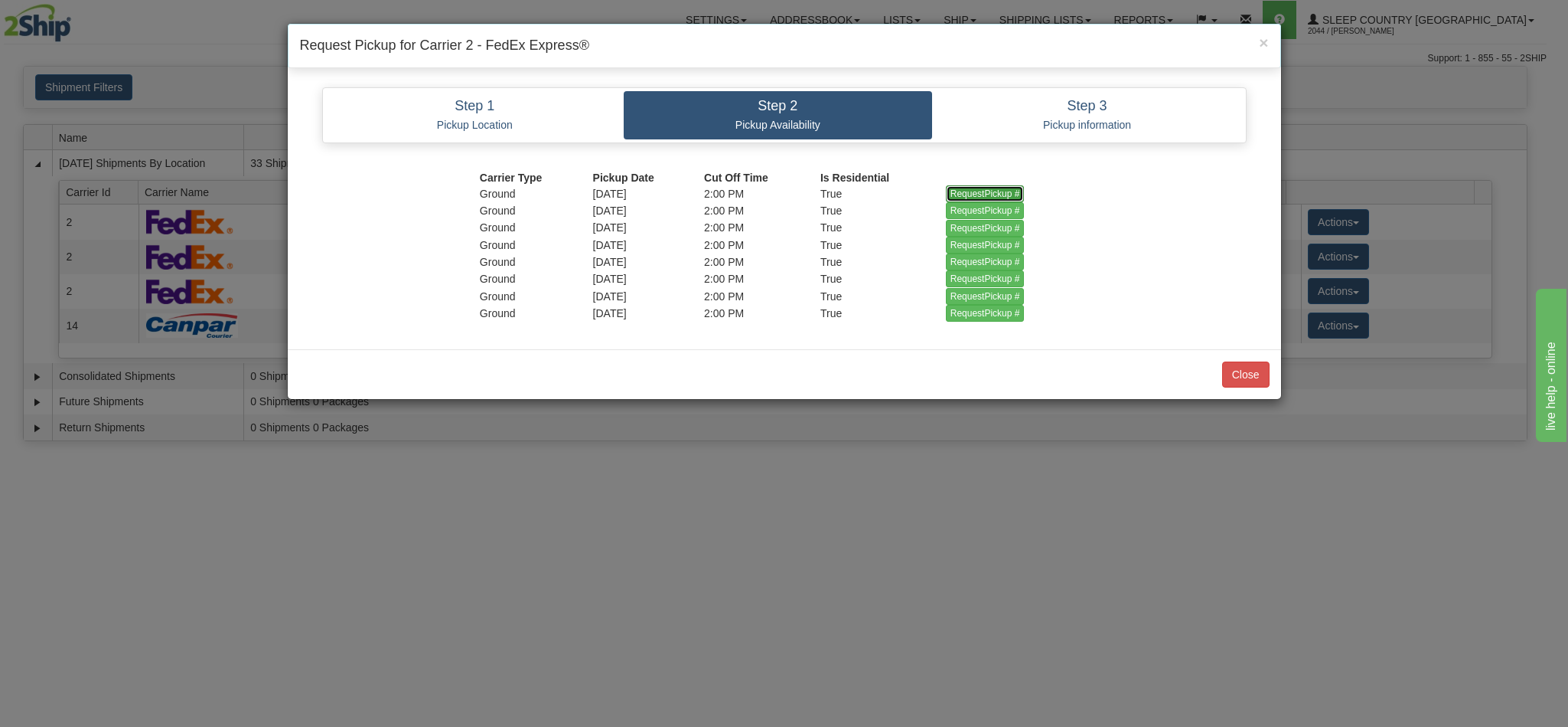
click at [966, 189] on input "RequestPickup #" at bounding box center [985, 193] width 79 height 16
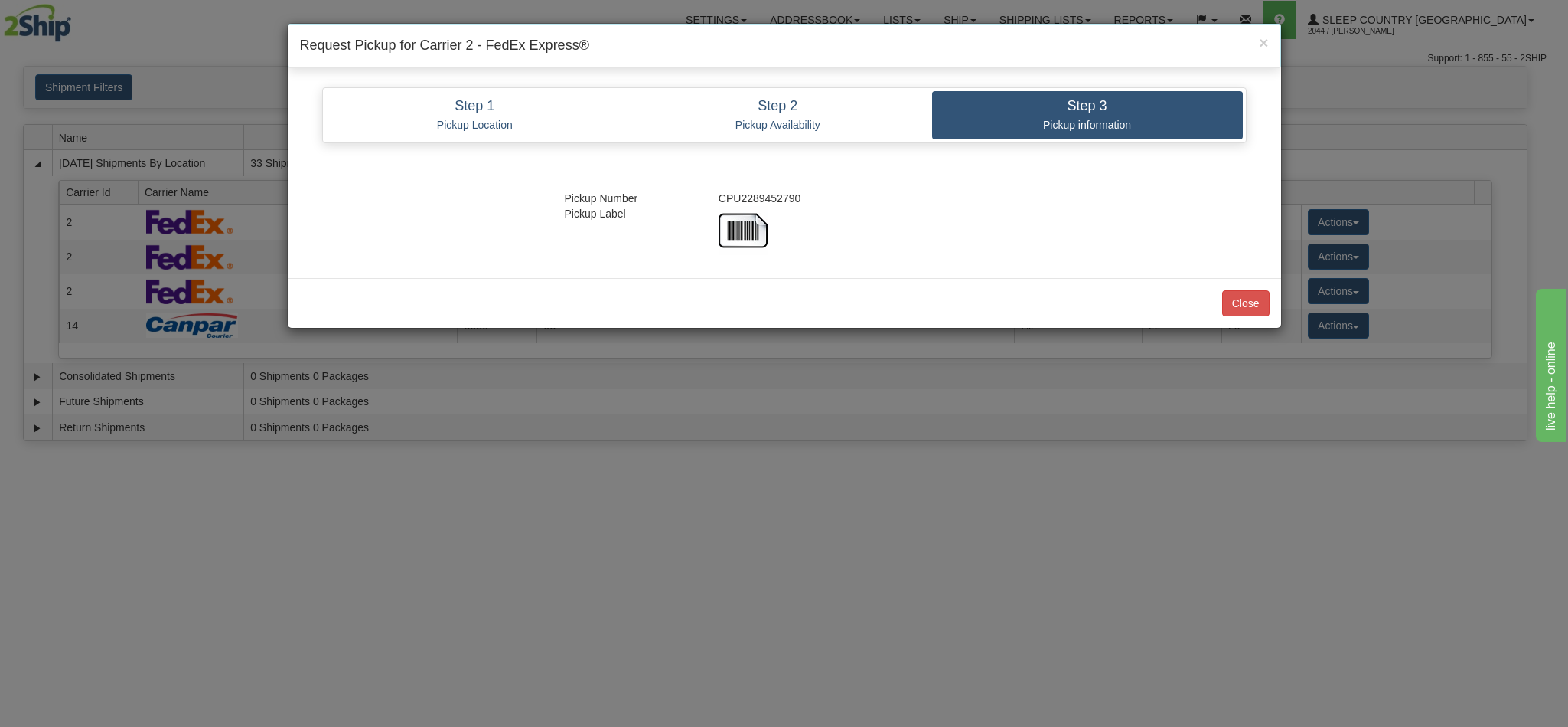
copy div "CPU2289452790"
drag, startPoint x: 719, startPoint y: 198, endPoint x: 802, endPoint y: 197, distance: 83.0
click at [802, 197] on div "CPU2289452790" at bounding box center [861, 198] width 308 height 15
click at [1234, 304] on button "Close" at bounding box center [1245, 303] width 47 height 26
